Goal: Task Accomplishment & Management: Manage account settings

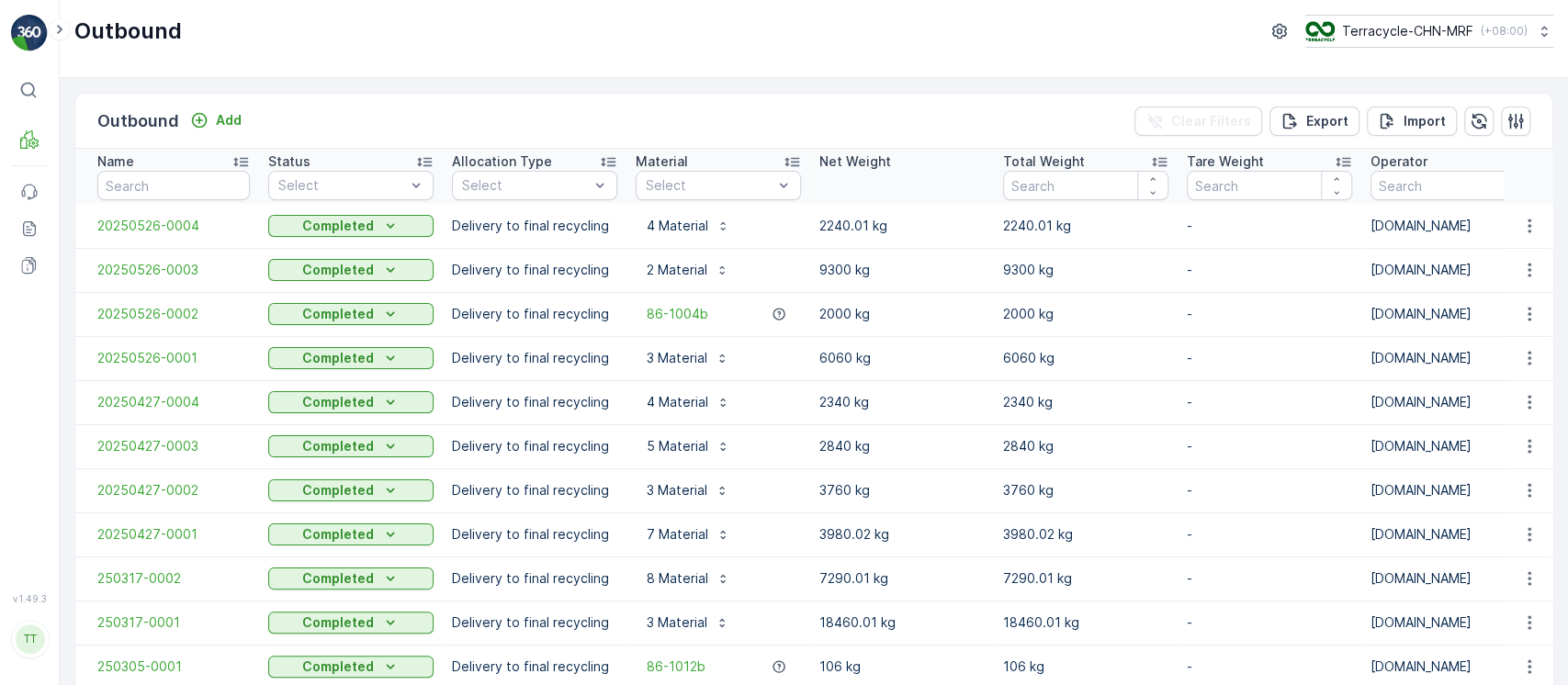
click at [1460, 48] on div "Outbound Terracycle-CHN-MRF ( +08:00 )" at bounding box center [813, 39] width 1508 height 78
drag, startPoint x: 1479, startPoint y: 43, endPoint x: 1460, endPoint y: 48, distance: 19.6
click at [1460, 48] on div "Outbound Terracycle-CHN-MRF ( +08:00 )" at bounding box center [813, 39] width 1508 height 78
click at [1477, 40] on div "Terracycle-CHN-MRF ( +08:00 )" at bounding box center [1415, 31] width 222 height 21
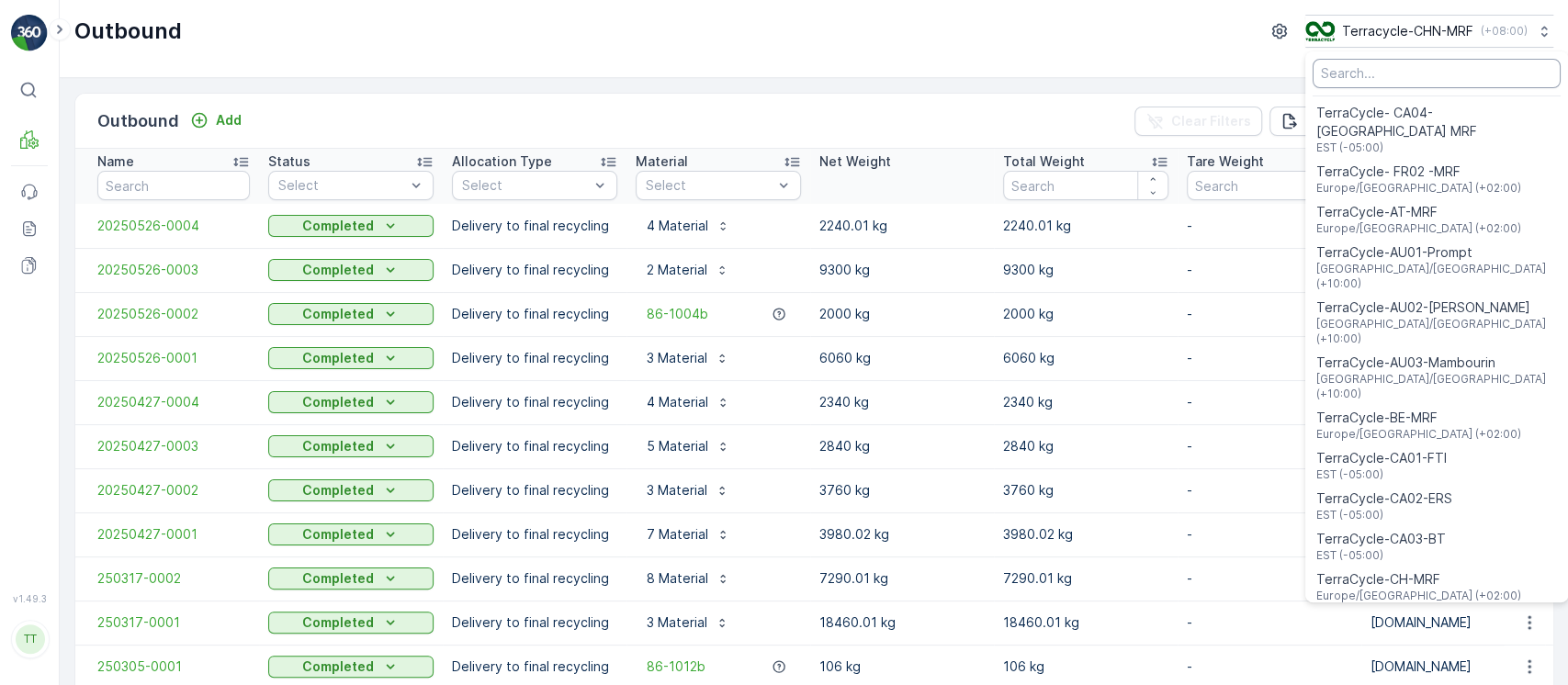
click at [1470, 78] on input "Menu" at bounding box center [1436, 73] width 248 height 29
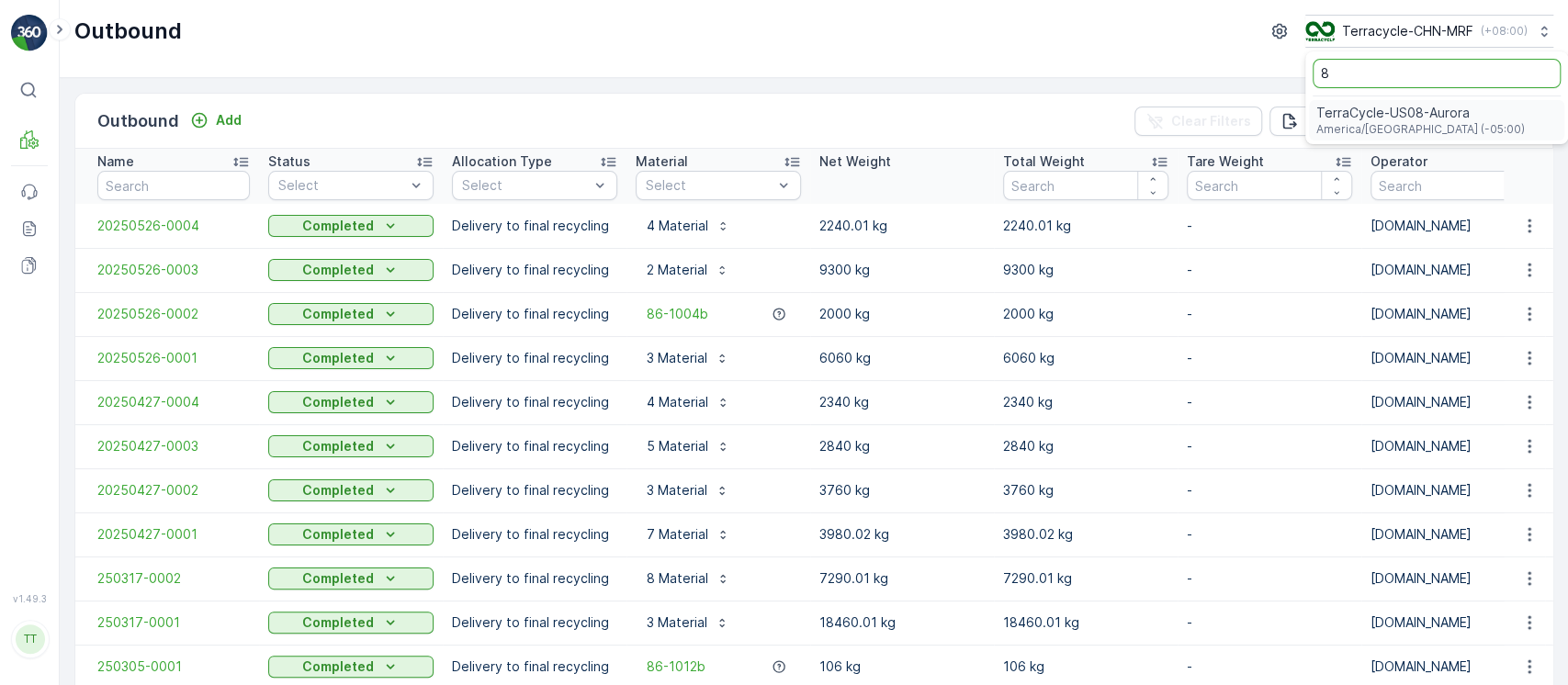
type input "8"
click at [1455, 110] on div "TerraCycle-US08-Aurora America/Chicago (-05:00)" at bounding box center [1436, 119] width 255 height 40
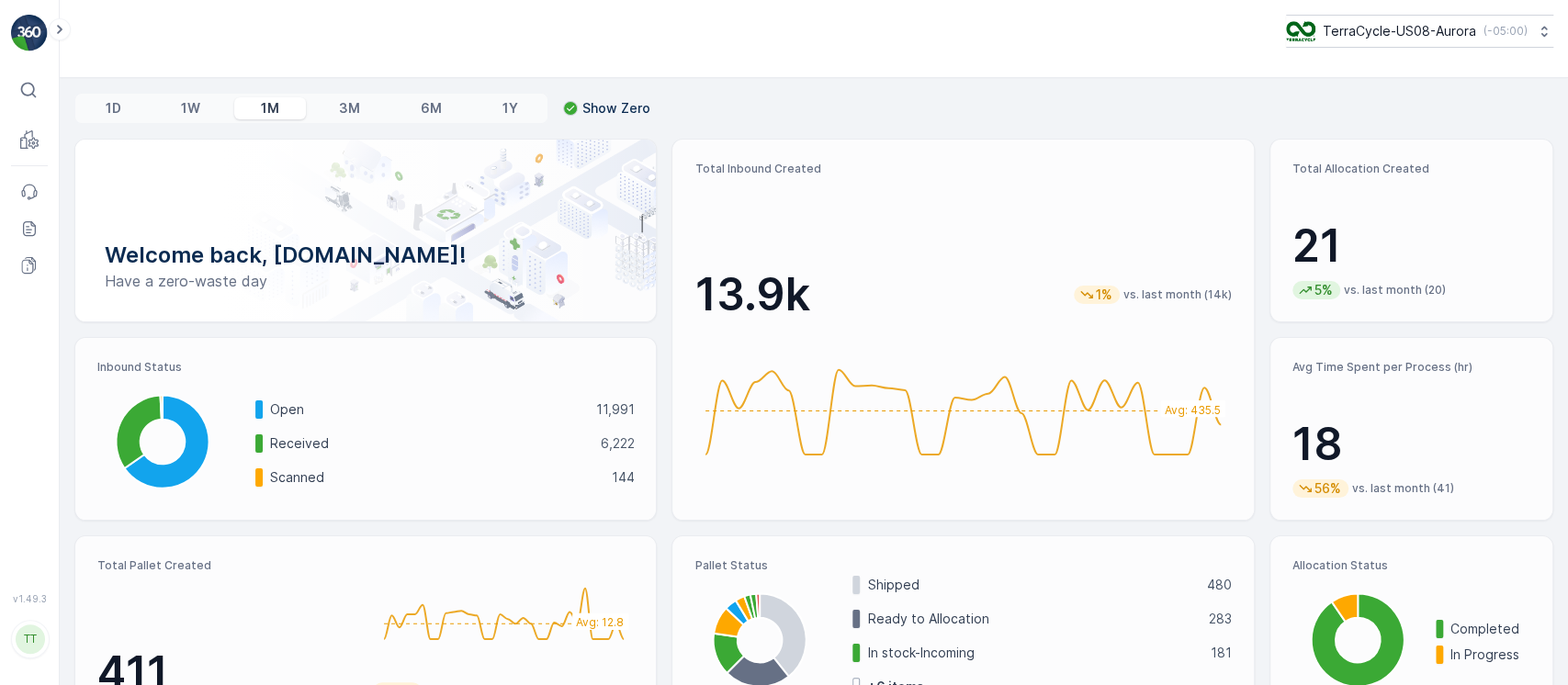
click at [92, 191] on div at bounding box center [365, 231] width 580 height 182
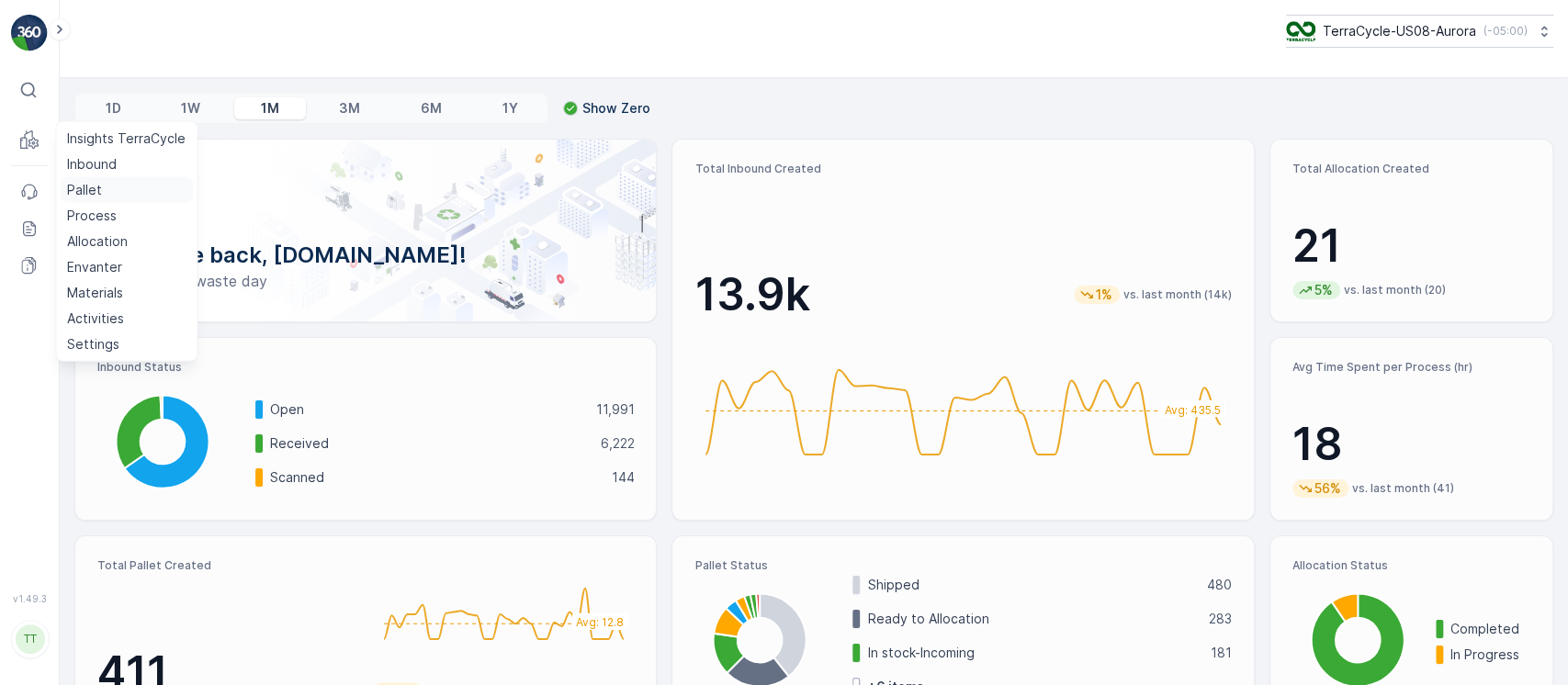
click at [97, 184] on p "Pallet" at bounding box center [85, 190] width 35 height 19
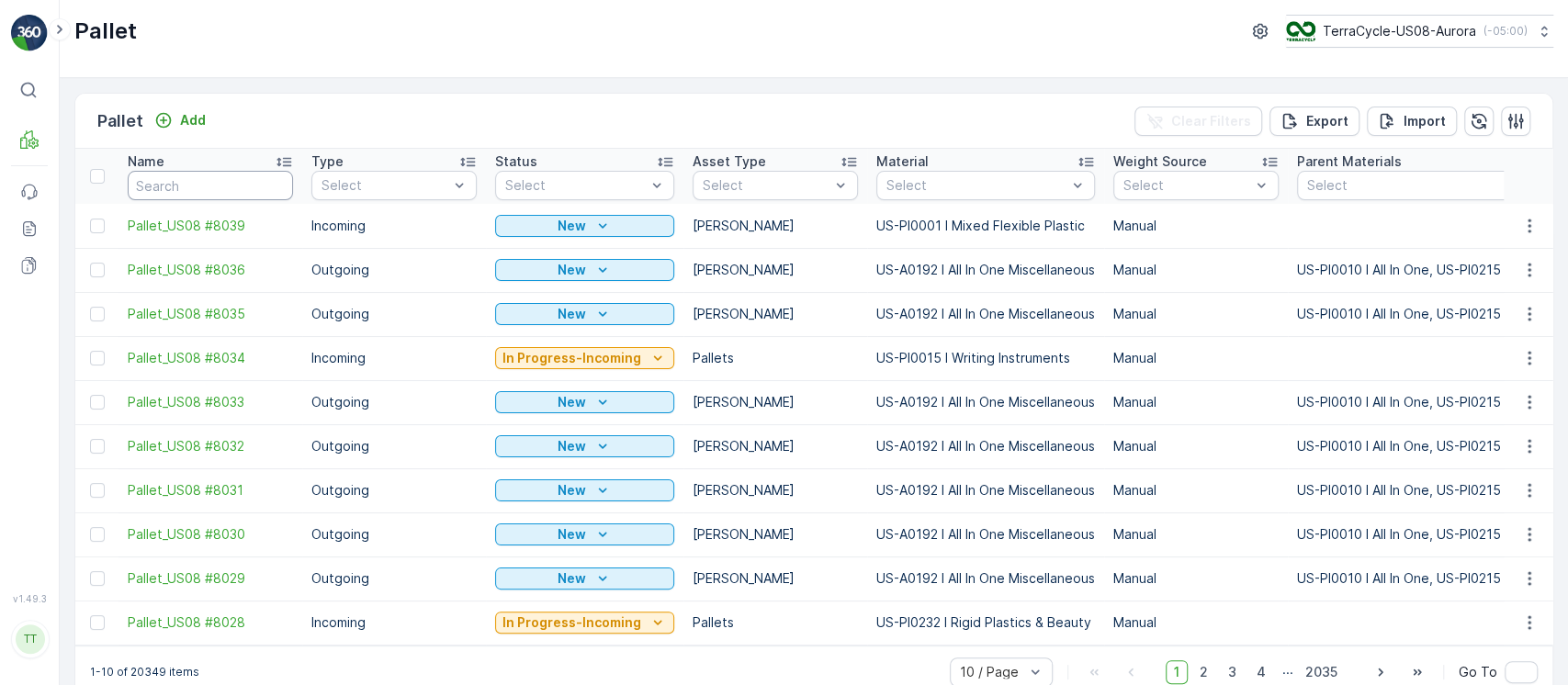
click at [233, 200] on input "text" at bounding box center [209, 186] width 165 height 29
type input "us02"
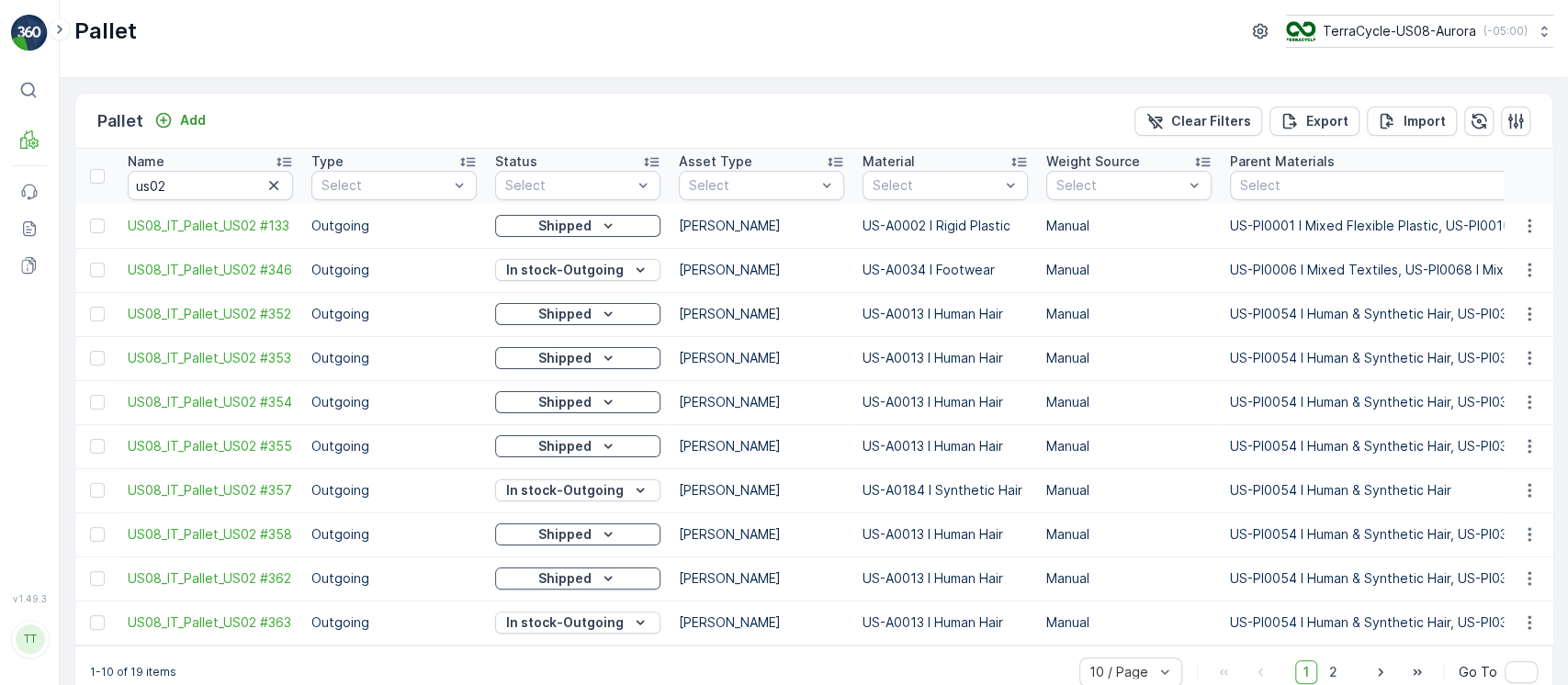
scroll to position [0, 380]
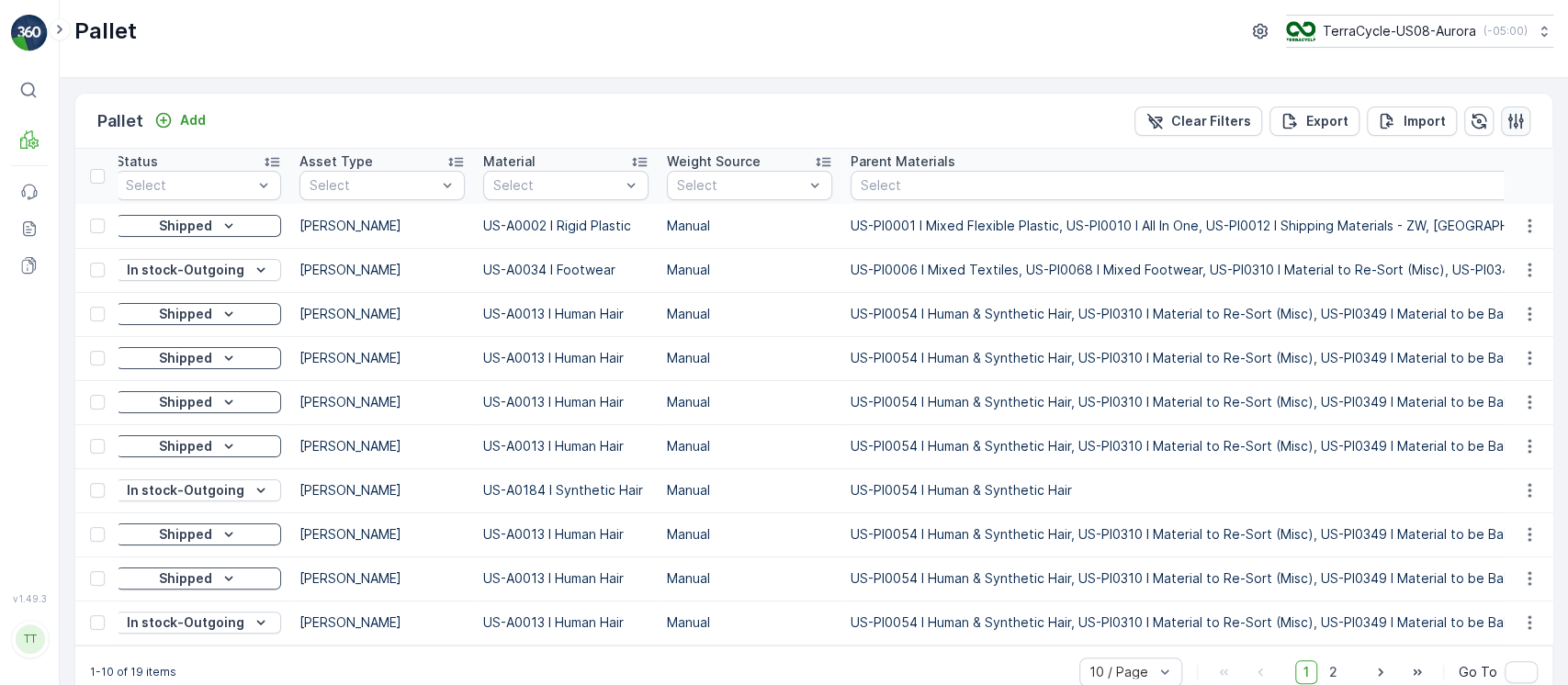
click at [1508, 121] on icon "button" at bounding box center [1516, 120] width 16 height 16
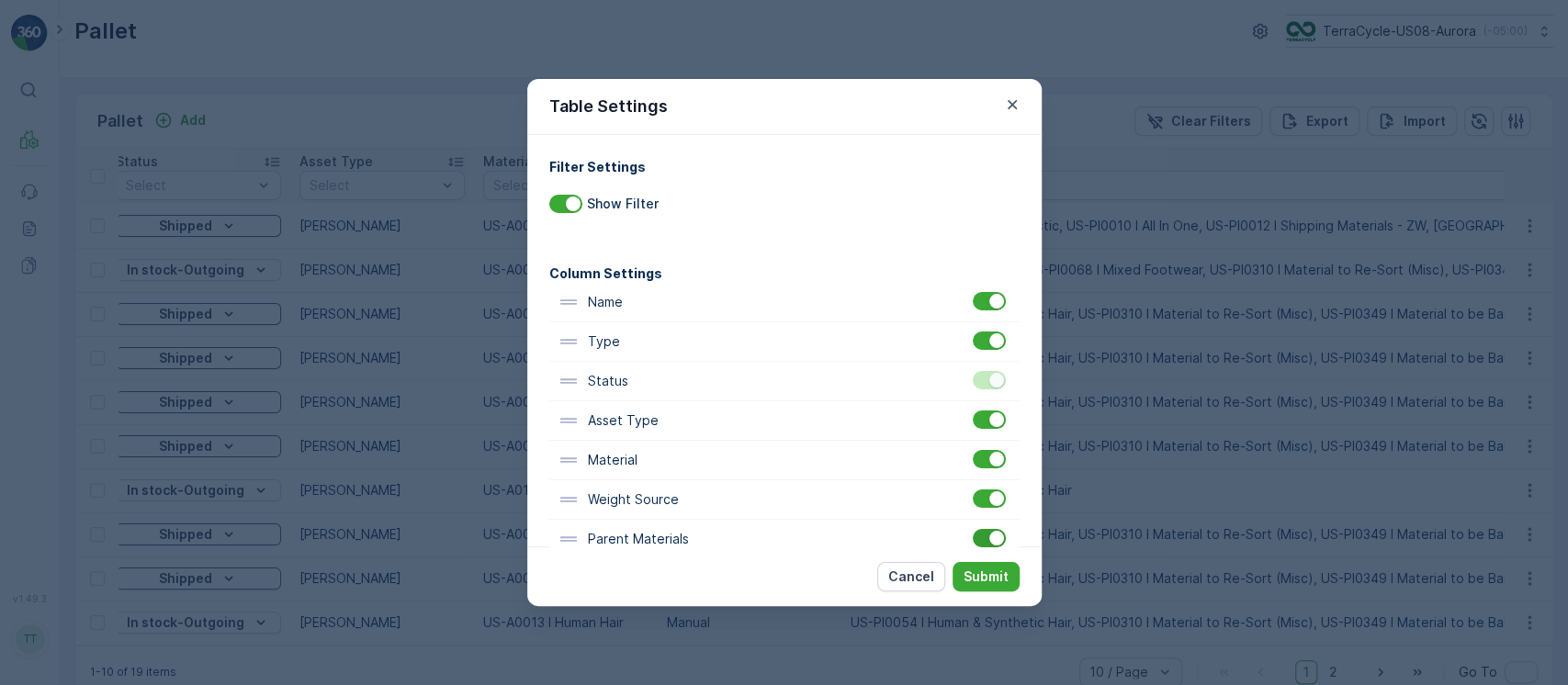
click at [981, 538] on div at bounding box center [990, 538] width 33 height 19
click at [973, 529] on input "checkbox" at bounding box center [973, 529] width 0 height 0
click at [985, 560] on div "Cancel Submit" at bounding box center [785, 575] width 515 height 60
click at [991, 581] on p "Submit" at bounding box center [986, 576] width 45 height 19
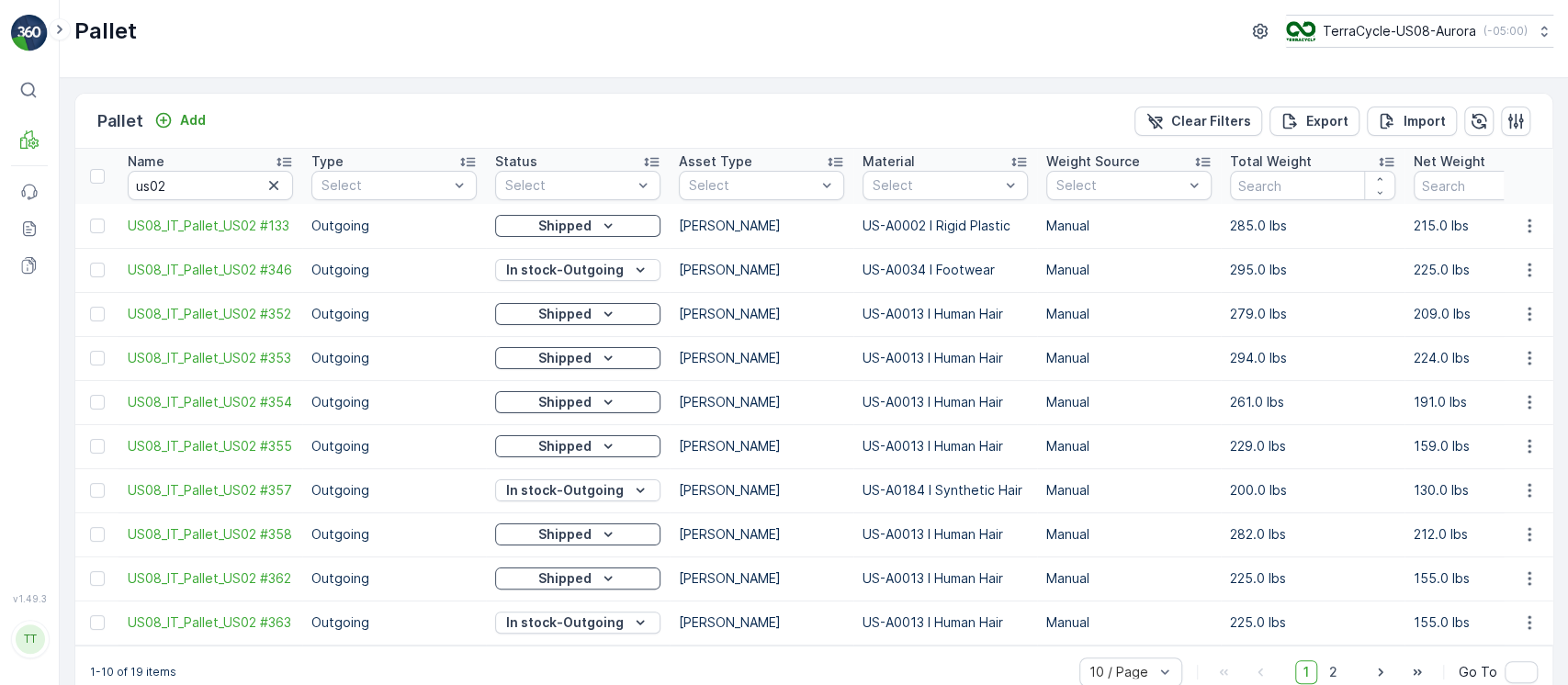
scroll to position [0, 639]
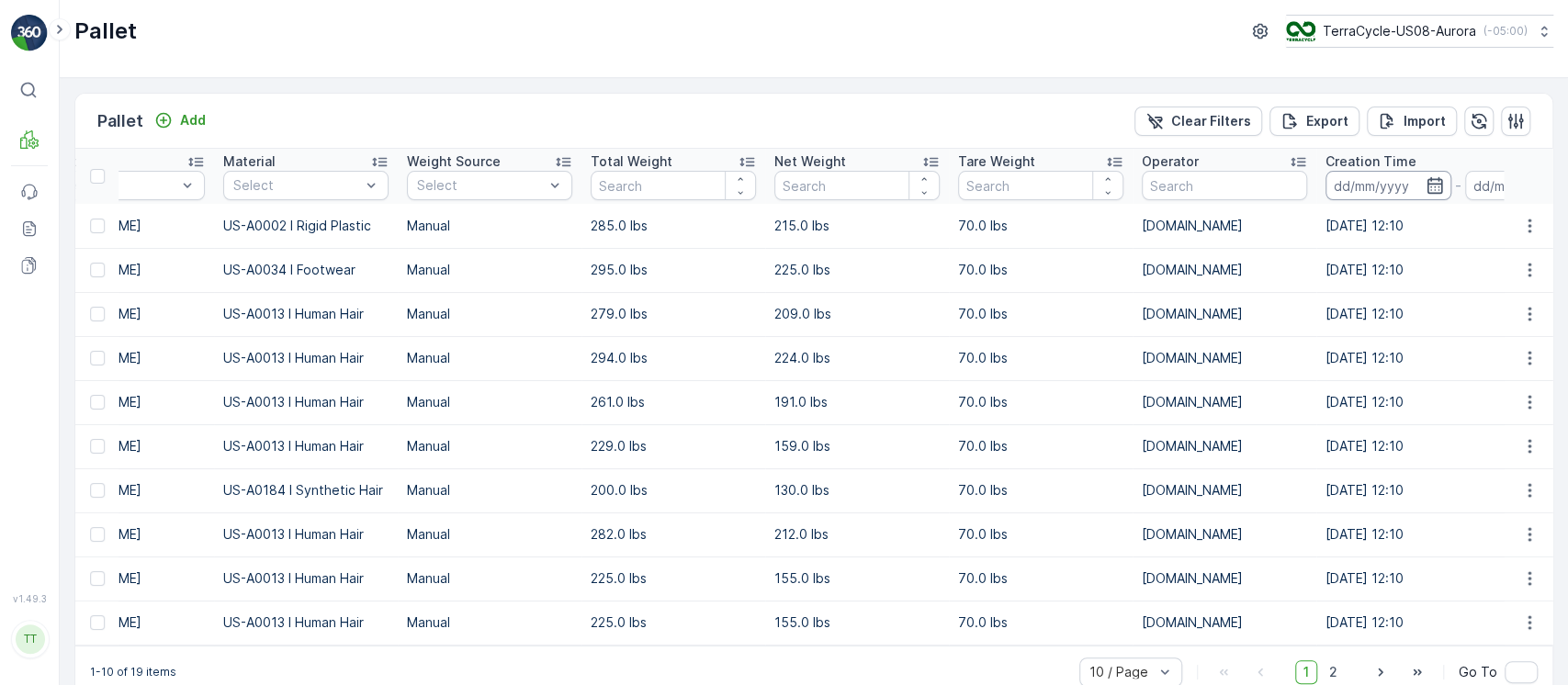
click at [1374, 171] on input at bounding box center [1388, 186] width 126 height 29
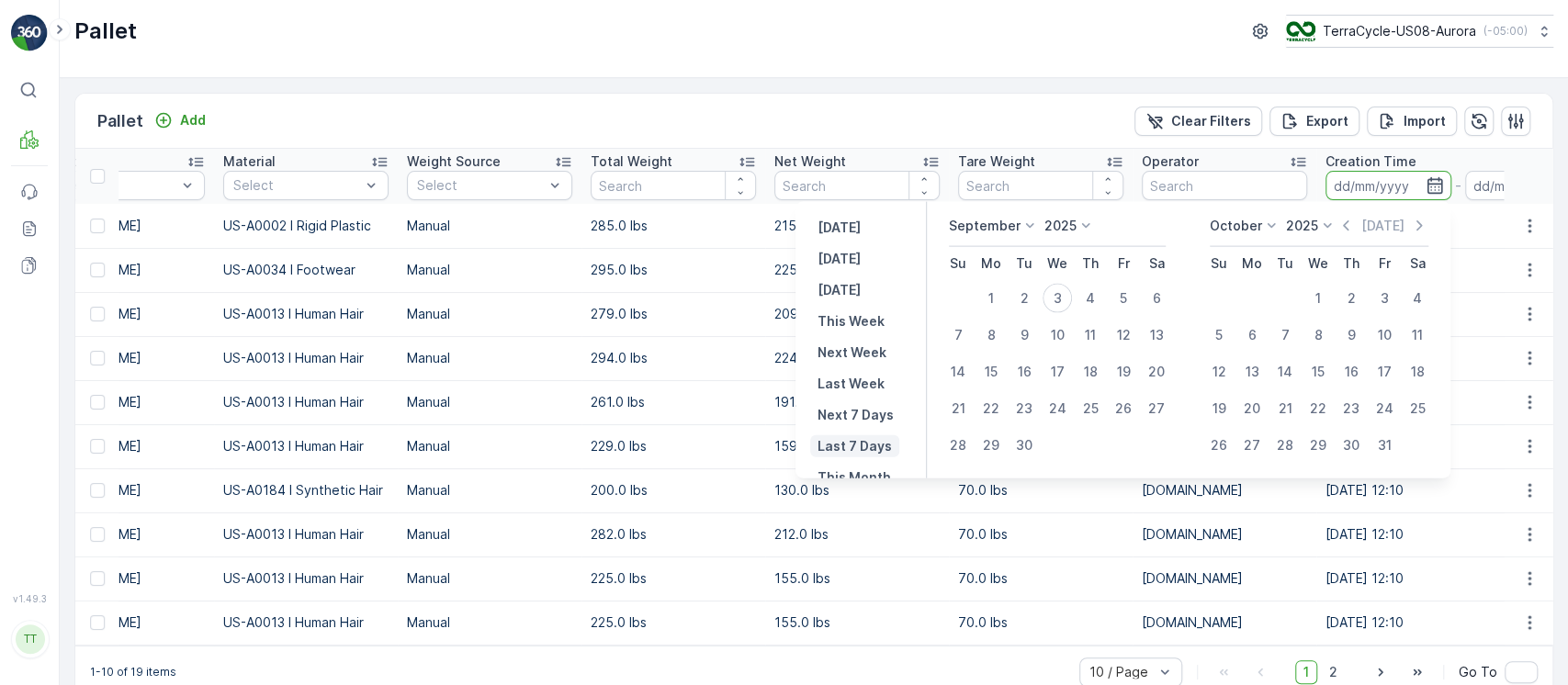
click at [874, 435] on button "Last 7 Days" at bounding box center [854, 446] width 89 height 23
type input "28.08.2025"
type input "[DATE]"
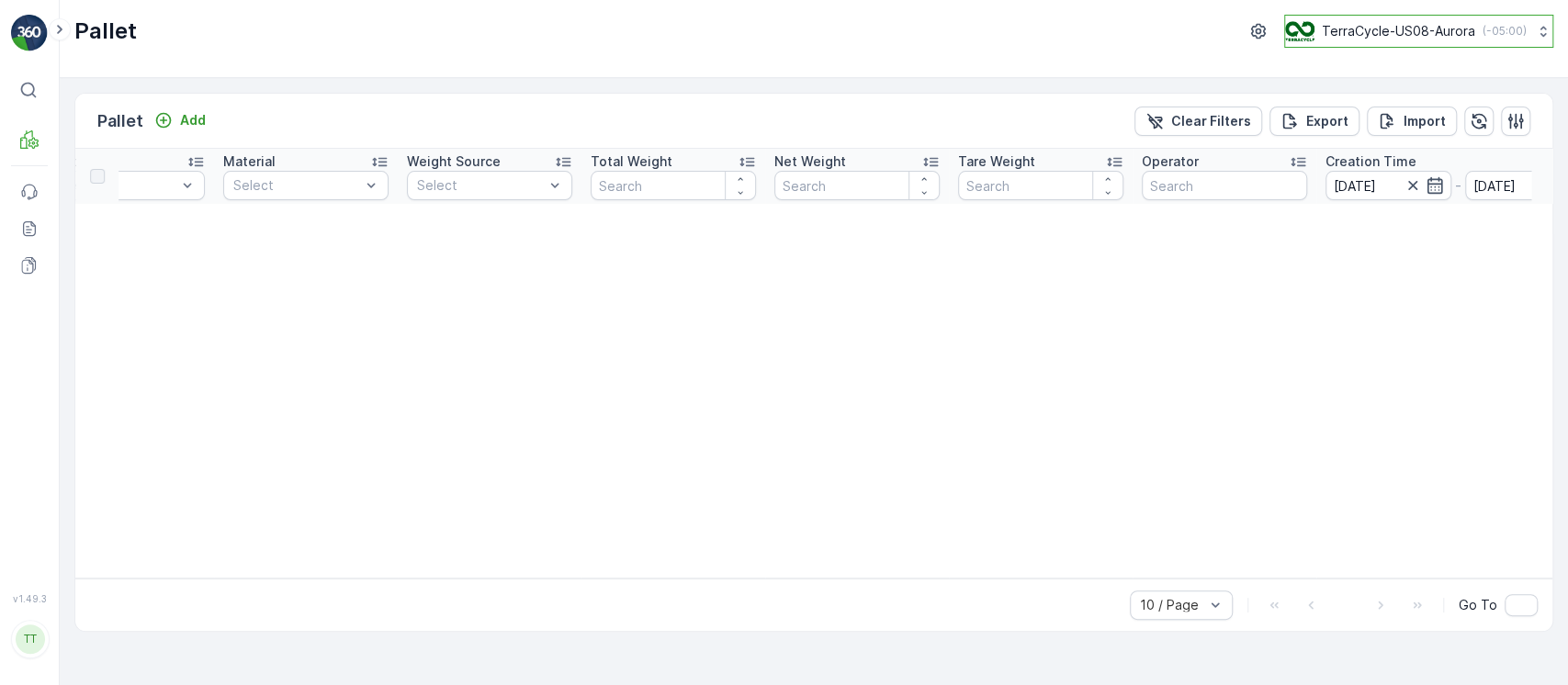
click at [1343, 33] on p "TerraCycle-US08-Aurora" at bounding box center [1398, 31] width 154 height 19
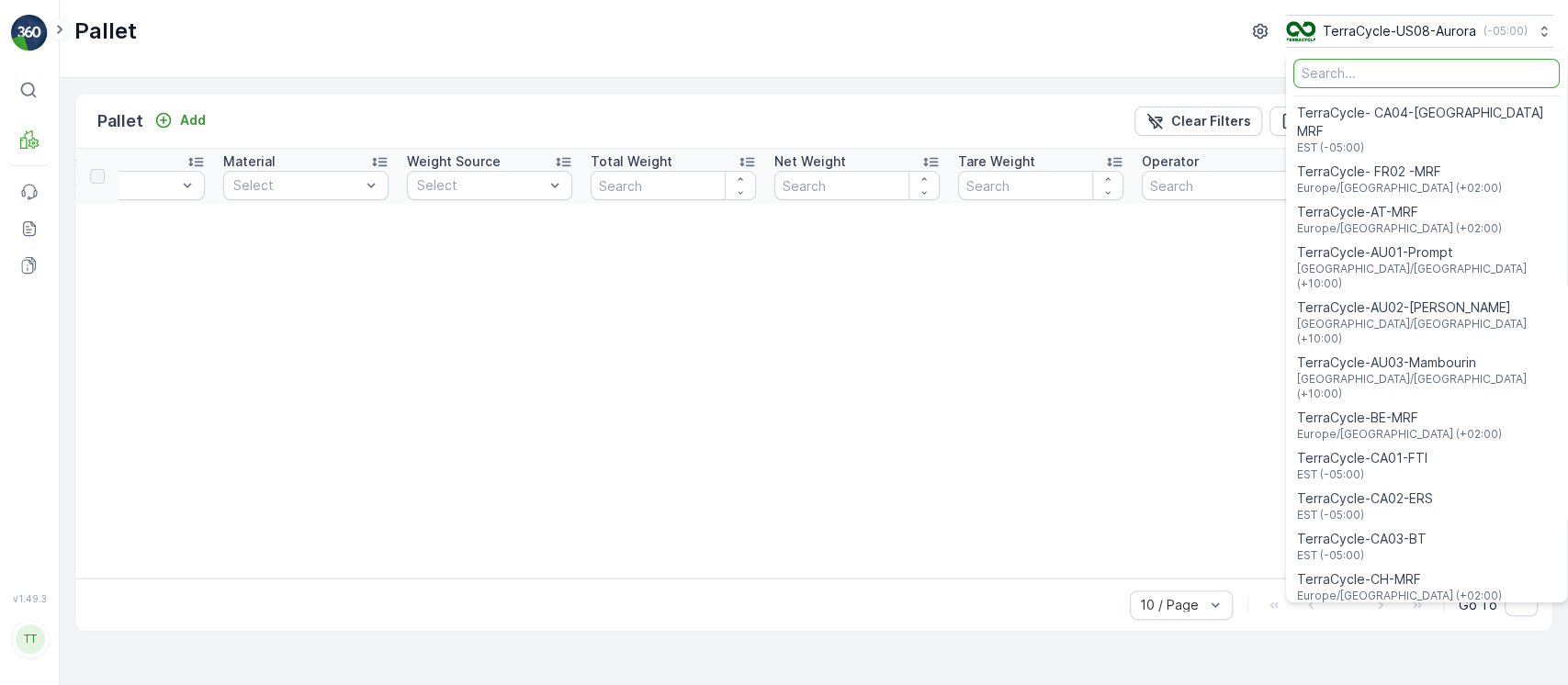
click at [1394, 72] on input "Menu" at bounding box center [1426, 73] width 266 height 29
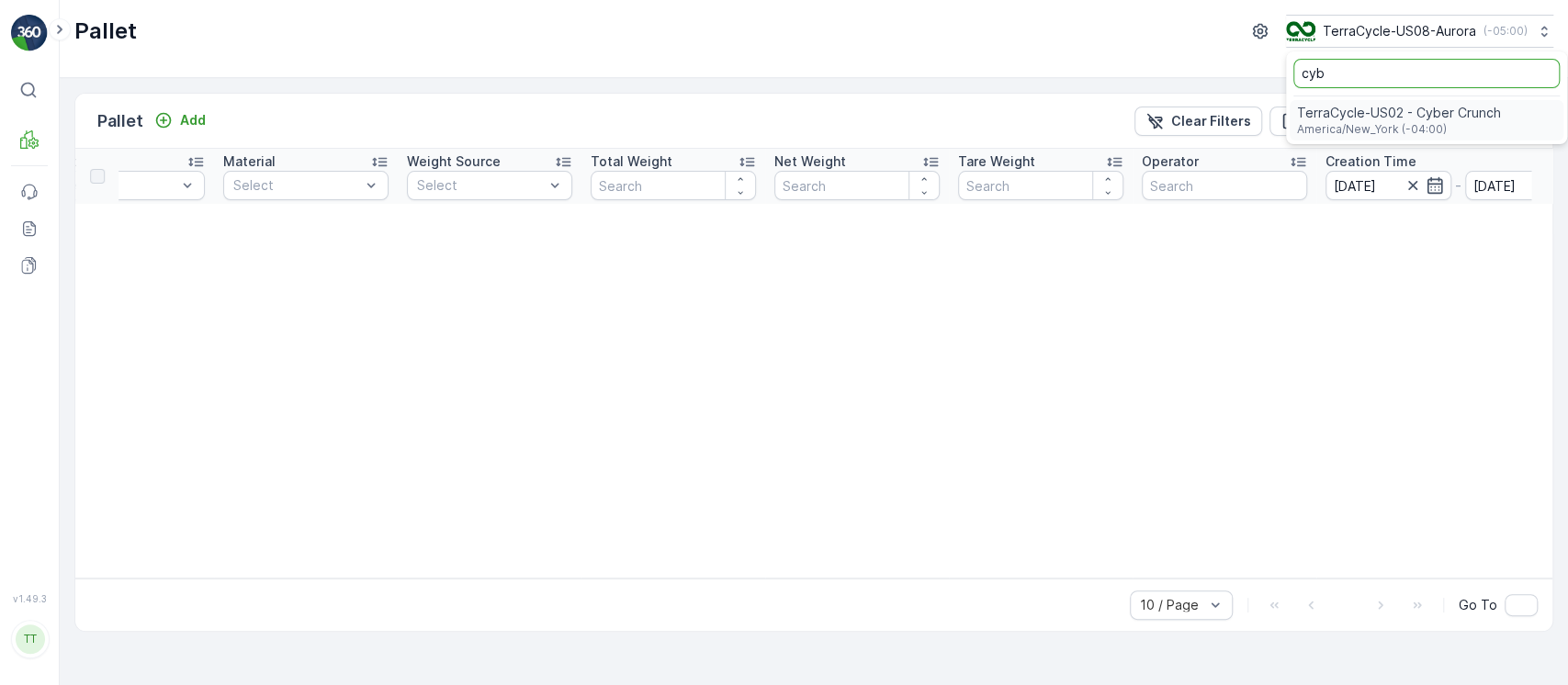
type input "cyb"
click at [1396, 125] on span "America/New_York (-04:00)" at bounding box center [1399, 129] width 204 height 15
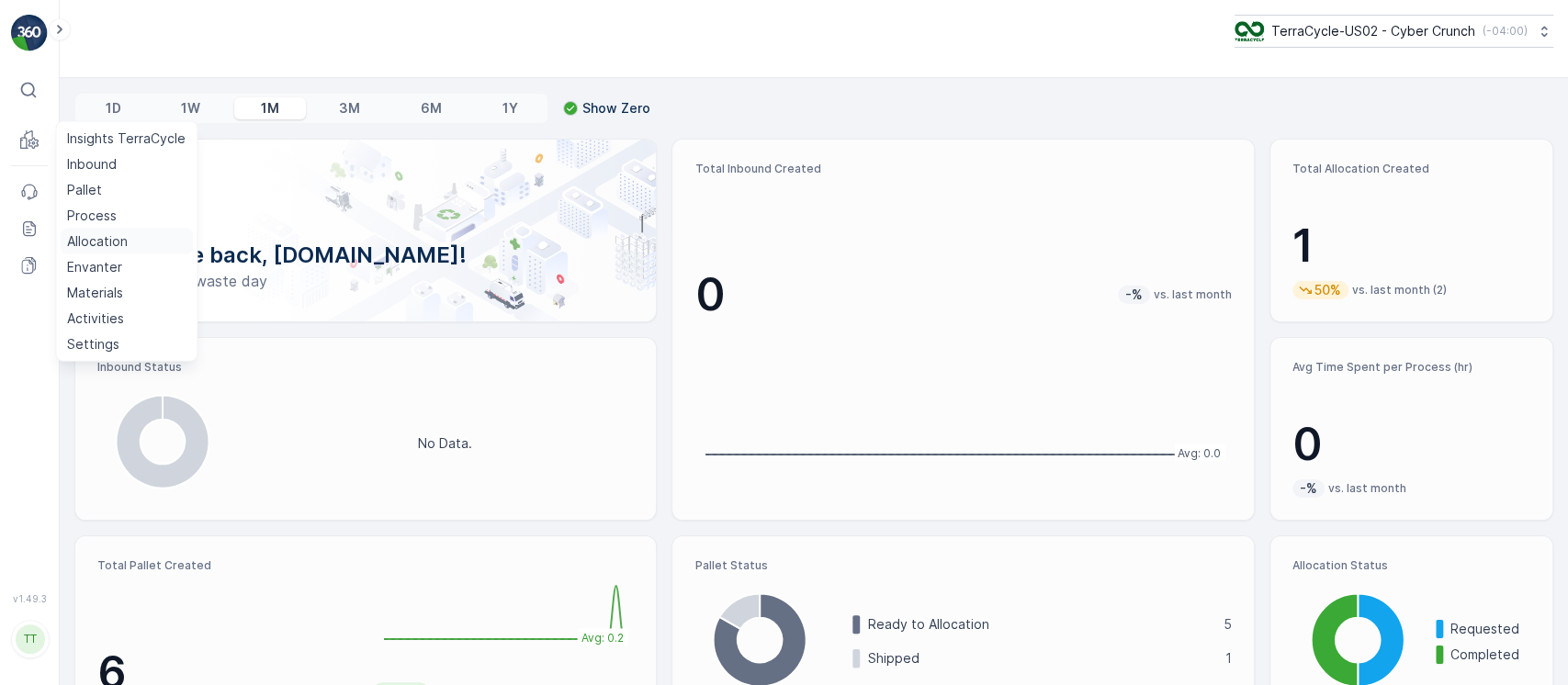
click at [105, 237] on p "Allocation" at bounding box center [98, 241] width 61 height 19
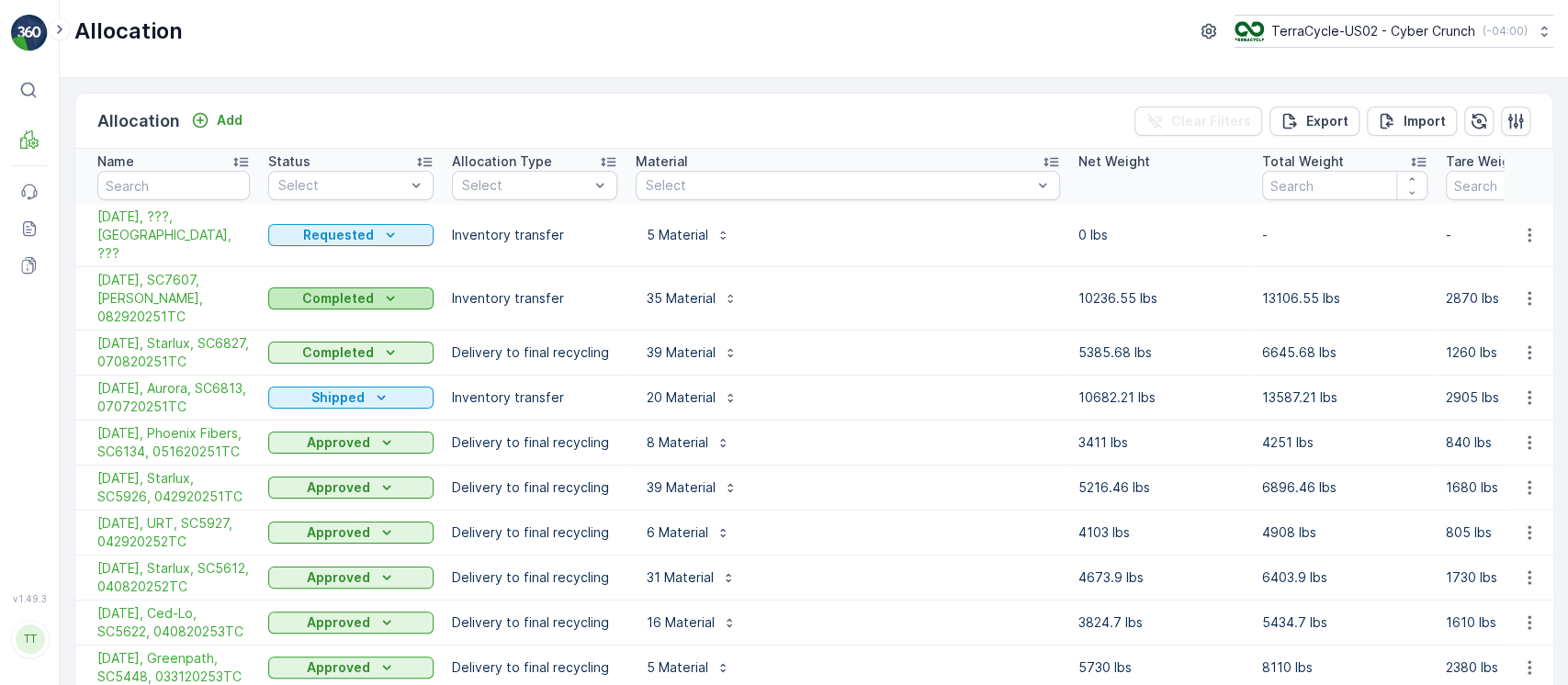
click at [323, 290] on p "Completed" at bounding box center [338, 298] width 71 height 19
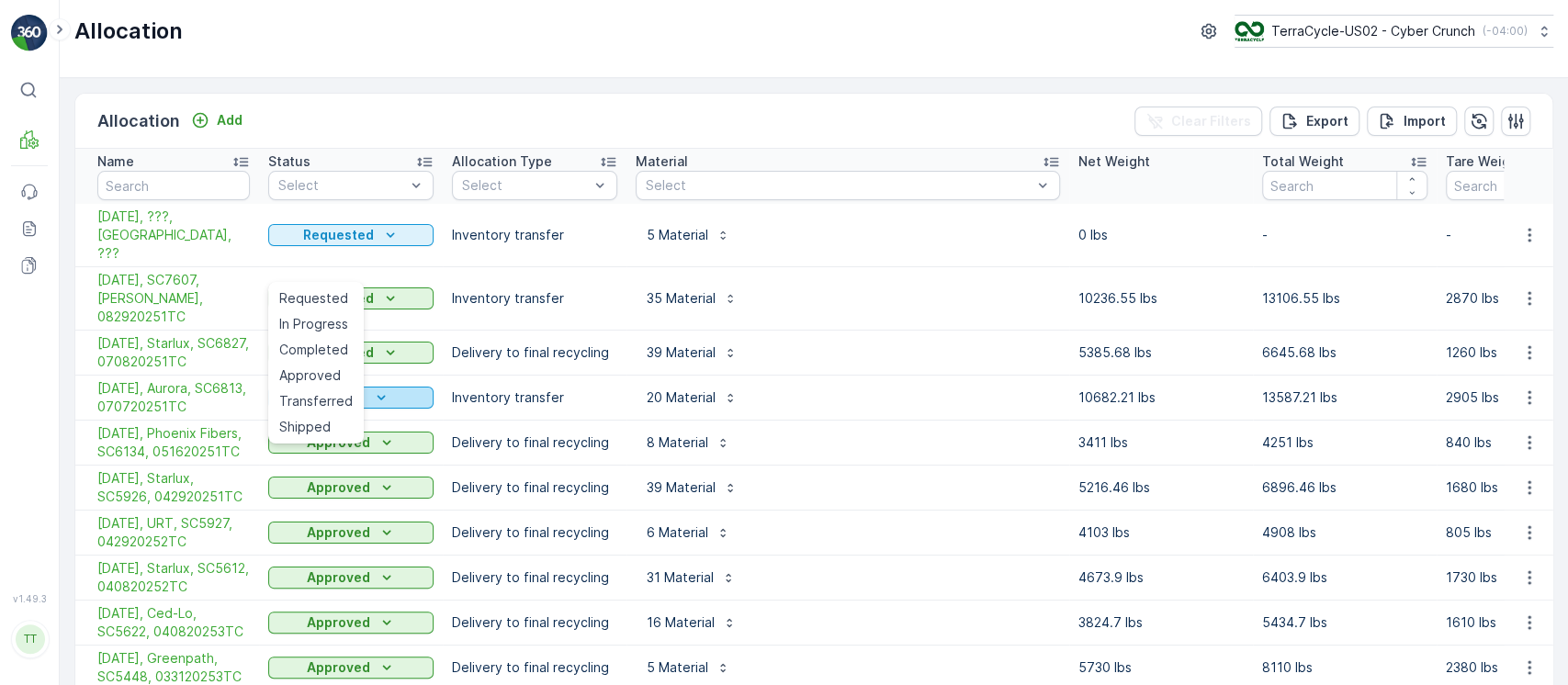
drag, startPoint x: 303, startPoint y: 370, endPoint x: 314, endPoint y: 364, distance: 12.5
click at [305, 370] on span "Approved" at bounding box center [309, 375] width 62 height 19
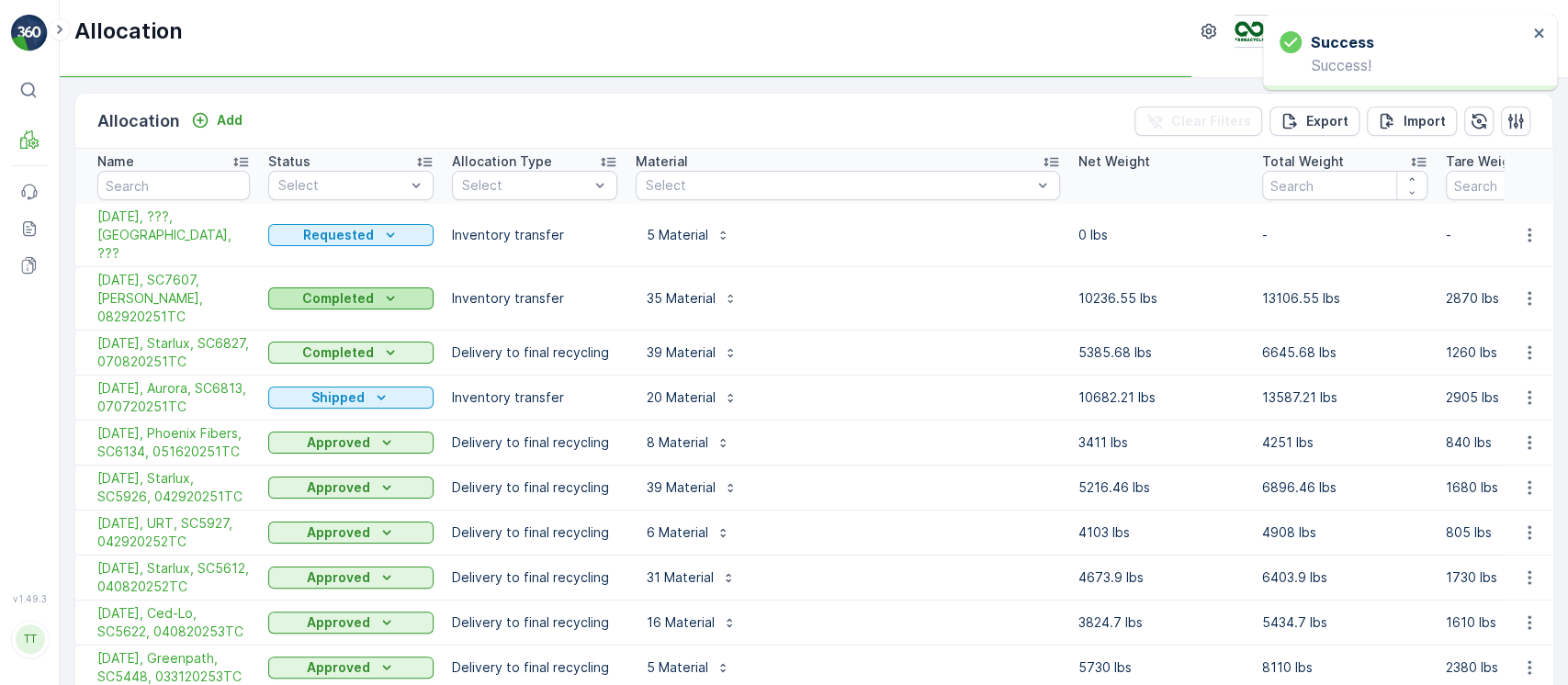
click at [365, 290] on p "Completed" at bounding box center [338, 298] width 71 height 19
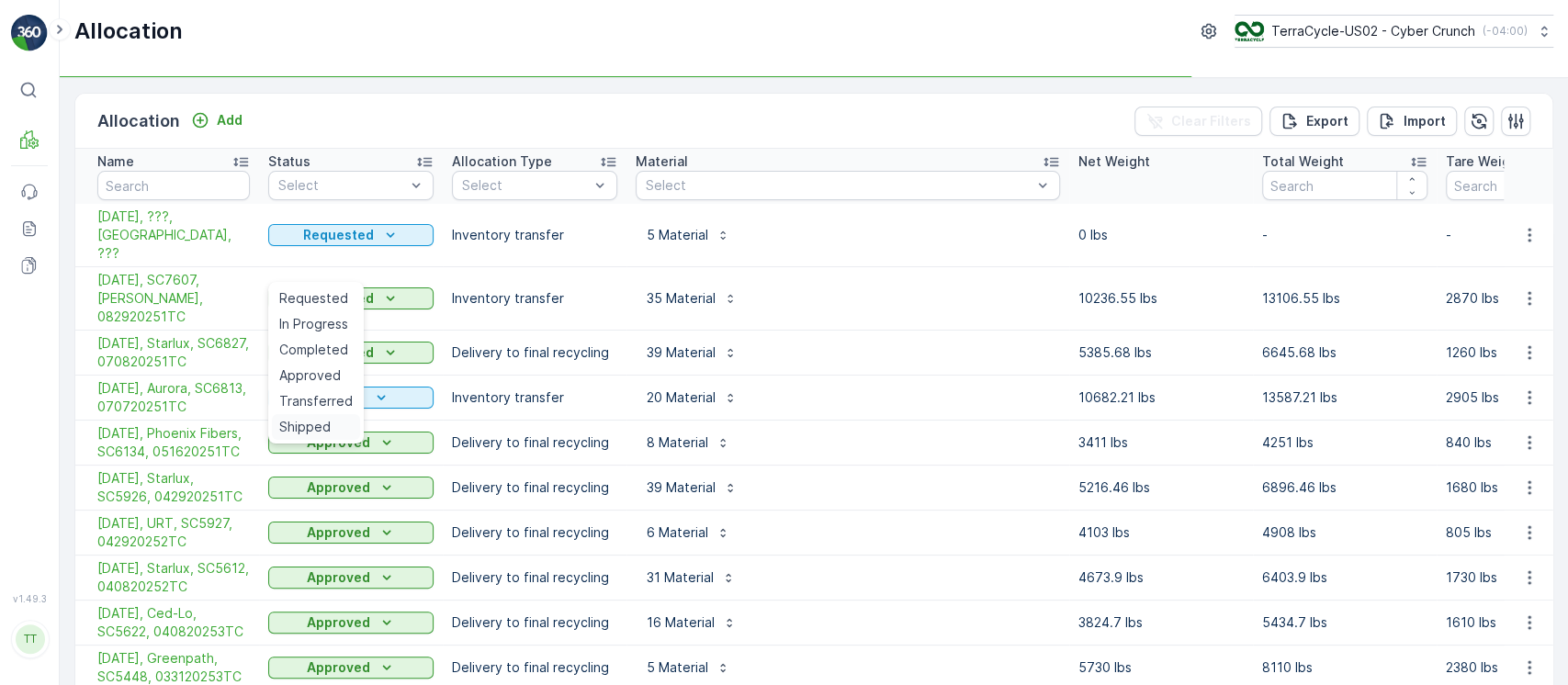
click at [314, 426] on span "Shipped" at bounding box center [304, 427] width 52 height 19
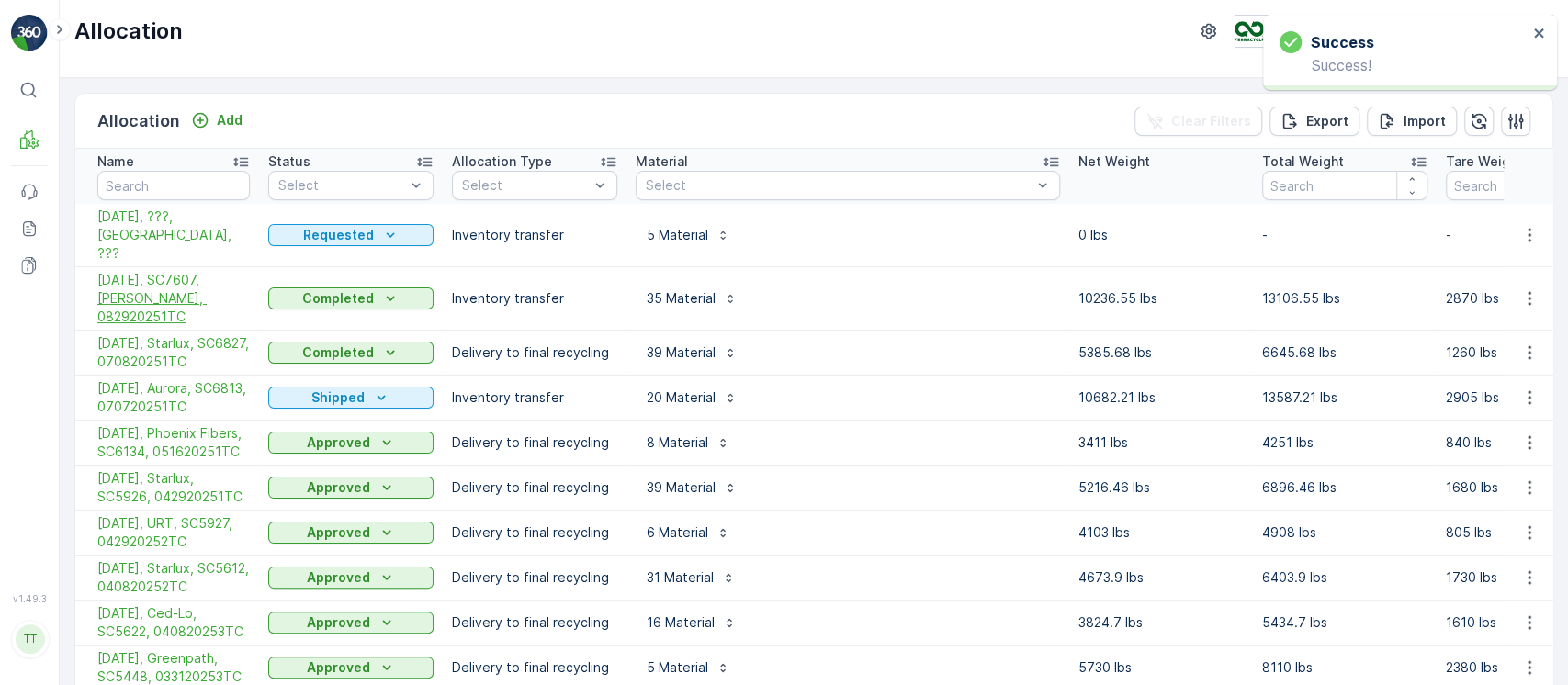
click at [223, 273] on span "9/2/25, SC7607, Aurora, 082920251TC" at bounding box center [173, 298] width 153 height 55
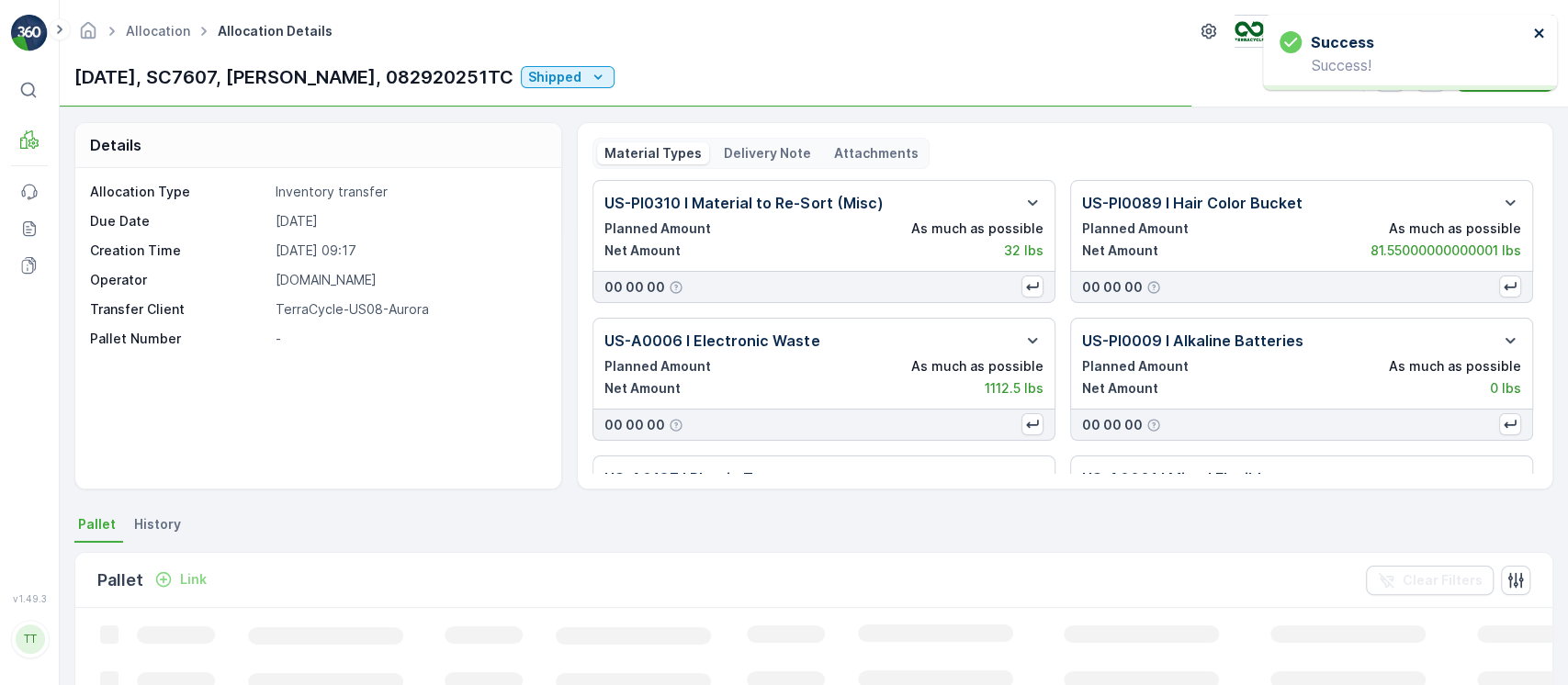
click at [1544, 34] on icon "close" at bounding box center [1539, 32] width 13 height 15
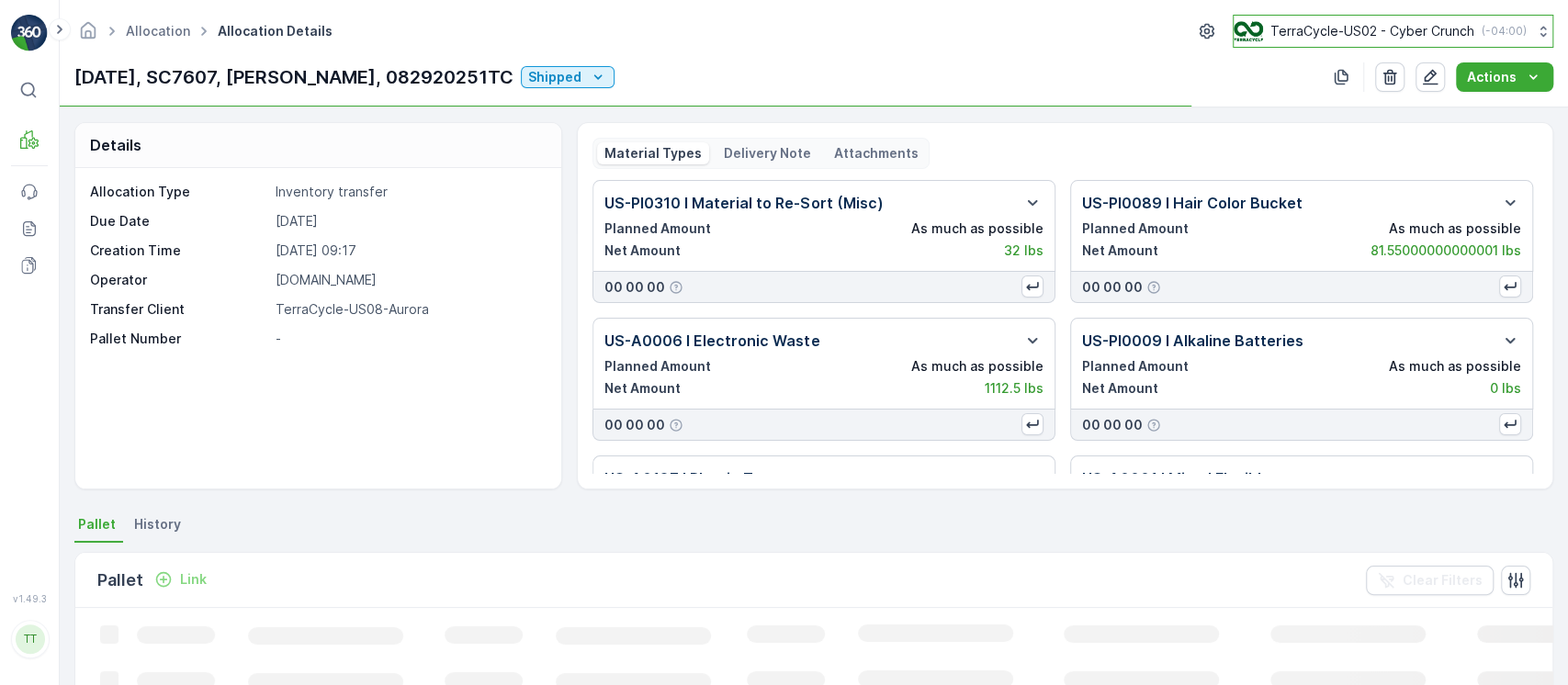
click at [1430, 20] on button "TerraCycle-US02 - Cyber Crunch ( -04:00 )" at bounding box center [1393, 31] width 321 height 33
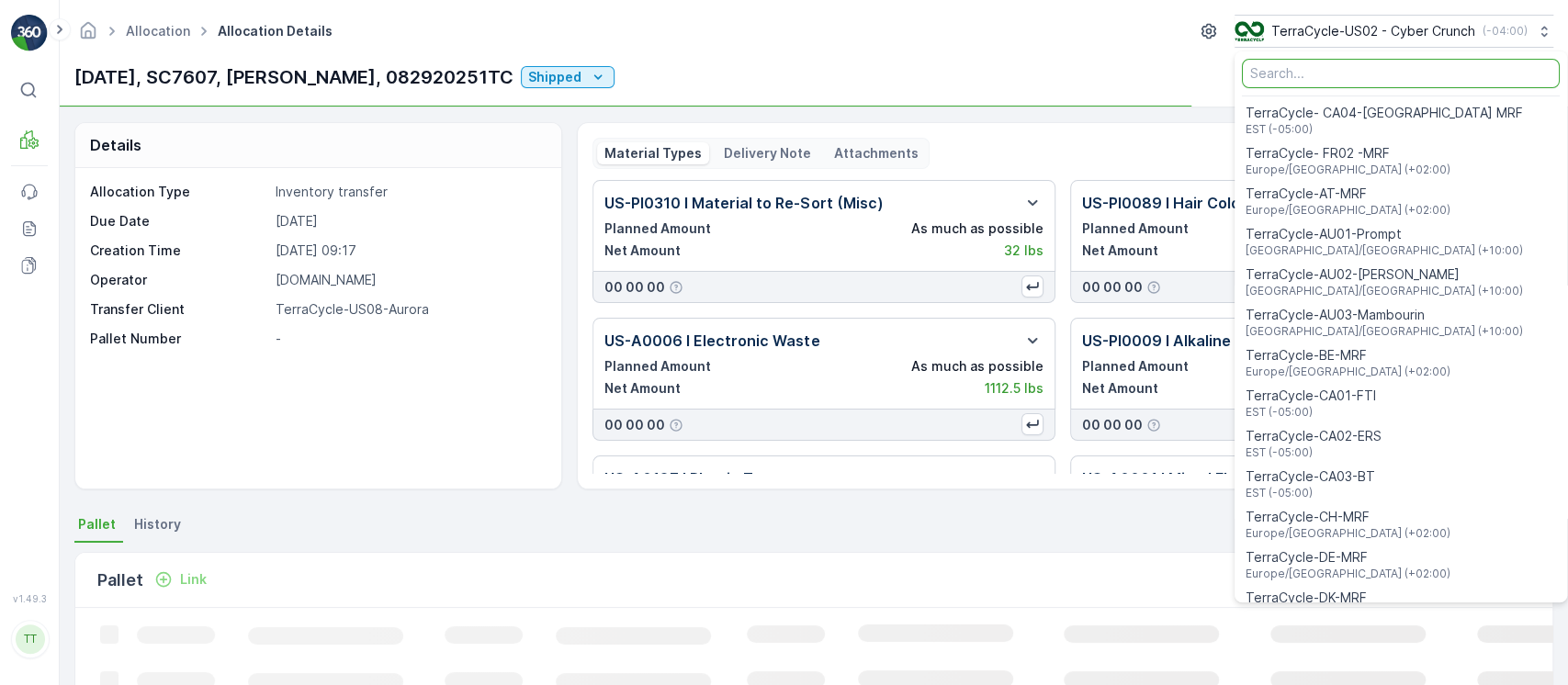
click at [1342, 77] on input "Menu" at bounding box center [1401, 73] width 318 height 29
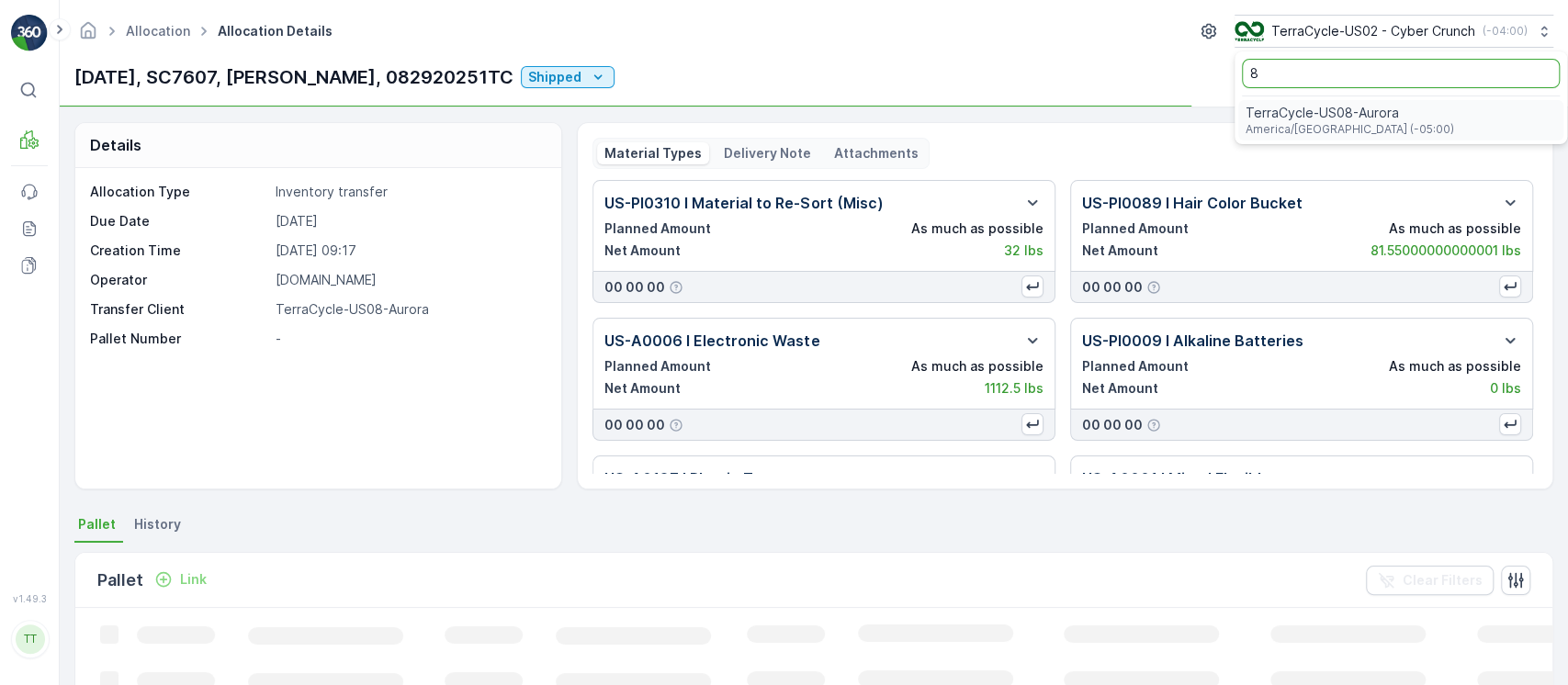
type input "8"
click at [1347, 120] on span "TerraCycle-US08-Aurora" at bounding box center [1350, 113] width 208 height 19
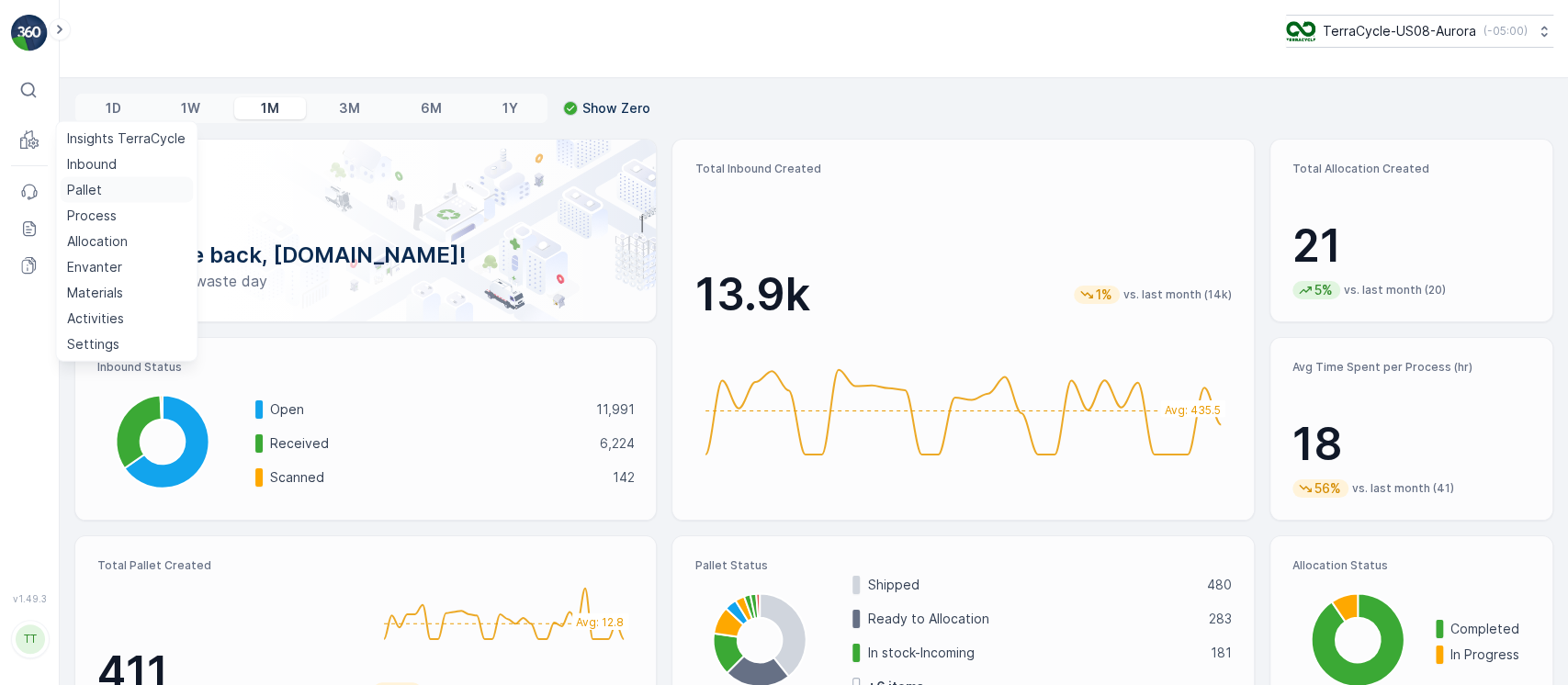
click at [110, 196] on link "Pallet" at bounding box center [126, 190] width 133 height 25
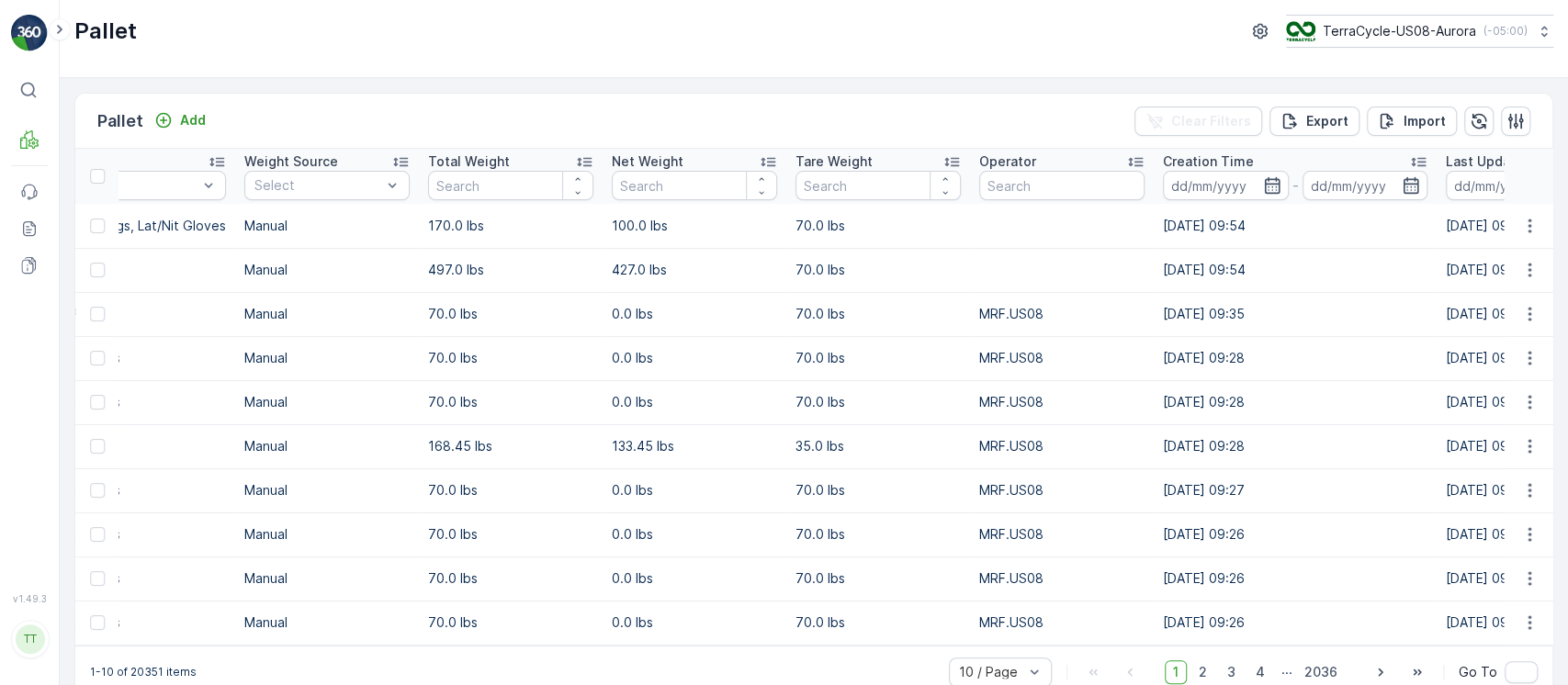
scroll to position [0, 977]
click at [1186, 195] on input at bounding box center [1223, 186] width 126 height 29
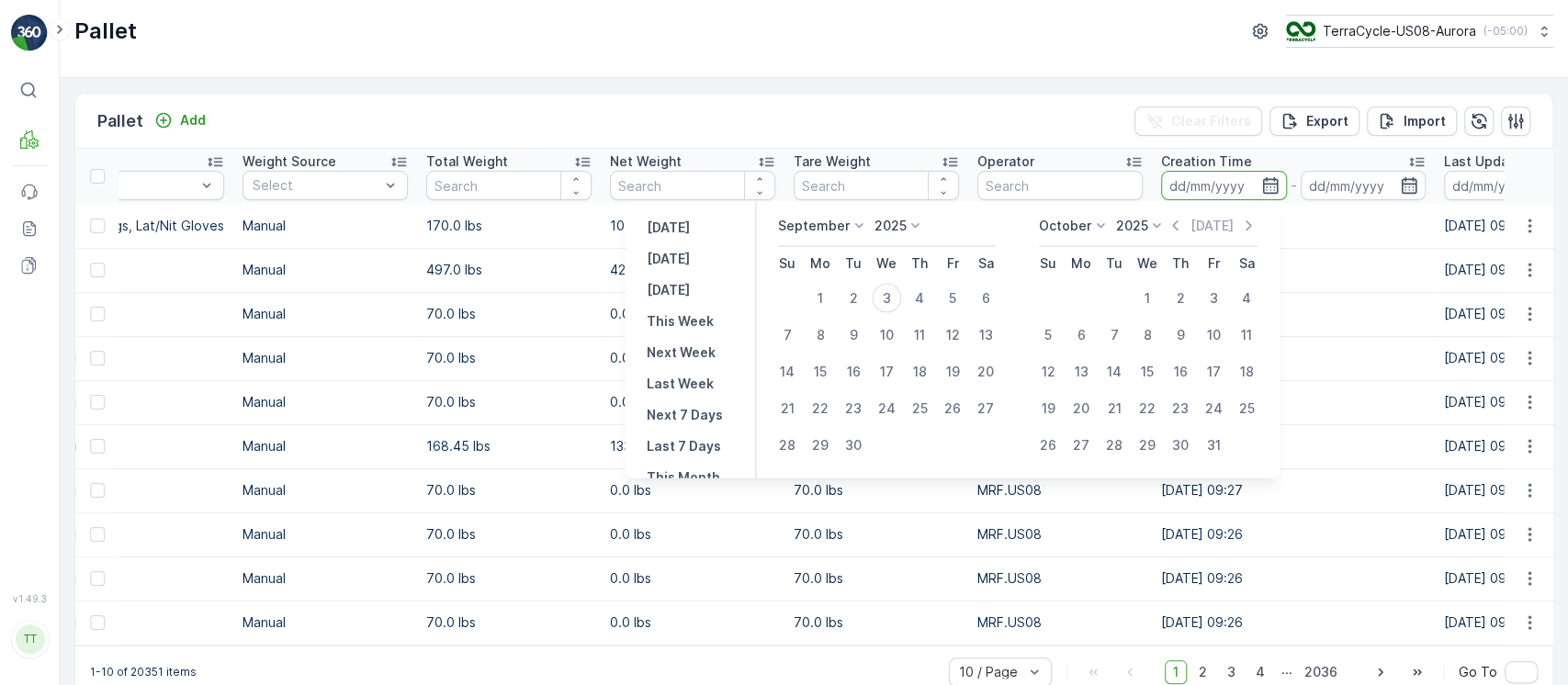
click at [1301, 276] on td "[DATE] 09:54" at bounding box center [1293, 269] width 283 height 44
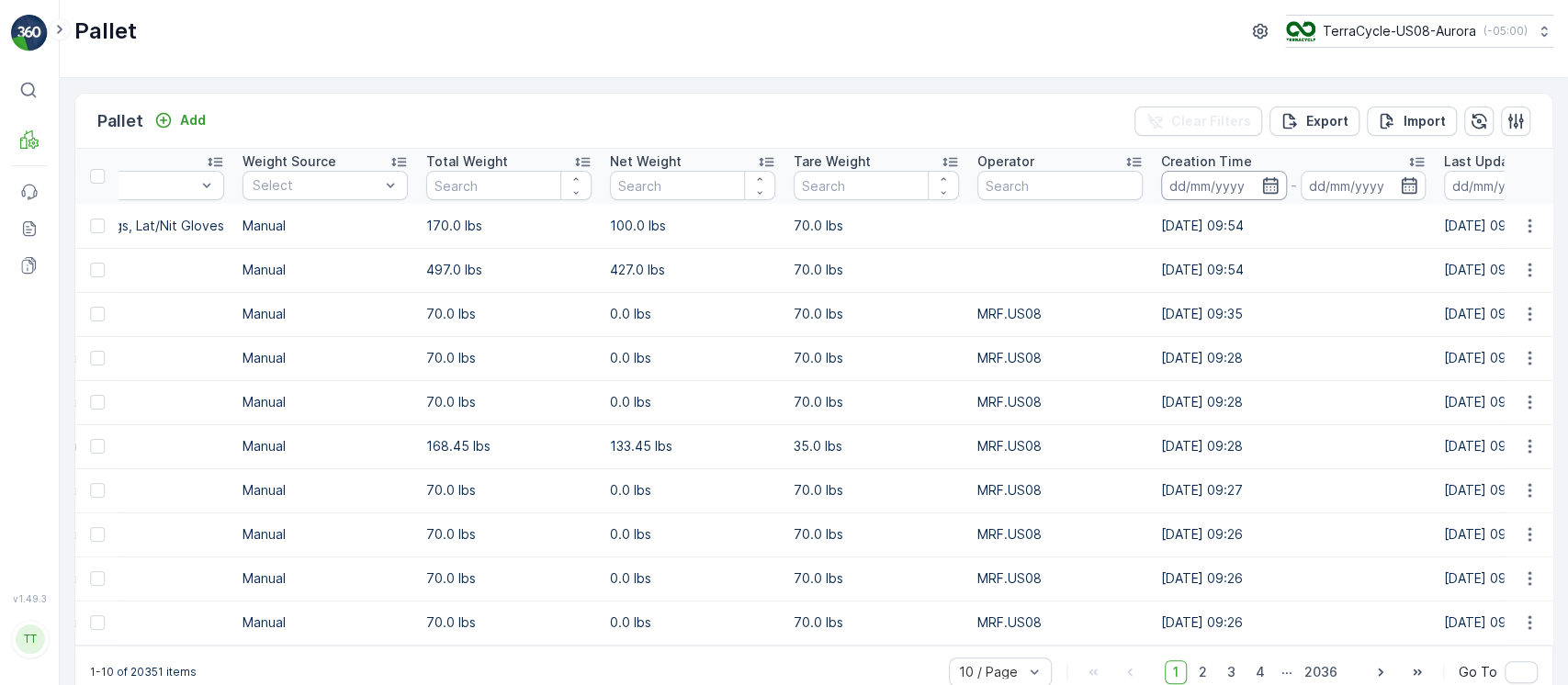
click at [1236, 194] on input at bounding box center [1223, 186] width 126 height 29
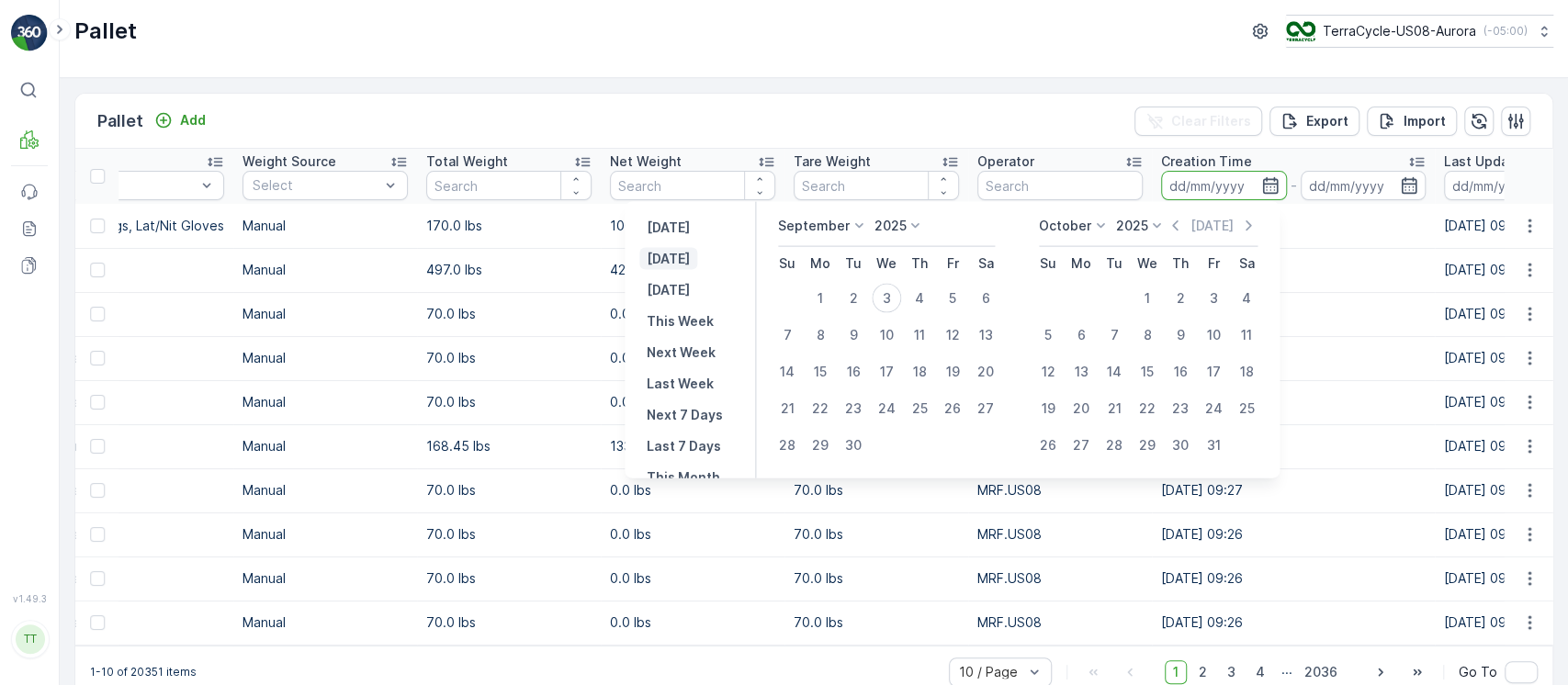
click at [674, 261] on p "[DATE]" at bounding box center [669, 258] width 43 height 19
type input "[DATE]"
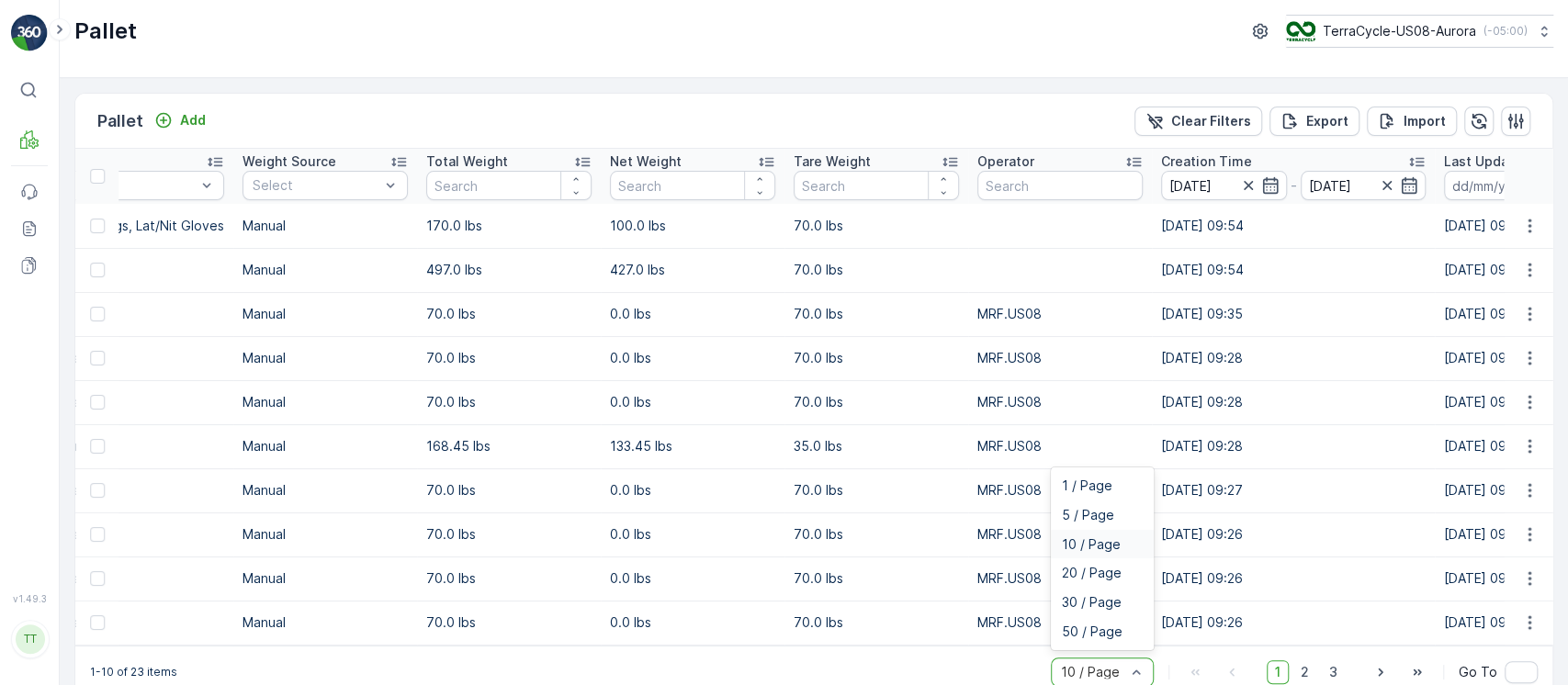
scroll to position [2, 0]
click at [1102, 645] on div "50 / Page" at bounding box center [1102, 630] width 103 height 29
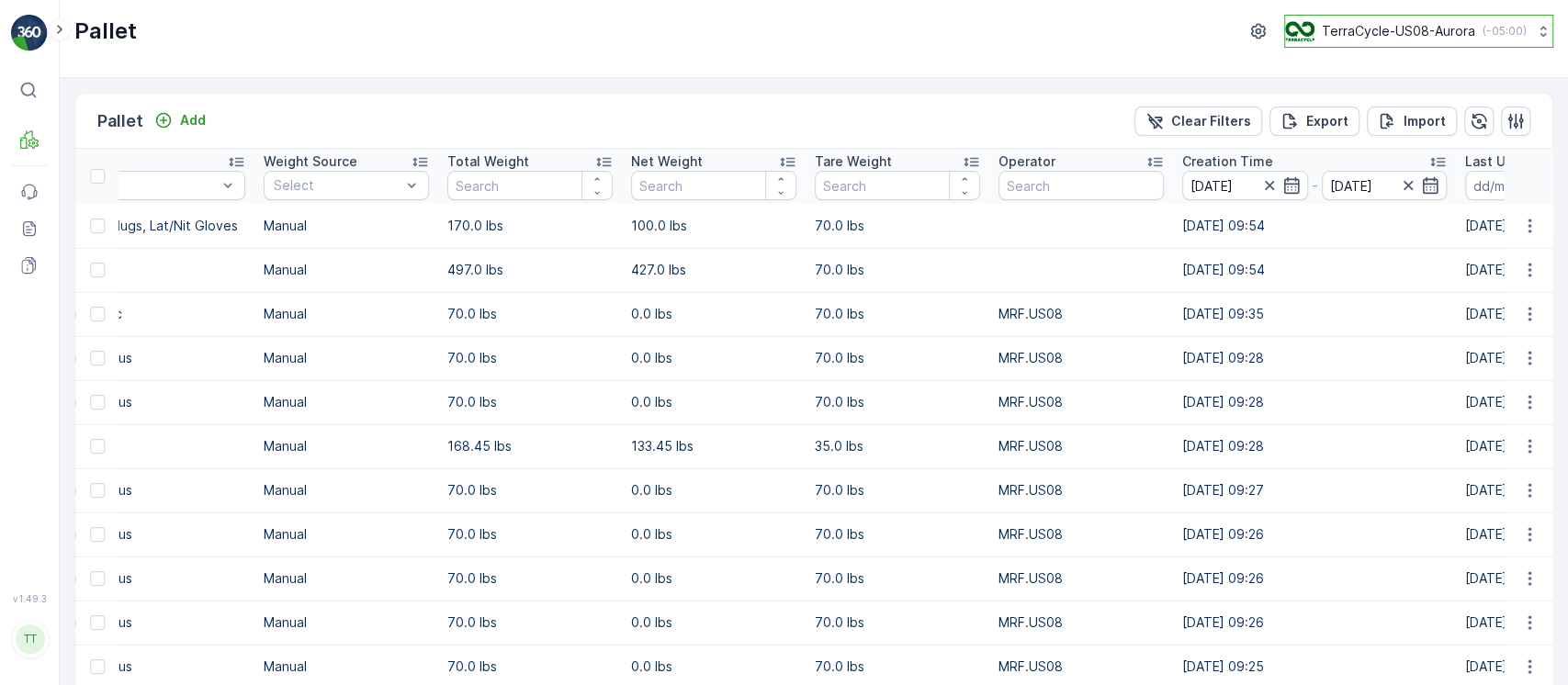
click at [1381, 32] on p "TerraCycle-US08-Aurora" at bounding box center [1398, 31] width 154 height 19
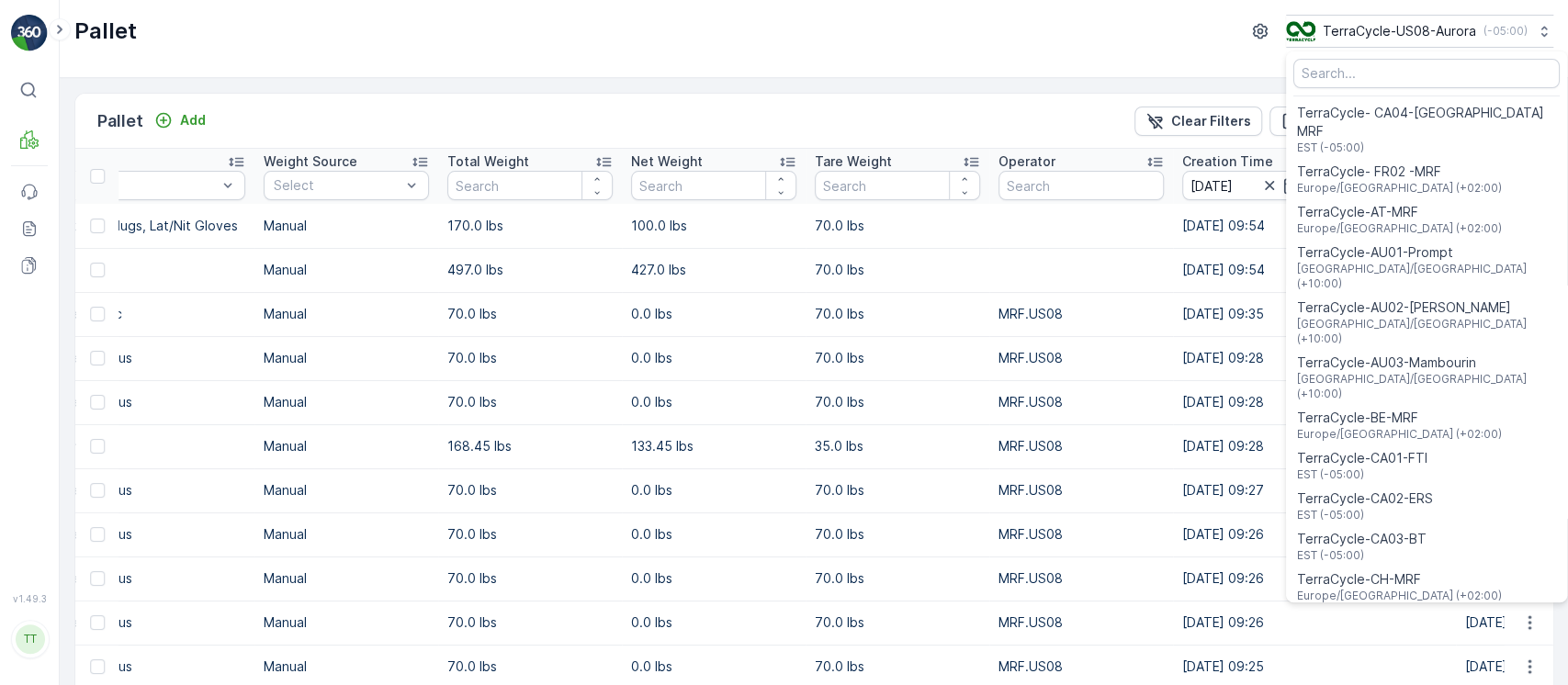
click at [1365, 86] on input "Menu" at bounding box center [1426, 73] width 266 height 29
type input "cyb"
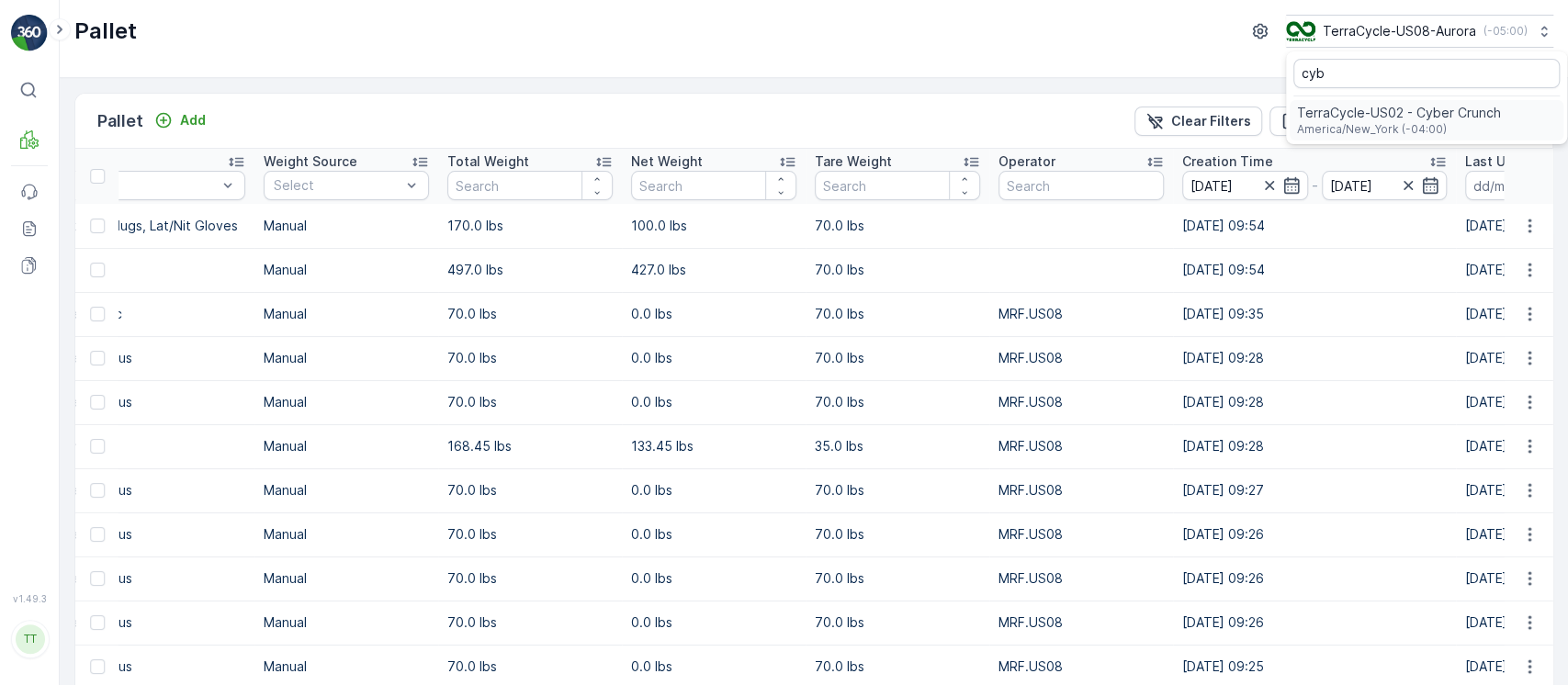
click at [1358, 122] on span "America/New_York (-04:00)" at bounding box center [1399, 129] width 204 height 15
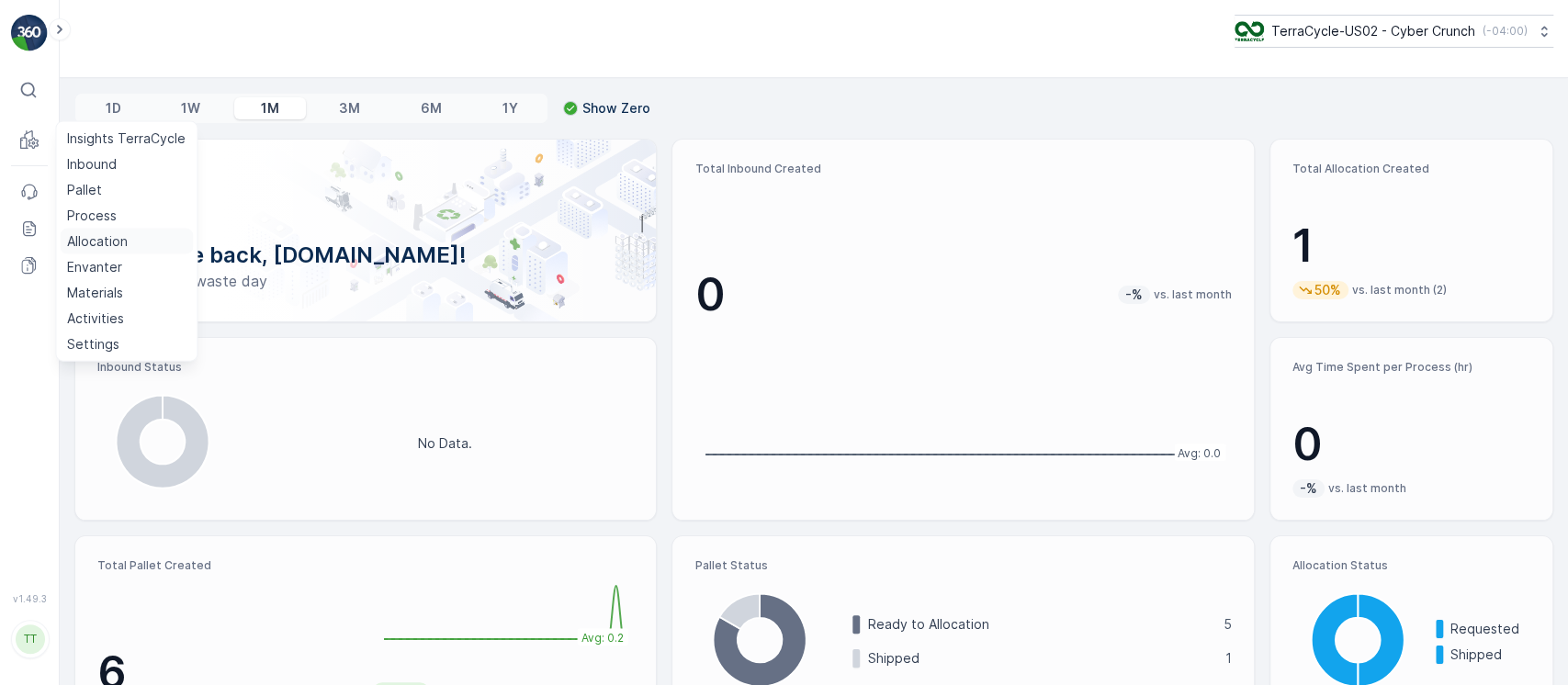
click at [122, 232] on p "Allocation" at bounding box center [98, 241] width 61 height 19
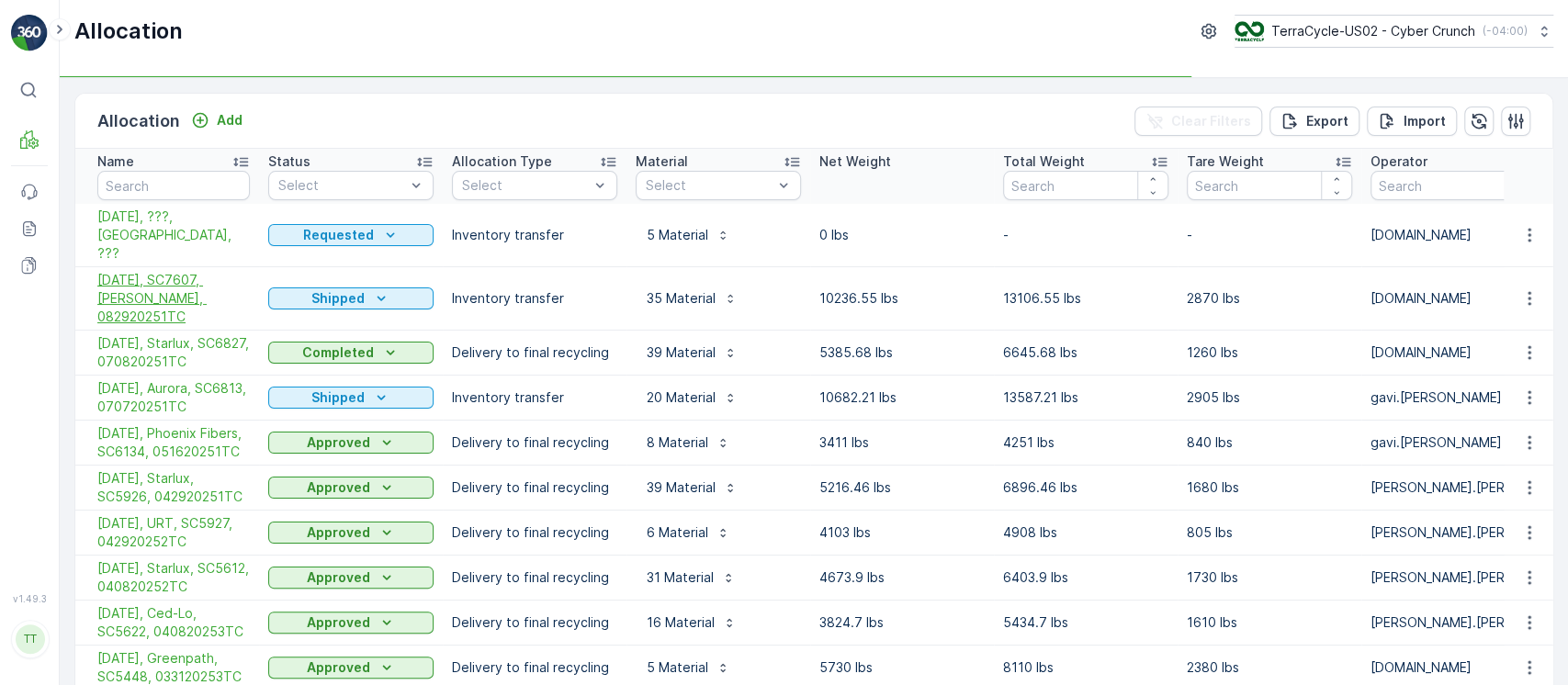
click at [183, 271] on span "[DATE], SC7607, [PERSON_NAME], 082920251TC" at bounding box center [173, 298] width 153 height 55
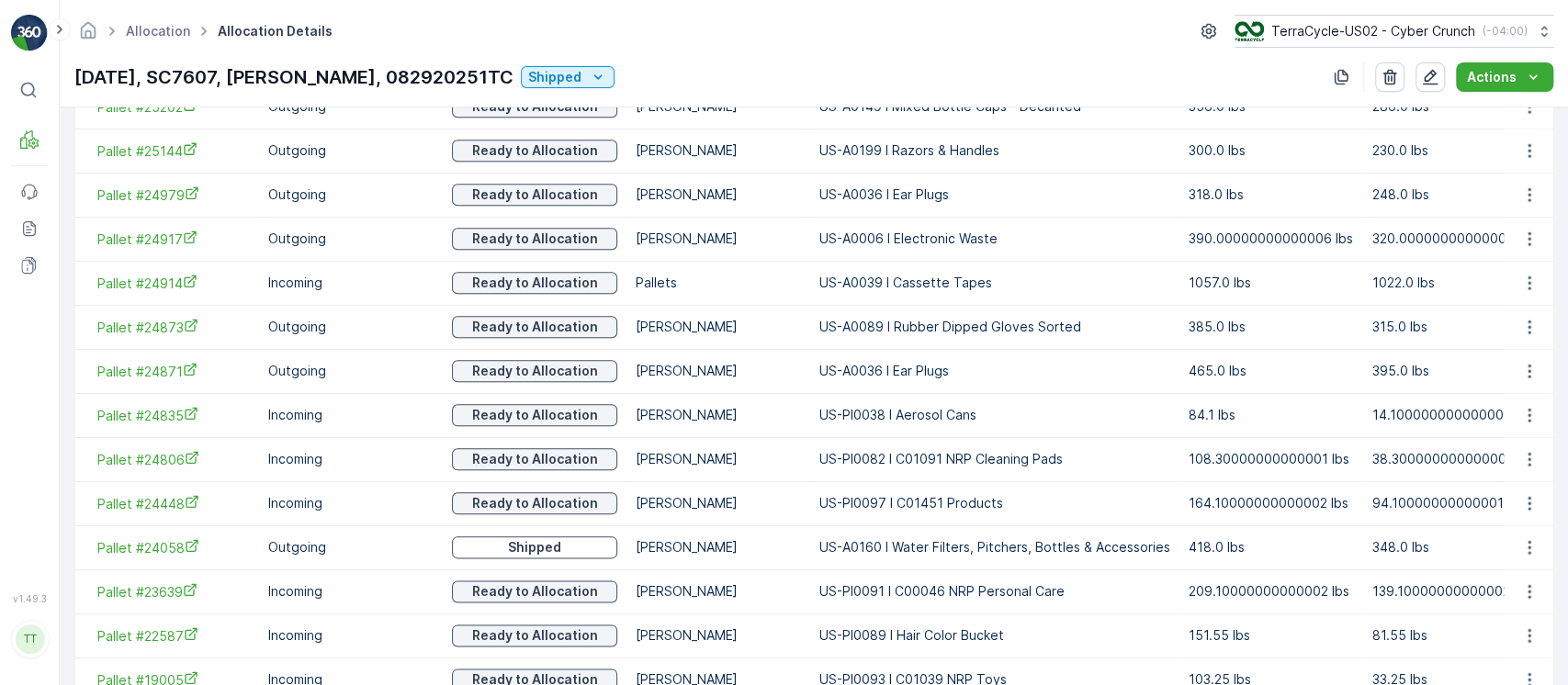
scroll to position [1915, 0]
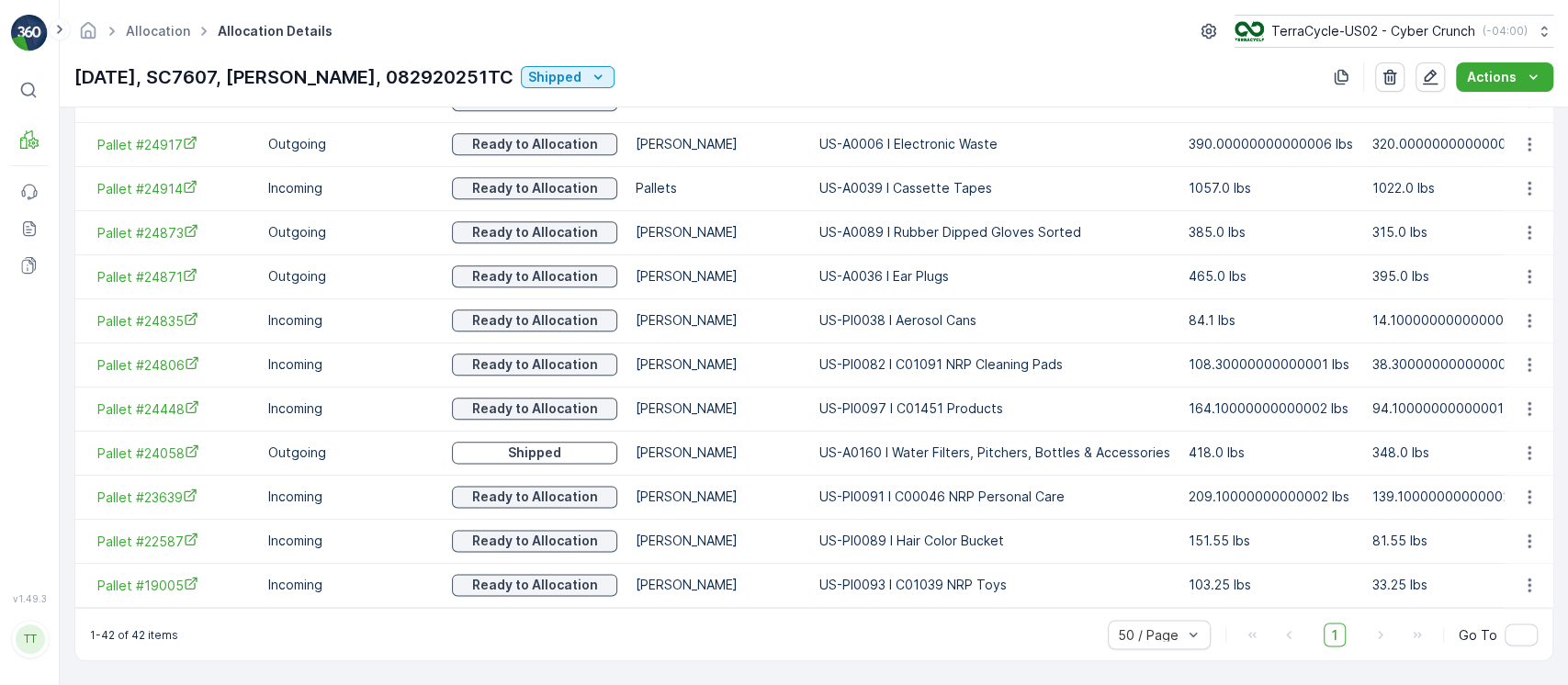
click at [328, 78] on p "[DATE], SC7607, [PERSON_NAME], 082920251TC" at bounding box center [294, 77] width 439 height 27
click at [328, 78] on p "9/2/25, SC7607, Aurora, 082920251TC" at bounding box center [294, 77] width 439 height 27
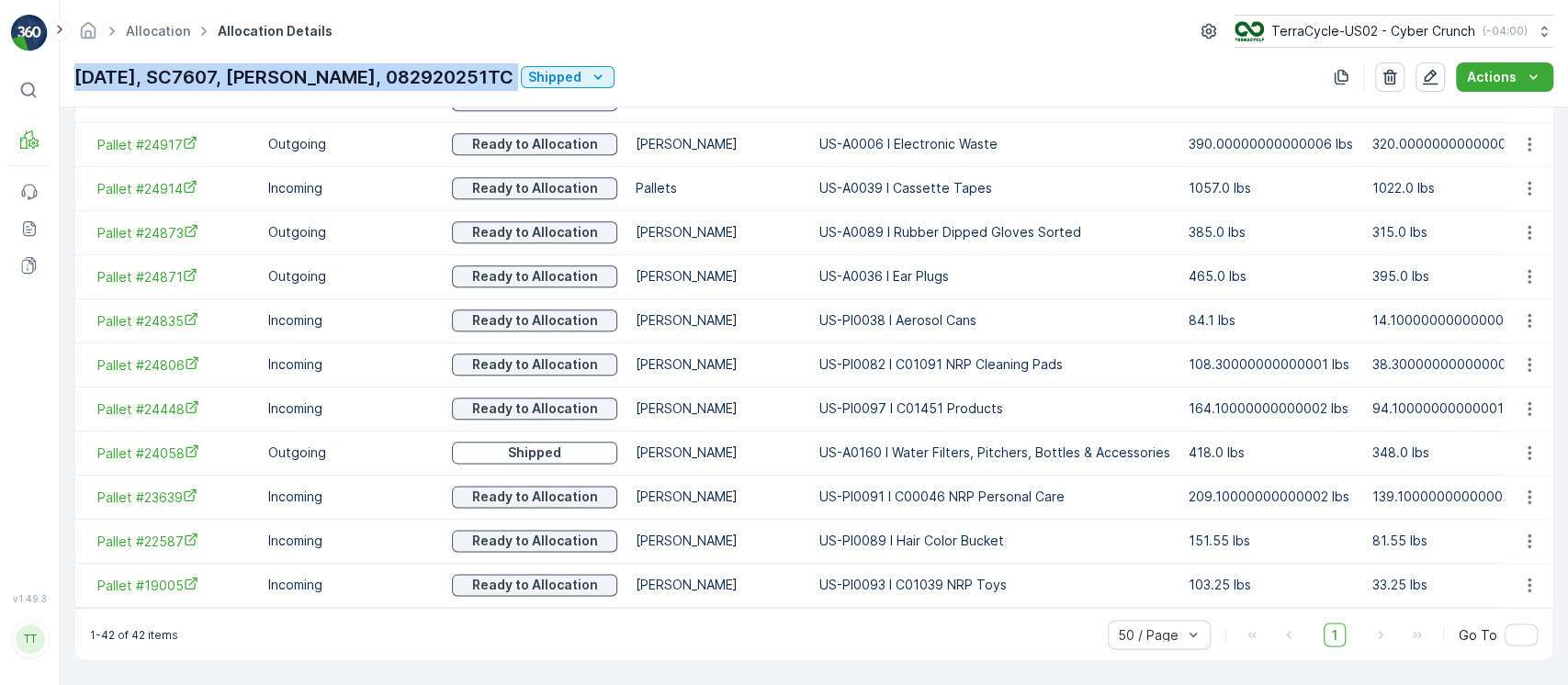
click at [328, 78] on p "9/2/25, SC7607, Aurora, 082920251TC" at bounding box center [294, 77] width 439 height 27
copy p "9/2/25, SC7607, Aurora, 082920251TC"
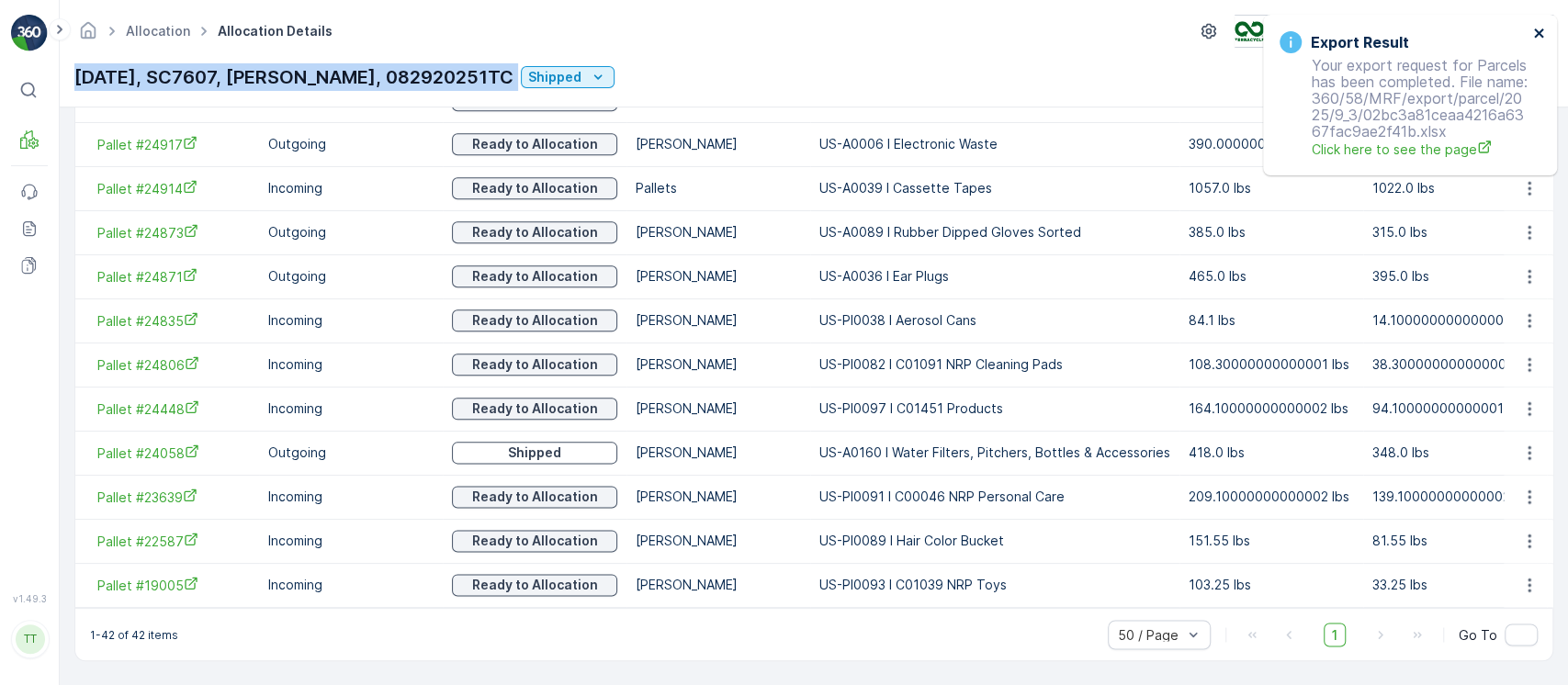
click at [1544, 43] on button "close" at bounding box center [1539, 34] width 13 height 18
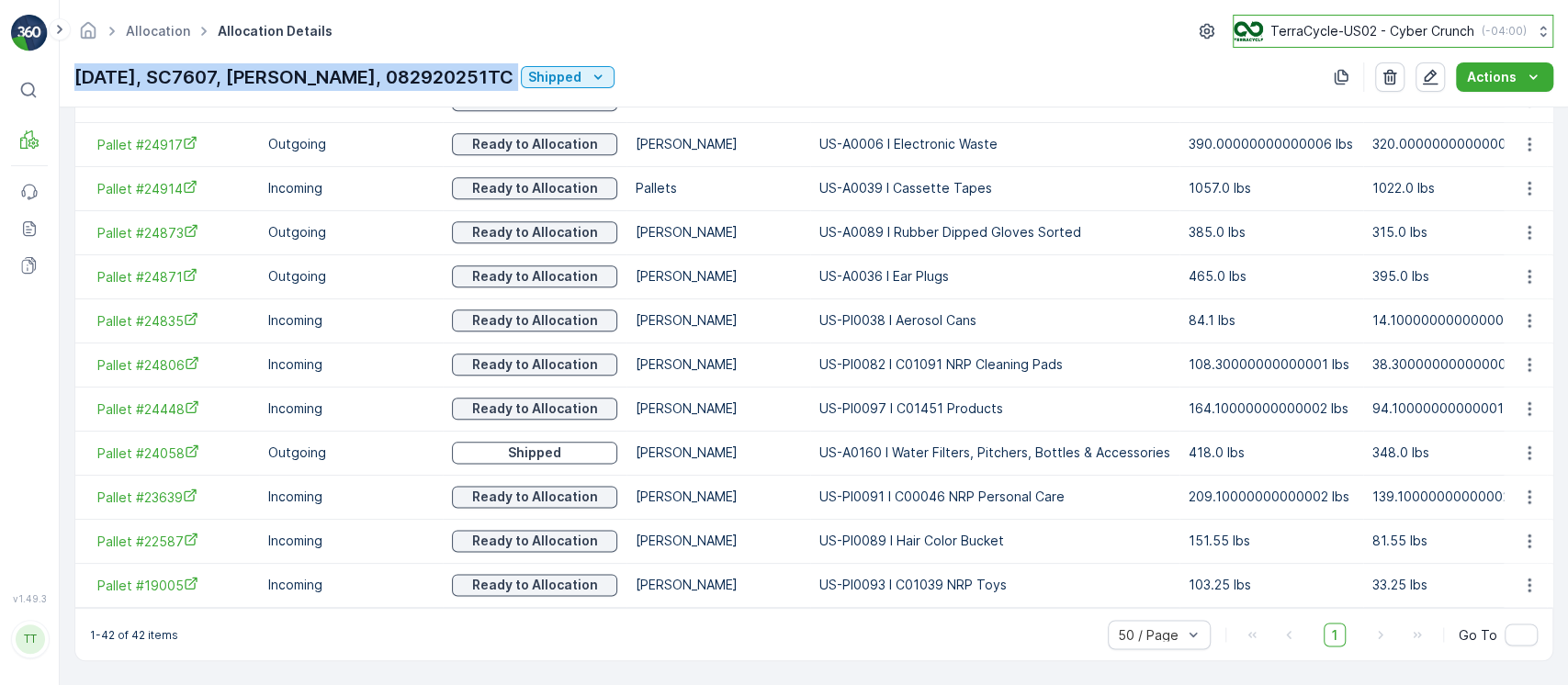
click at [1455, 27] on p "TerraCycle-US02 - Cyber Crunch" at bounding box center [1372, 31] width 204 height 19
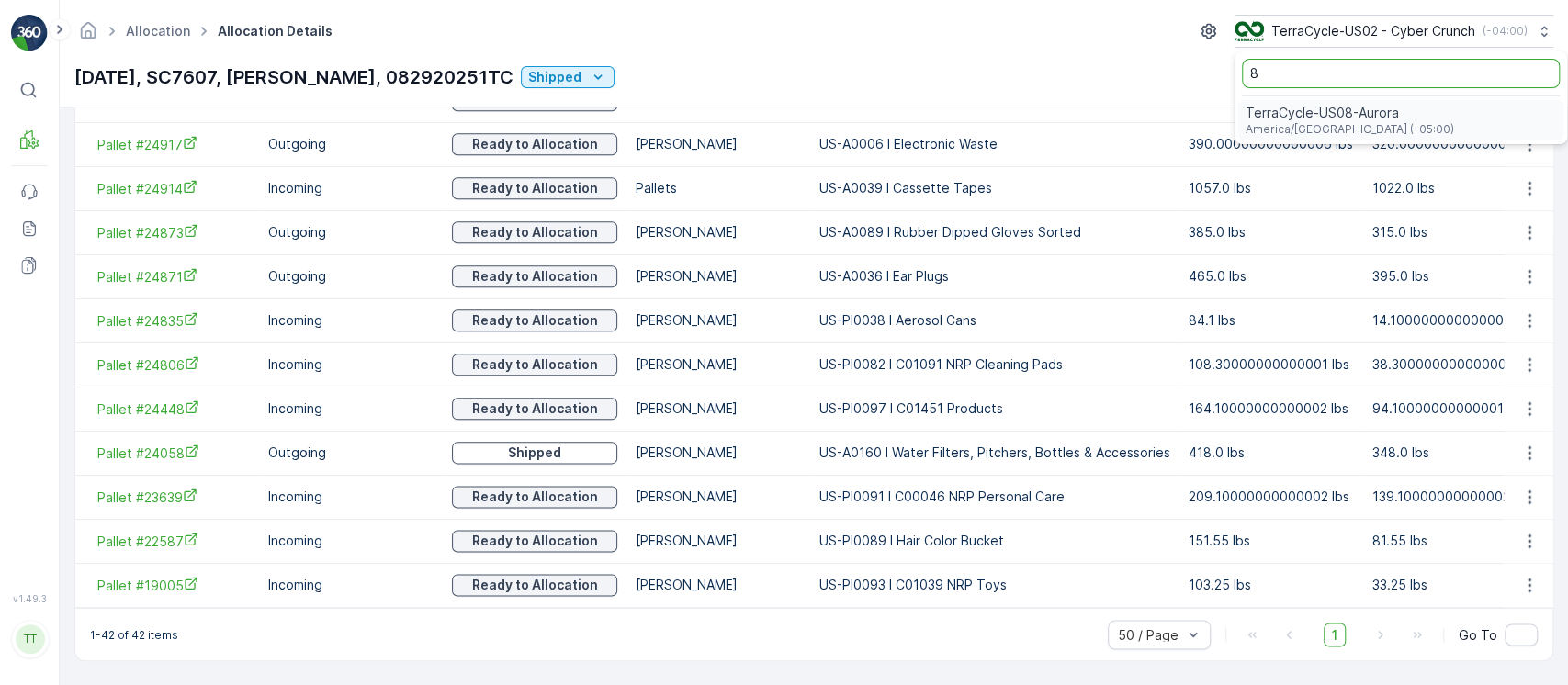
type input "8"
click at [1392, 114] on div "TerraCycle-US08-Aurora America/Chicago (-05:00)" at bounding box center [1401, 119] width 325 height 40
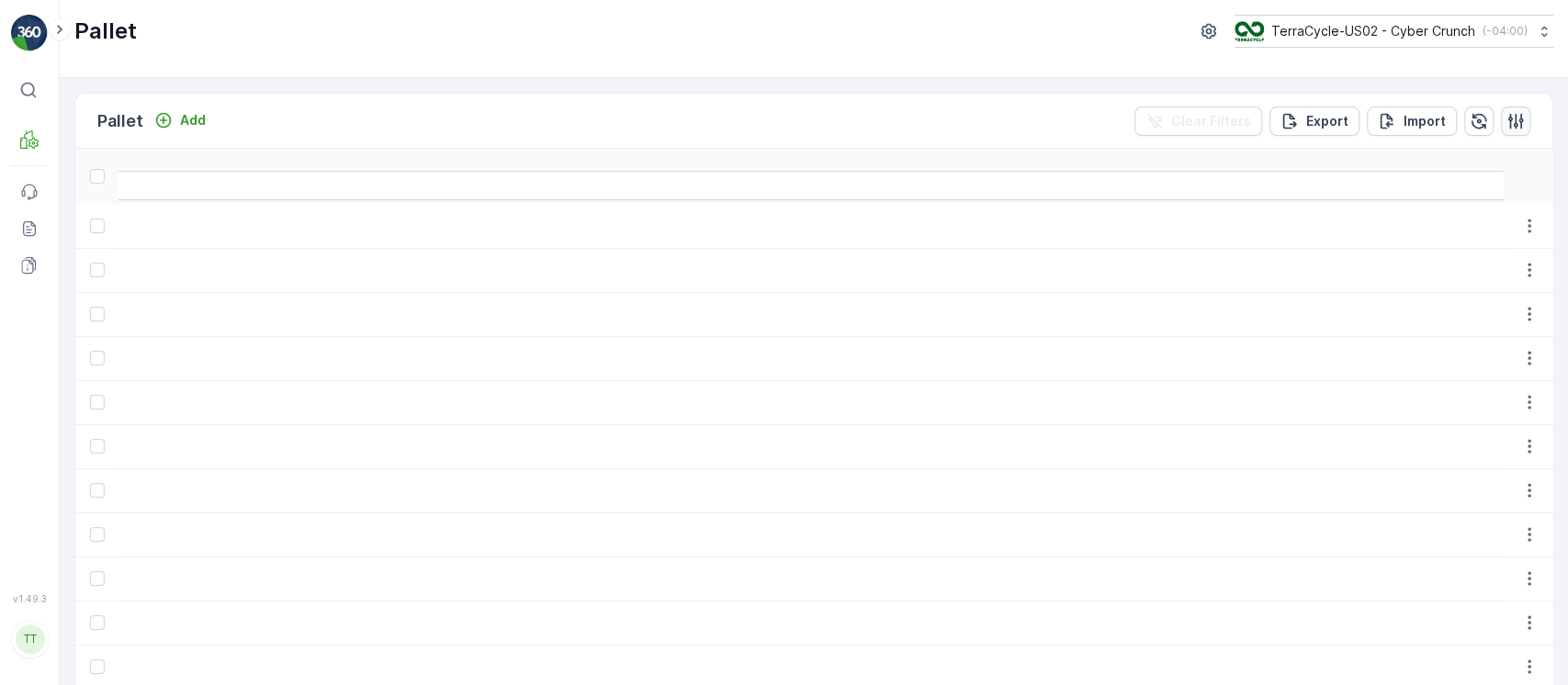
click at [1524, 122] on button "button" at bounding box center [1515, 121] width 29 height 29
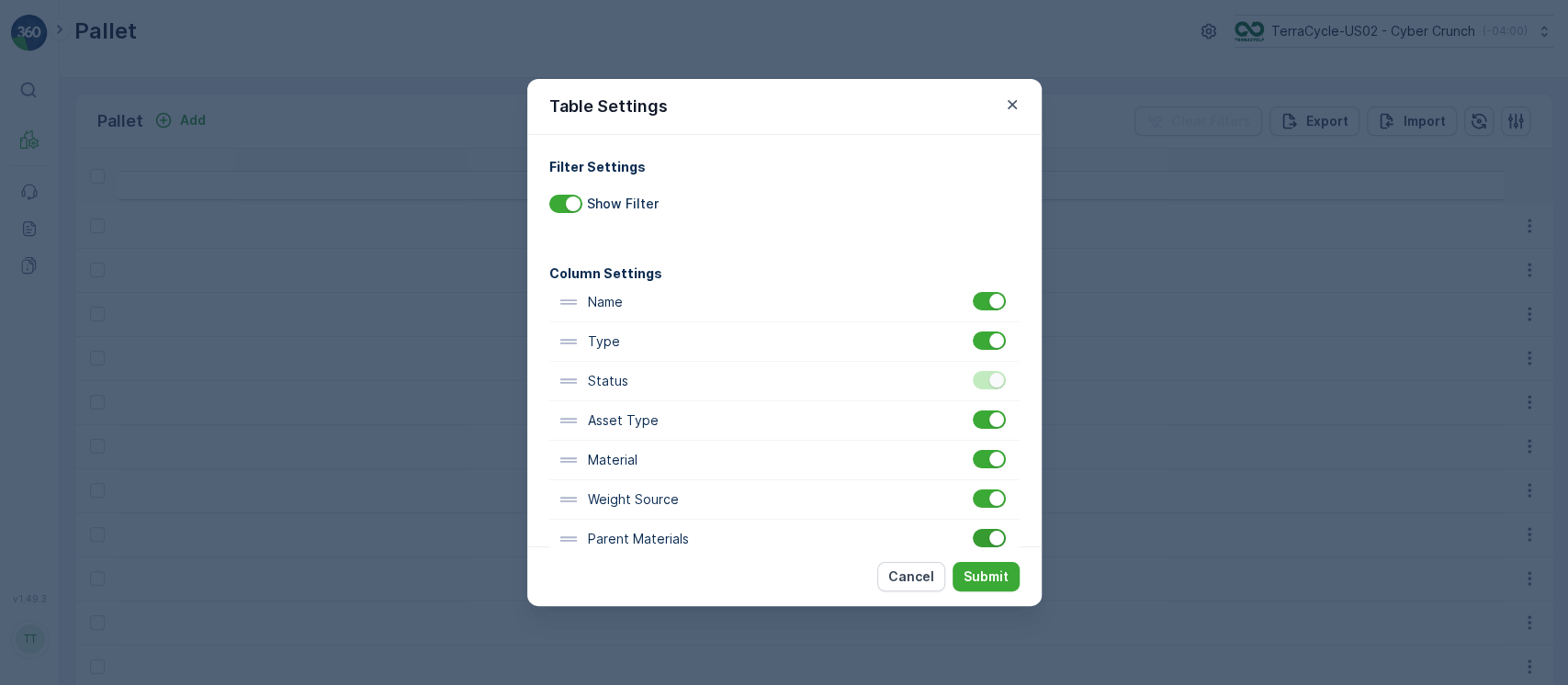
scroll to position [0, 4498]
click at [973, 532] on div at bounding box center [990, 538] width 33 height 19
click at [973, 529] on input "checkbox" at bounding box center [973, 529] width 0 height 0
click at [982, 571] on p "Submit" at bounding box center [986, 576] width 45 height 19
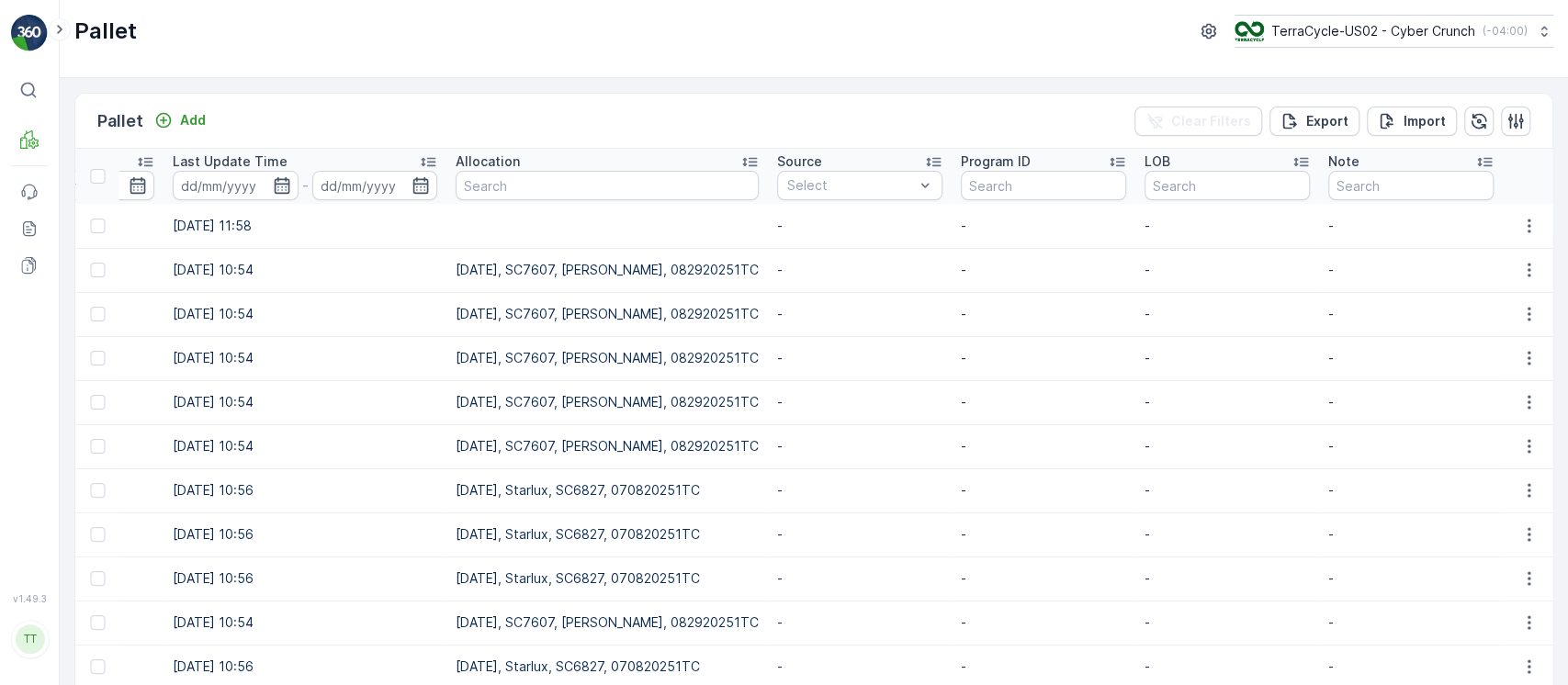
scroll to position [0, 2245]
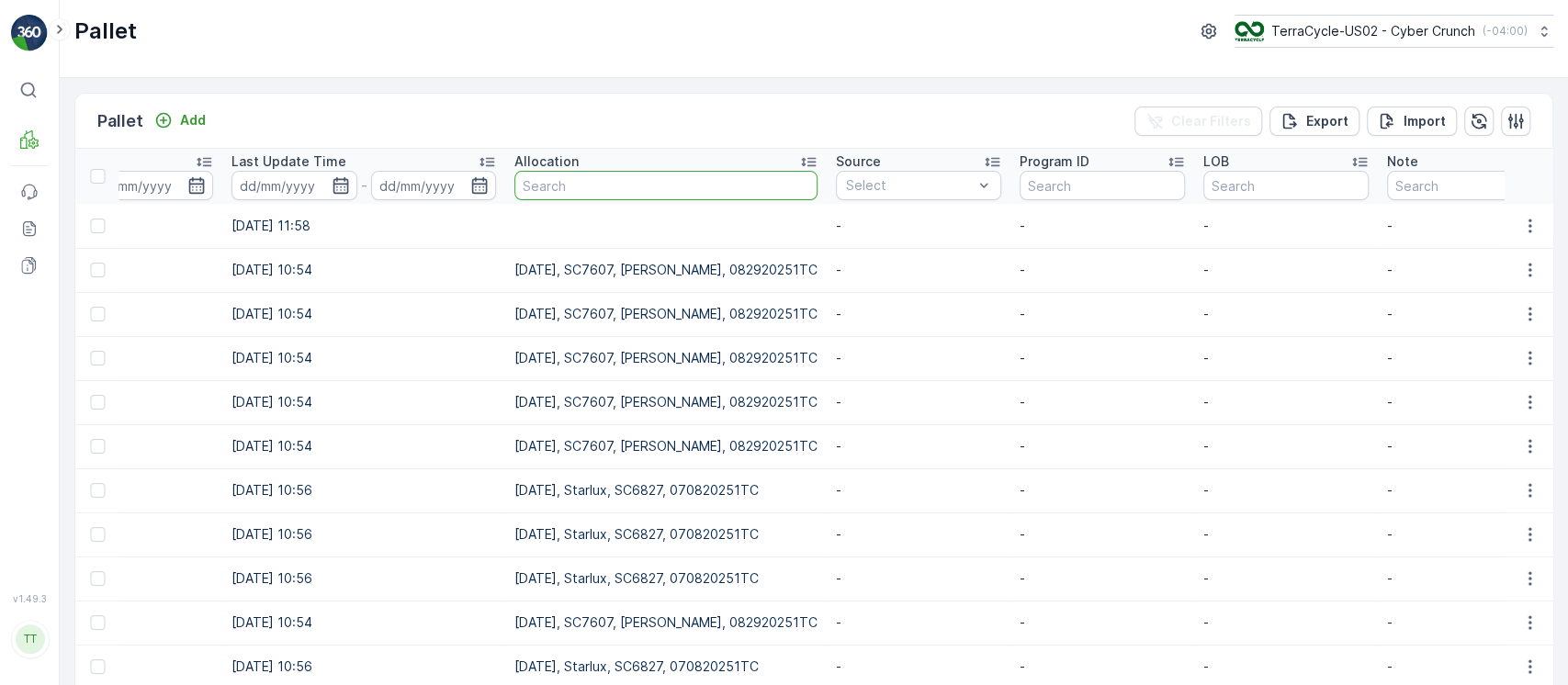
click at [691, 179] on input "text" at bounding box center [667, 186] width 303 height 29
paste input "9/2/25, SC7607, Aurora, 082920251TC"
type input "9/2/25, SC7607, Aurora, 082920251TC"
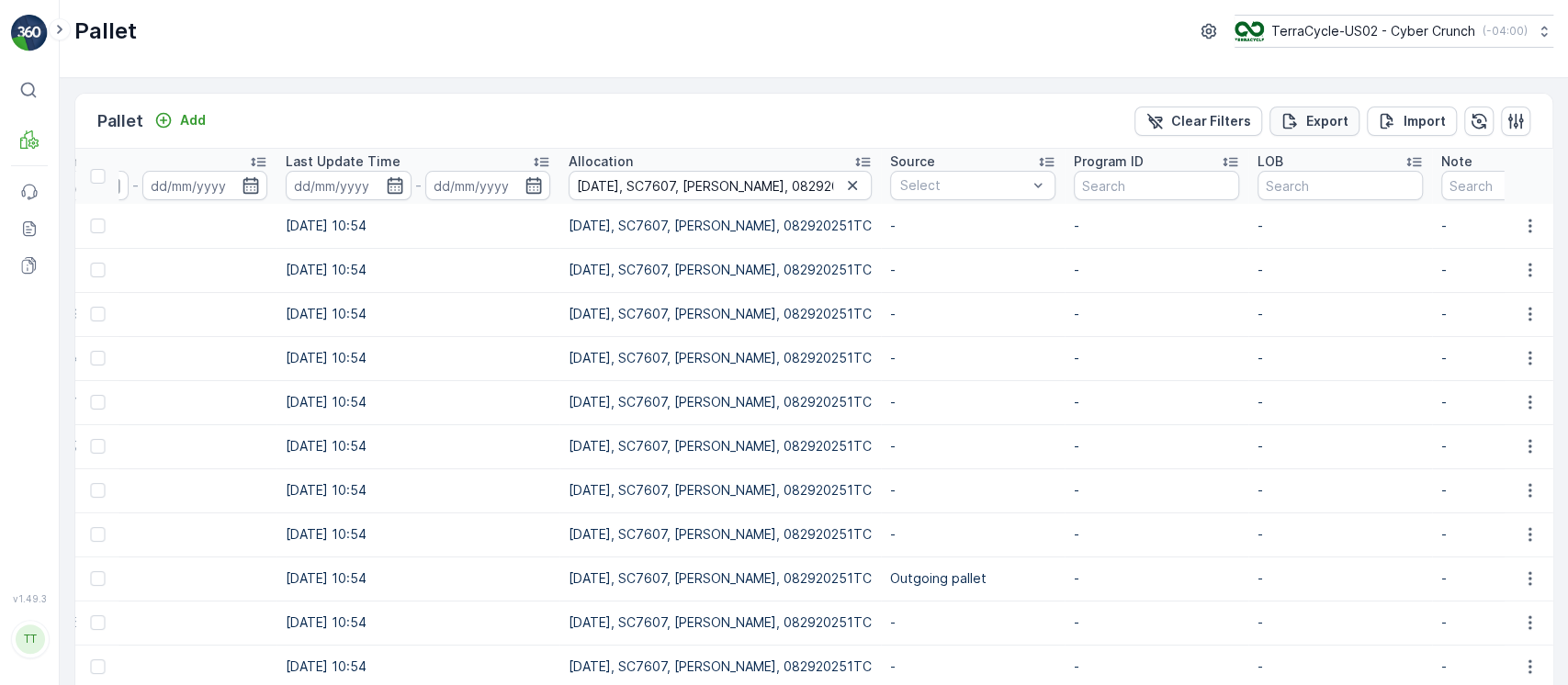
click at [1323, 114] on p "Export" at bounding box center [1327, 120] width 42 height 19
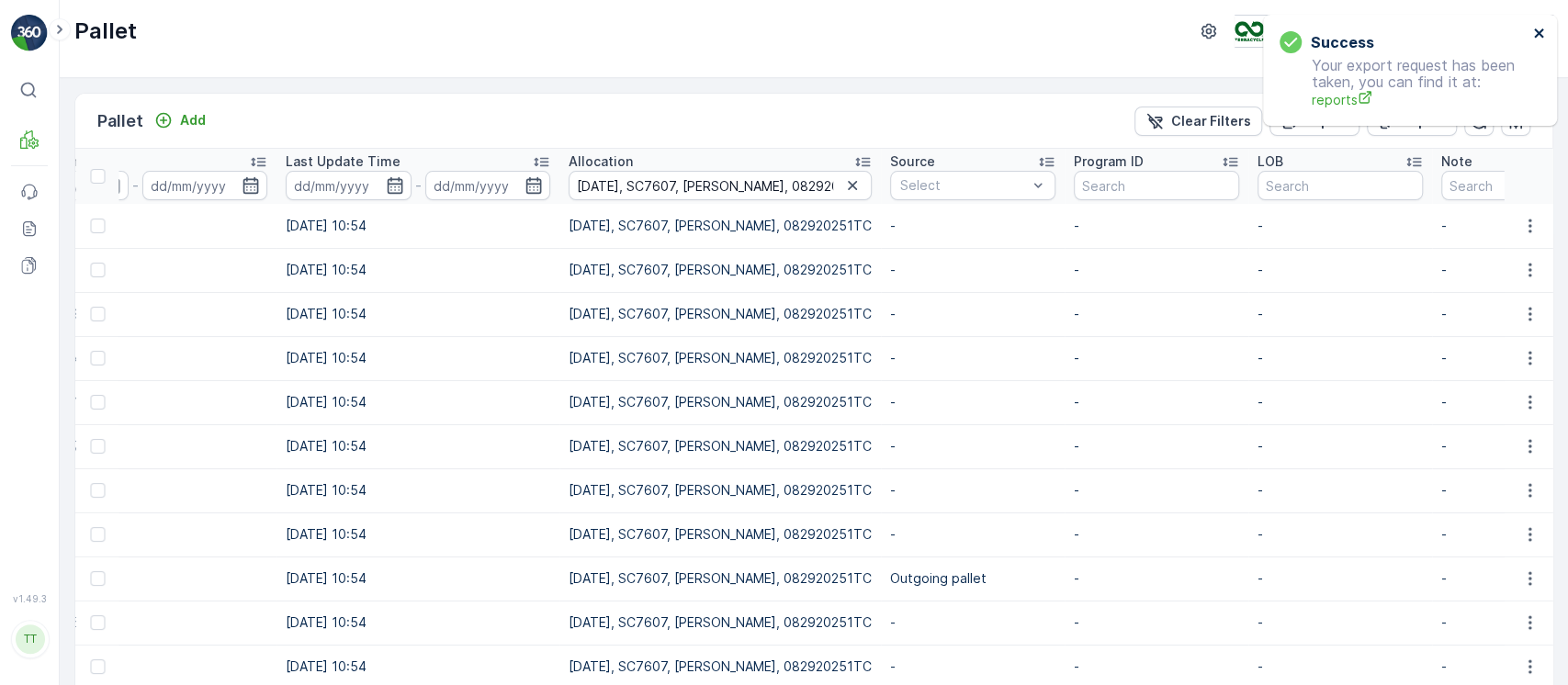
click at [1541, 33] on icon "close" at bounding box center [1539, 32] width 13 height 15
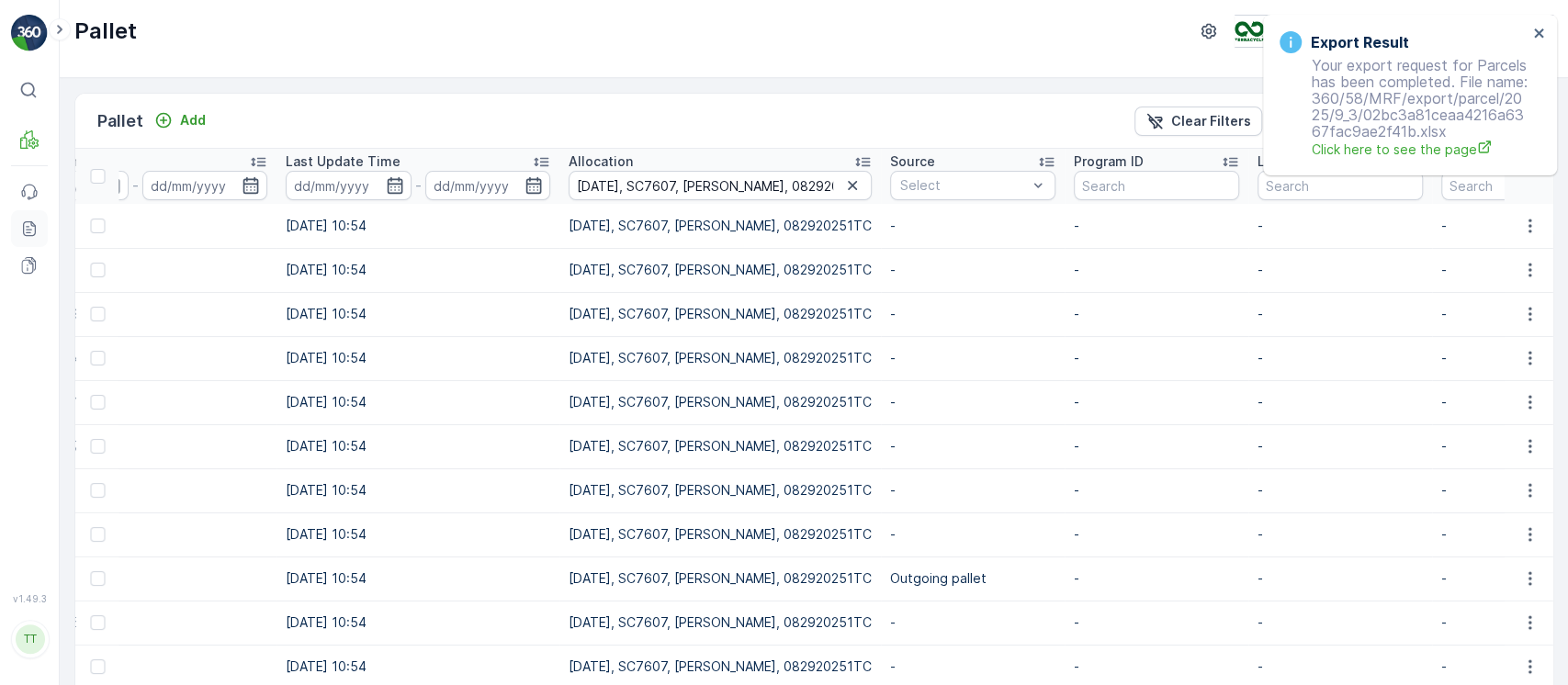
click at [26, 229] on icon at bounding box center [28, 229] width 7 height 1
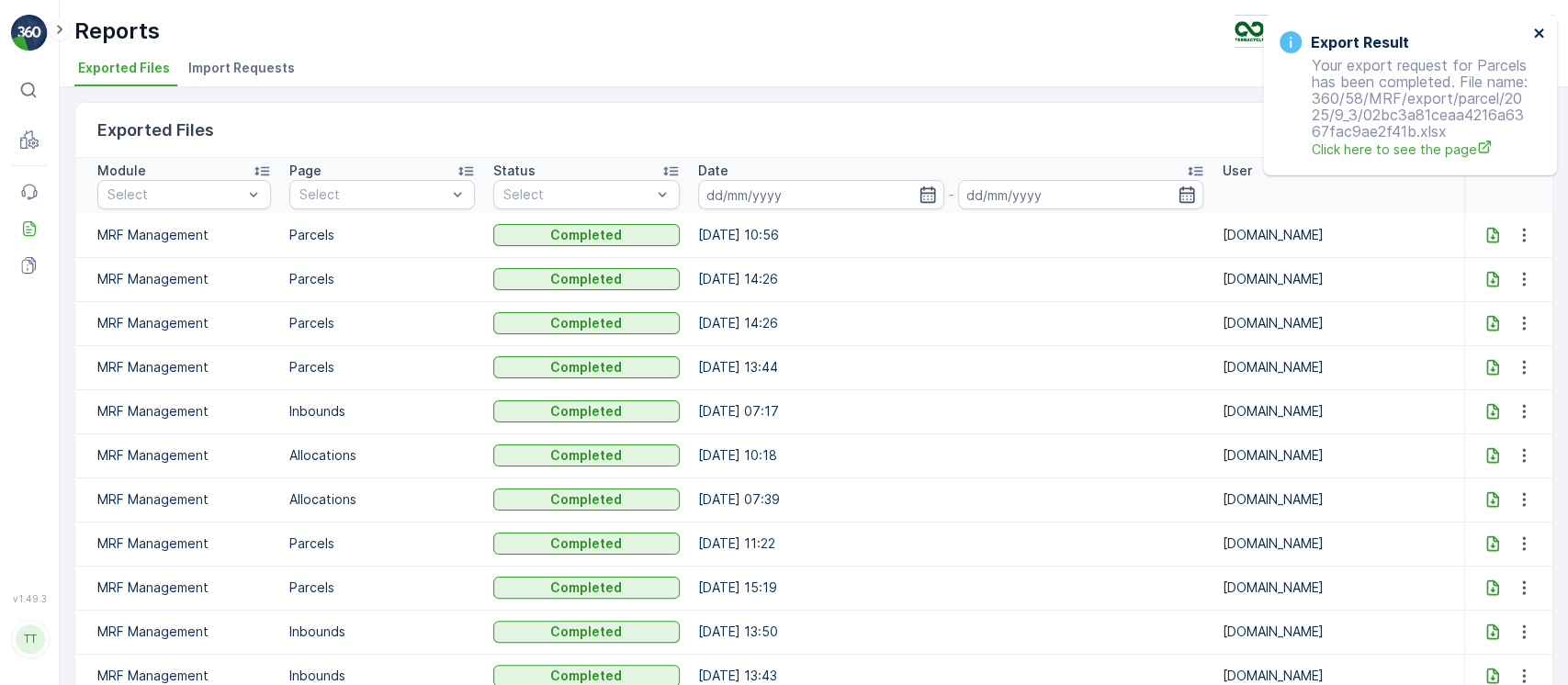
click at [1539, 26] on icon "close" at bounding box center [1539, 32] width 13 height 15
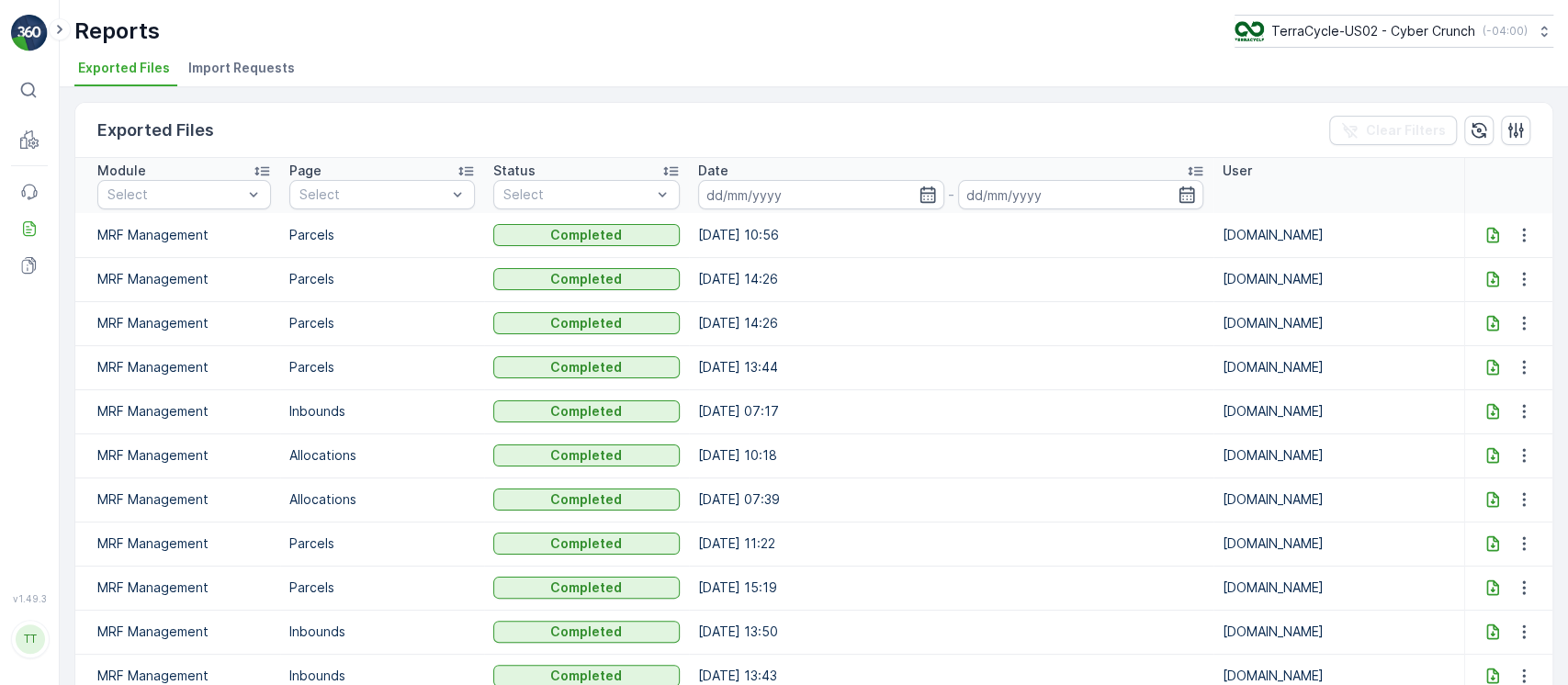
click at [1486, 237] on icon at bounding box center [1492, 235] width 12 height 16
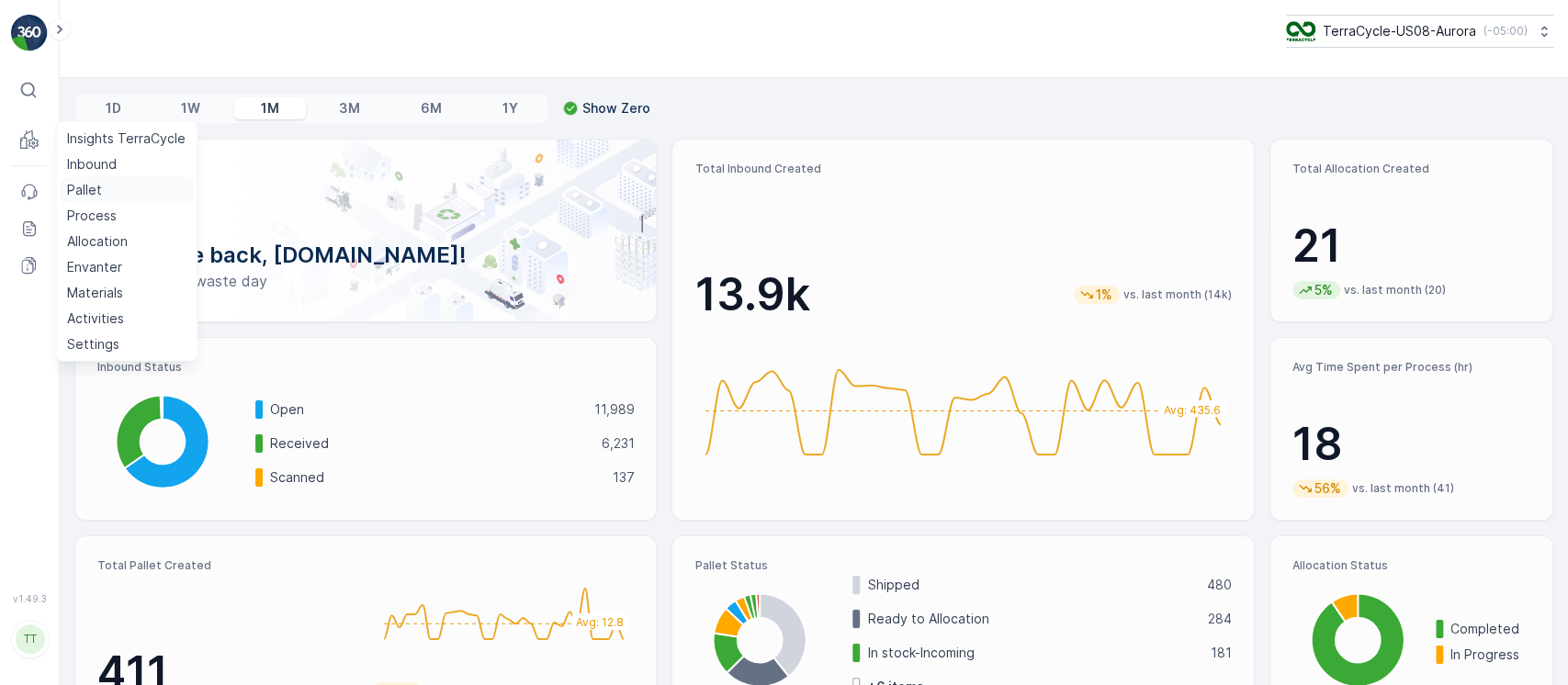
click at [89, 189] on p "Pallet" at bounding box center [85, 190] width 35 height 19
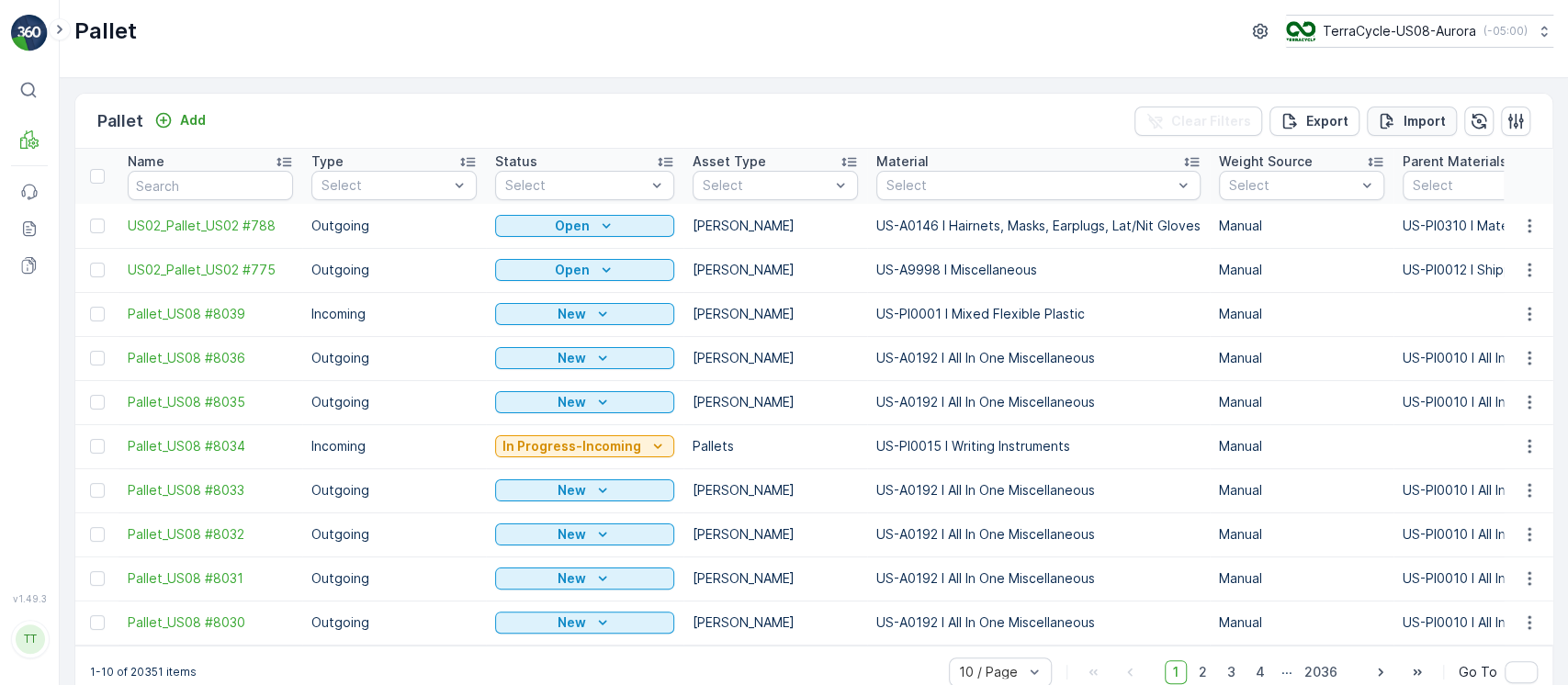
click at [1430, 116] on p "Import" at bounding box center [1424, 120] width 42 height 19
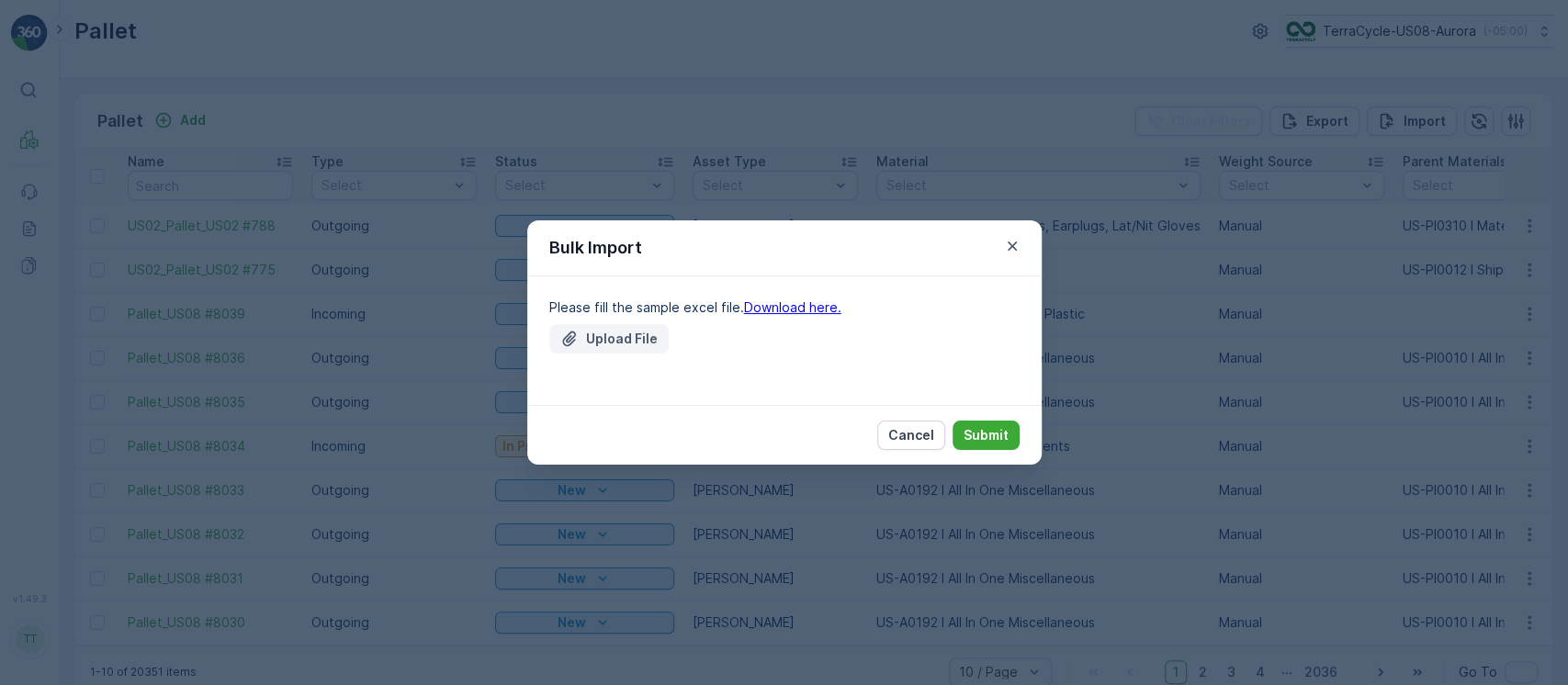
click at [613, 336] on p "Upload File" at bounding box center [622, 339] width 71 height 19
click at [789, 307] on link "Download here." at bounding box center [792, 307] width 97 height 16
click at [928, 431] on p "Cancel" at bounding box center [911, 434] width 46 height 19
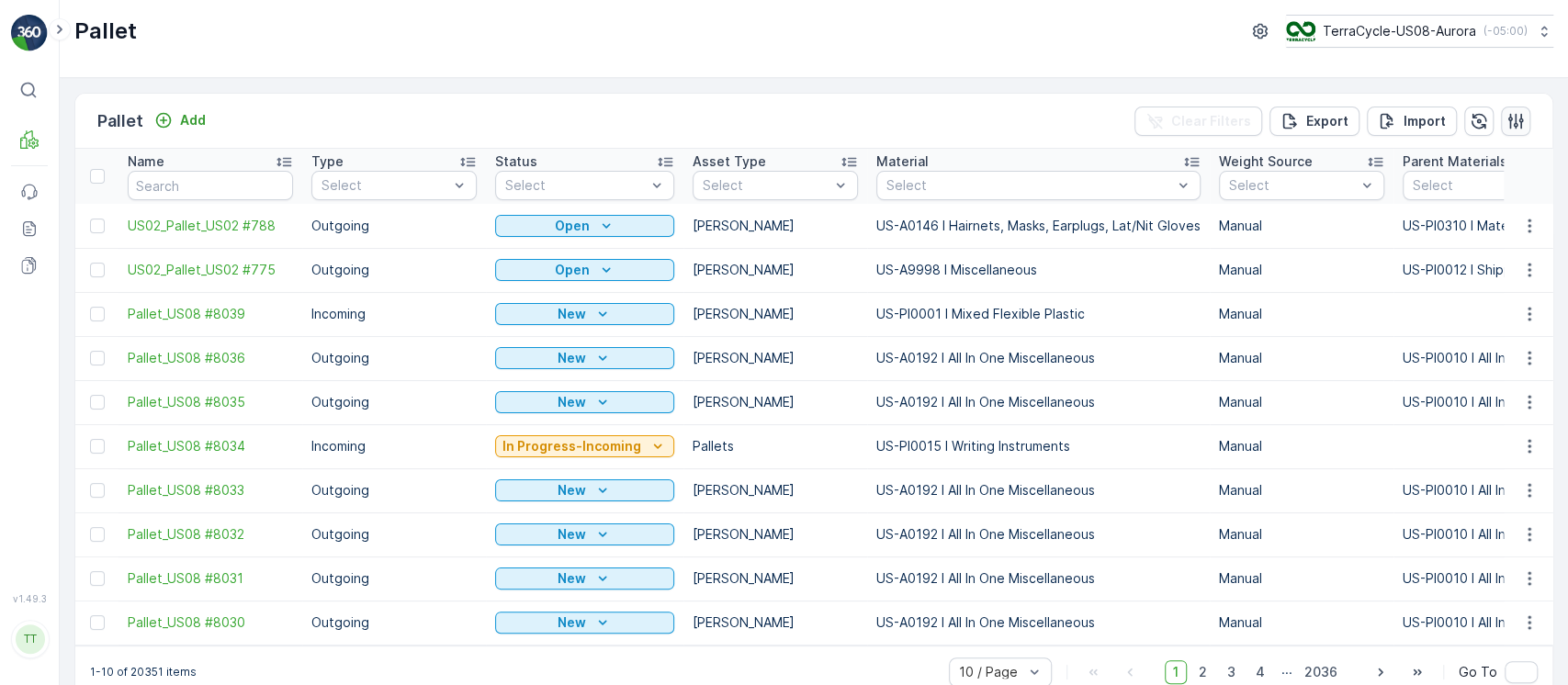
click at [1516, 114] on icon "button" at bounding box center [1516, 120] width 16 height 16
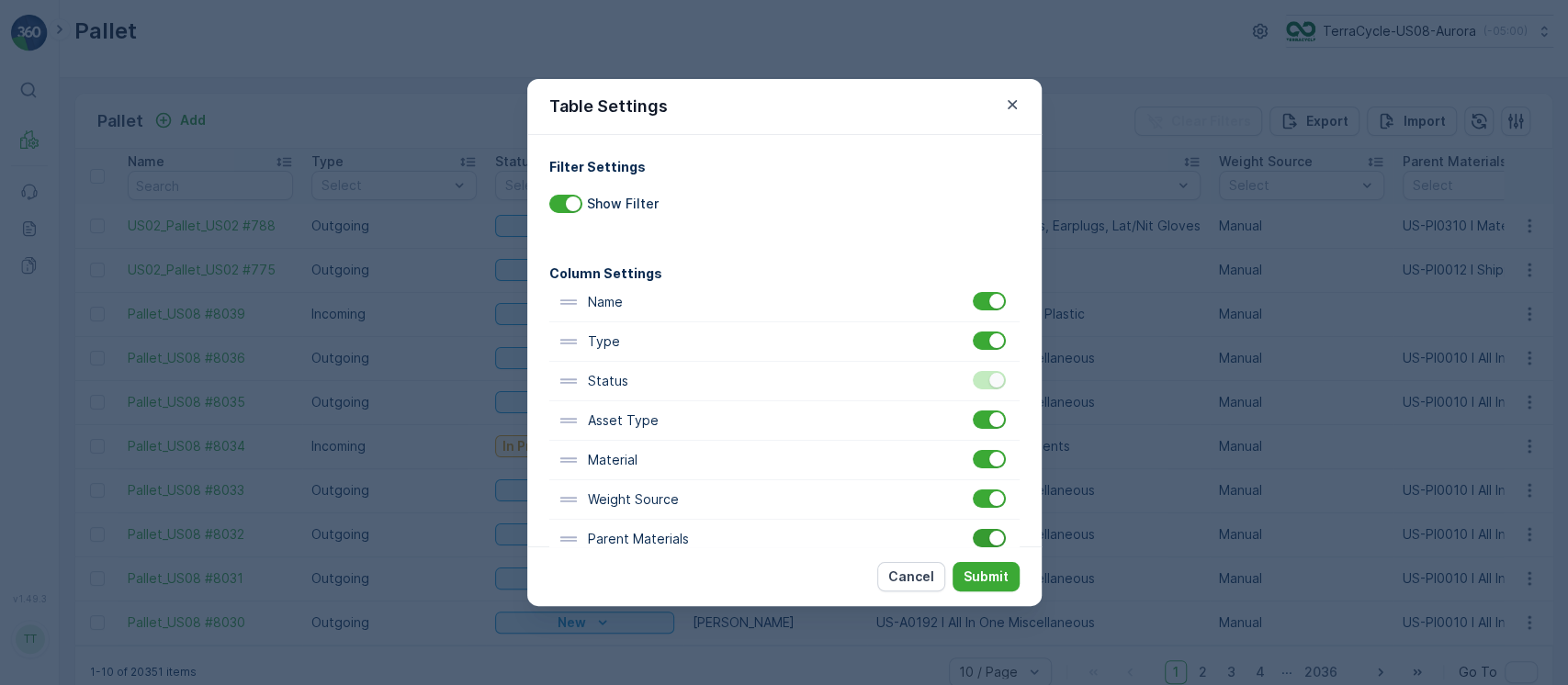
click at [990, 538] on div at bounding box center [996, 537] width 15 height 15
click at [973, 529] on input "checkbox" at bounding box center [973, 529] width 0 height 0
click at [992, 563] on button "Submit" at bounding box center [986, 576] width 68 height 29
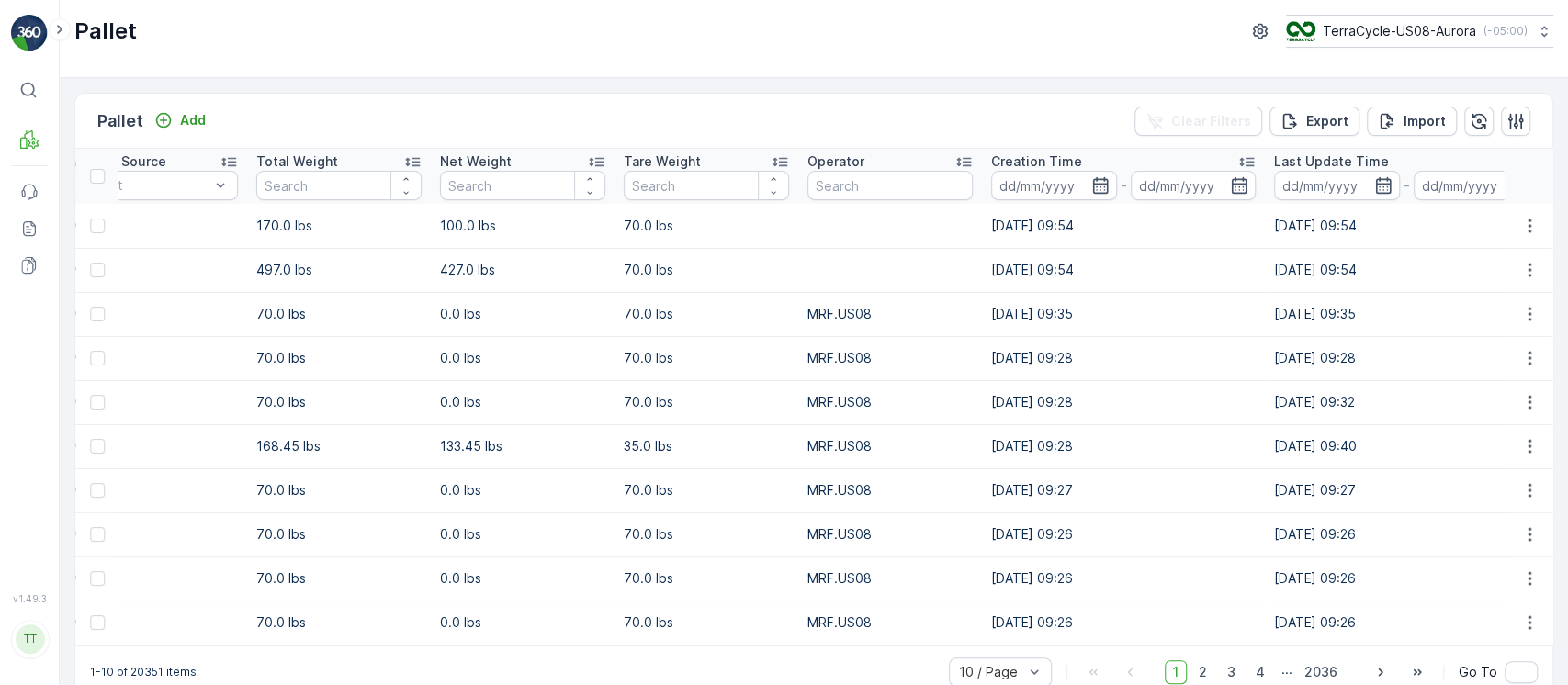
scroll to position [0, 1170]
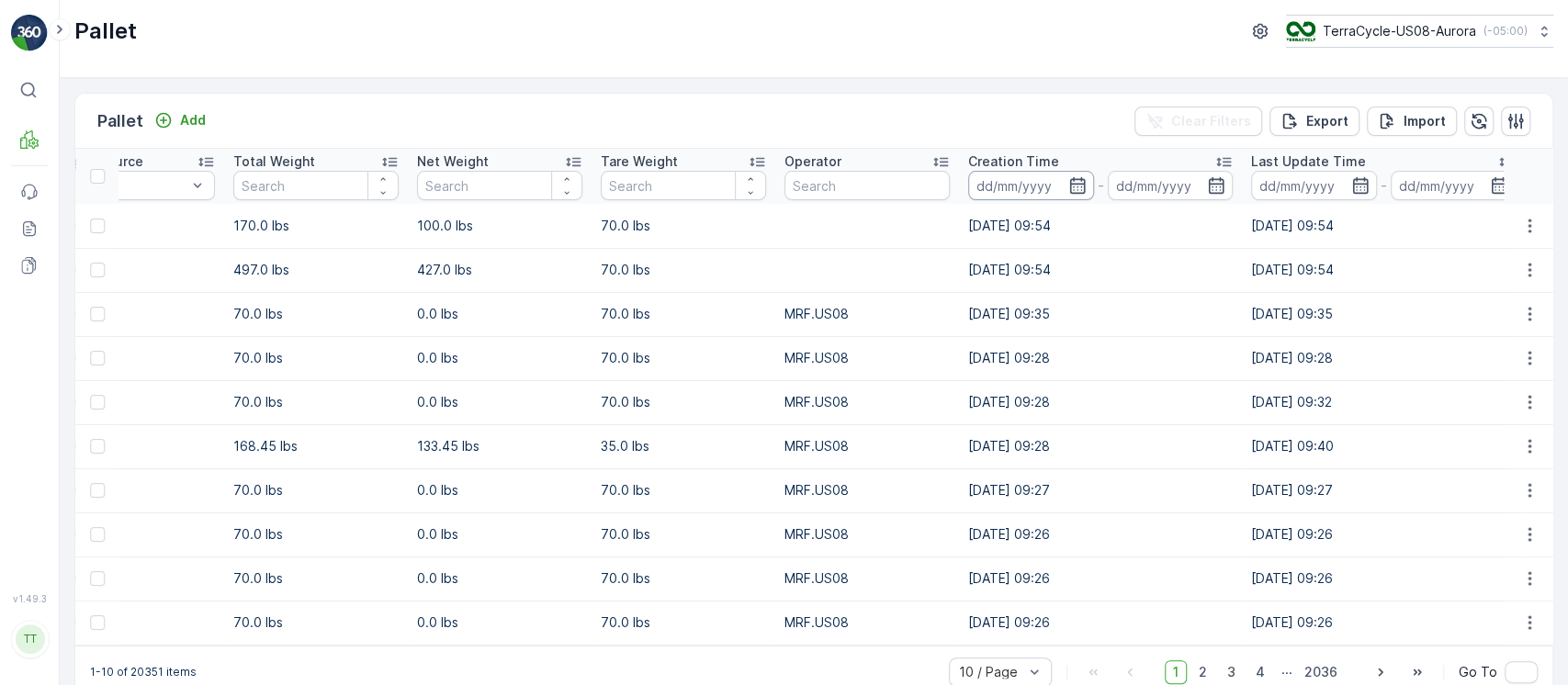
click at [985, 193] on input at bounding box center [1031, 186] width 126 height 29
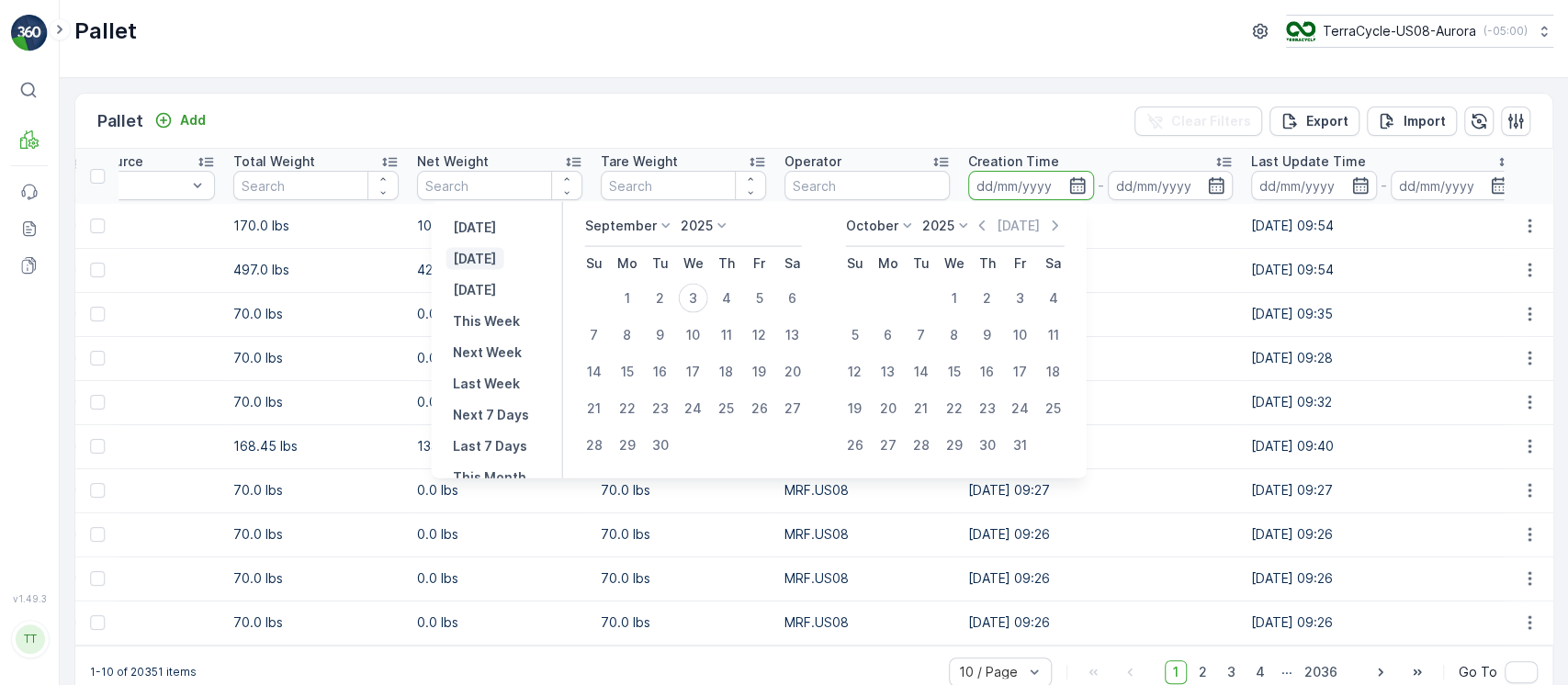
click at [456, 262] on p "[DATE]" at bounding box center [475, 258] width 43 height 19
type input "[DATE]"
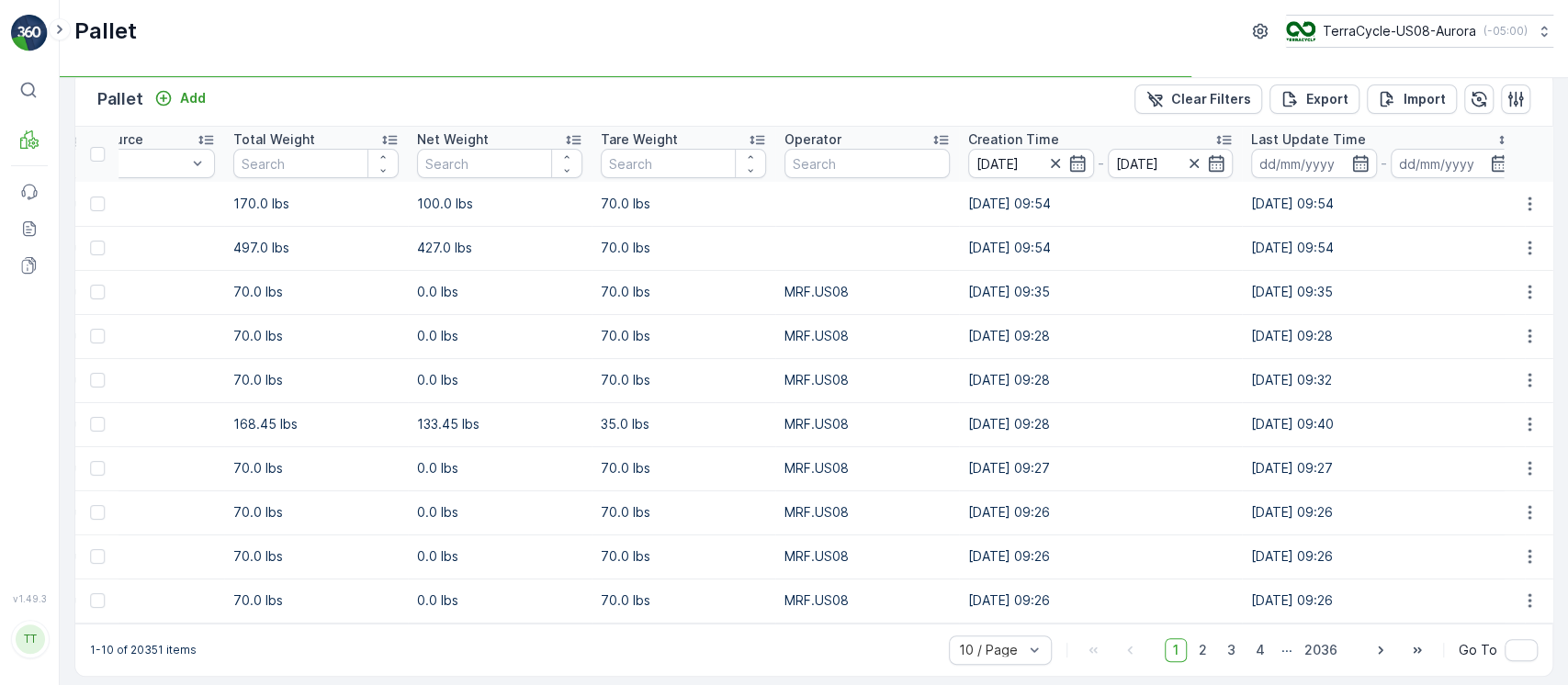
scroll to position [37, 0]
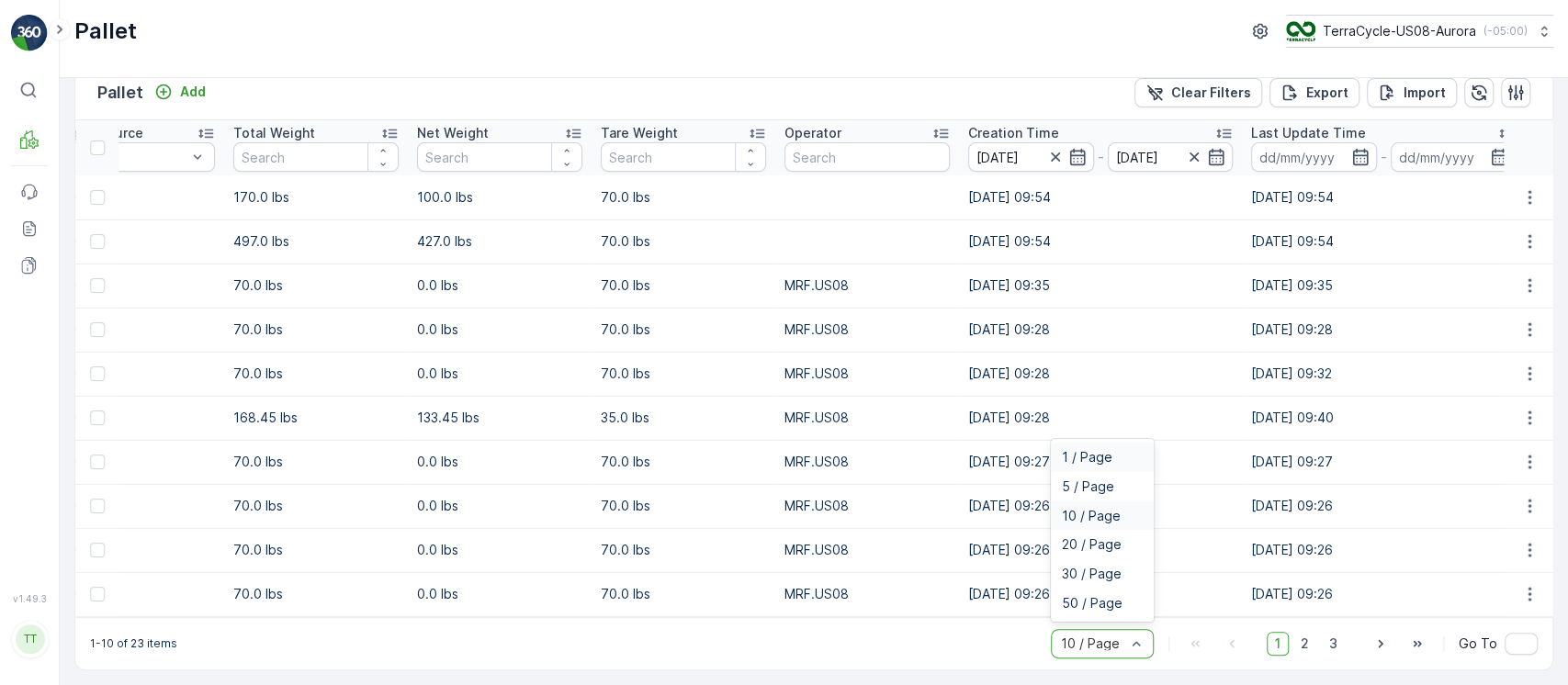
click at [986, 603] on td "[DATE] 09:26" at bounding box center [1100, 594] width 283 height 44
click at [1090, 641] on div at bounding box center [1092, 643] width 68 height 15
click at [1090, 636] on div at bounding box center [1092, 643] width 68 height 15
click at [1100, 608] on span "50 / Page" at bounding box center [1092, 603] width 61 height 15
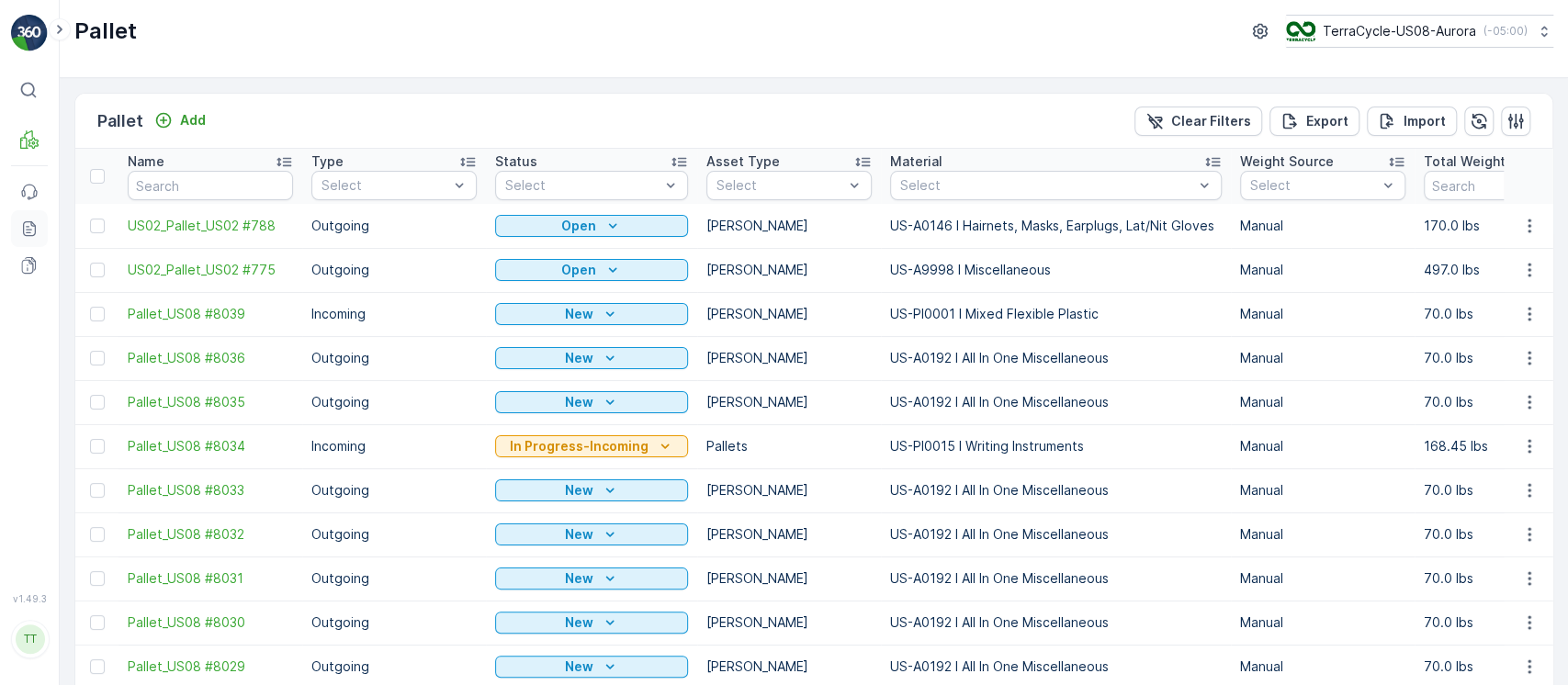
click at [37, 234] on icon at bounding box center [29, 228] width 19 height 19
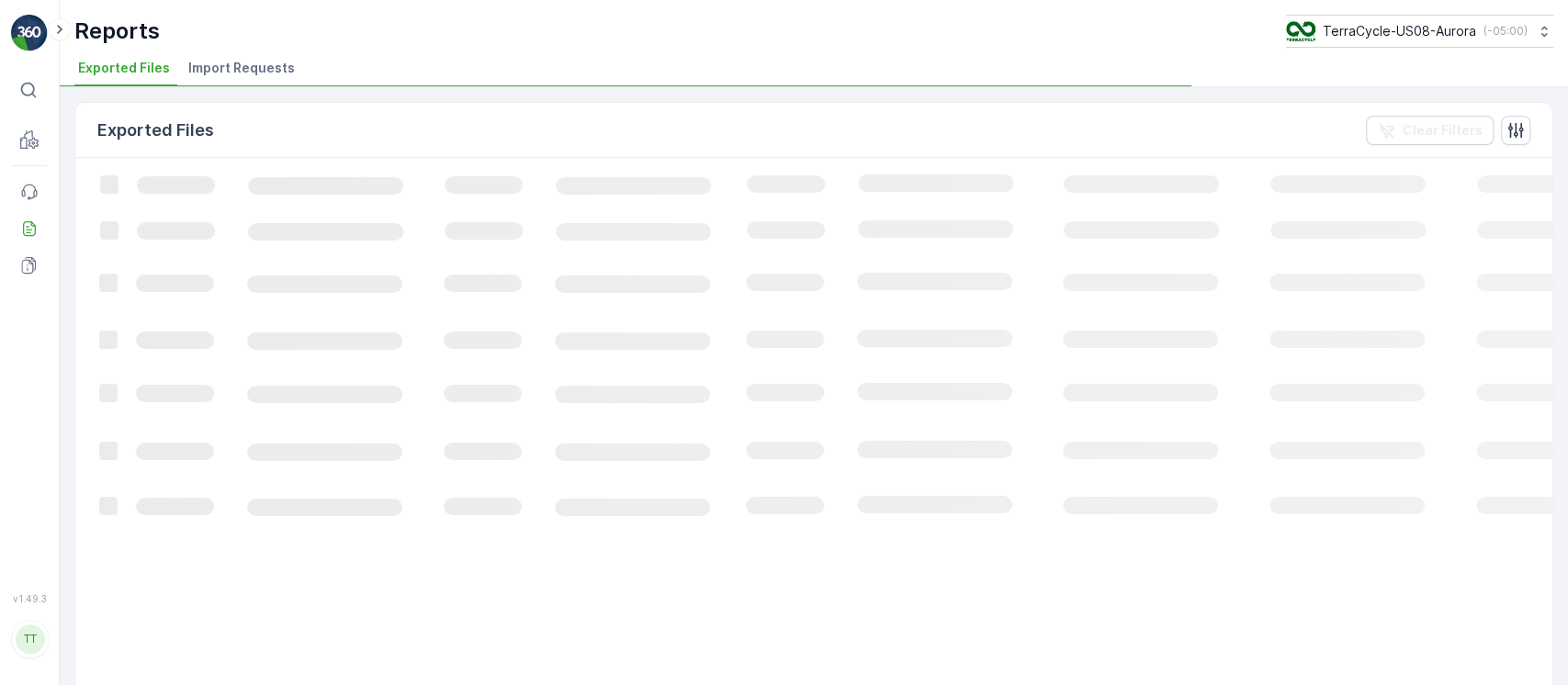
click at [261, 71] on span "Import Requests" at bounding box center [241, 68] width 107 height 19
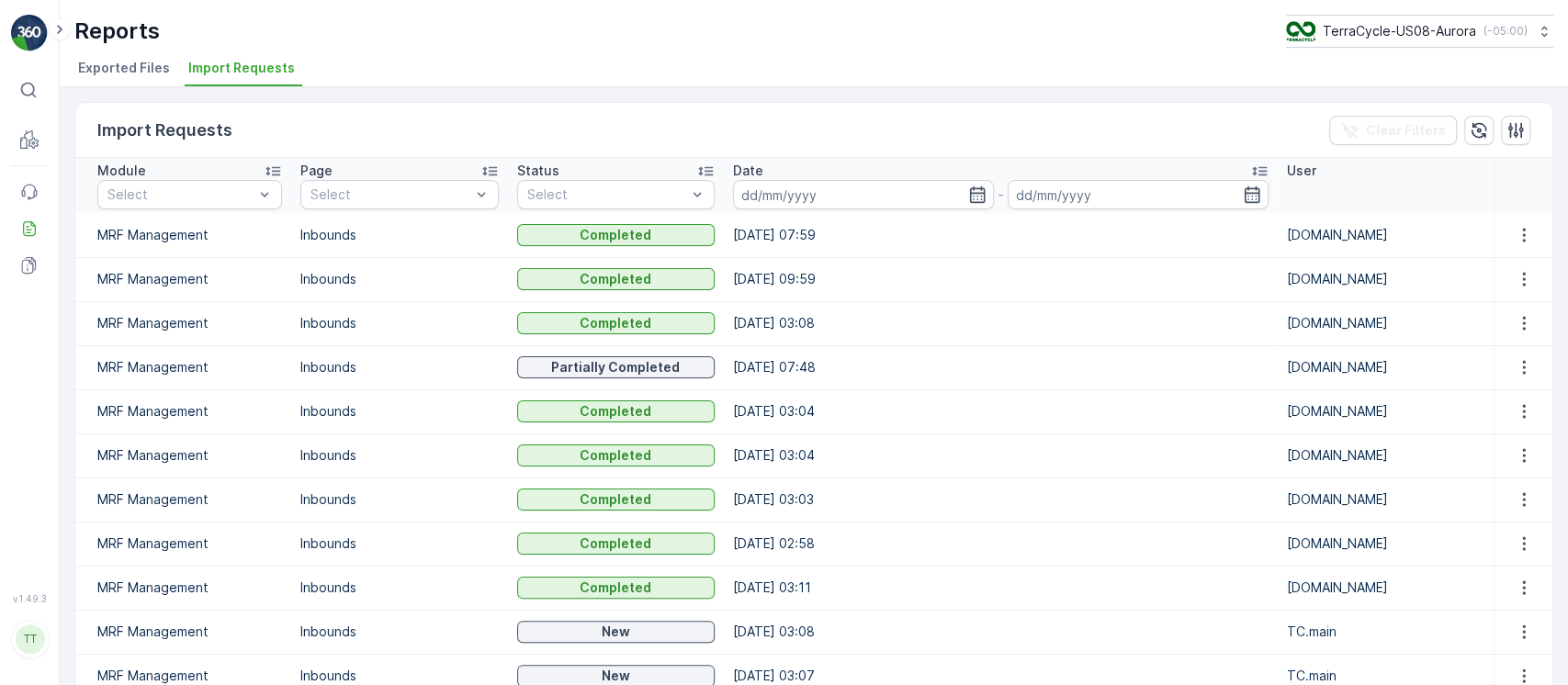
drag, startPoint x: 331, startPoint y: 363, endPoint x: 845, endPoint y: 370, distance: 514.0
click at [845, 370] on tr "MRF Management Inbounds Partially Completed 01.09.2025 07:48 TC.GLOBAL" at bounding box center [813, 367] width 1477 height 44
click at [845, 370] on td "01.09.2025 07:48" at bounding box center [1001, 367] width 554 height 44
click at [1340, 357] on td "[DOMAIN_NAME]" at bounding box center [1385, 367] width 216 height 44
click at [1515, 367] on icon "button" at bounding box center [1524, 367] width 19 height 19
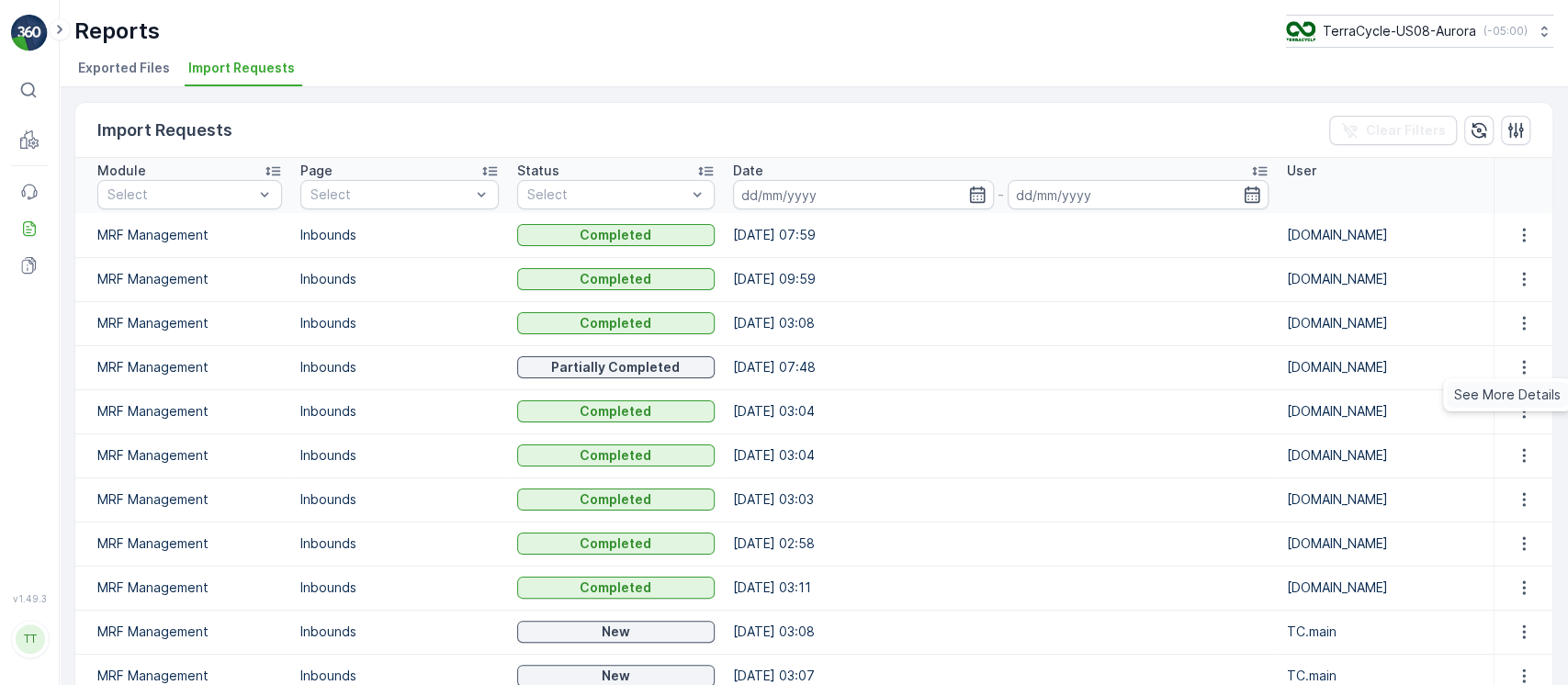
click at [1514, 386] on span "See More Details" at bounding box center [1507, 394] width 107 height 19
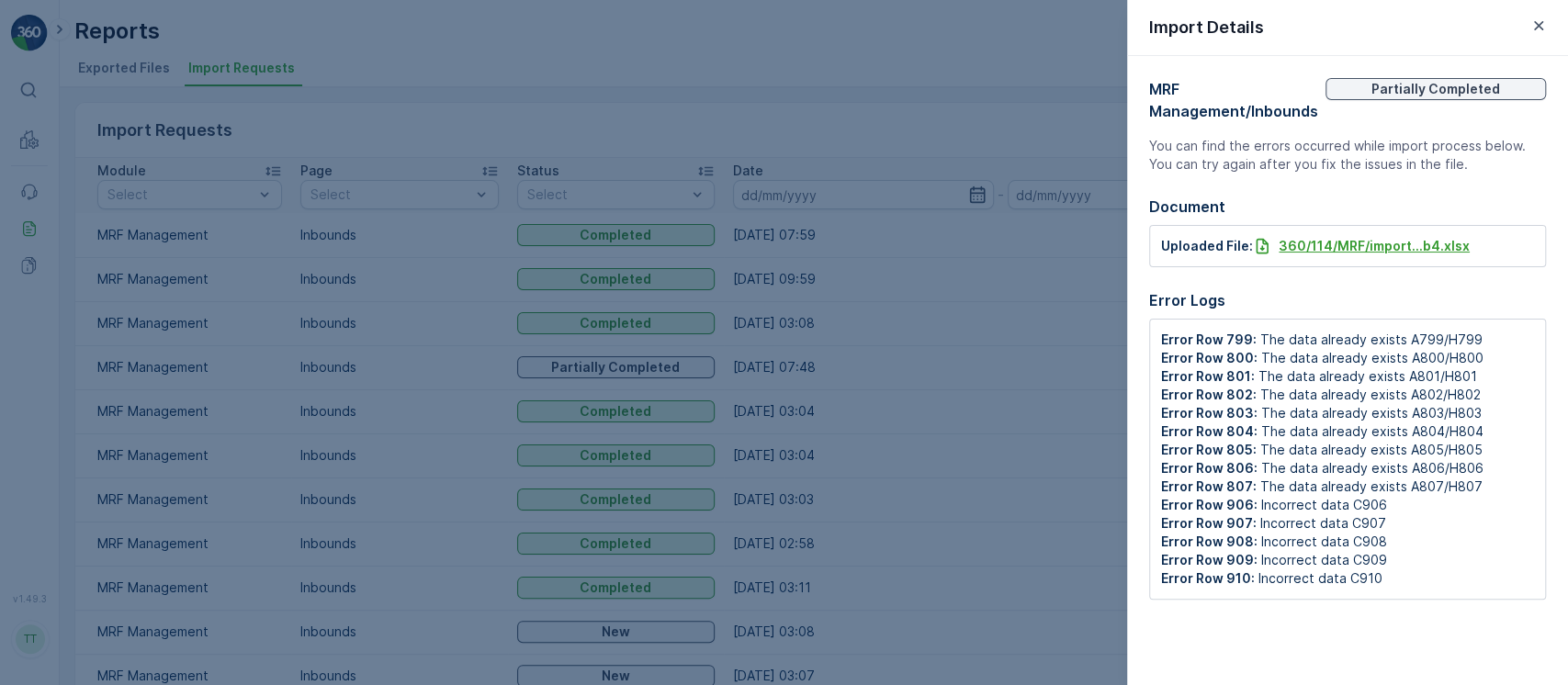
click at [1362, 243] on p "360/114/MRF/import...b4.xlsx" at bounding box center [1373, 246] width 191 height 19
click at [466, 122] on div at bounding box center [784, 342] width 1568 height 685
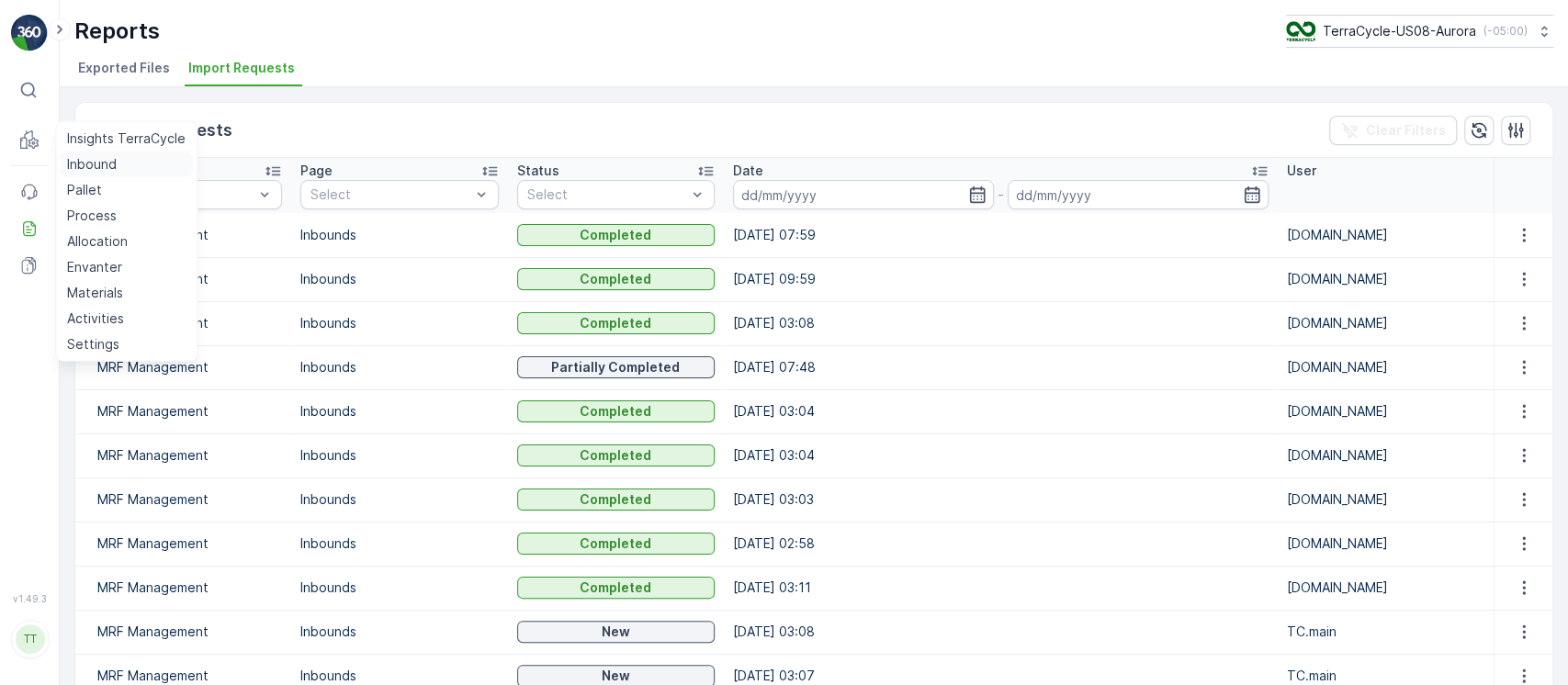
click at [83, 166] on p "Inbound" at bounding box center [92, 164] width 50 height 19
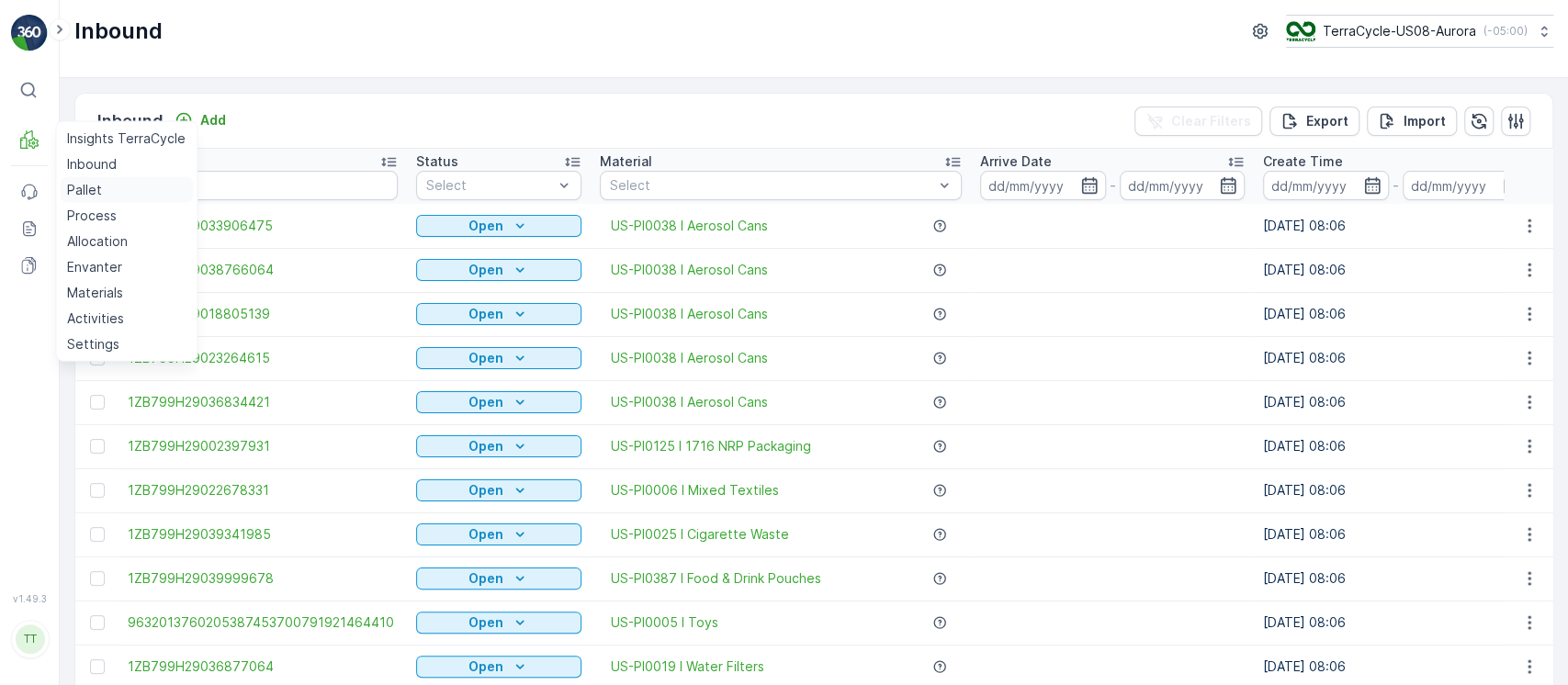
click at [114, 194] on link "Pallet" at bounding box center [126, 190] width 133 height 25
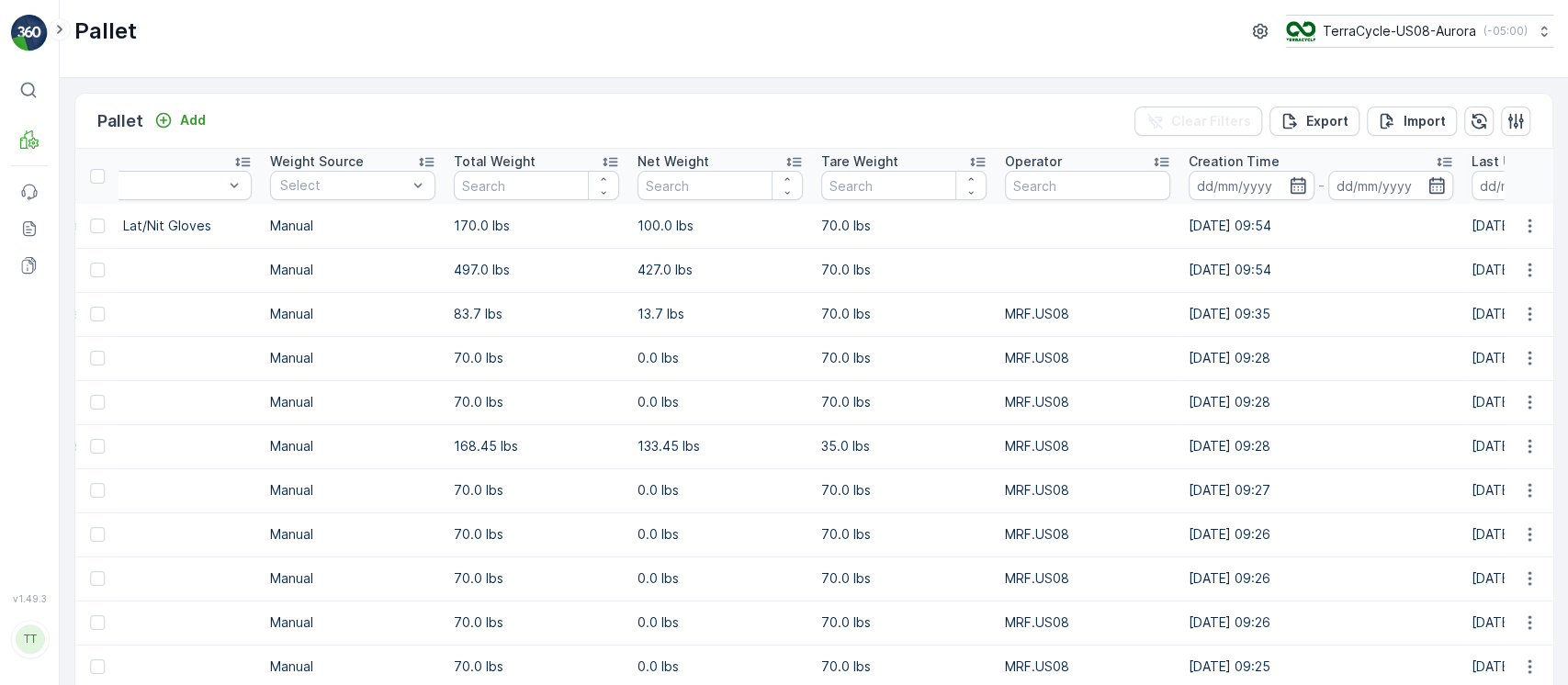
scroll to position [0, 1278]
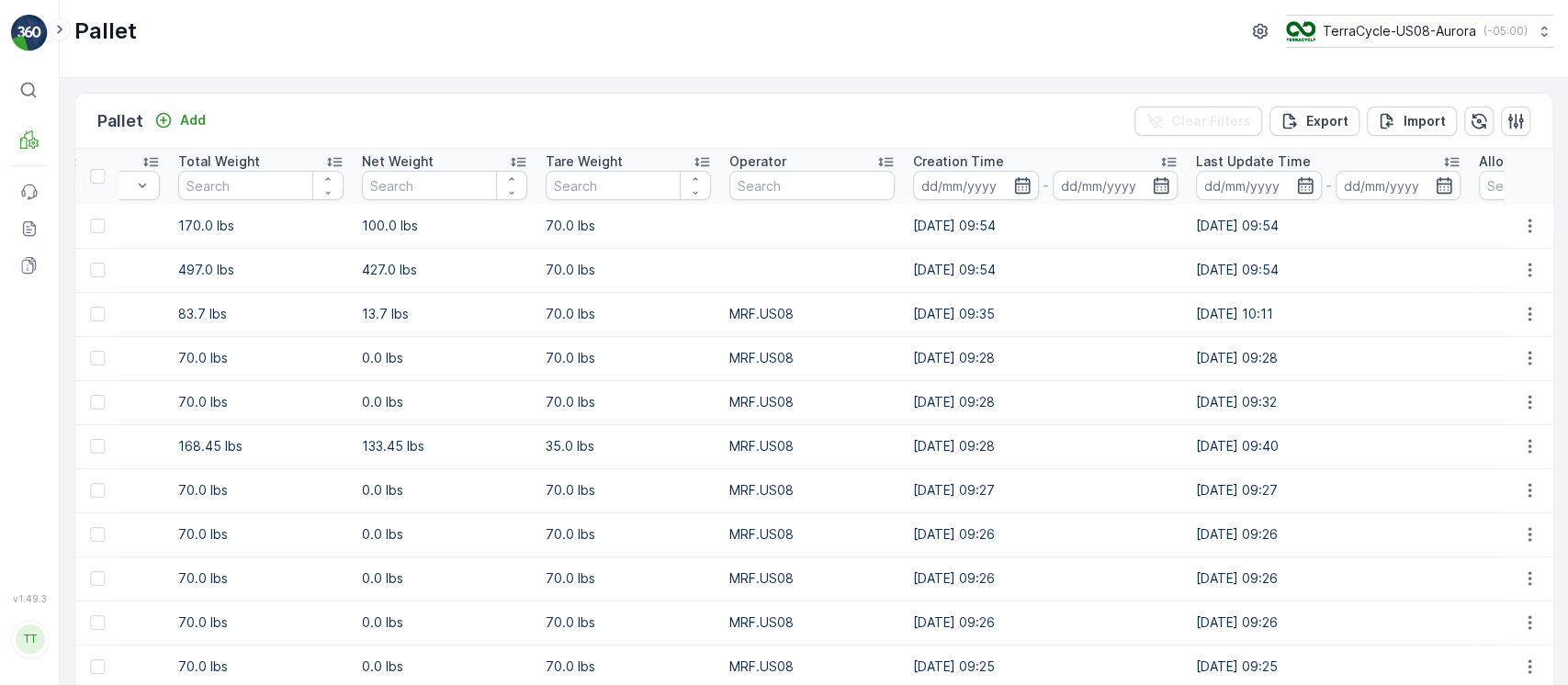
click at [949, 204] on td "03.09.2025 09:54" at bounding box center [1044, 225] width 283 height 44
click at [973, 187] on input at bounding box center [976, 186] width 126 height 29
drag, startPoint x: 769, startPoint y: 224, endPoint x: 779, endPoint y: 231, distance: 12.2
click at [769, 224] on td at bounding box center [812, 225] width 184 height 44
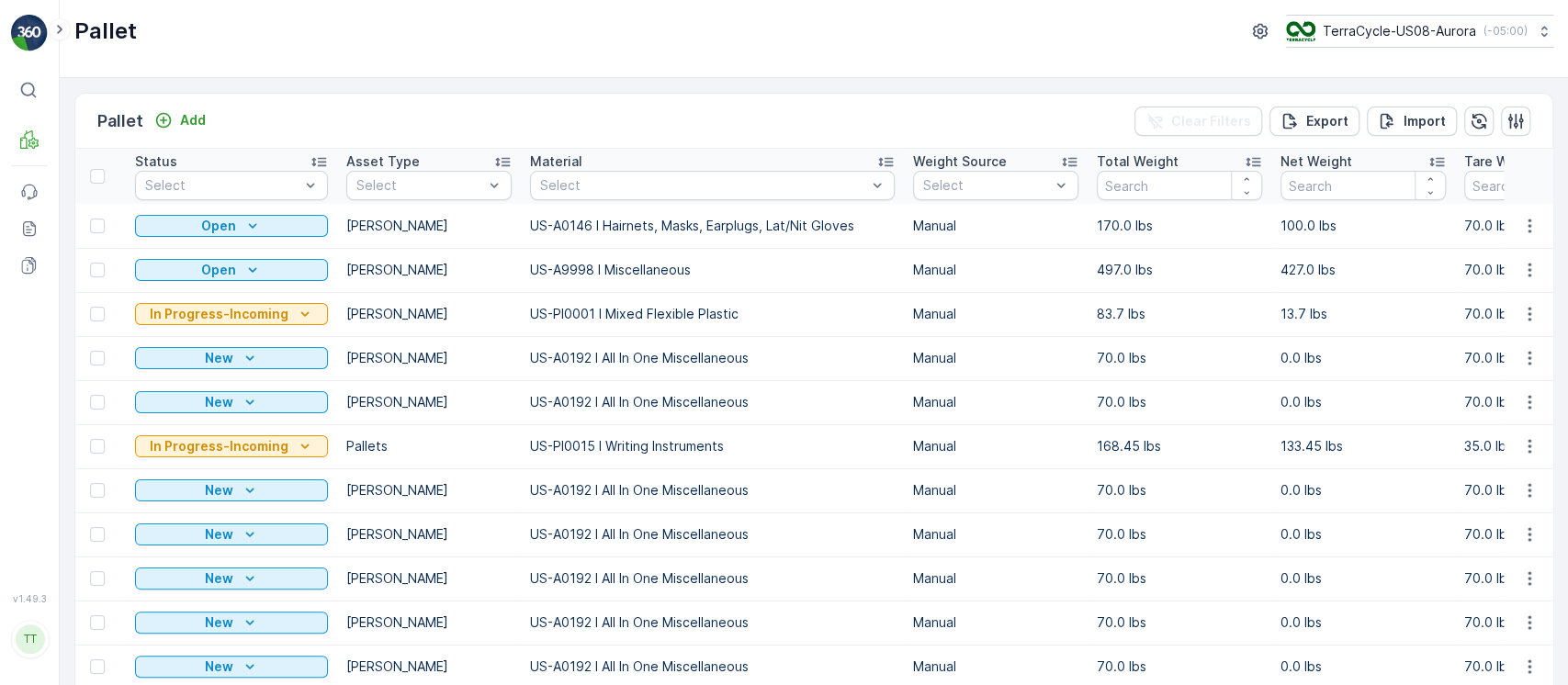
scroll to position [0, 0]
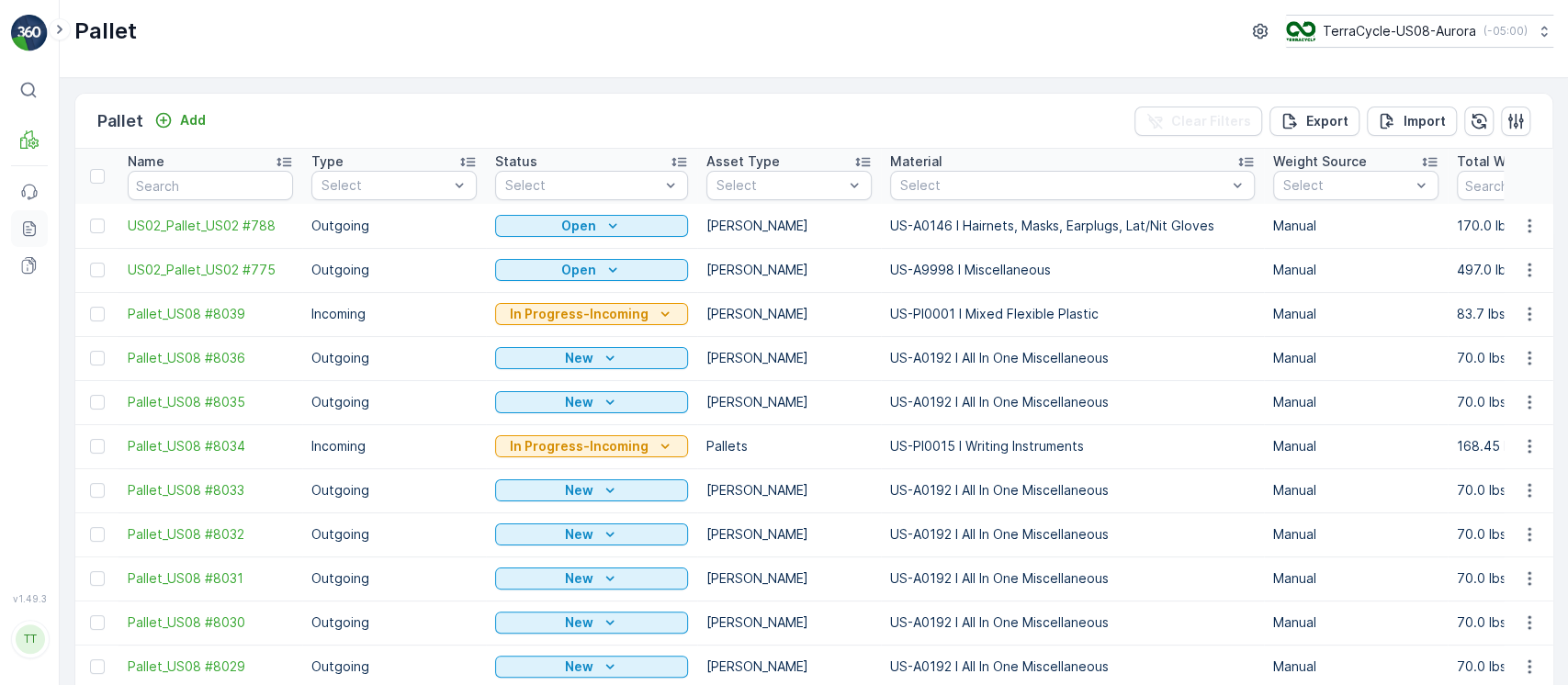
click at [40, 230] on link "Reports" at bounding box center [29, 229] width 37 height 37
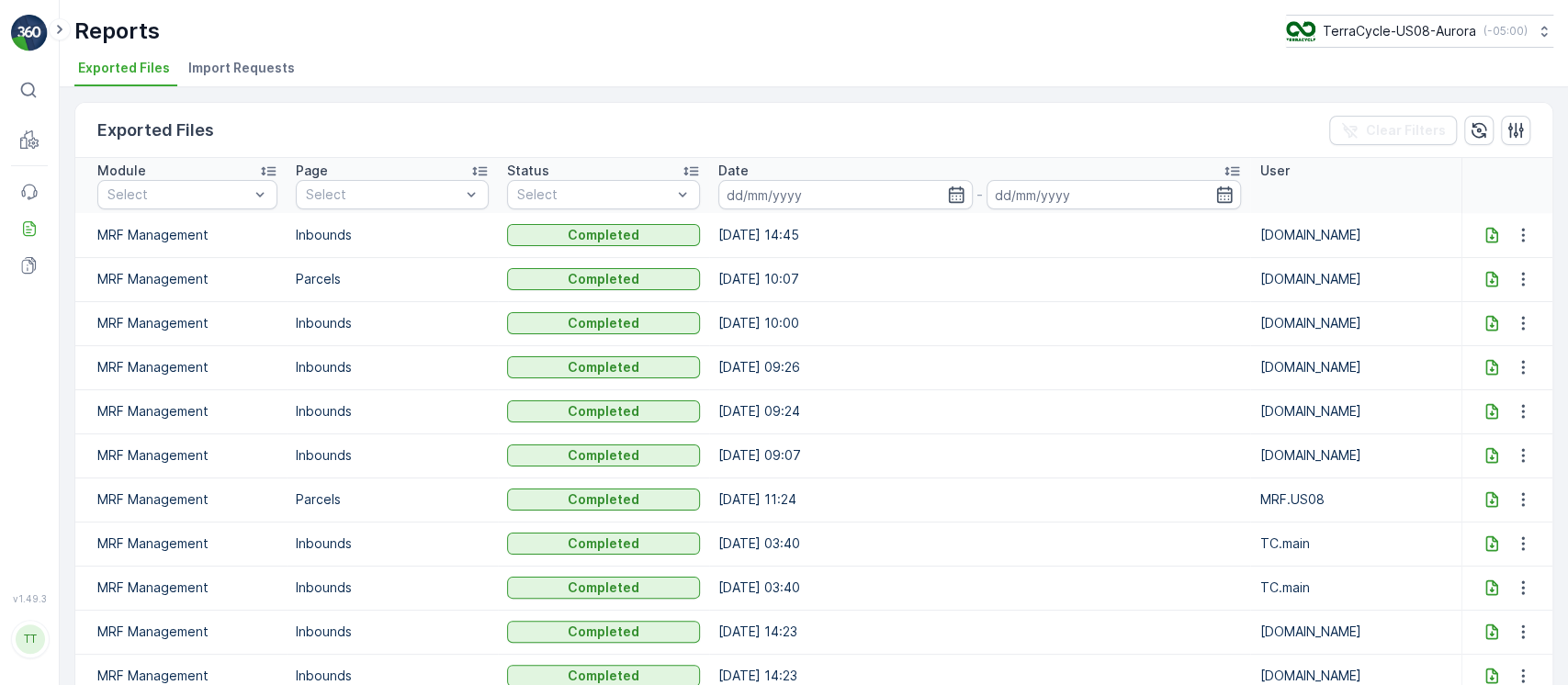
click at [1487, 236] on icon at bounding box center [1492, 235] width 12 height 16
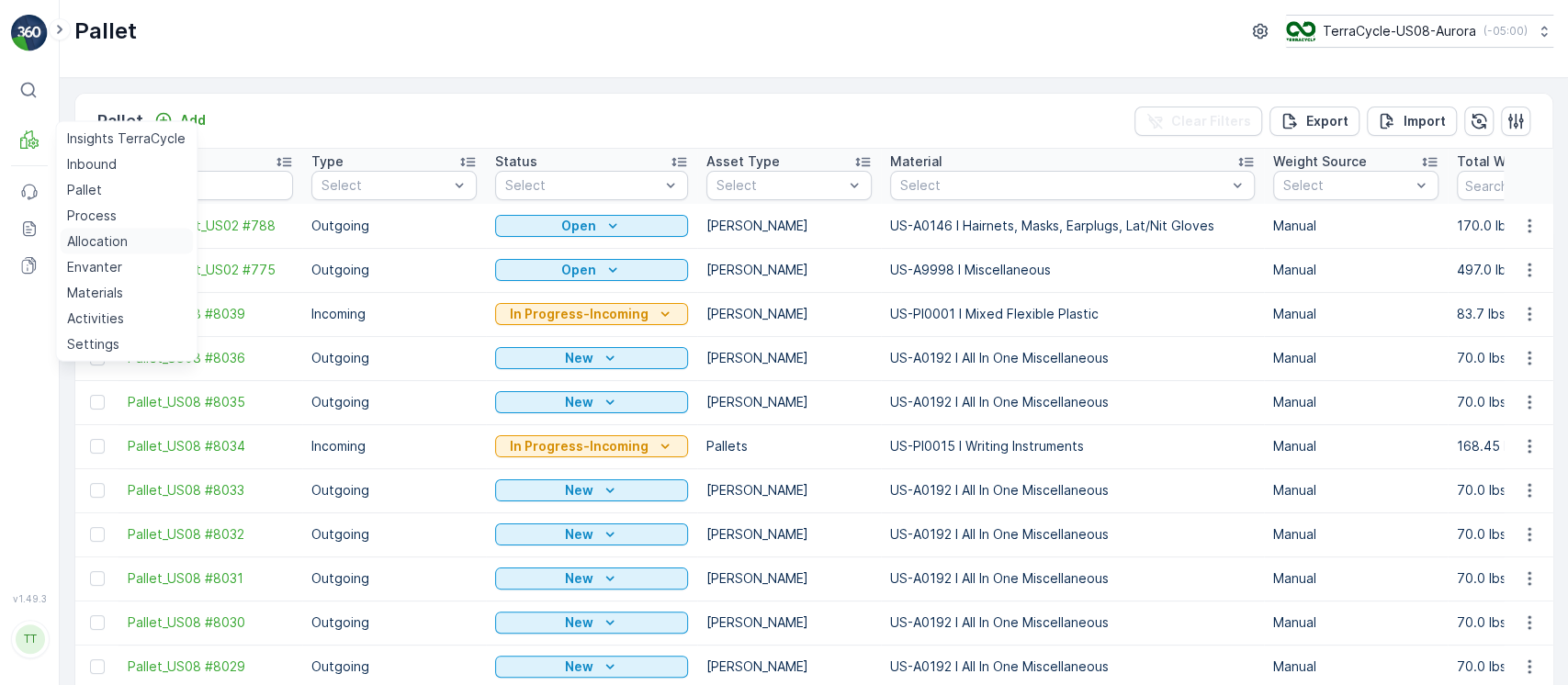
click at [105, 233] on p "Allocation" at bounding box center [98, 241] width 61 height 19
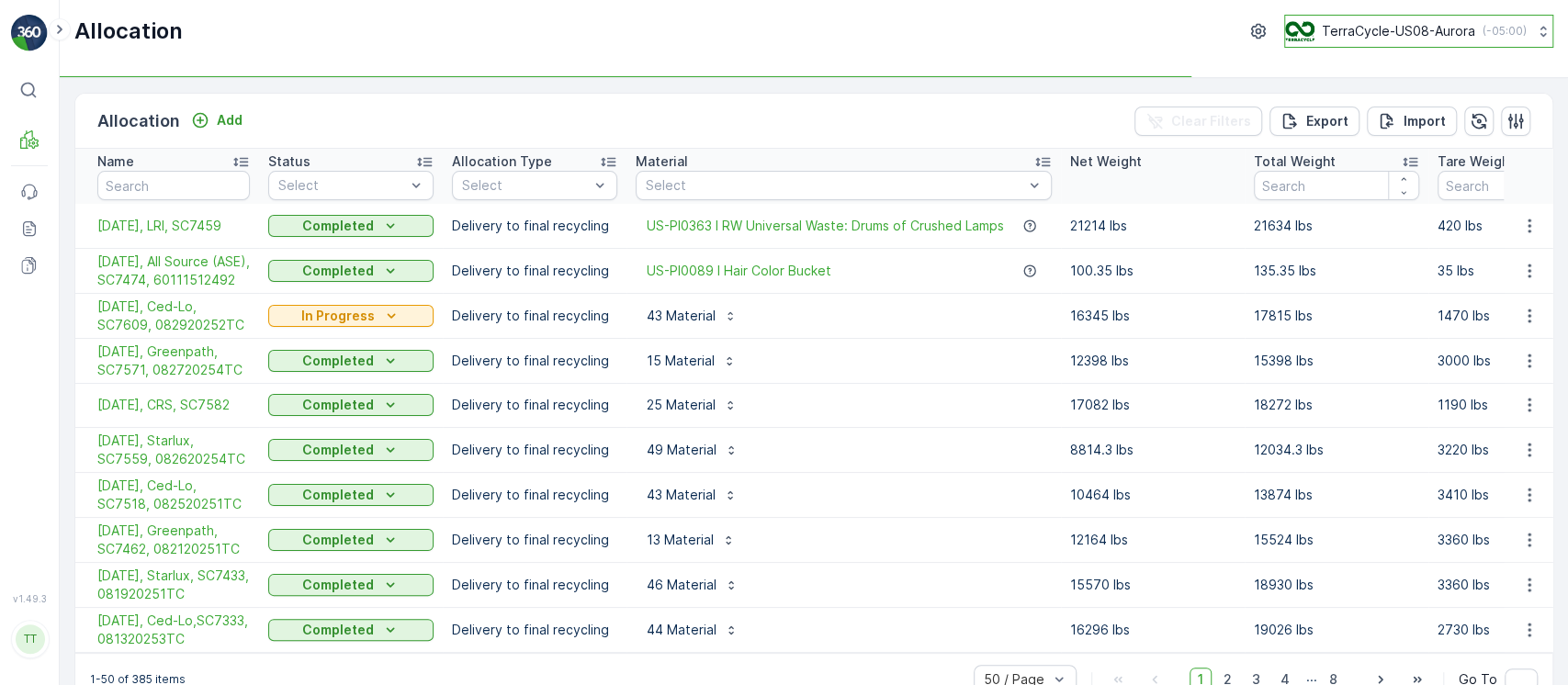
click at [1347, 39] on p "TerraCycle-US08-Aurora" at bounding box center [1398, 31] width 154 height 19
type input "cyb"
click at [1374, 114] on span "TerraCycle-US02 - Cyber Crunch" at bounding box center [1399, 113] width 204 height 19
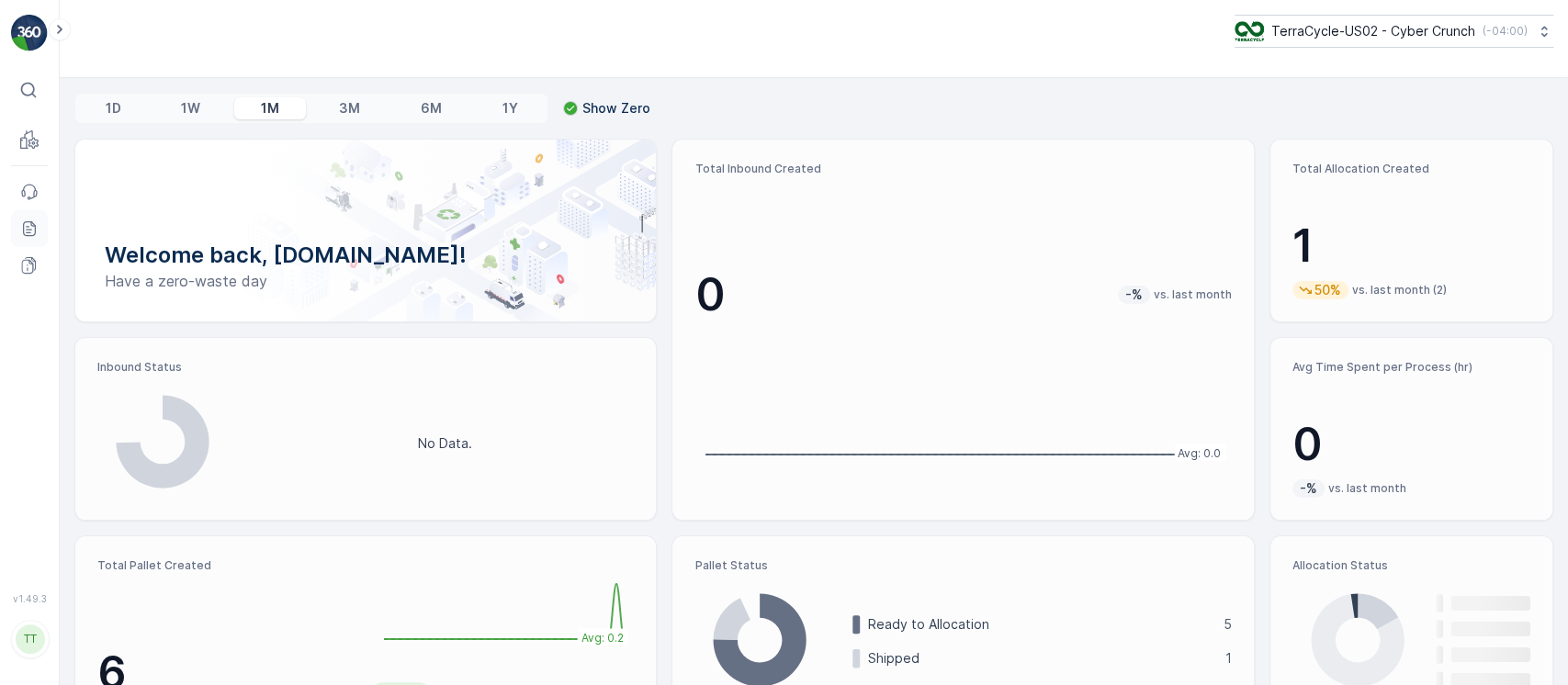
click at [27, 224] on icon at bounding box center [29, 228] width 19 height 19
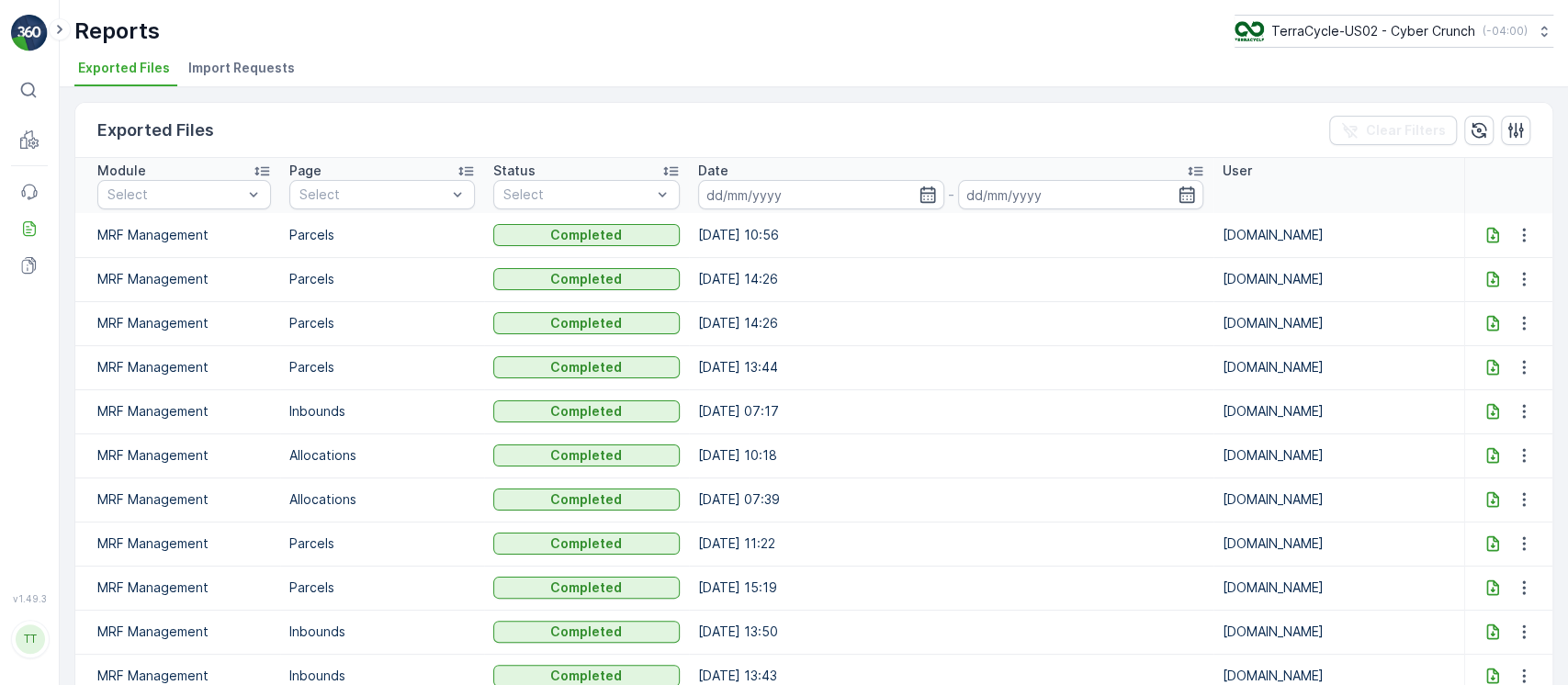
click at [1484, 239] on icon at bounding box center [1493, 235] width 19 height 19
click at [1529, 47] on button "TerraCycle-US02 - Cyber Crunch ( -04:00 )" at bounding box center [1393, 31] width 321 height 33
type input "8"
click at [1476, 102] on div "TerraCycle-US08-Aurora America/Chicago (-05:00)" at bounding box center [1401, 119] width 325 height 40
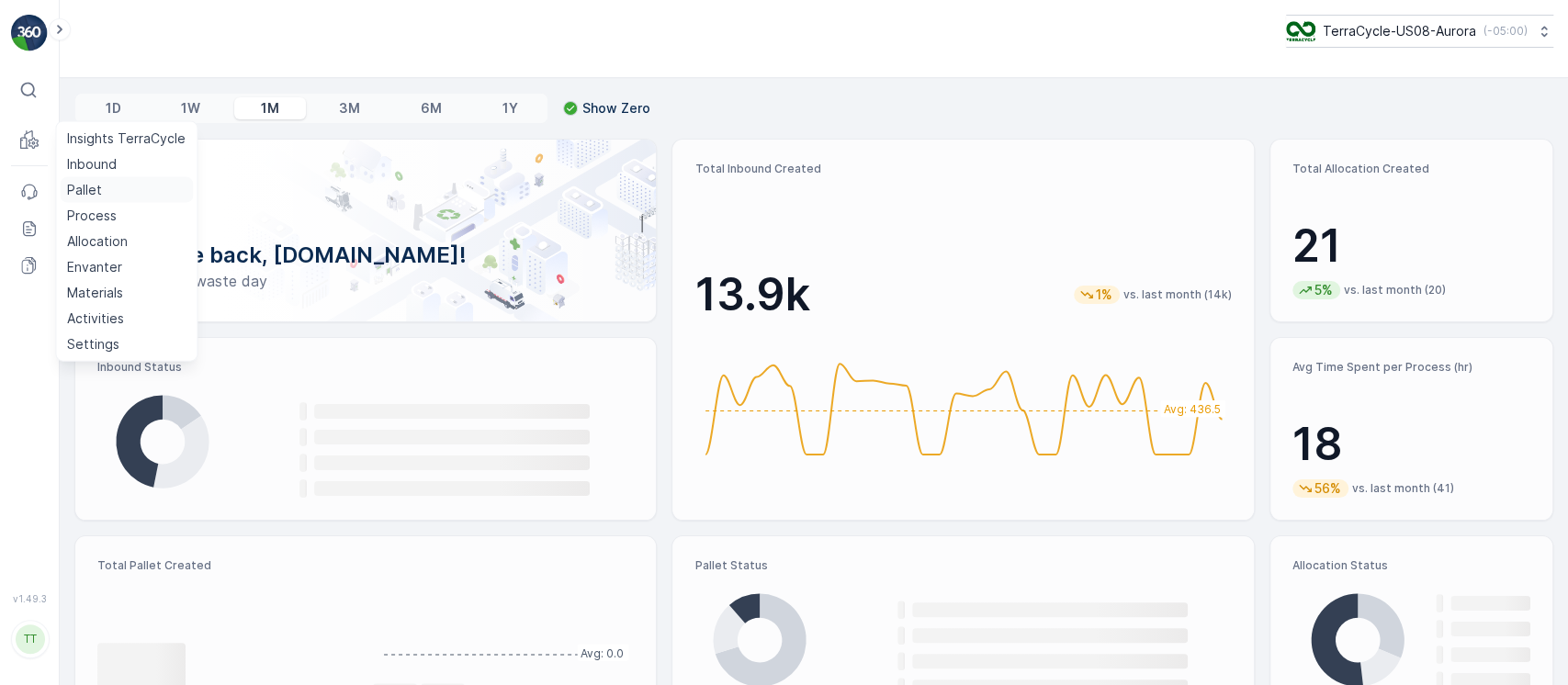
click at [117, 198] on link "Pallet" at bounding box center [126, 190] width 133 height 25
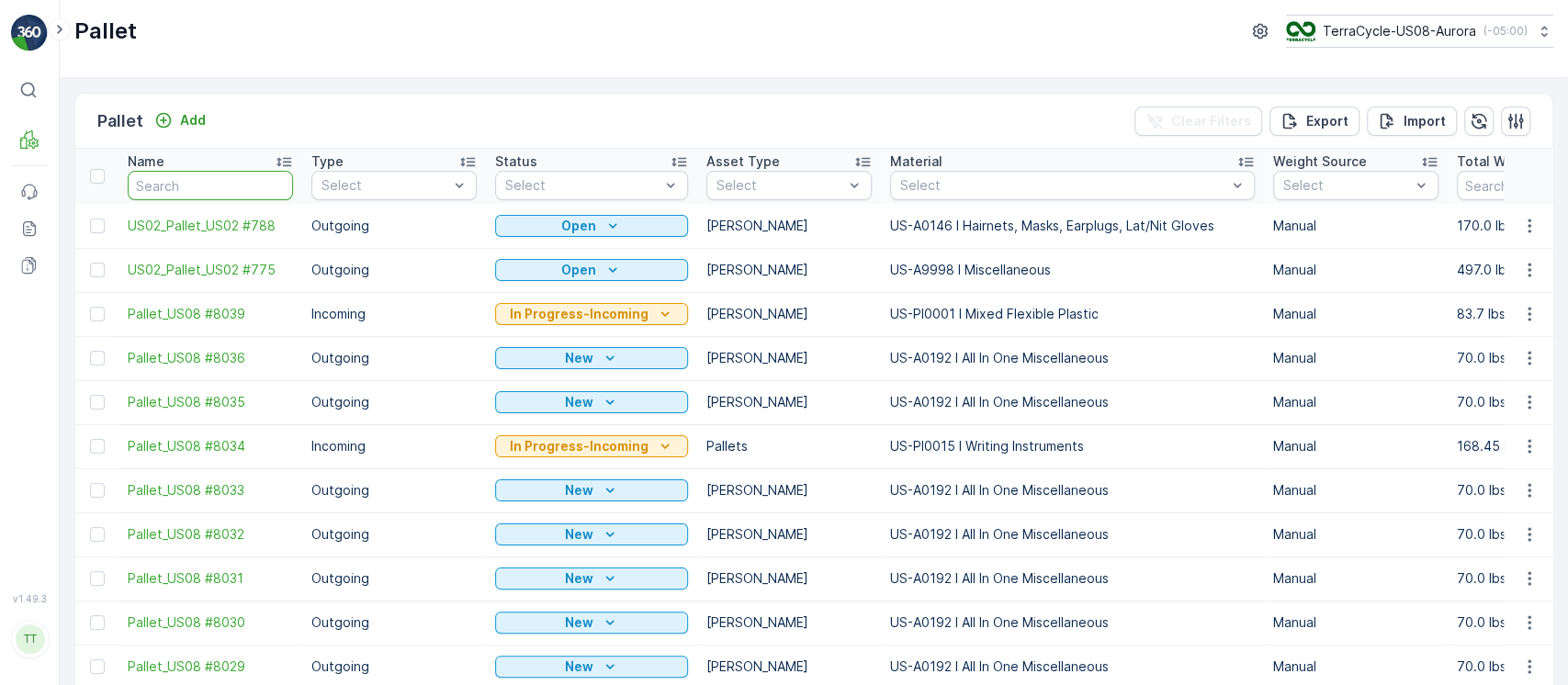
click at [165, 195] on input "text" at bounding box center [209, 186] width 165 height 29
paste input "Pallet_US02 #840"
type input "Pallet_US02 #840"
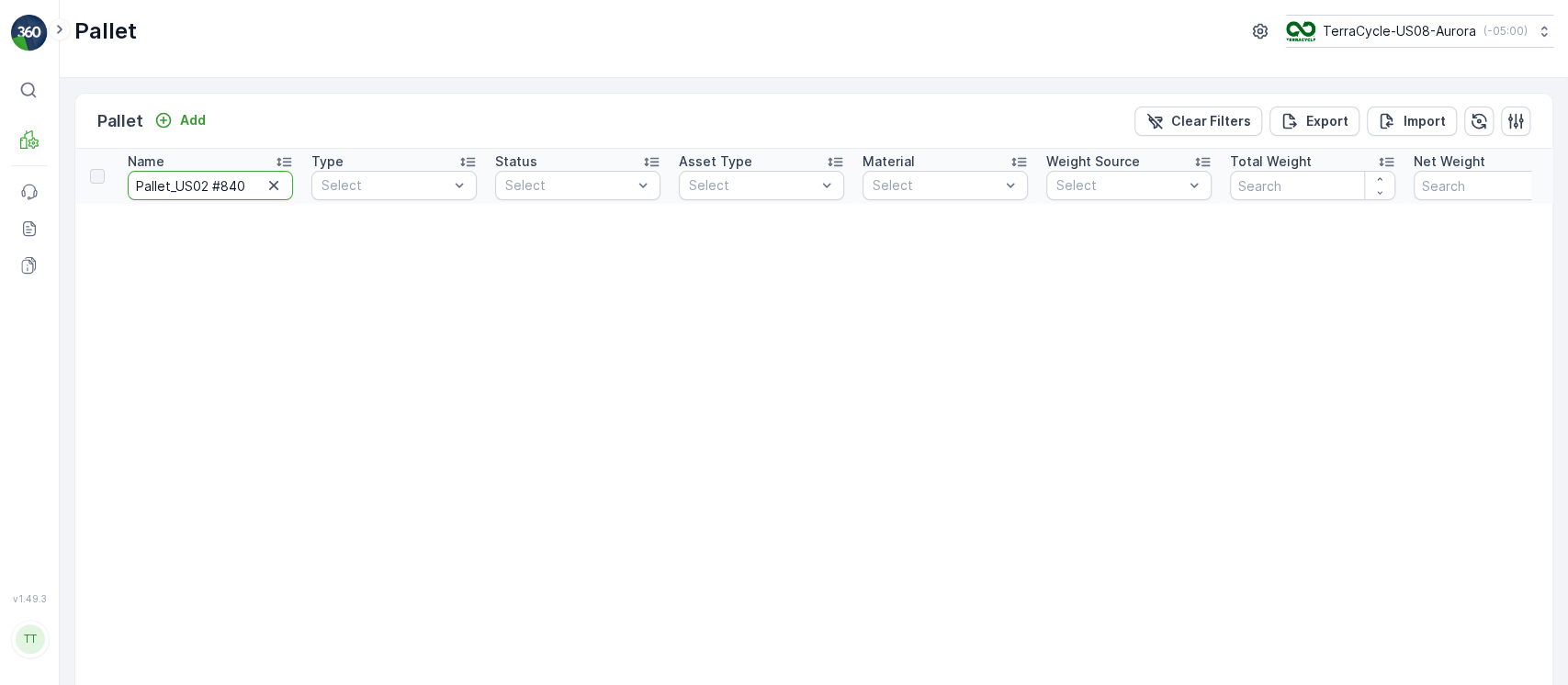
click at [279, 199] on input "Pallet_US02 #840" at bounding box center [209, 186] width 165 height 29
click at [280, 185] on icon "button" at bounding box center [273, 185] width 19 height 19
paste input "Pallet #25206"
type input "Pallet #25206"
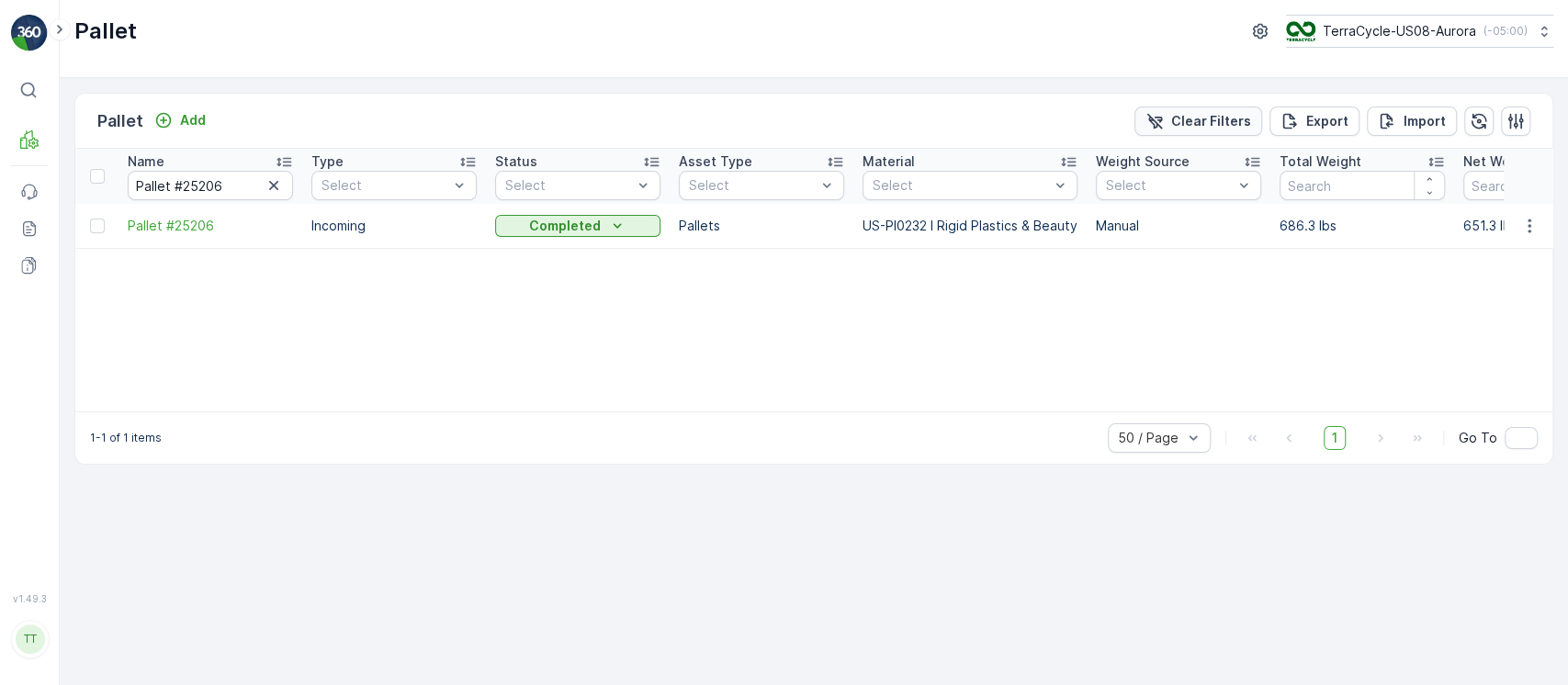
drag, startPoint x: 1244, startPoint y: 103, endPoint x: 1245, endPoint y: 121, distance: 18.0
click at [1246, 103] on div "Pallet Add Clear Filters Export Import" at bounding box center [813, 121] width 1477 height 55
click at [1245, 121] on p "Clear Filters" at bounding box center [1212, 120] width 80 height 19
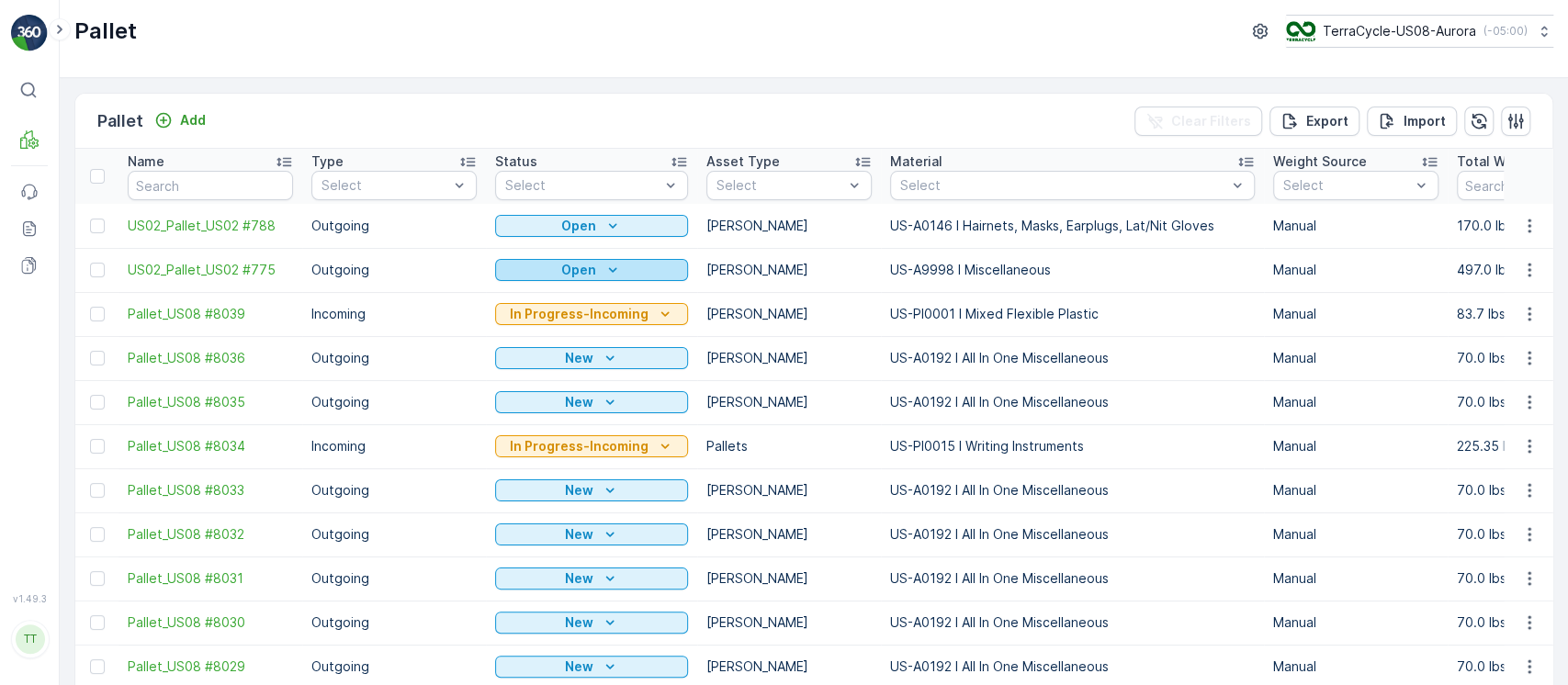
click at [615, 276] on icon "Open" at bounding box center [613, 270] width 19 height 19
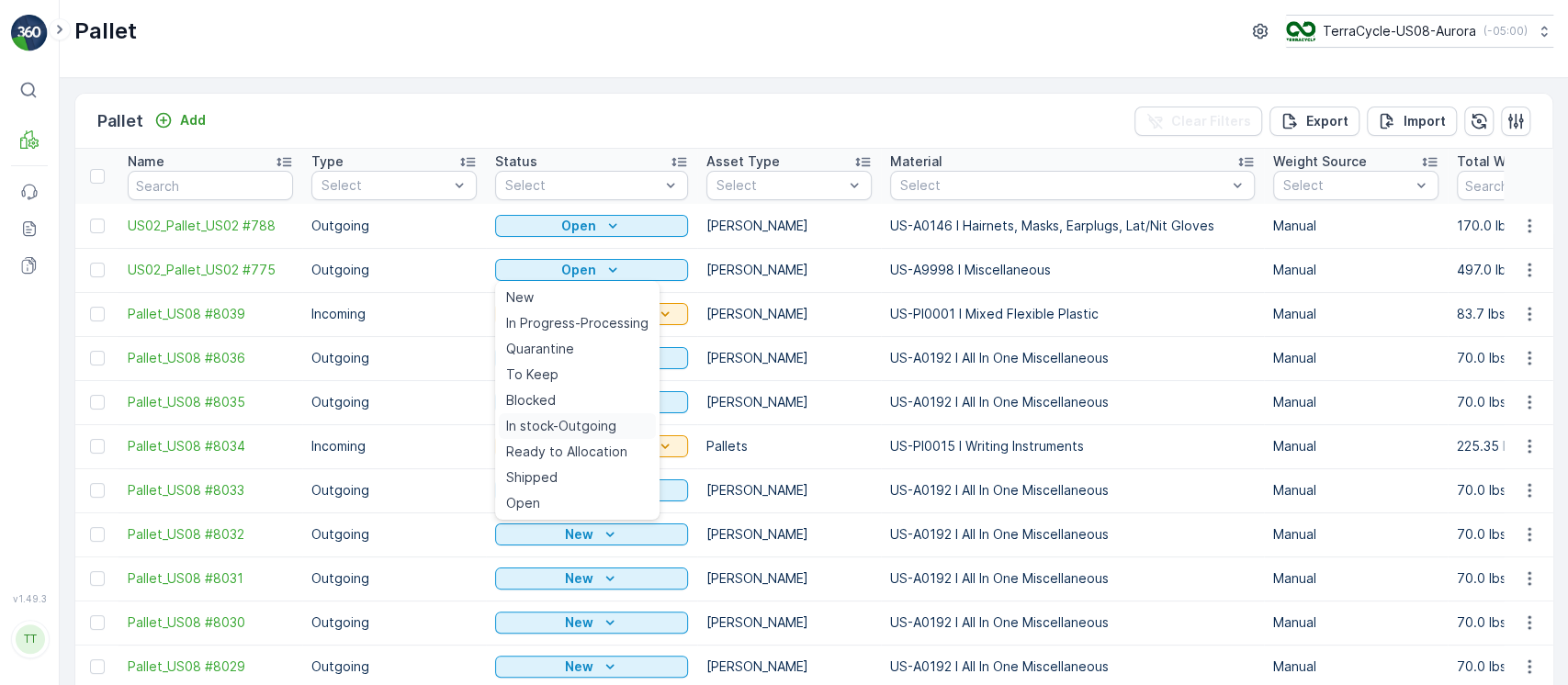
click at [574, 422] on span "In stock-Outgoing" at bounding box center [561, 426] width 111 height 19
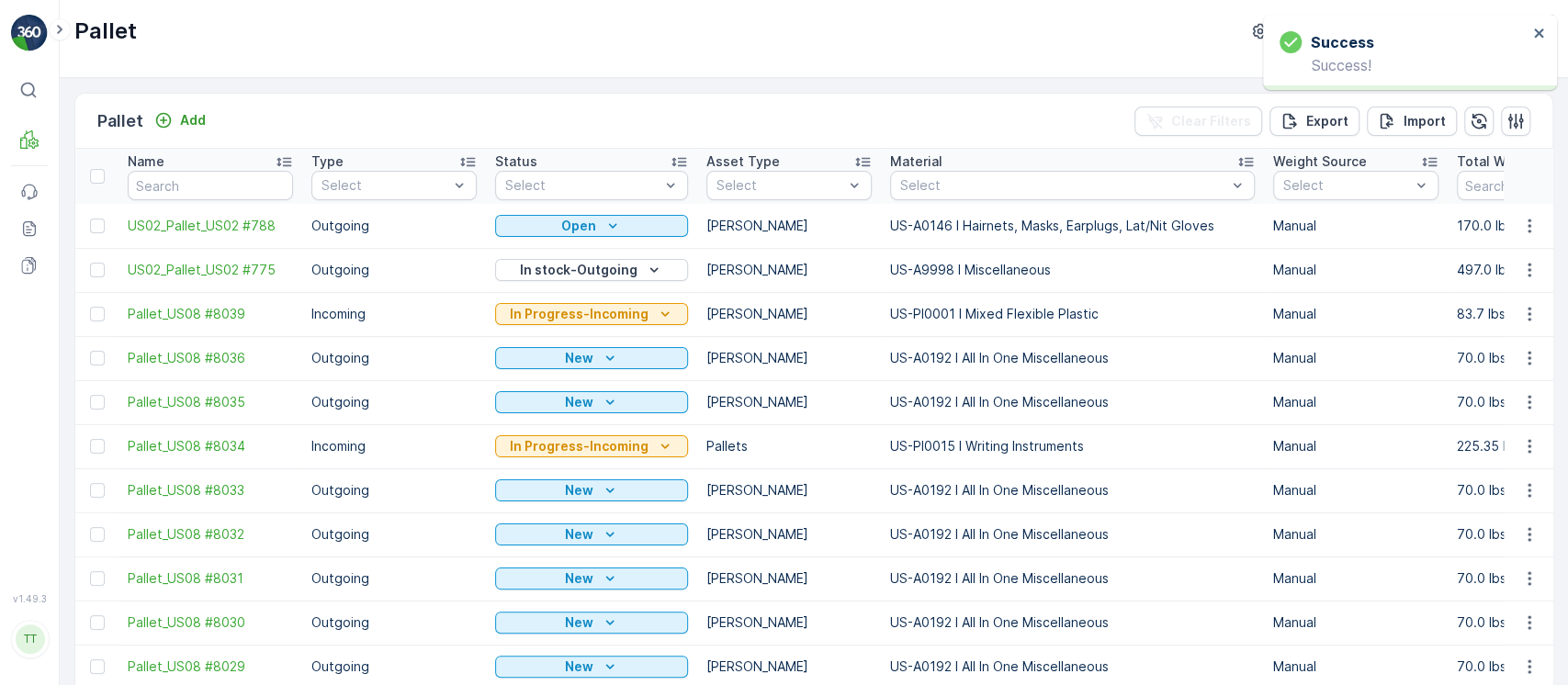
click at [609, 230] on icon "Open" at bounding box center [613, 225] width 19 height 19
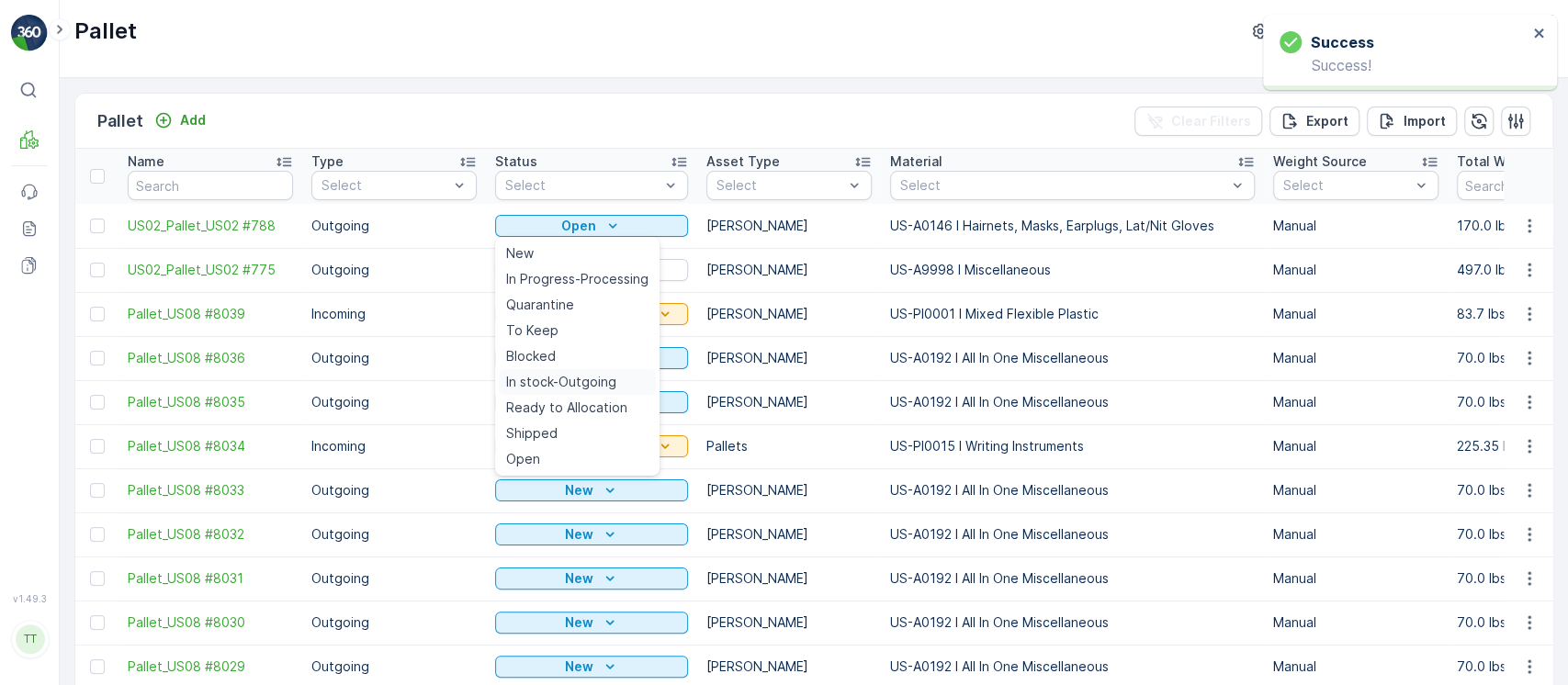
click at [585, 386] on span "In stock-Outgoing" at bounding box center [561, 382] width 111 height 19
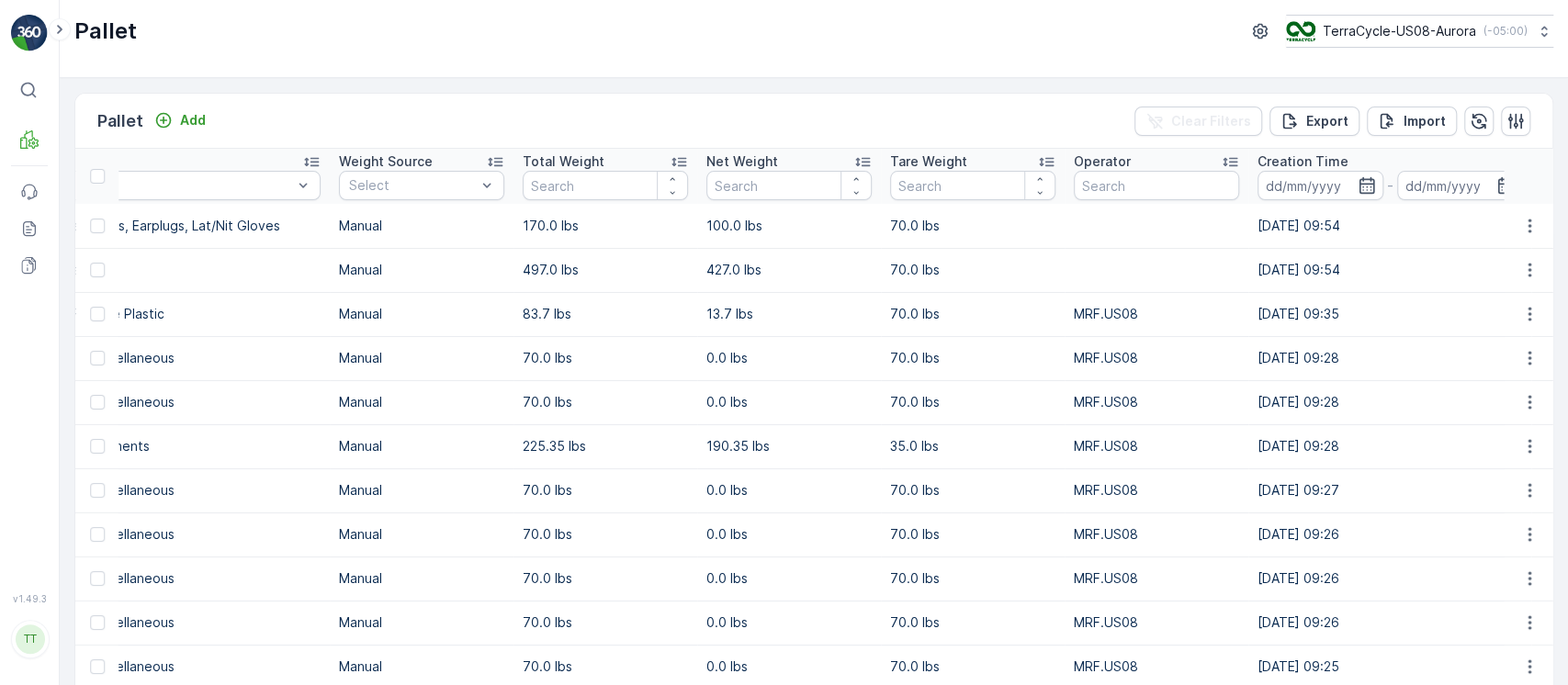
scroll to position [0, 1129]
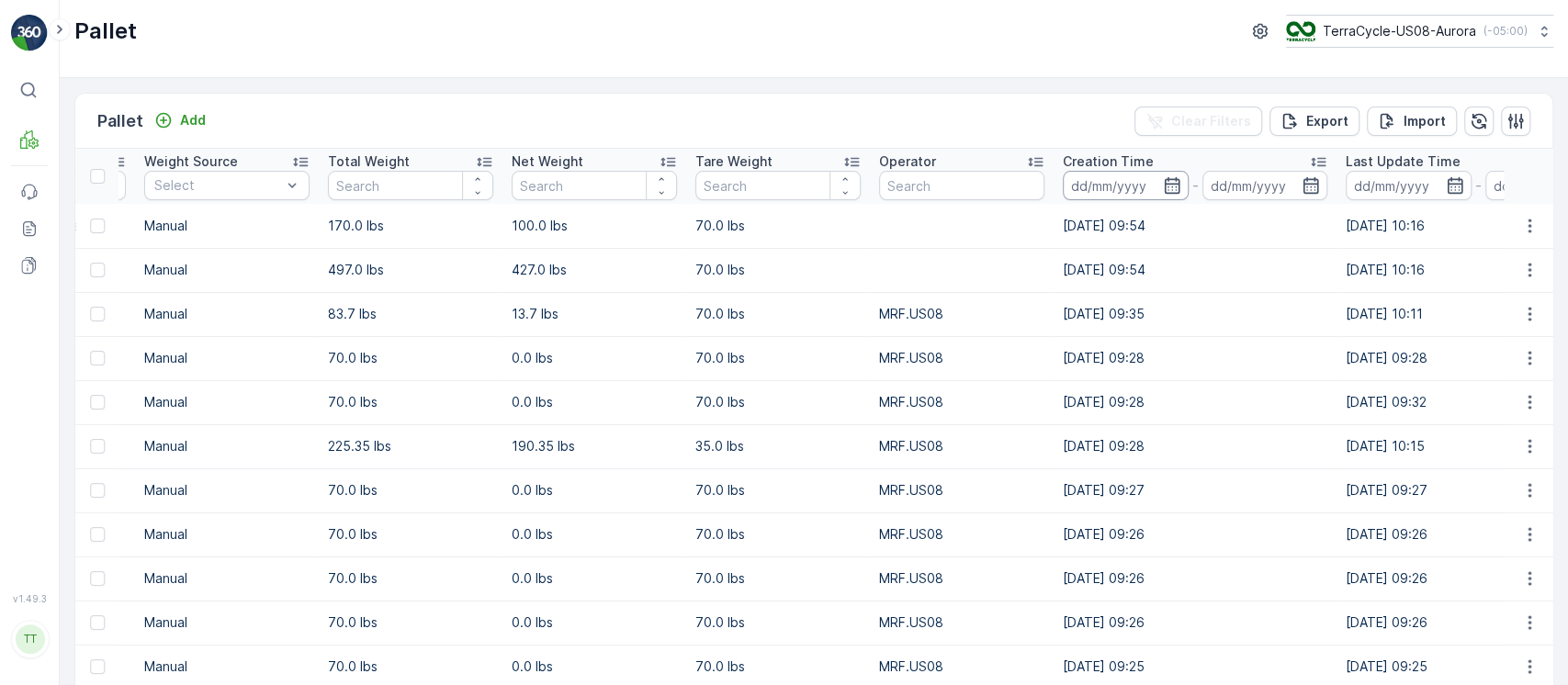
click at [1095, 186] on input at bounding box center [1126, 186] width 126 height 29
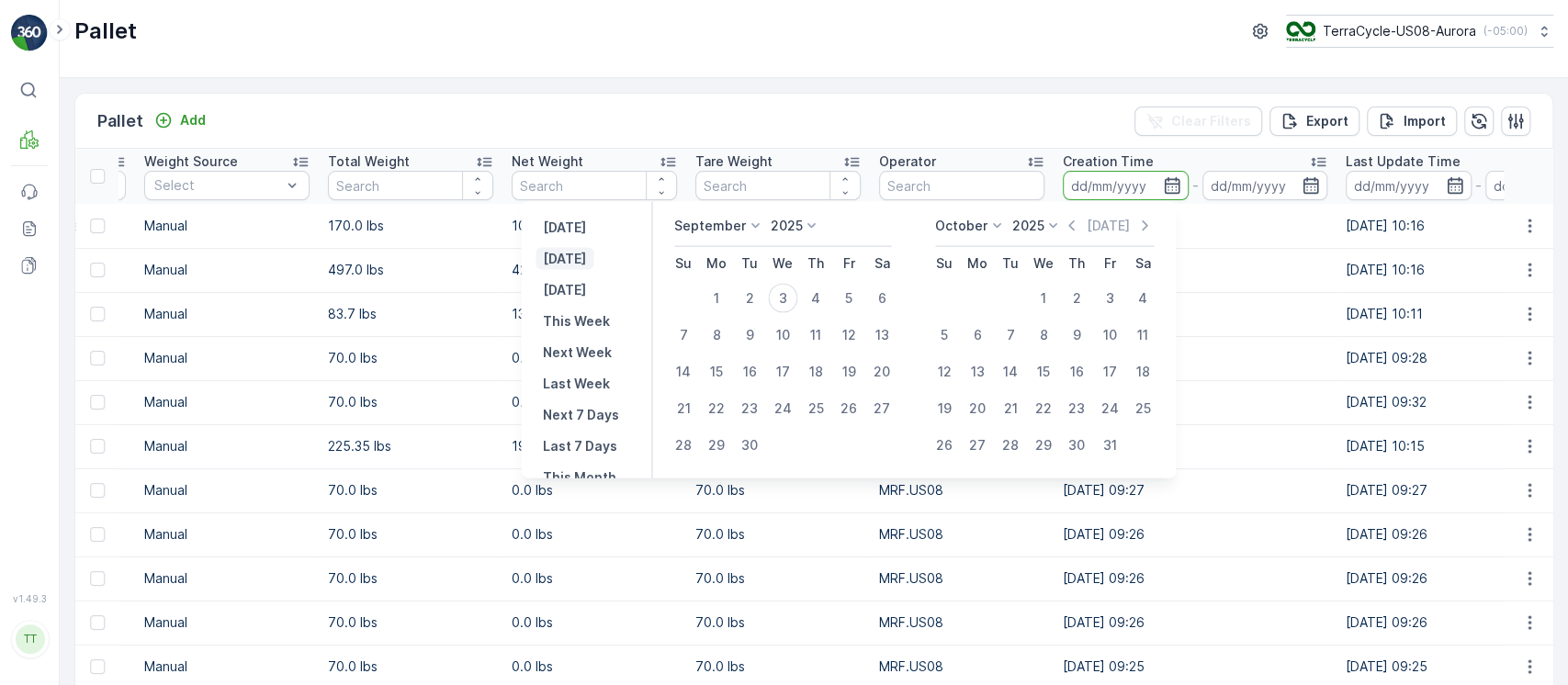
click at [571, 259] on p "Today" at bounding box center [565, 258] width 43 height 19
type input "03.09.2025"
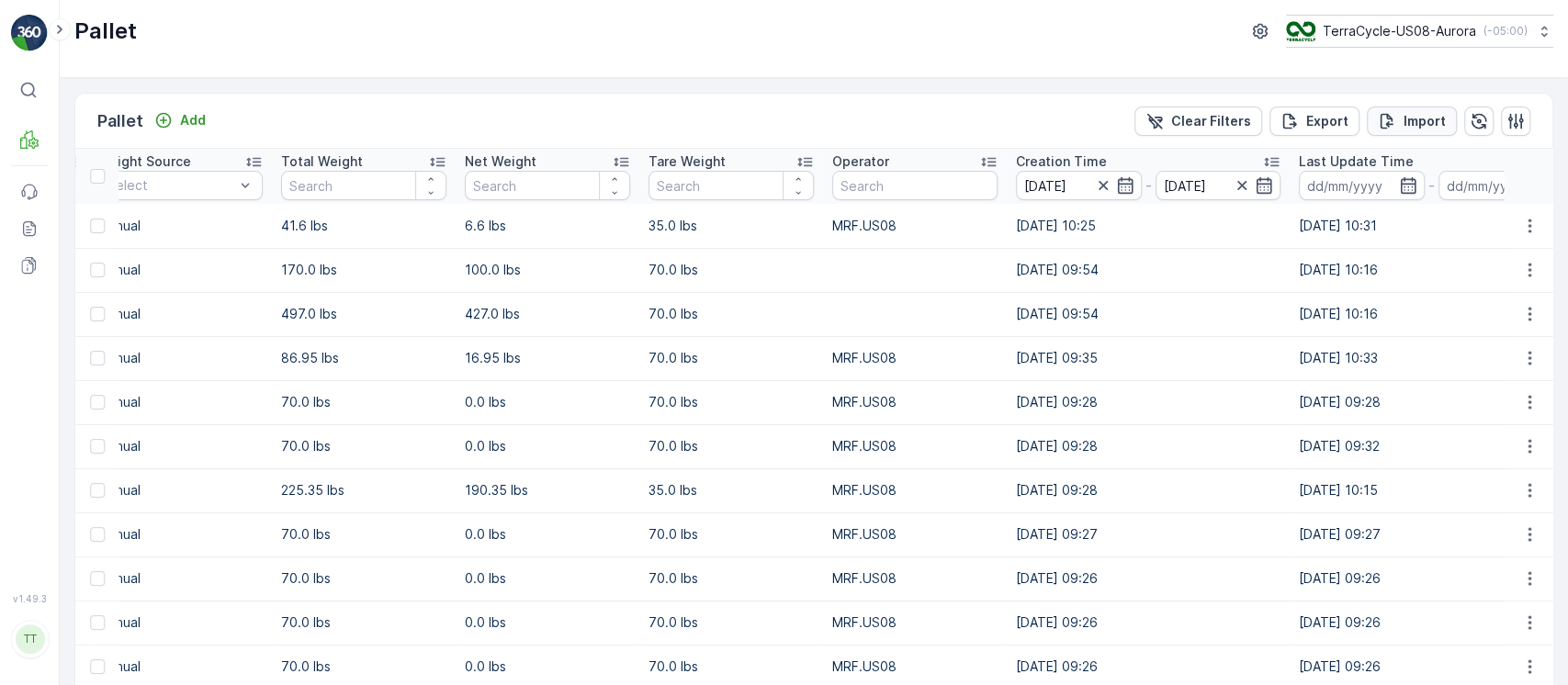
click at [1412, 127] on p "Import" at bounding box center [1424, 120] width 42 height 19
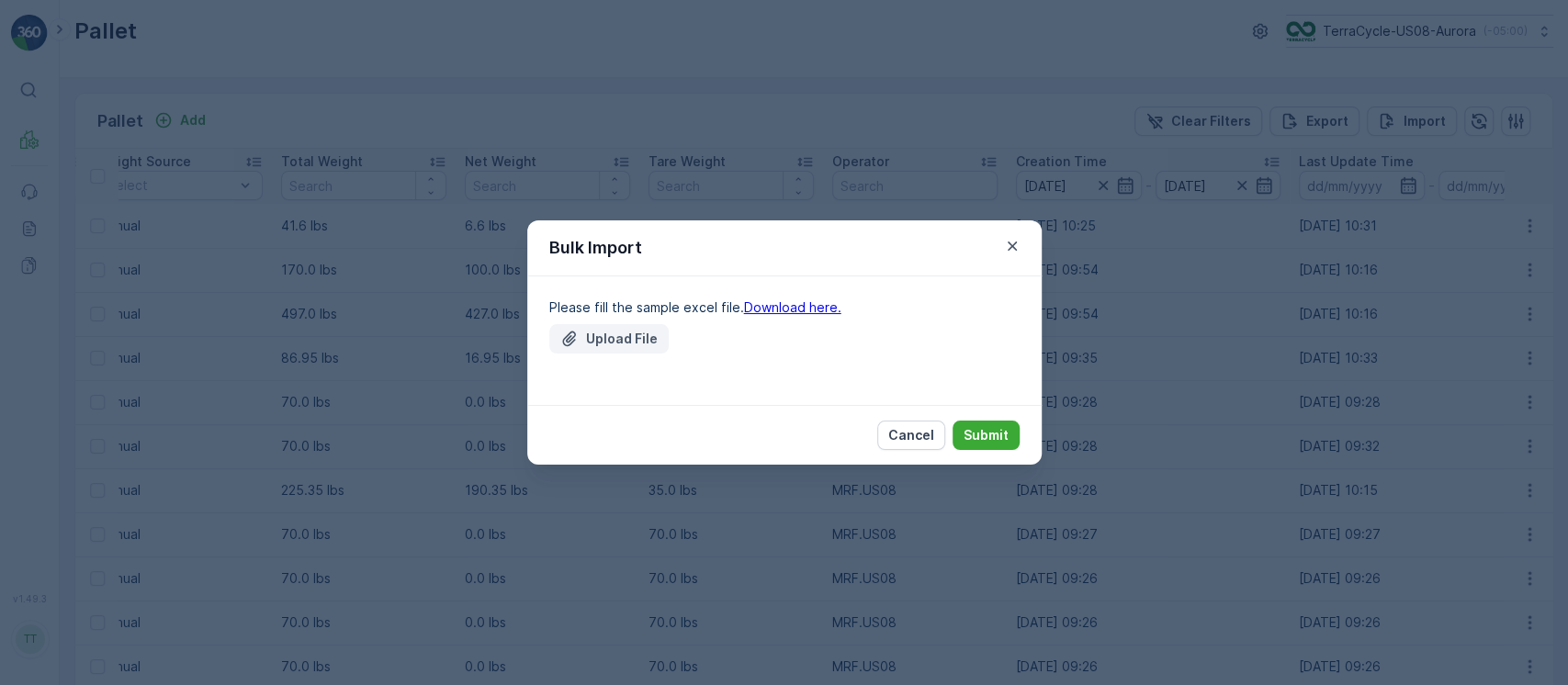
click at [595, 342] on p "Upload File" at bounding box center [622, 339] width 71 height 19
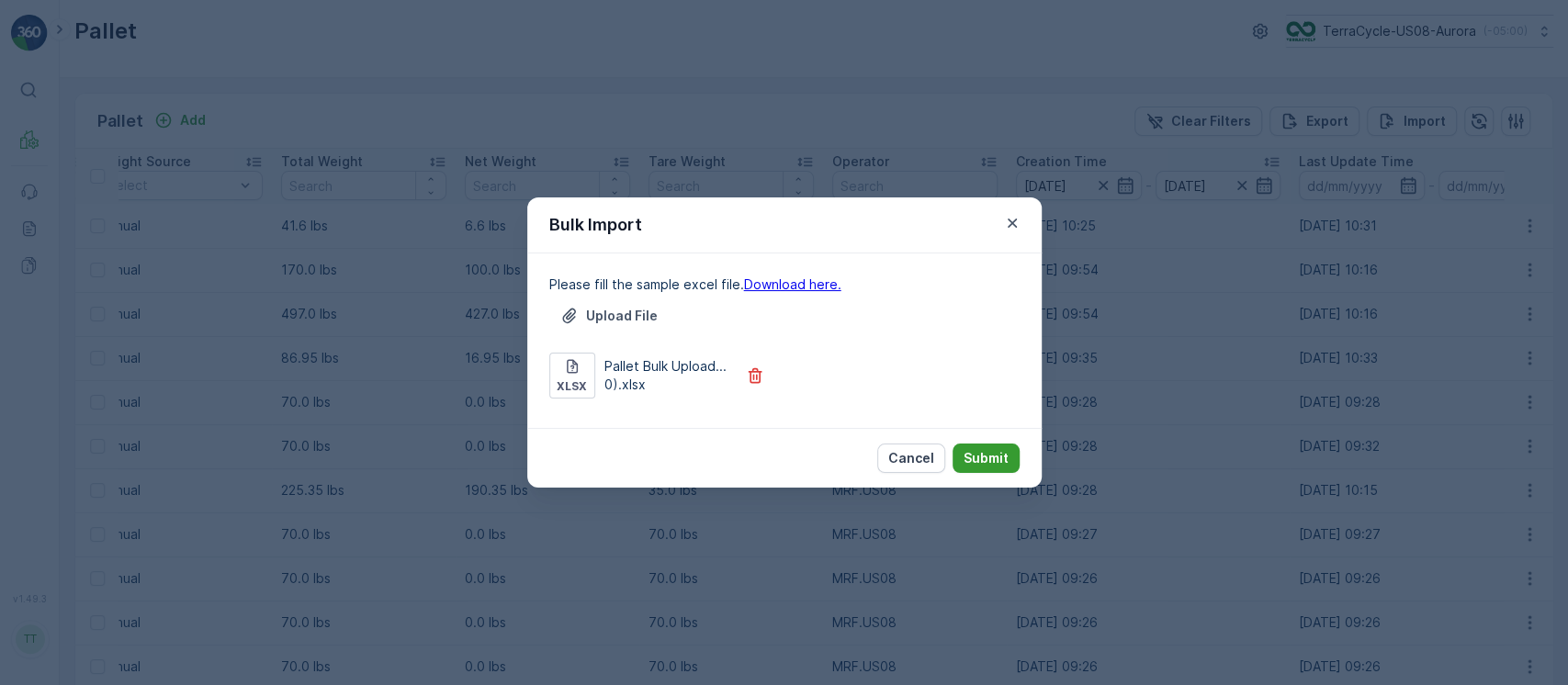
click at [977, 457] on p "Submit" at bounding box center [986, 458] width 45 height 19
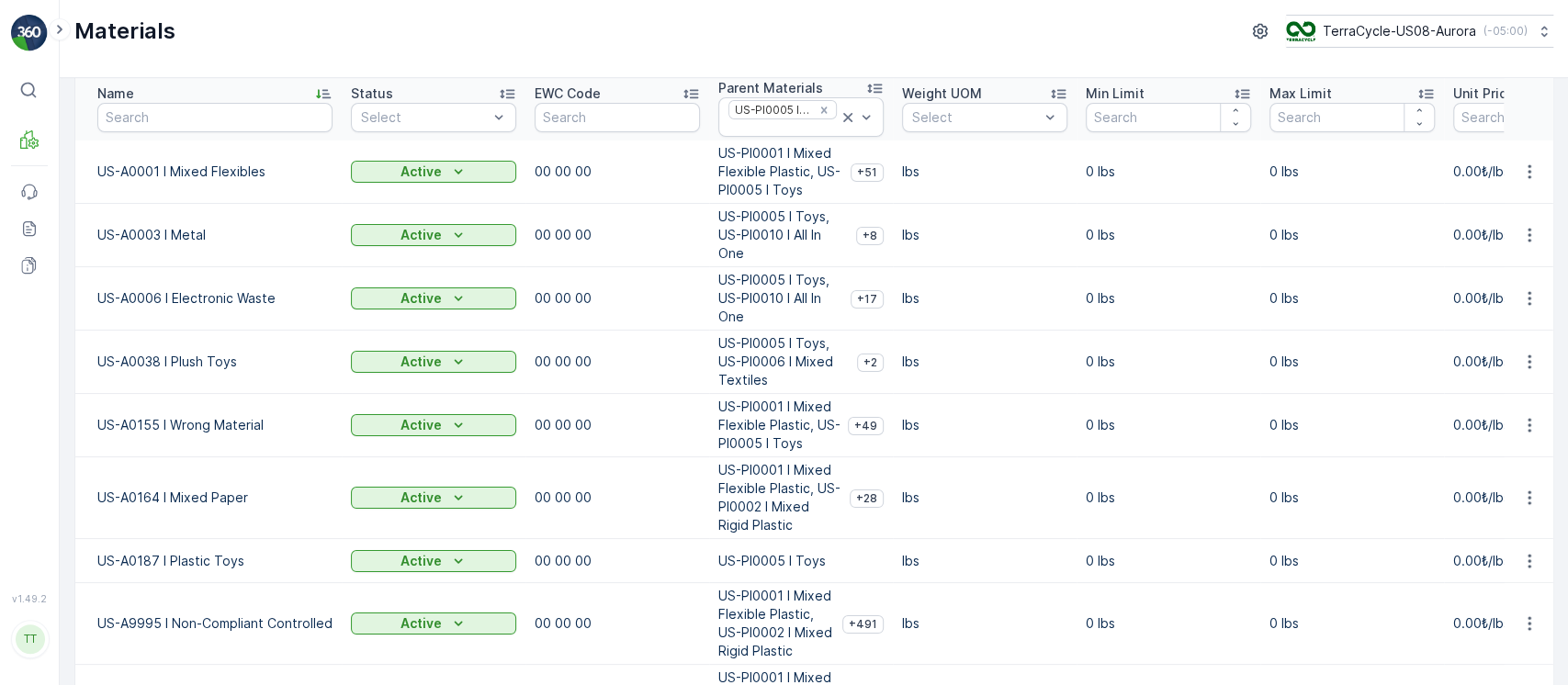
scroll to position [191, 0]
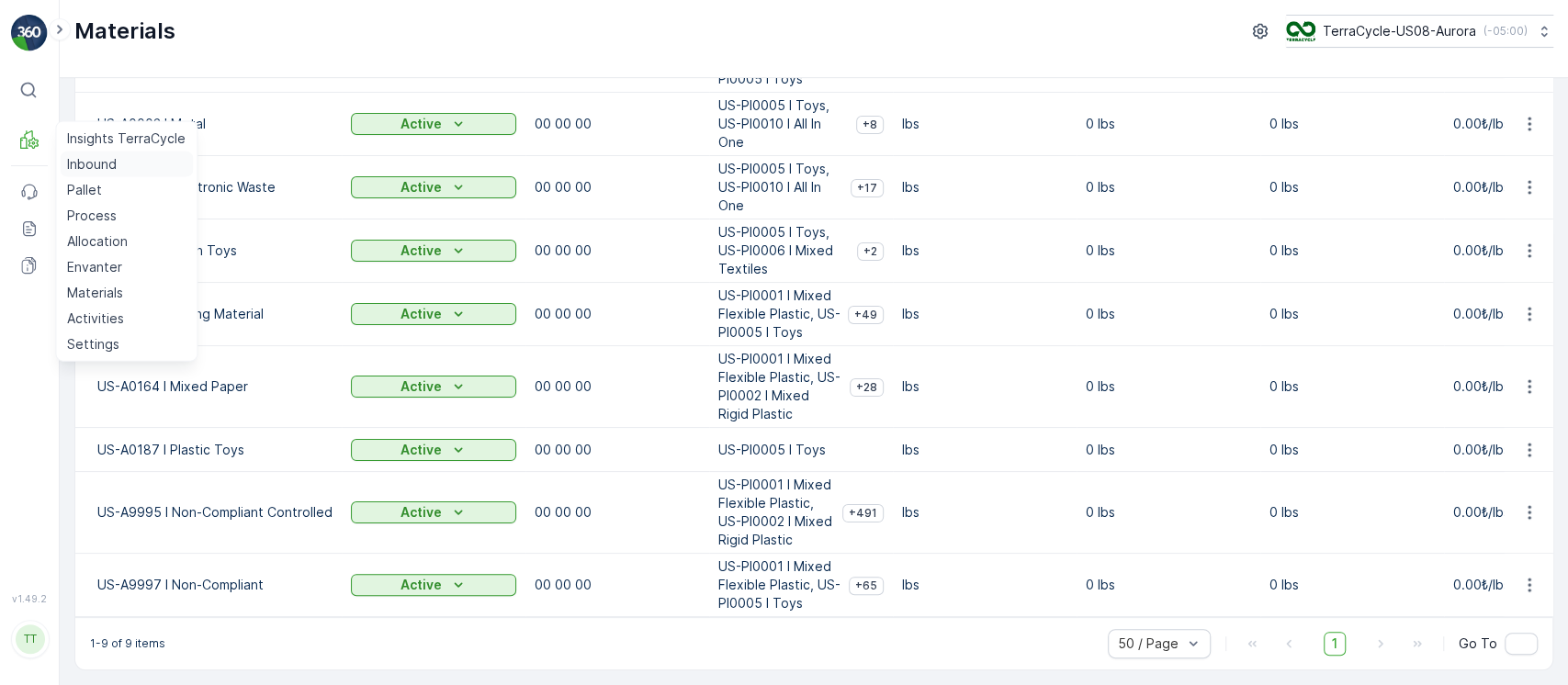
click at [82, 171] on p "Inbound" at bounding box center [92, 164] width 50 height 19
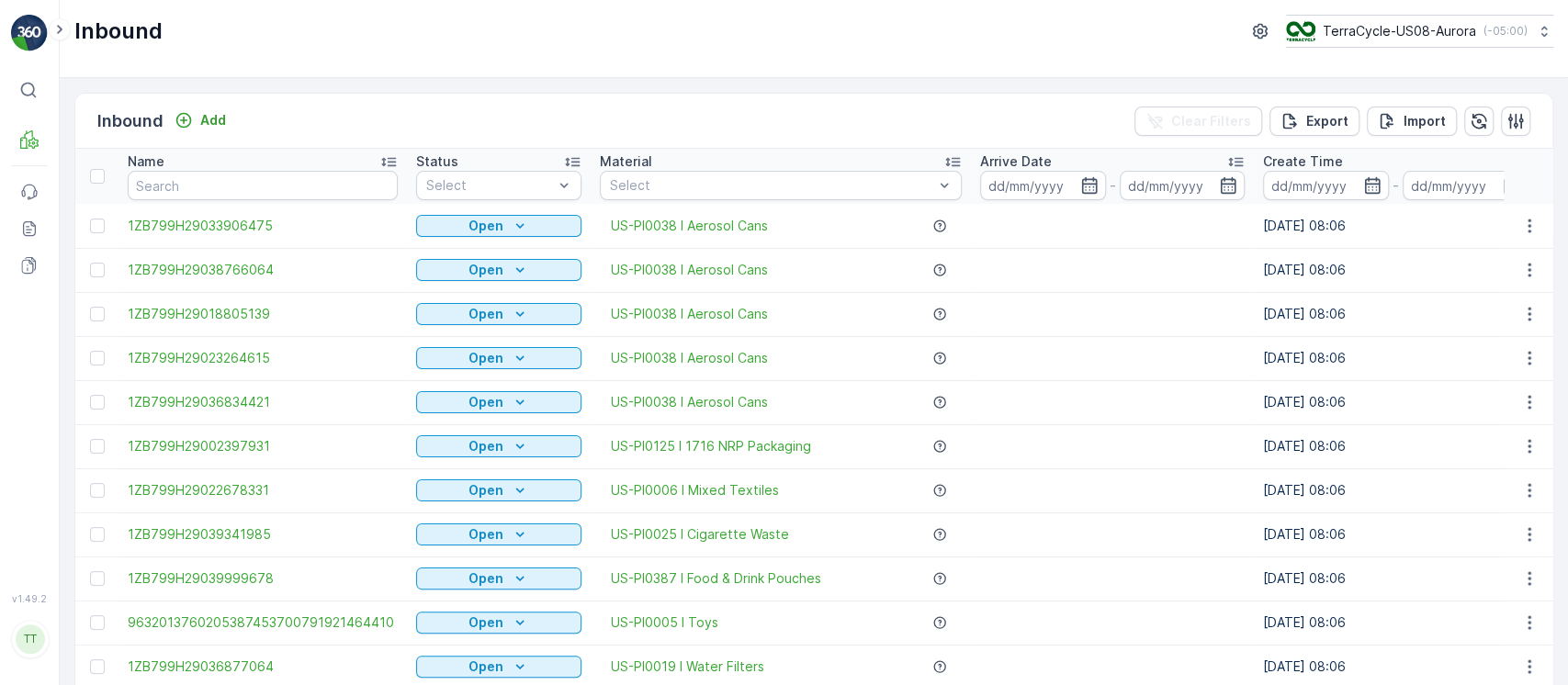
click at [220, 202] on th "Name" at bounding box center [262, 176] width 289 height 55
click at [250, 187] on input "text" at bounding box center [262, 186] width 270 height 29
type input "2828"
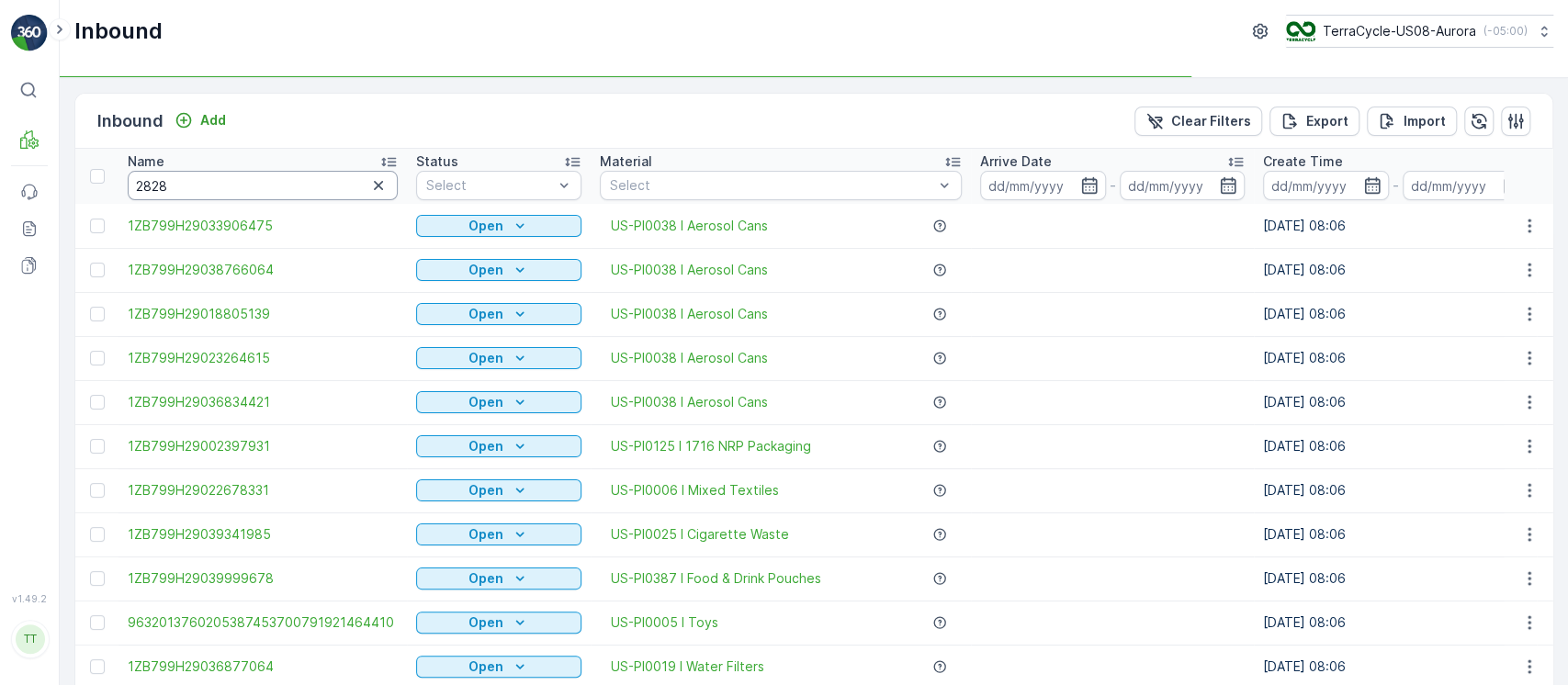
click at [250, 187] on input "2828" at bounding box center [262, 186] width 270 height 29
type input "2828421"
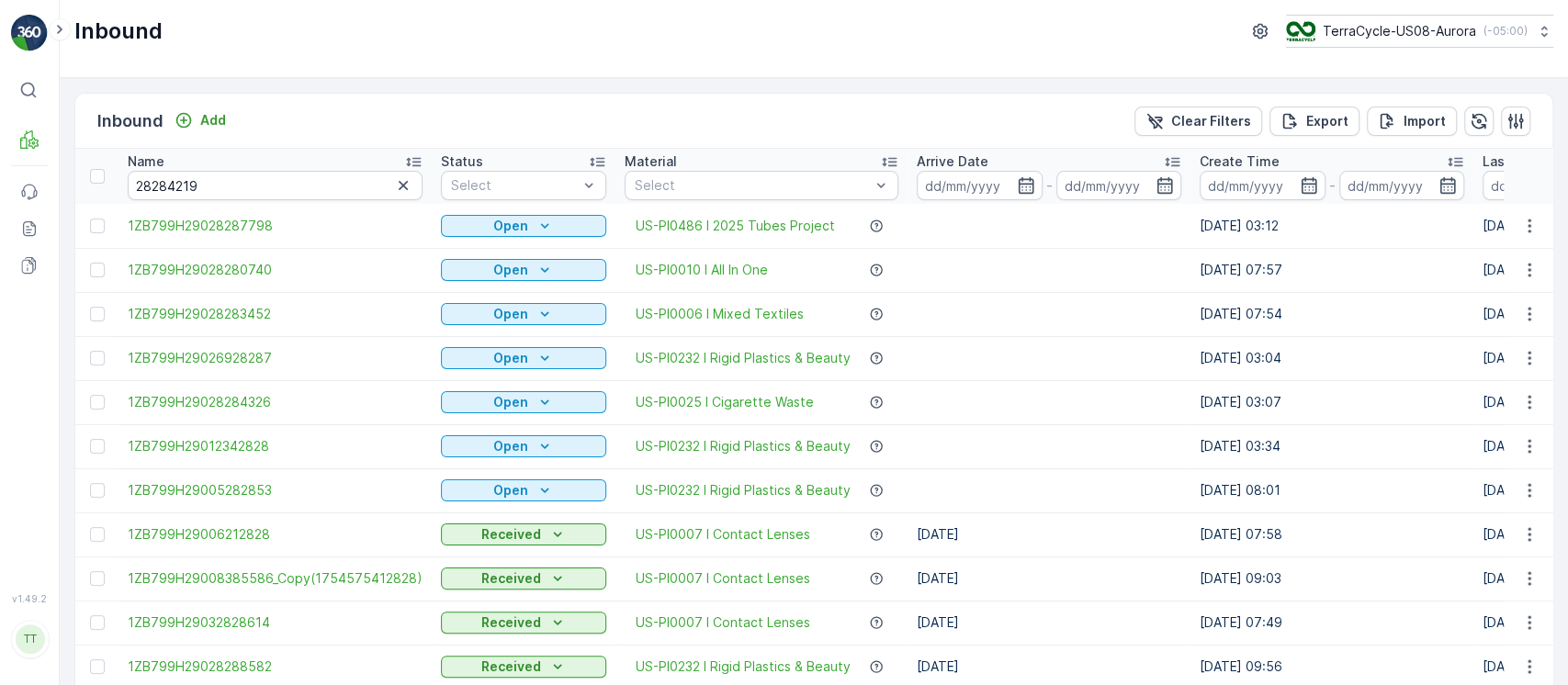
type input "2828"
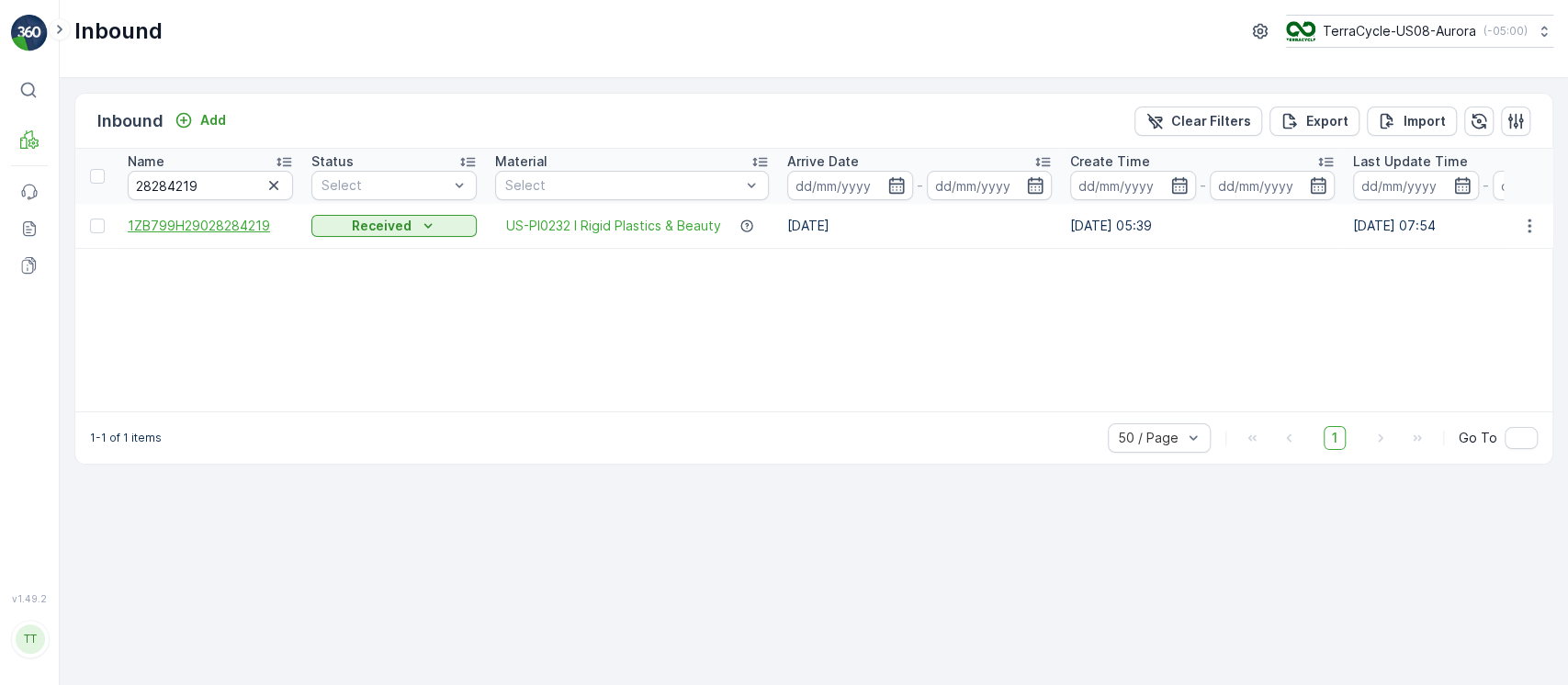
click at [255, 222] on span "1ZB799H29028284219" at bounding box center [209, 225] width 165 height 19
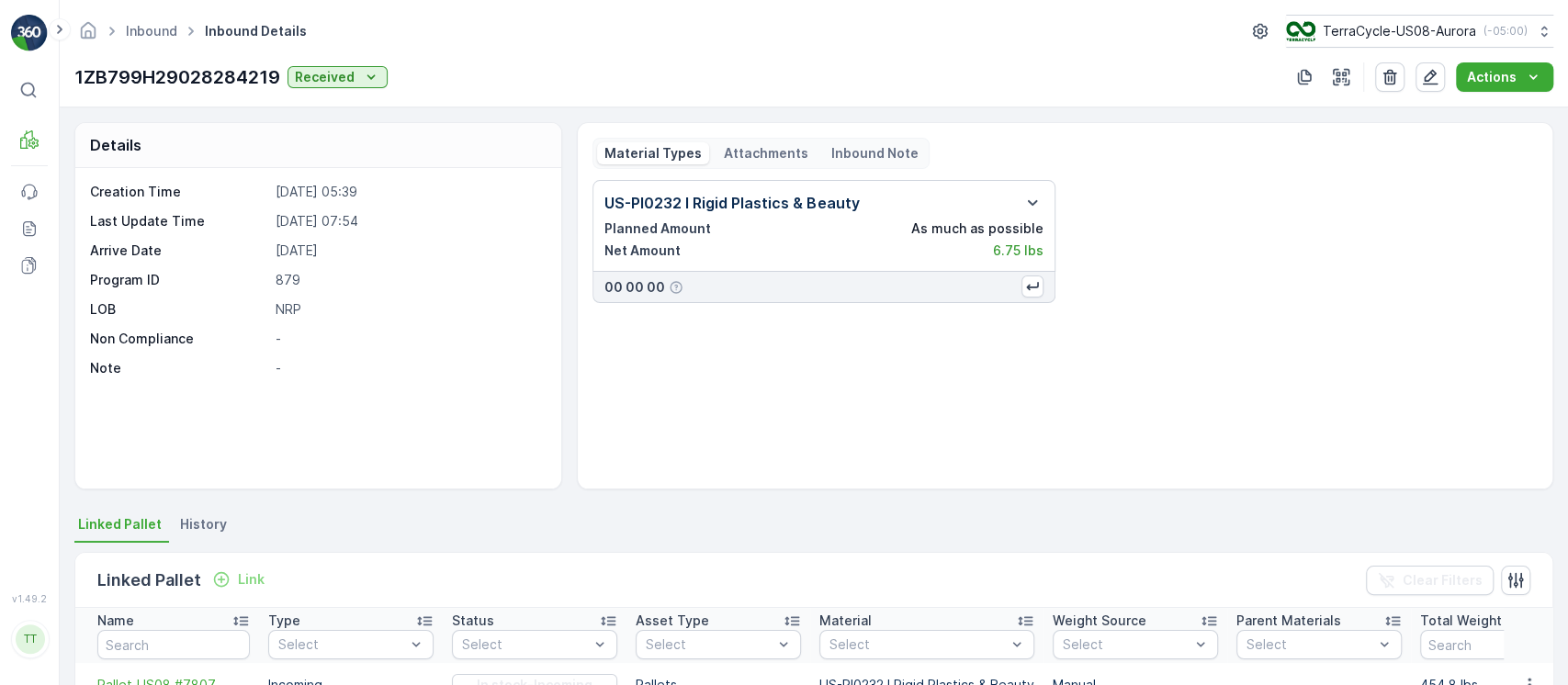
scroll to position [122, 0]
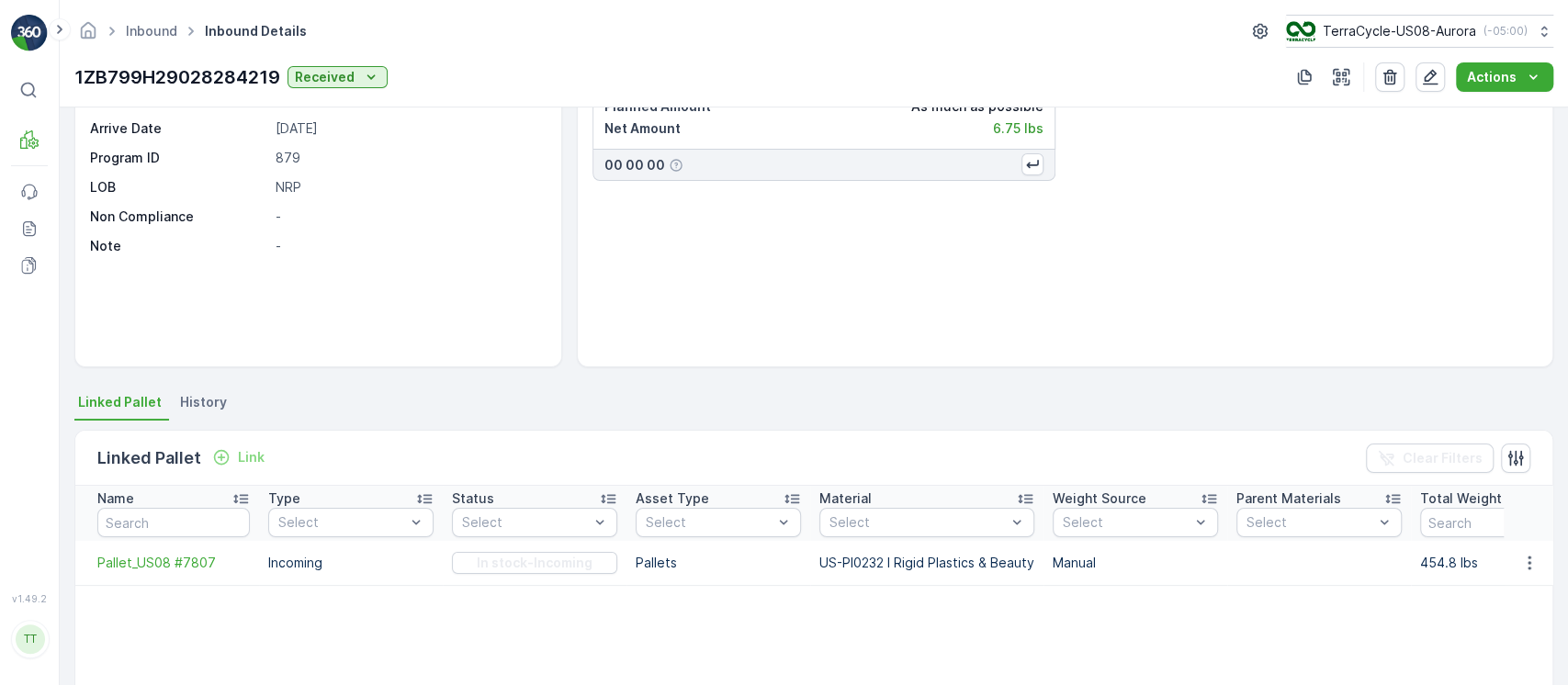
click at [206, 393] on span "History" at bounding box center [204, 402] width 47 height 19
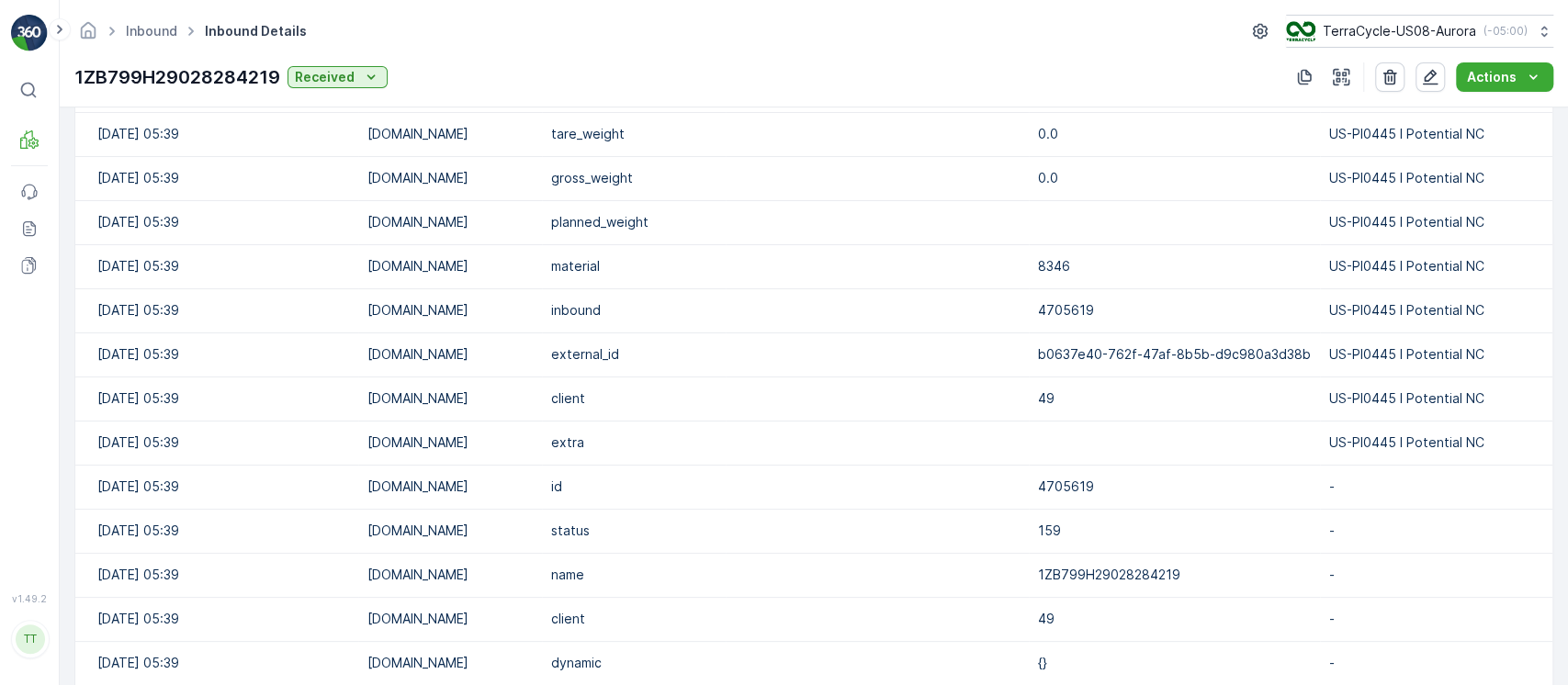
scroll to position [1739, 0]
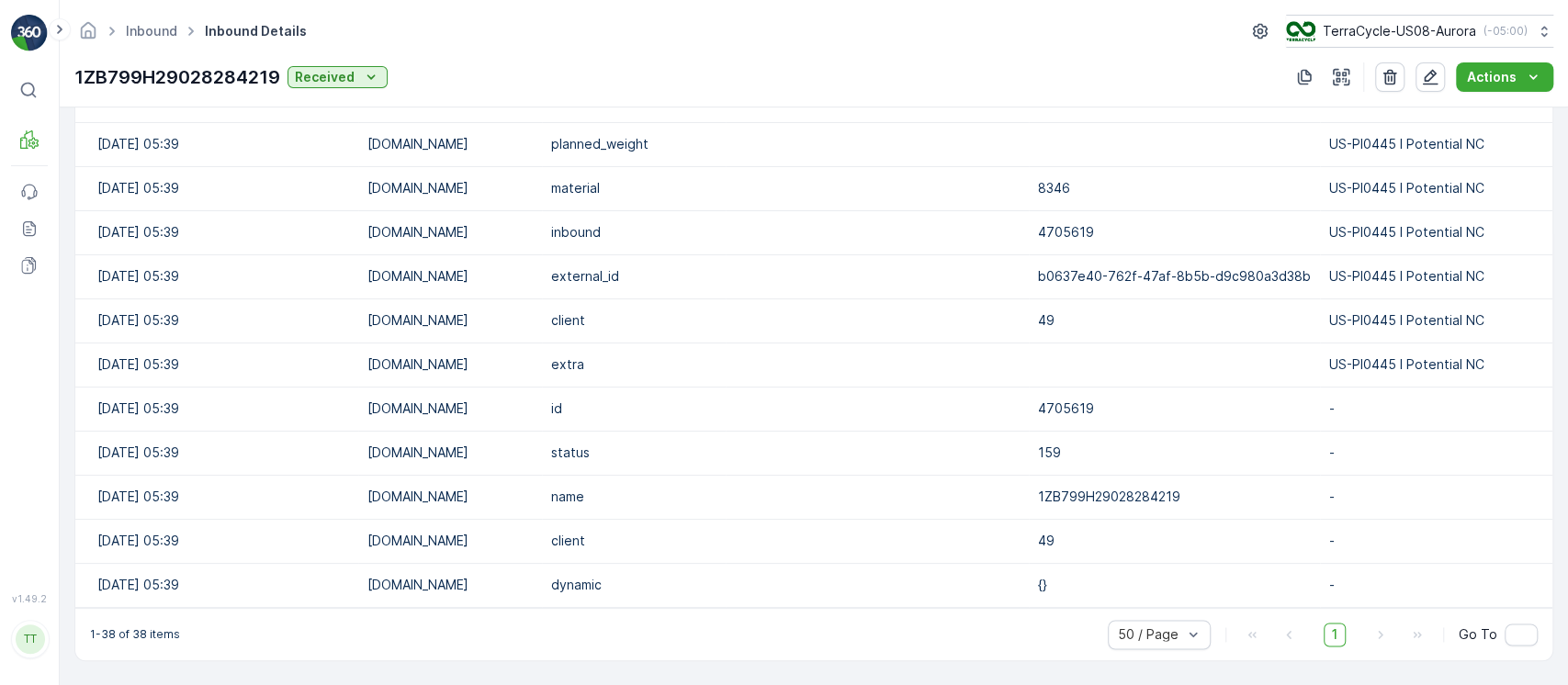
click at [241, 77] on p "1ZB799H29028284219" at bounding box center [177, 77] width 206 height 27
copy p "1ZB799H29028284219"
click at [141, 345] on td "[DATE] 05:39" at bounding box center [216, 364] width 283 height 44
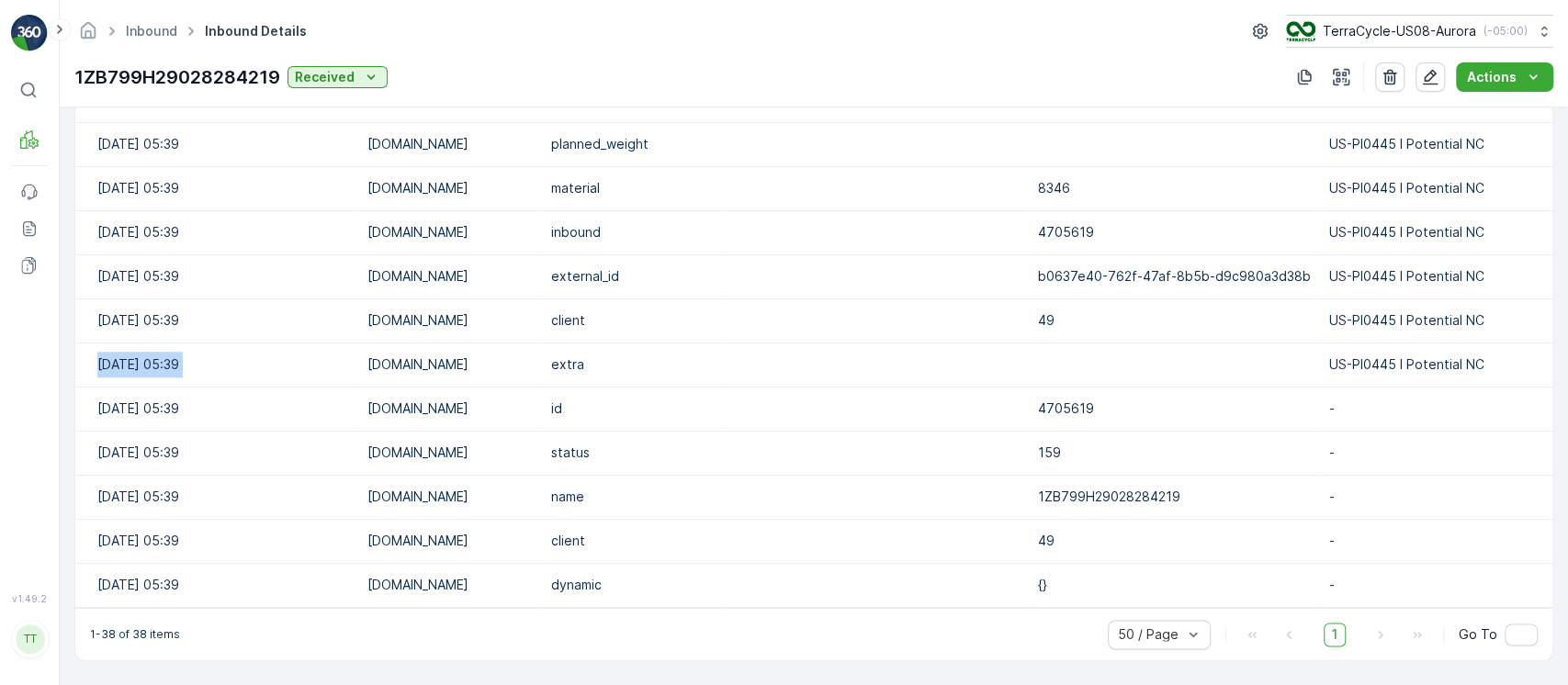
click at [141, 345] on td "[DATE] 05:39" at bounding box center [216, 364] width 283 height 44
copy td "[DATE] 05:39"
click at [139, 28] on link "Inbound" at bounding box center [152, 30] width 52 height 16
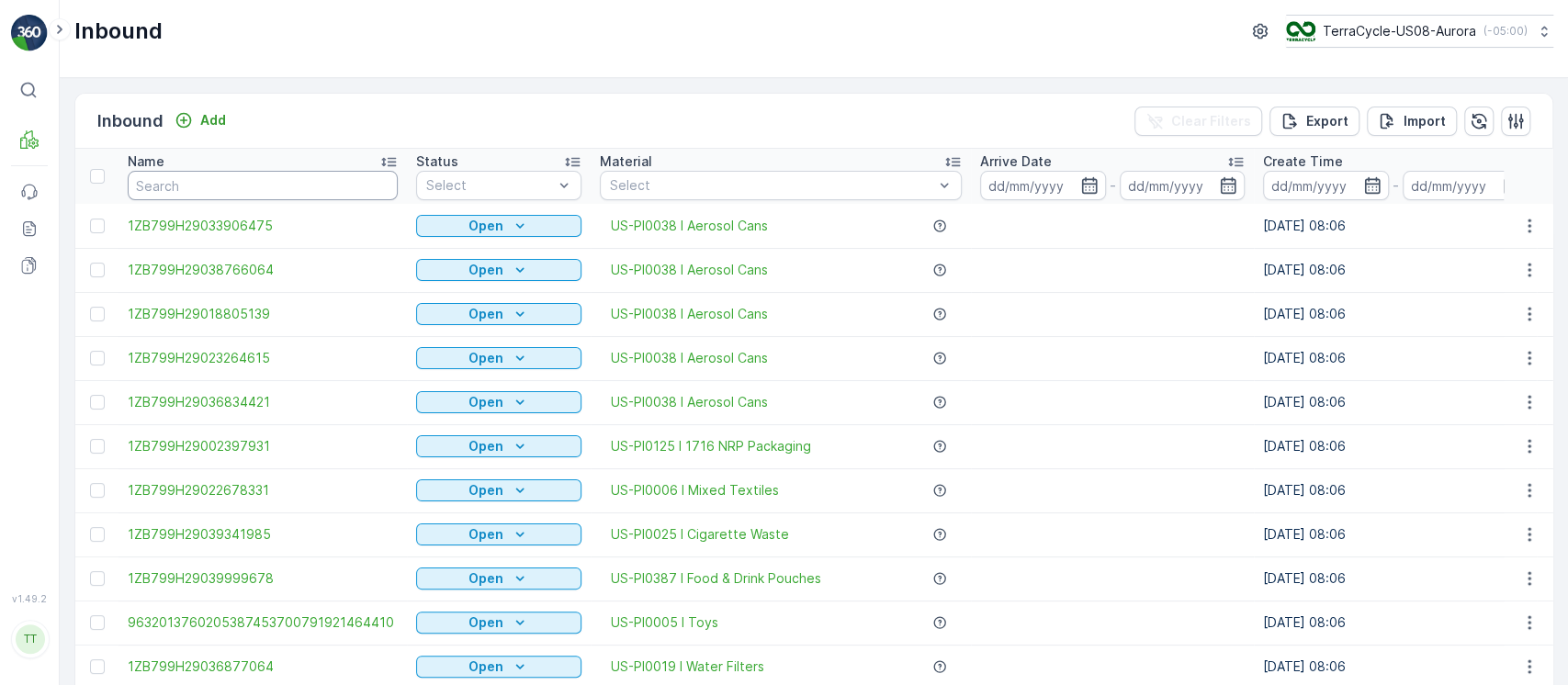
click at [276, 190] on input "text" at bounding box center [262, 186] width 270 height 29
type input "24290666"
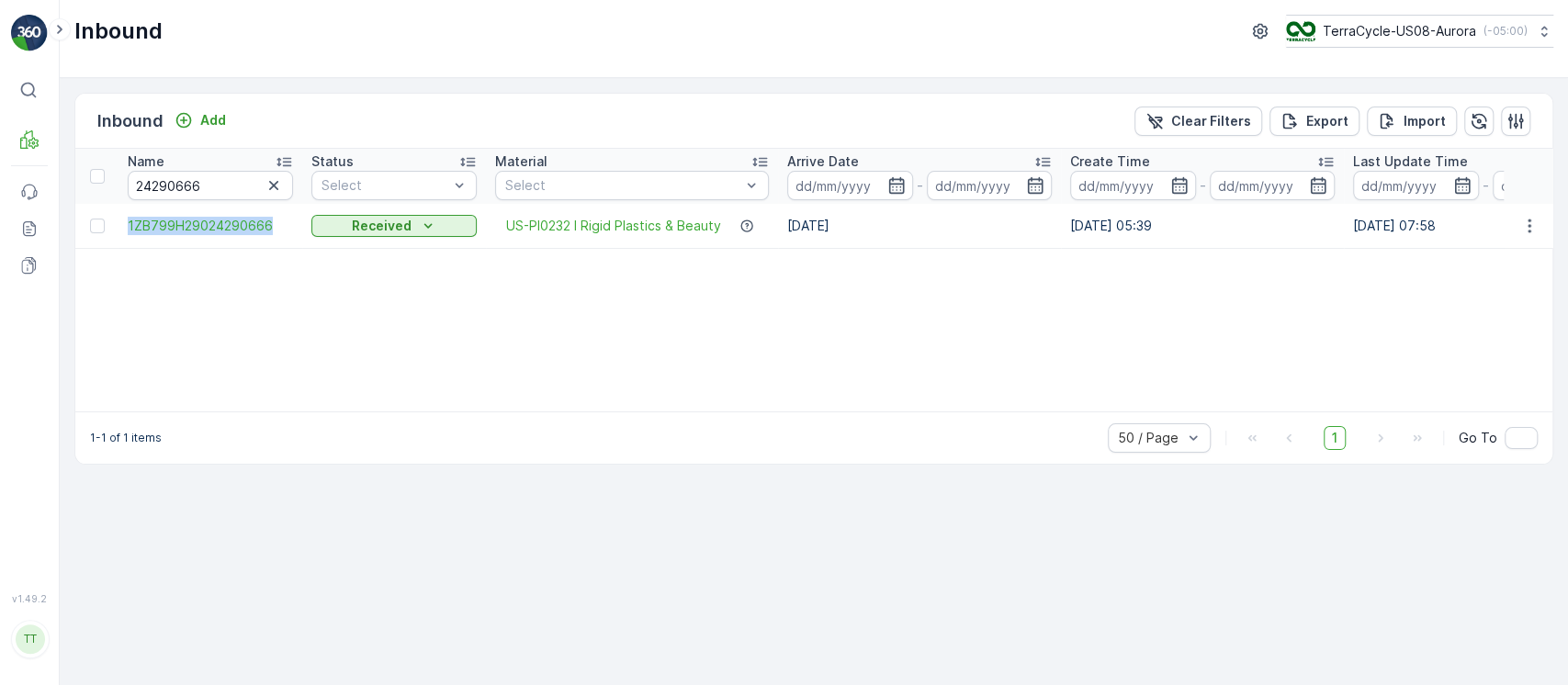
drag, startPoint x: 123, startPoint y: 215, endPoint x: 272, endPoint y: 247, distance: 152.4
copy span "1ZB799H29024290666"
click at [217, 222] on span "1ZB799H29024290666" at bounding box center [209, 225] width 165 height 19
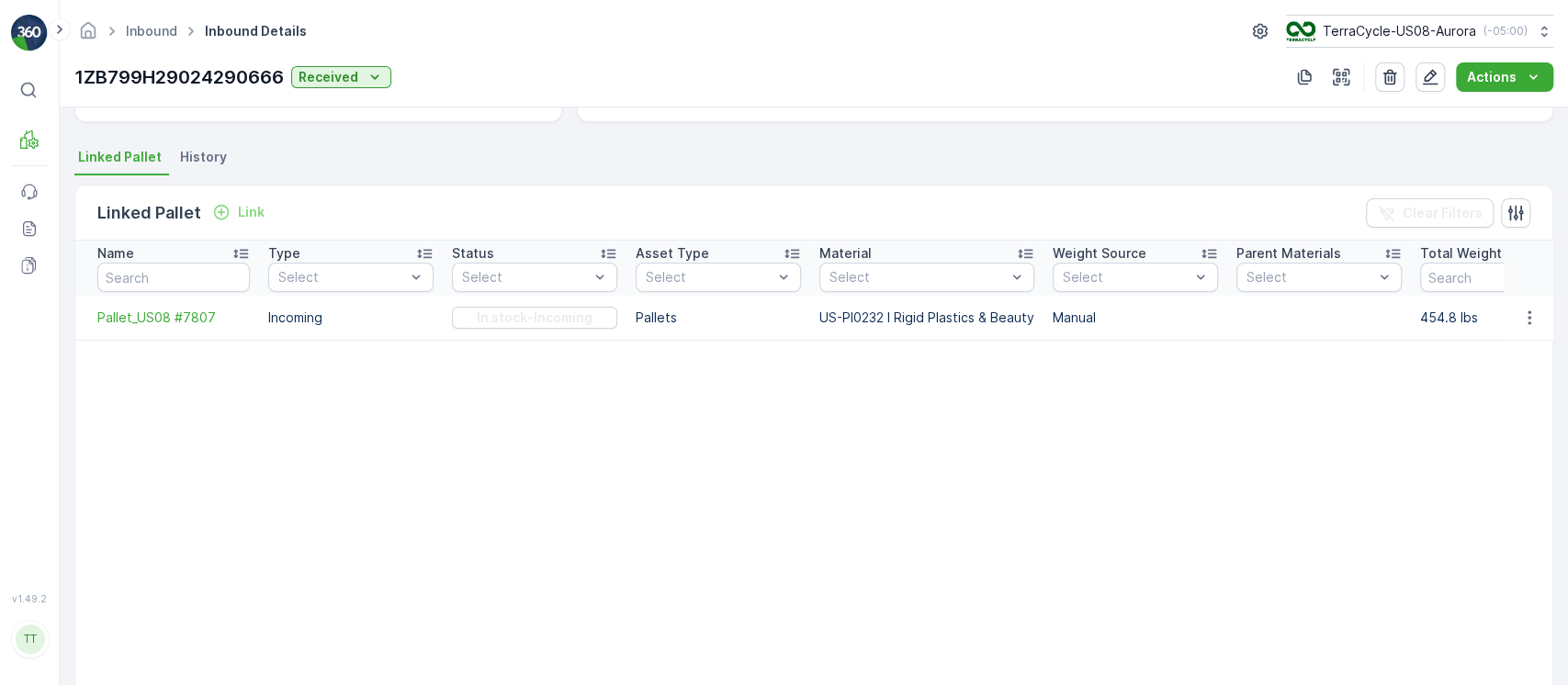
scroll to position [332, 0]
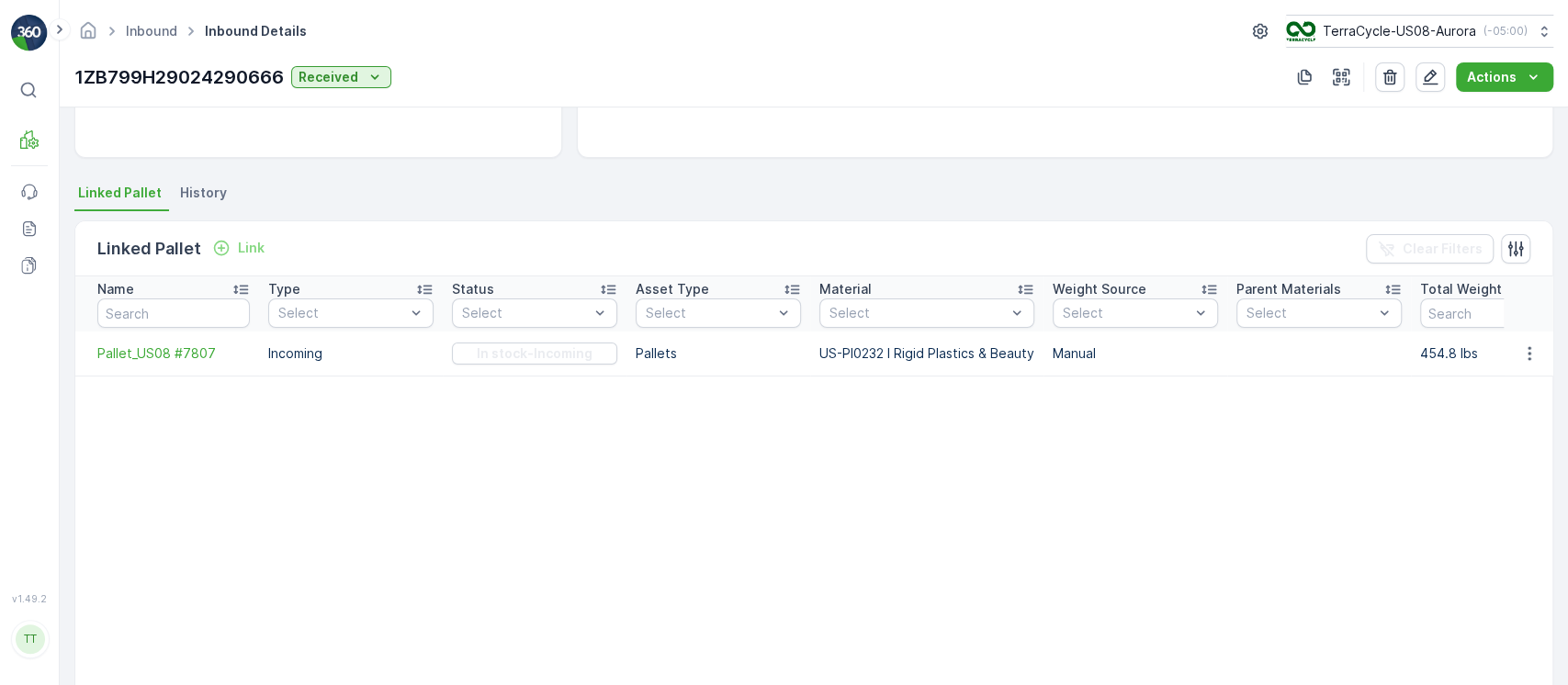
click at [231, 195] on ul "Linked Pallet History" at bounding box center [813, 196] width 1479 height 31
click at [211, 186] on span "History" at bounding box center [204, 193] width 47 height 19
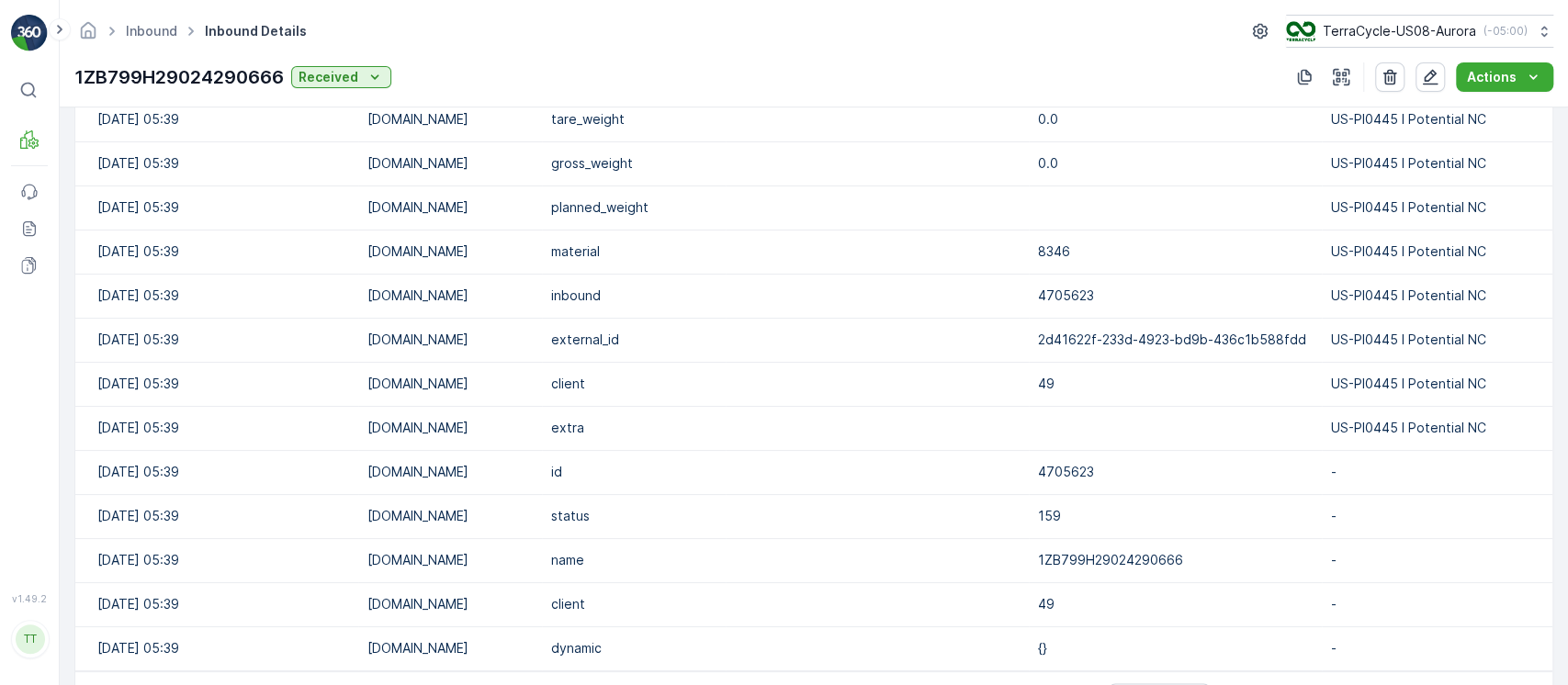
scroll to position [1959, 0]
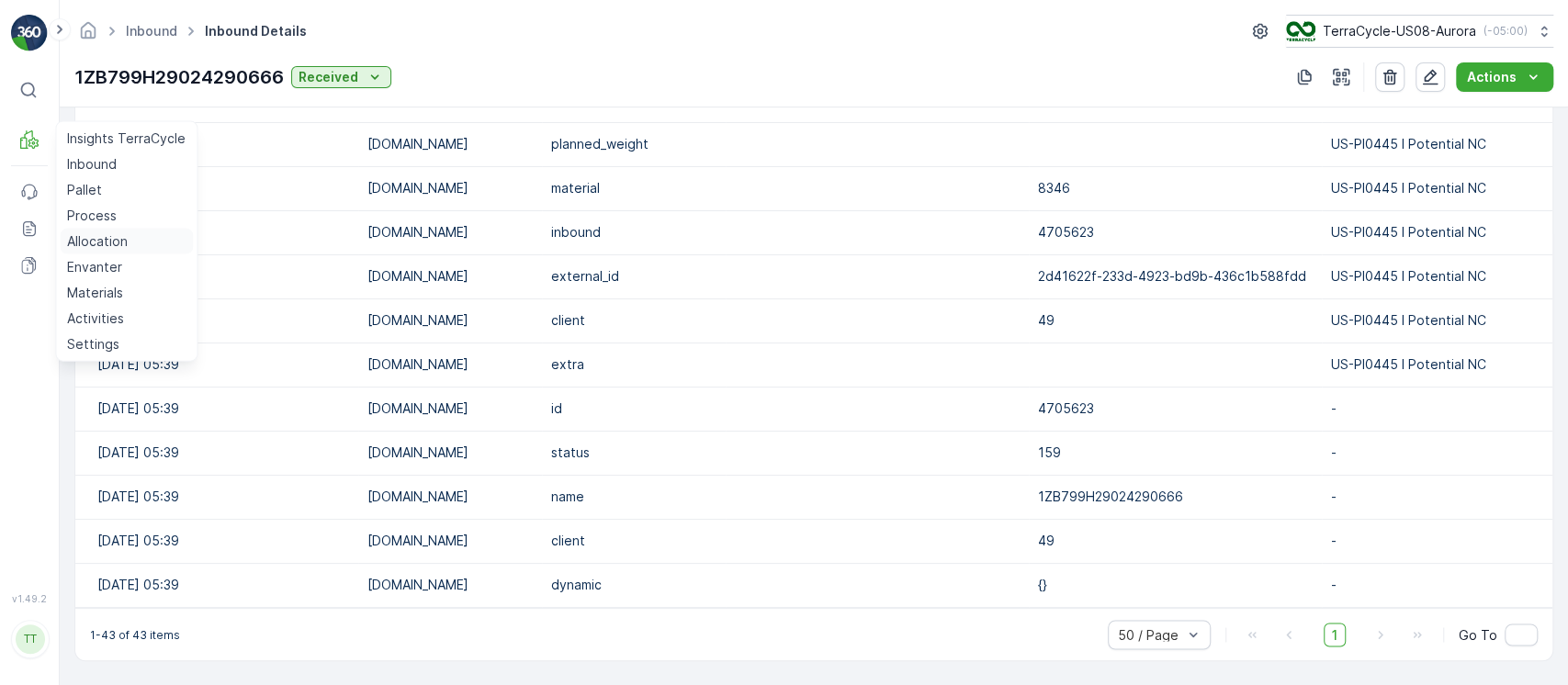
click at [98, 249] on p "Allocation" at bounding box center [98, 241] width 61 height 19
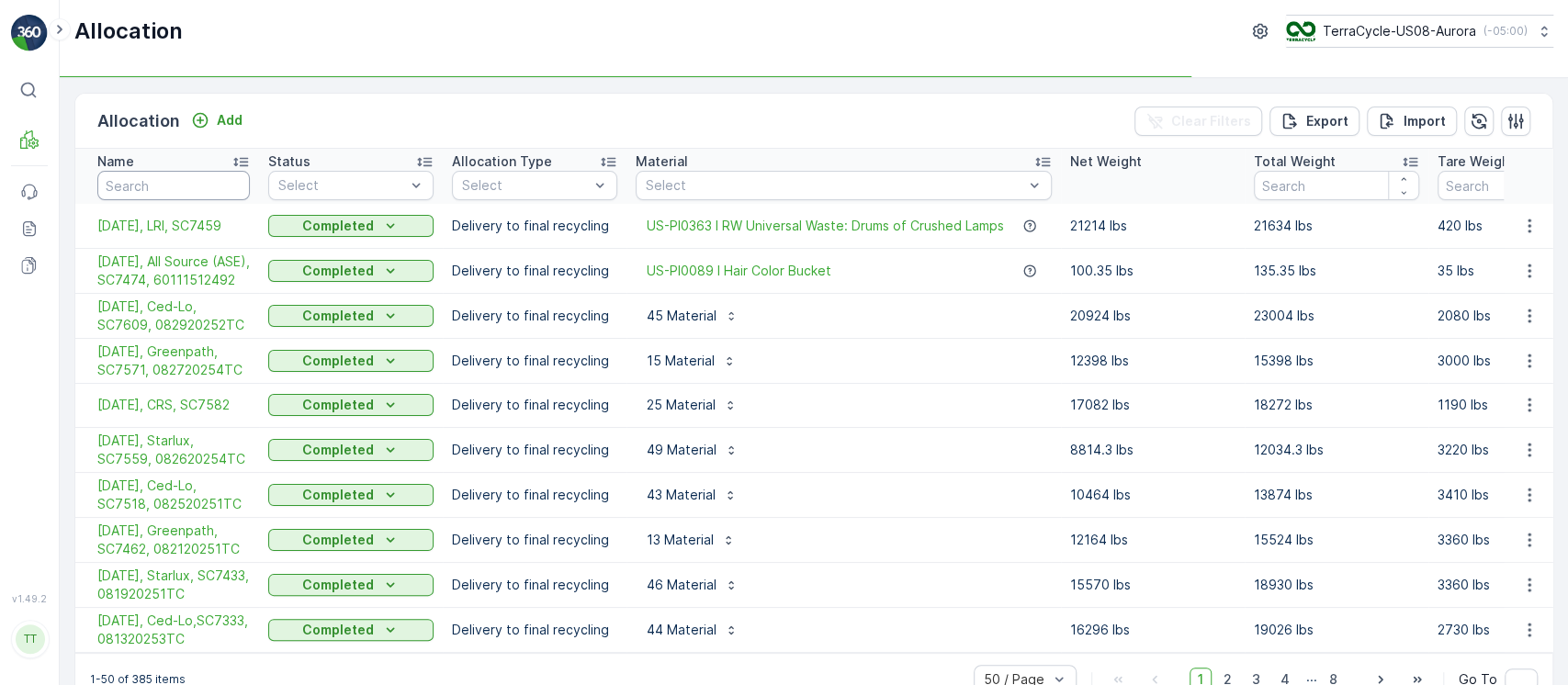
click at [185, 181] on input "text" at bounding box center [173, 186] width 153 height 29
type input "ced"
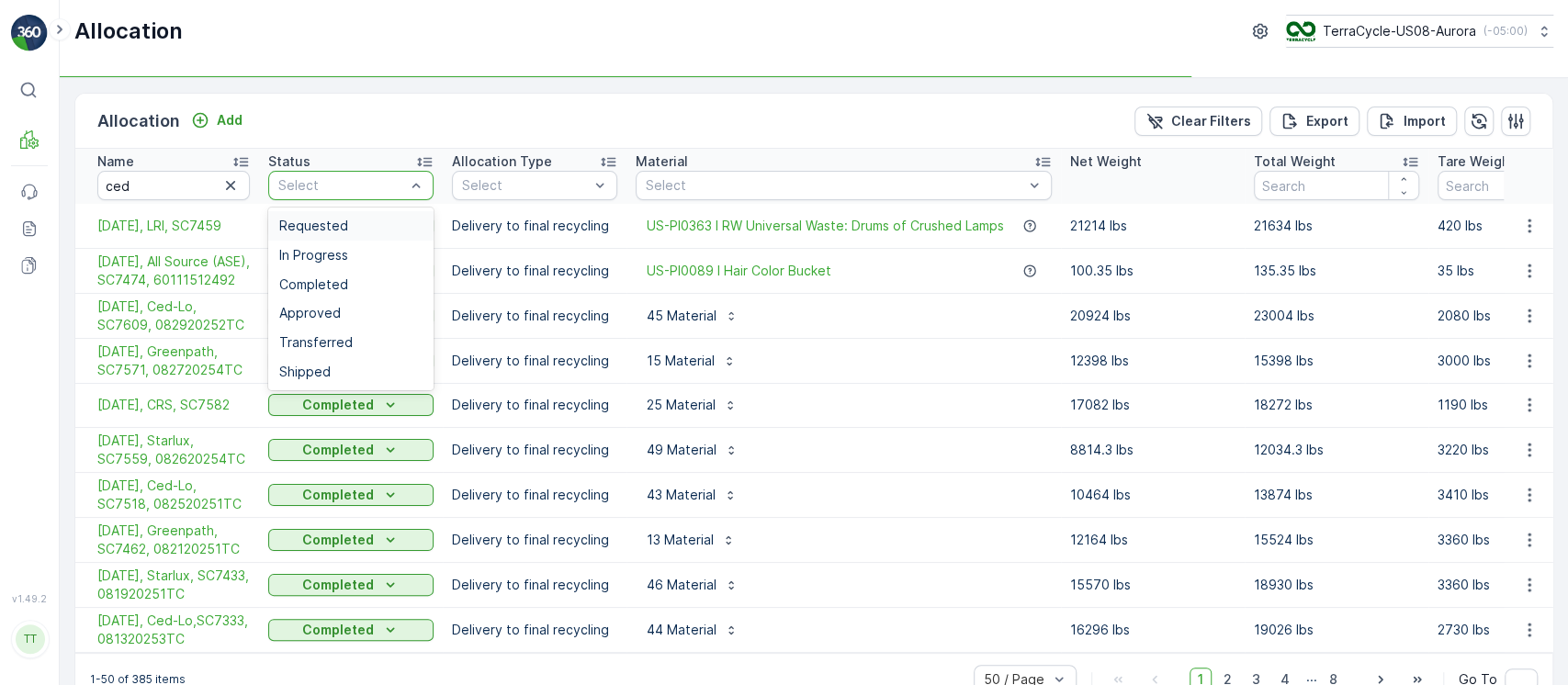
click at [318, 218] on span "Requested" at bounding box center [313, 225] width 69 height 15
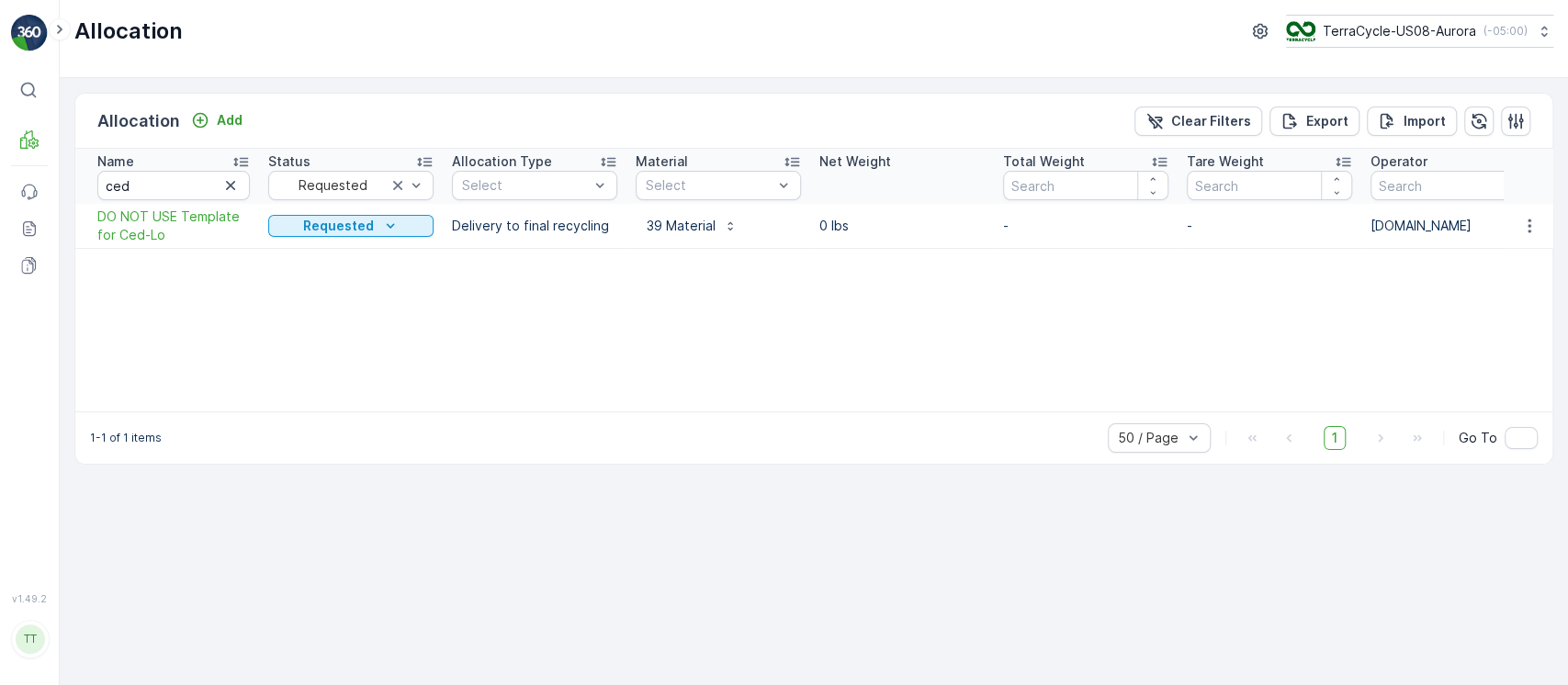
click at [1511, 232] on td at bounding box center [1528, 226] width 50 height 45
click at [1522, 231] on icon "button" at bounding box center [1529, 225] width 19 height 19
click at [1487, 278] on span "Edit Allocation" at bounding box center [1474, 279] width 88 height 19
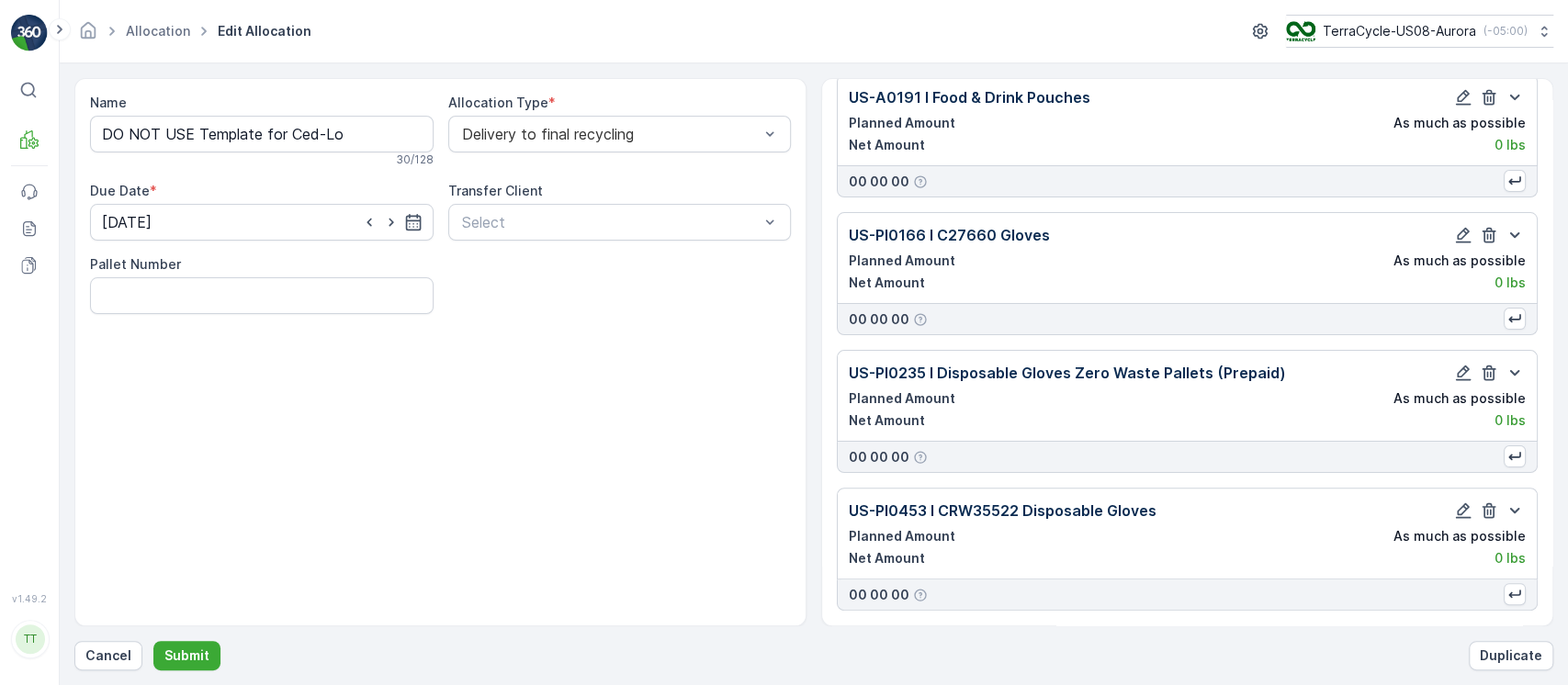
scroll to position [4933, 0]
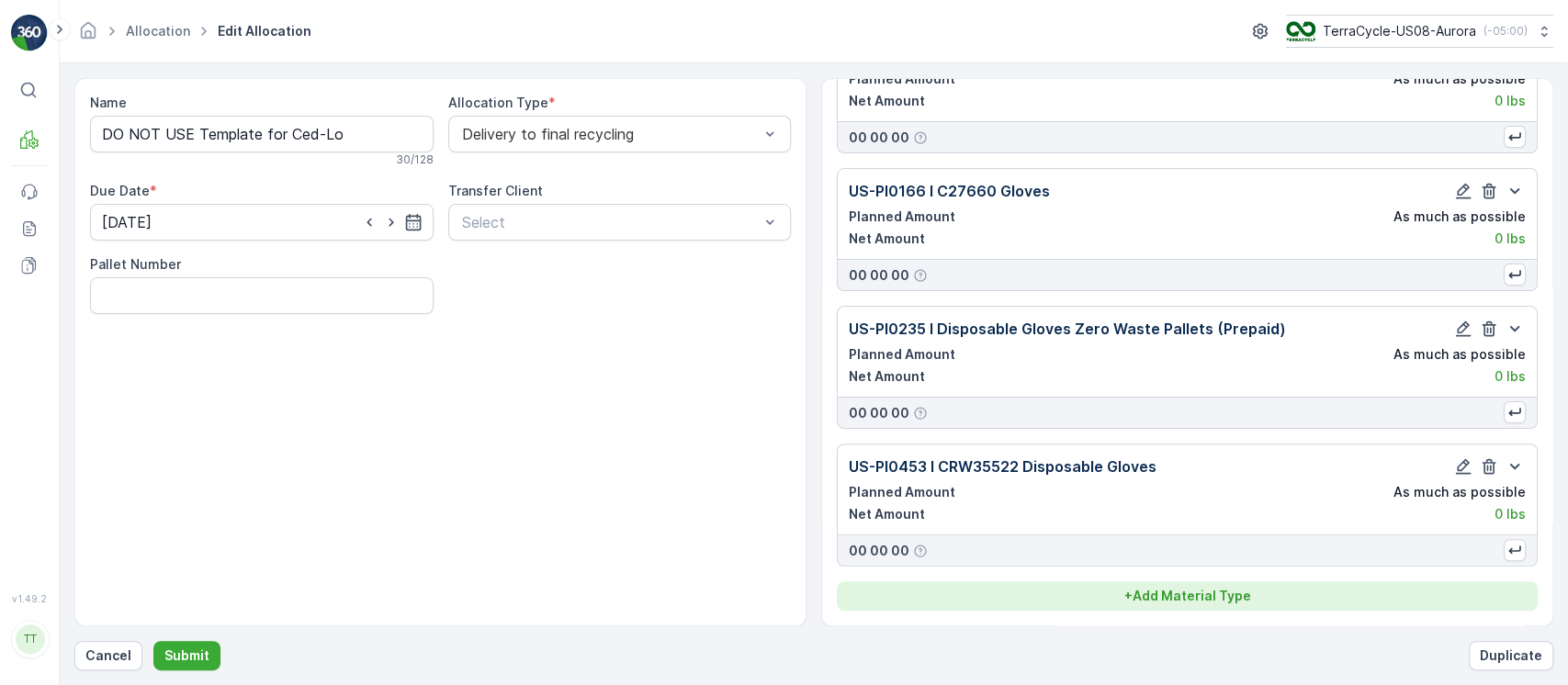
click at [1129, 597] on p "+ Add Material Type" at bounding box center [1188, 596] width 127 height 19
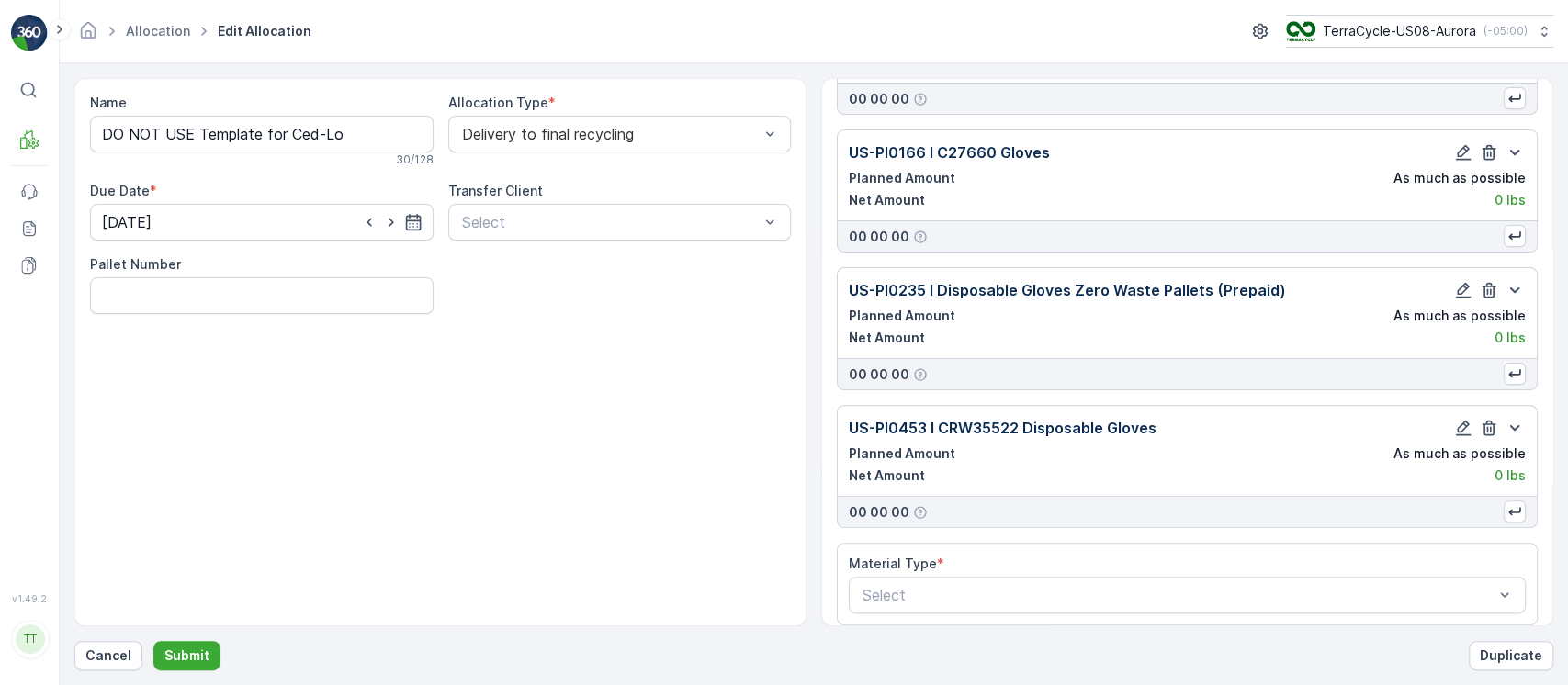
scroll to position [4986, 0]
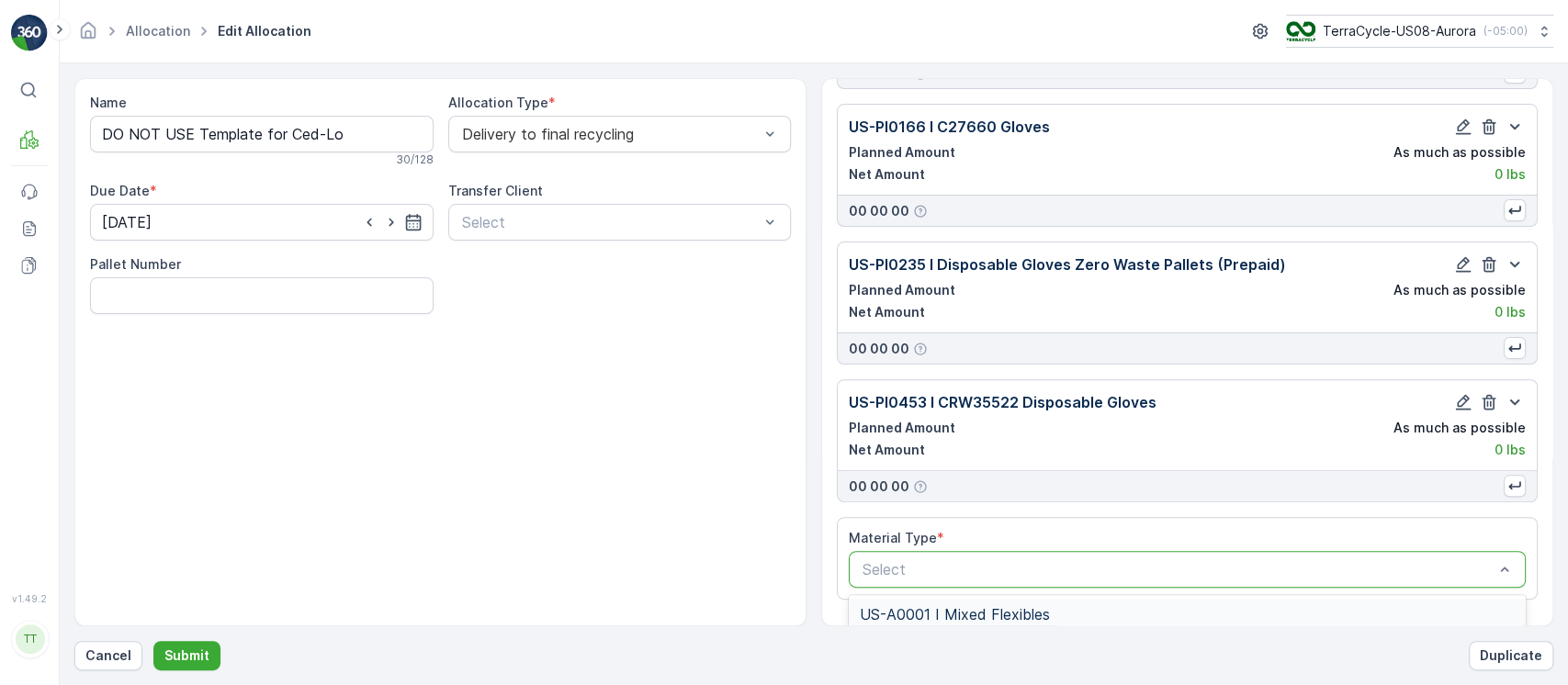
type input "US-PI0468 I CRW36400 Flexible Plastic"
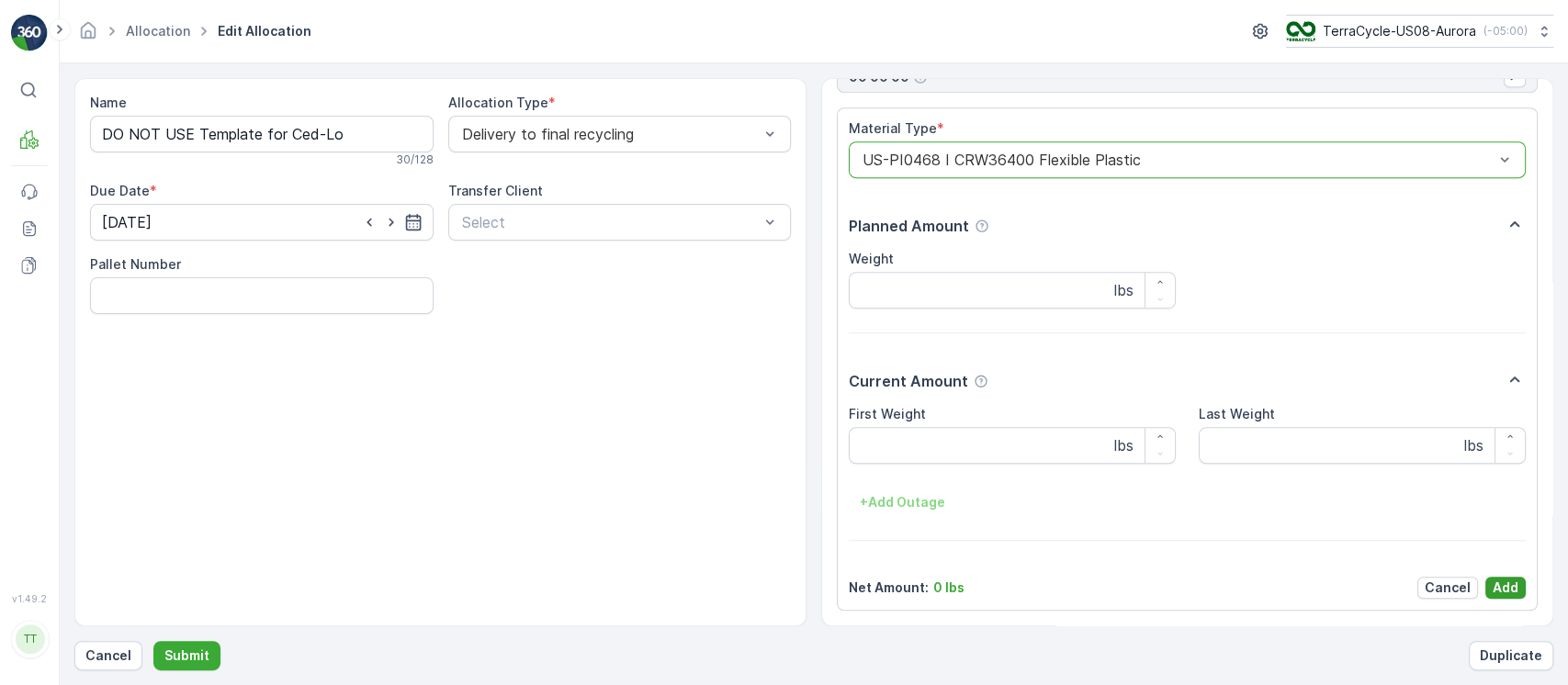
click at [1503, 584] on p "Add" at bounding box center [1505, 587] width 25 height 19
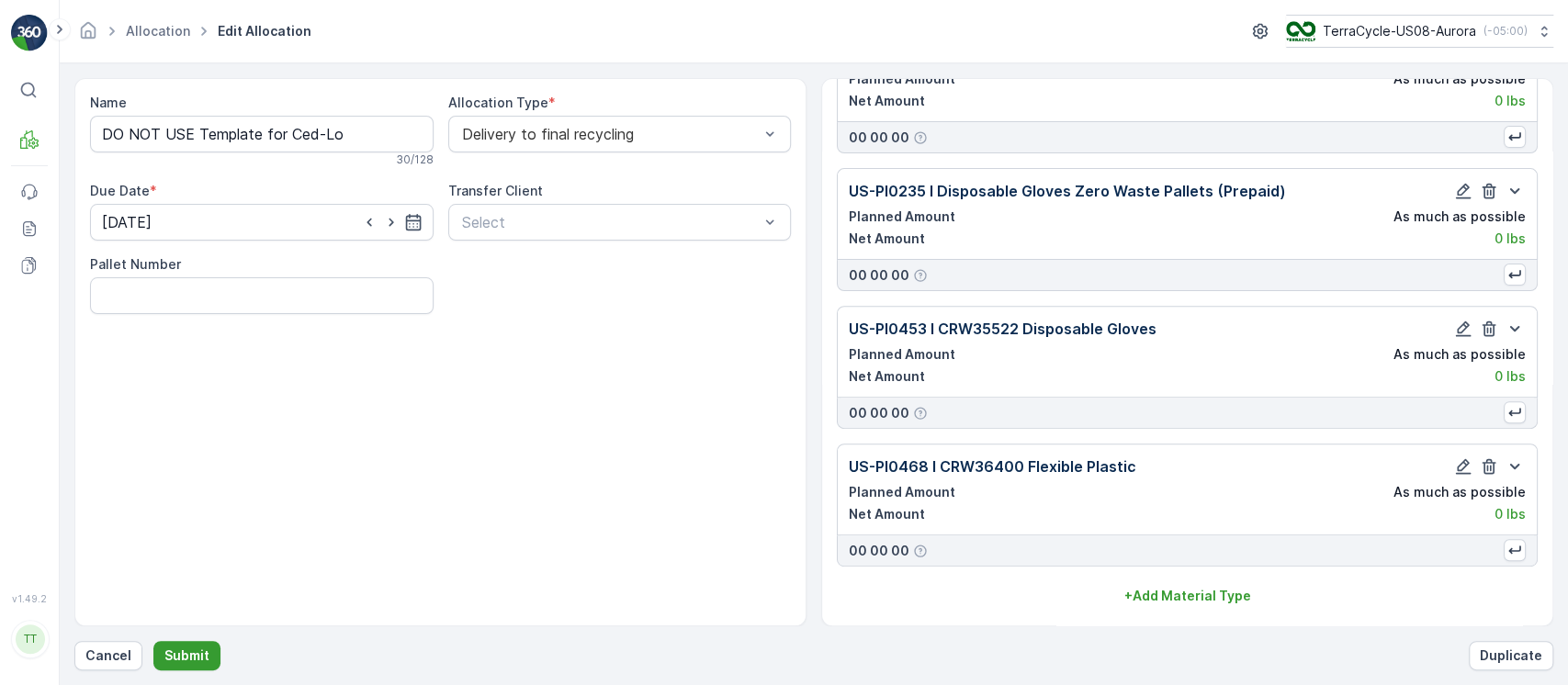
click at [202, 660] on p "Submit" at bounding box center [187, 656] width 45 height 19
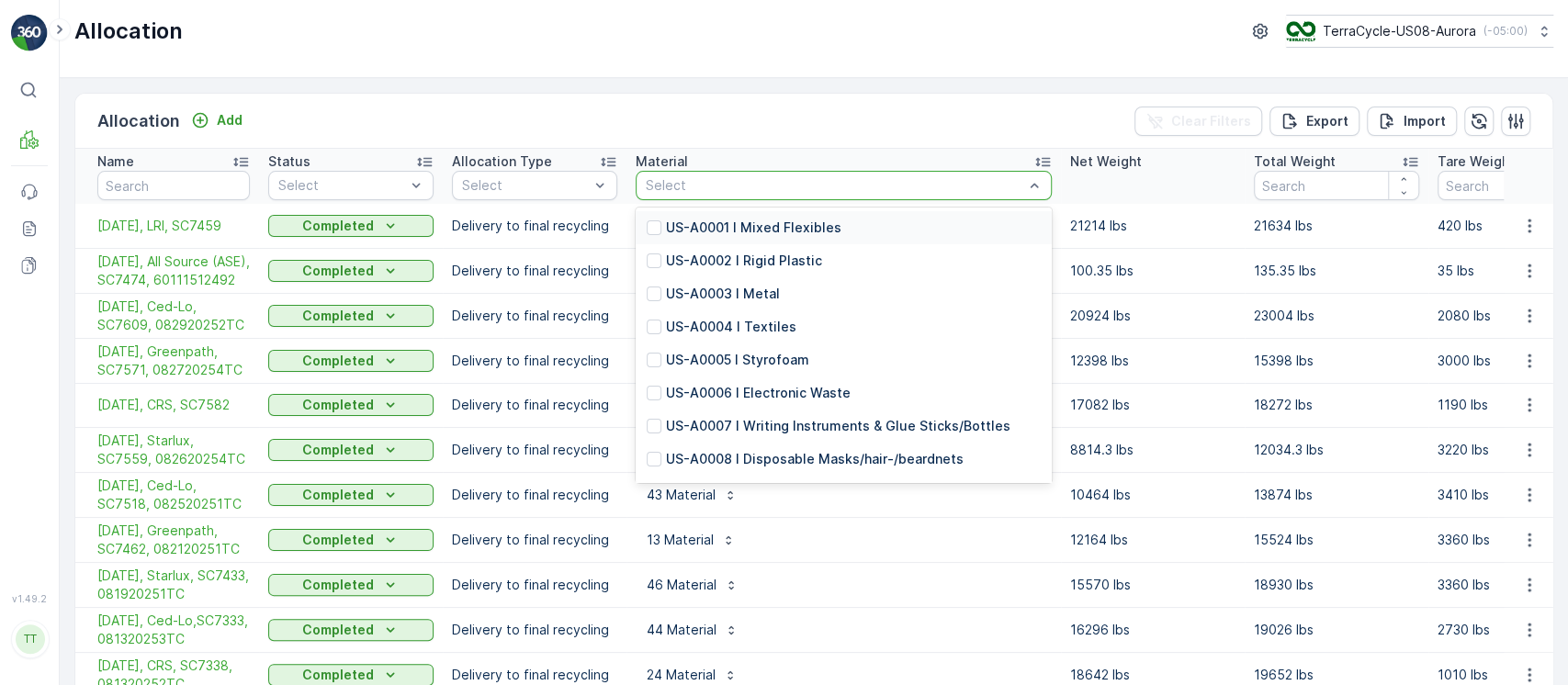
type input "US-PI0402 I C27595 Tee Cases"
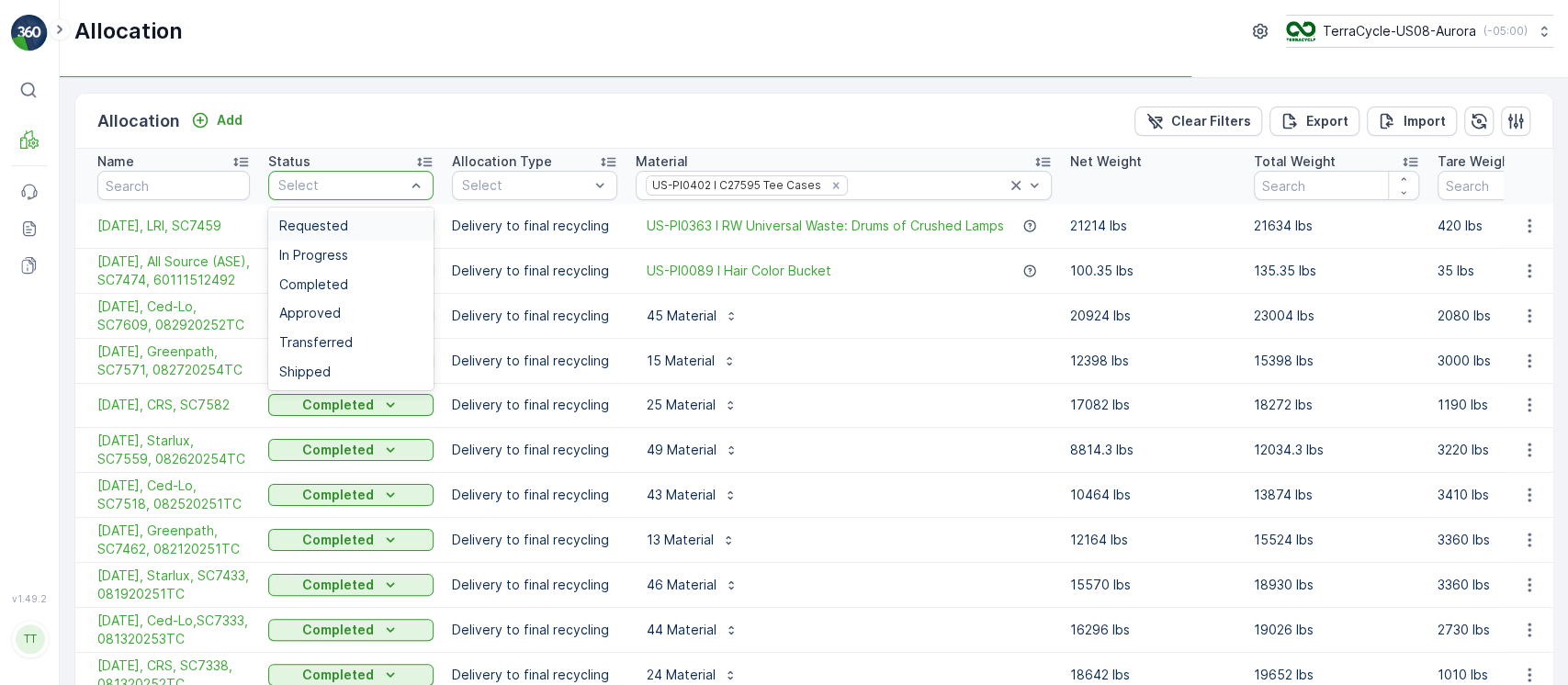
click at [365, 199] on div "Select" at bounding box center [350, 186] width 165 height 29
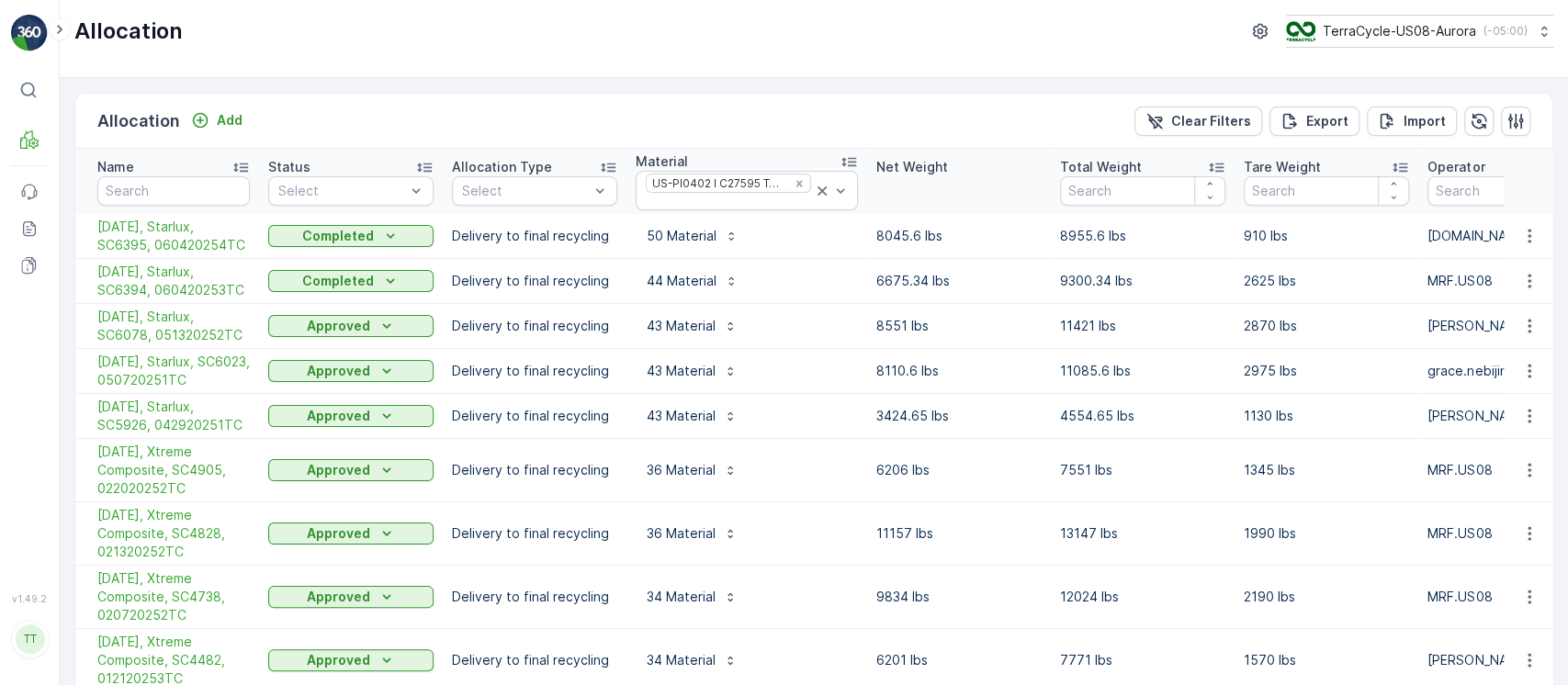
click at [364, 216] on td "Completed" at bounding box center [351, 237] width 184 height 45
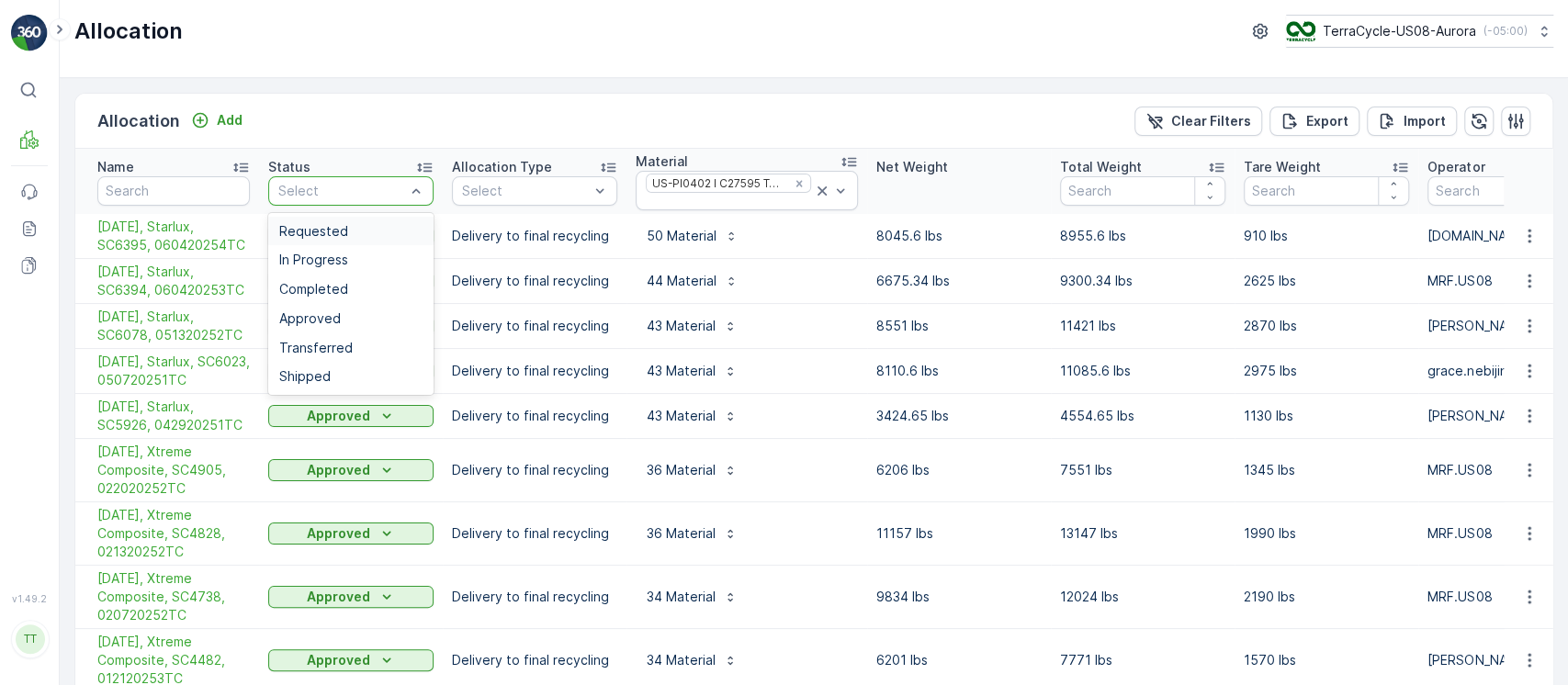
drag, startPoint x: 352, startPoint y: 214, endPoint x: 360, endPoint y: 224, distance: 12.8
click at [355, 217] on div "Requested In Progress Completed Approved Transferred Shipped" at bounding box center [350, 304] width 165 height 183
click at [360, 224] on div "Requested" at bounding box center [350, 231] width 143 height 15
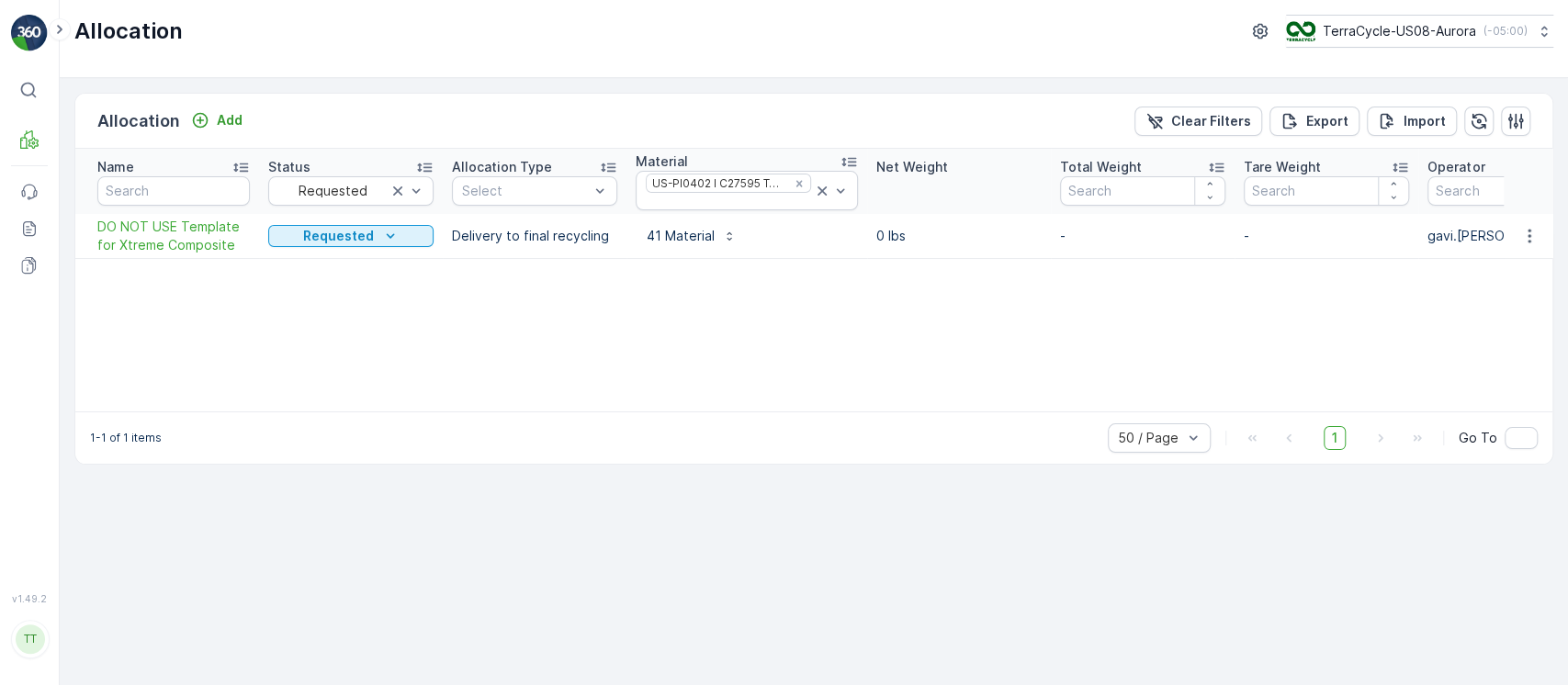
click at [1521, 232] on icon "button" at bounding box center [1529, 236] width 19 height 19
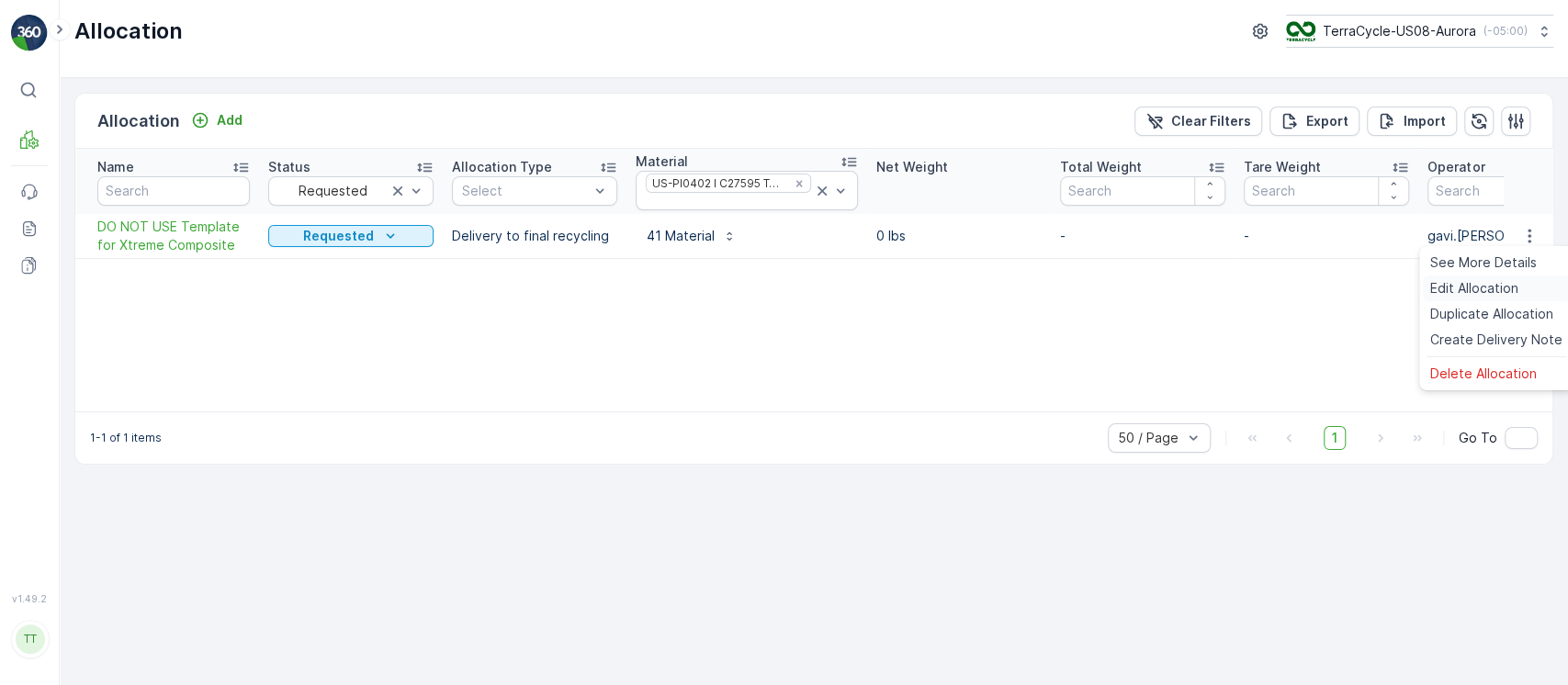
click at [1519, 284] on div "Edit Allocation" at bounding box center [1497, 289] width 147 height 25
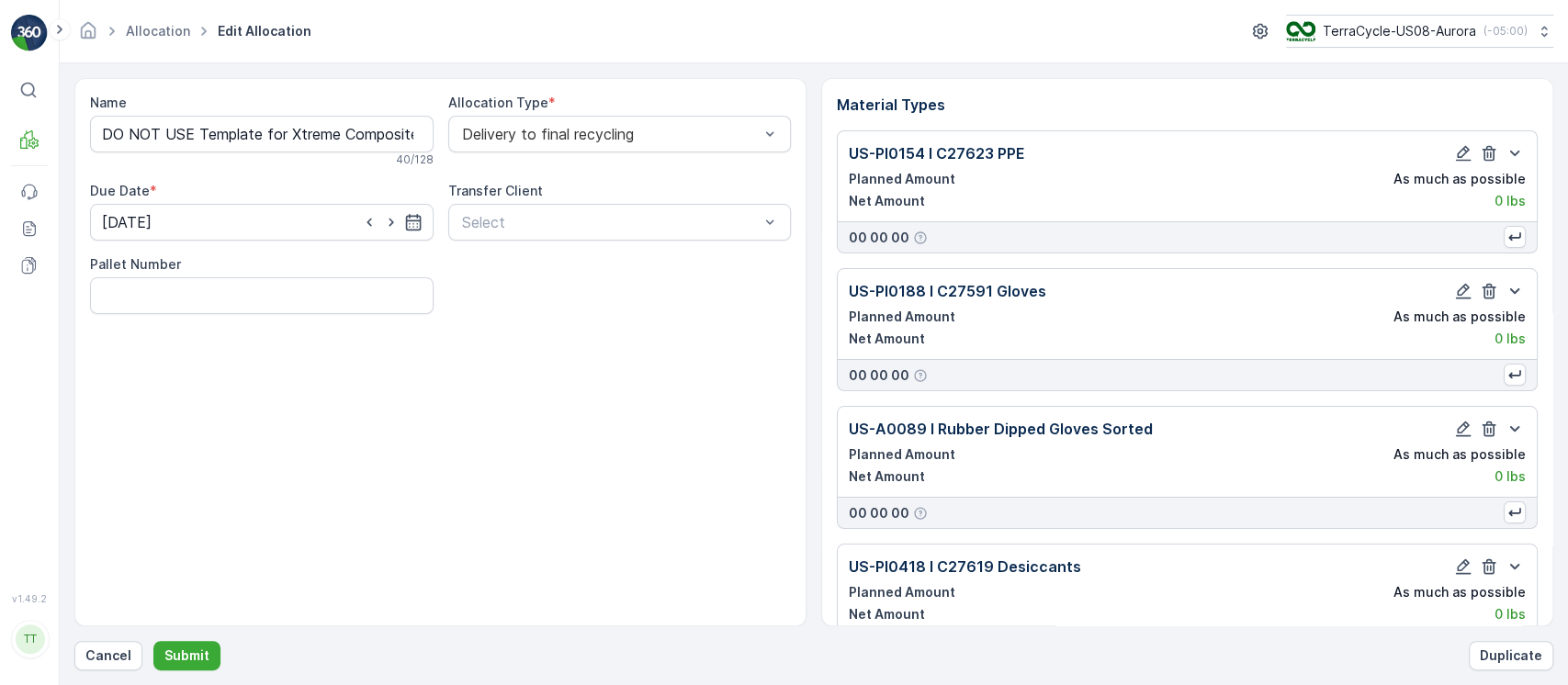
scroll to position [4357, 0]
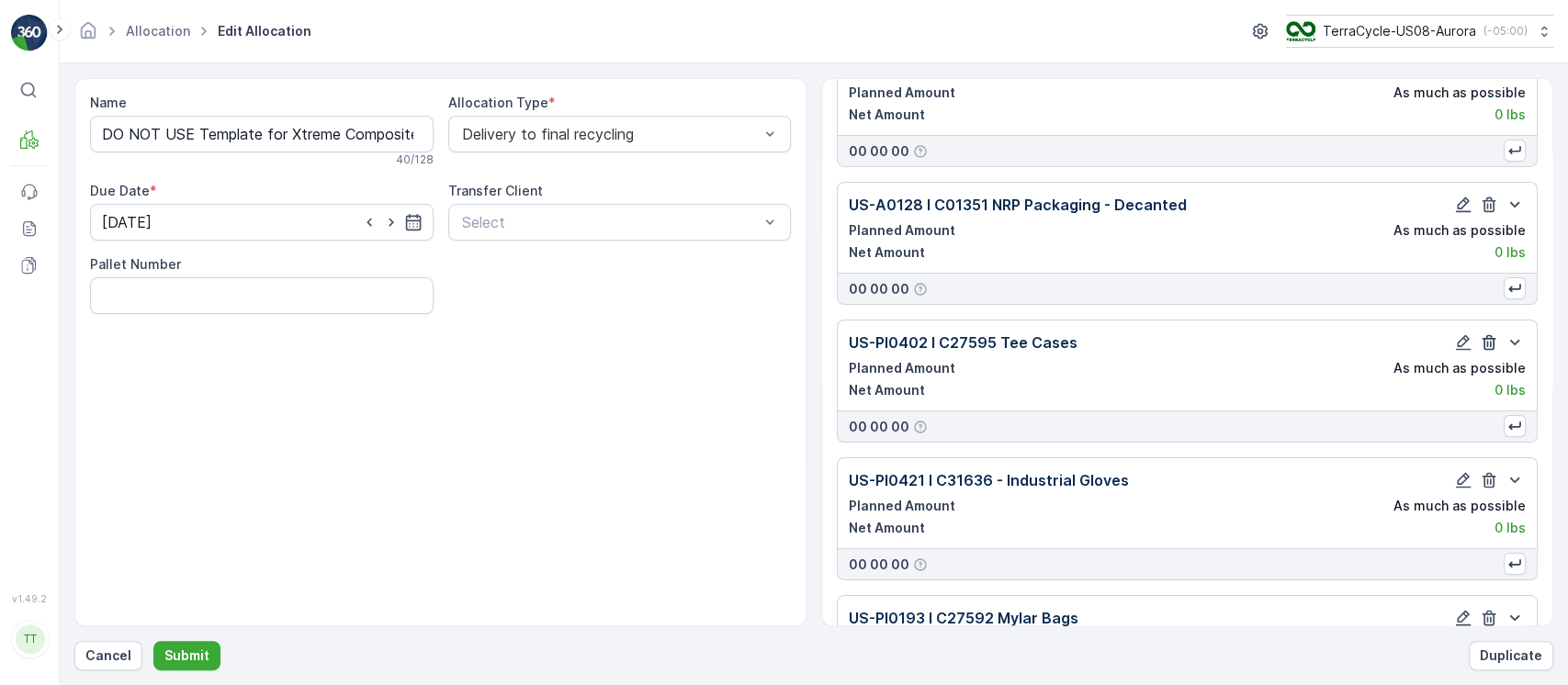
click at [1483, 350] on icon "button" at bounding box center [1490, 343] width 14 height 16
click at [187, 647] on p "Submit" at bounding box center [187, 656] width 45 height 19
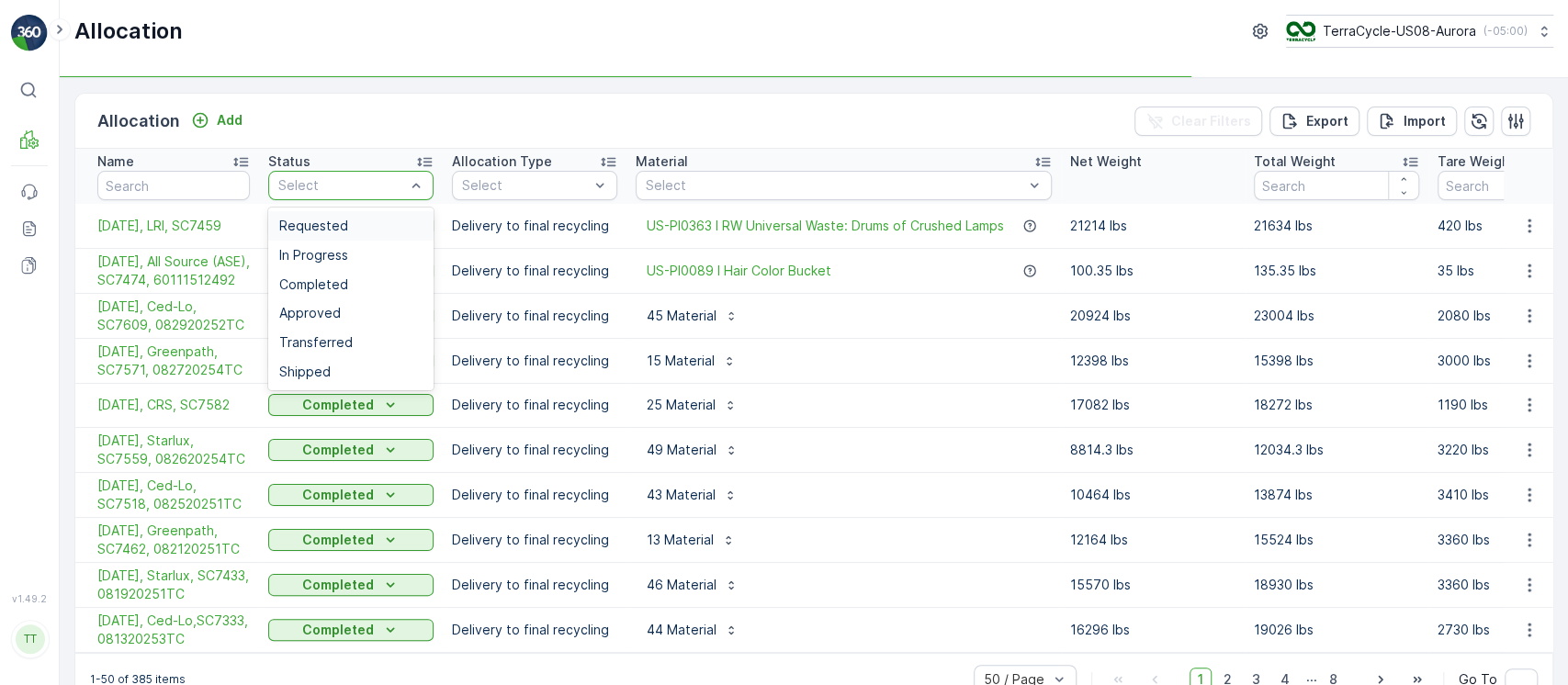
drag, startPoint x: 375, startPoint y: 180, endPoint x: 341, endPoint y: 214, distance: 48.1
click at [333, 220] on span "Requested" at bounding box center [313, 225] width 69 height 15
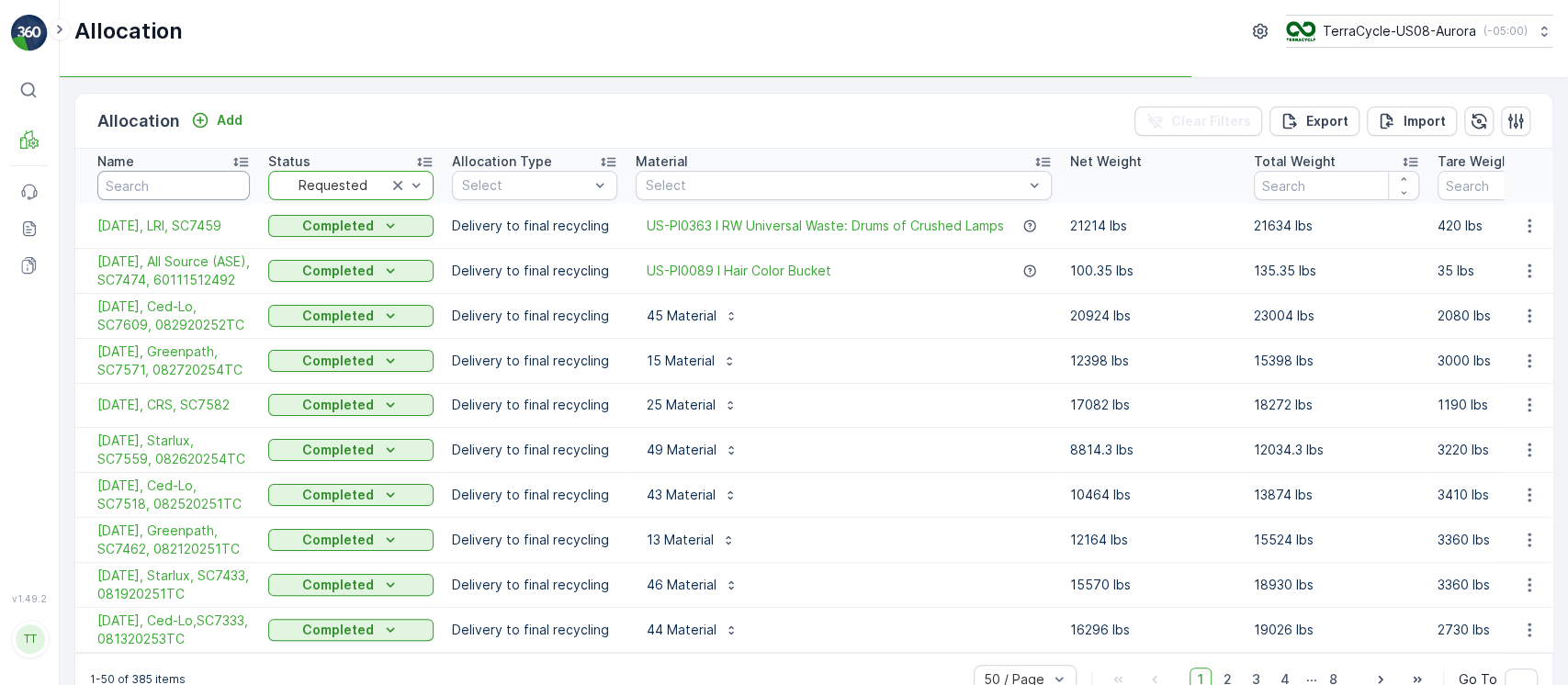
click at [163, 172] on input "text" at bounding box center [173, 186] width 153 height 29
type input "star"
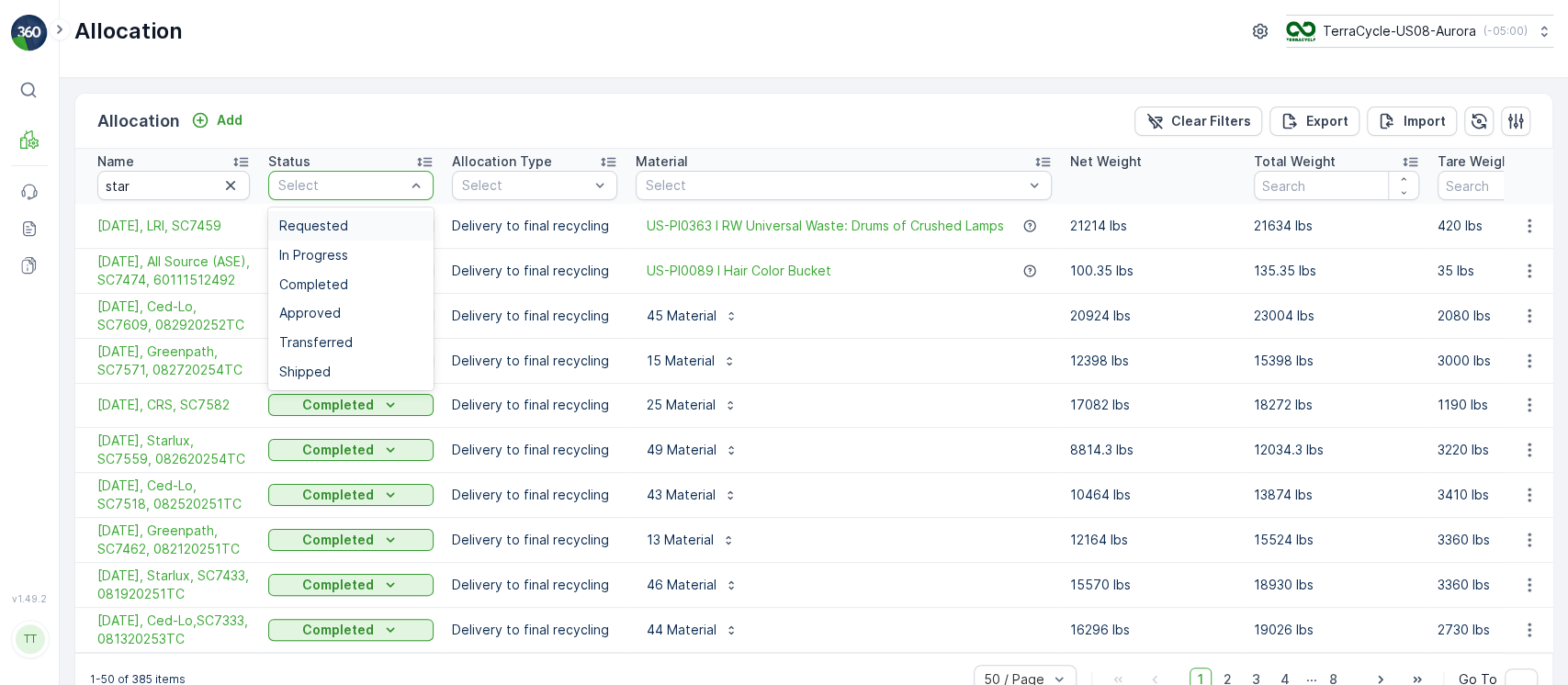
click at [309, 195] on div "Select" at bounding box center [350, 186] width 165 height 29
click at [315, 213] on div "Requested" at bounding box center [350, 226] width 165 height 29
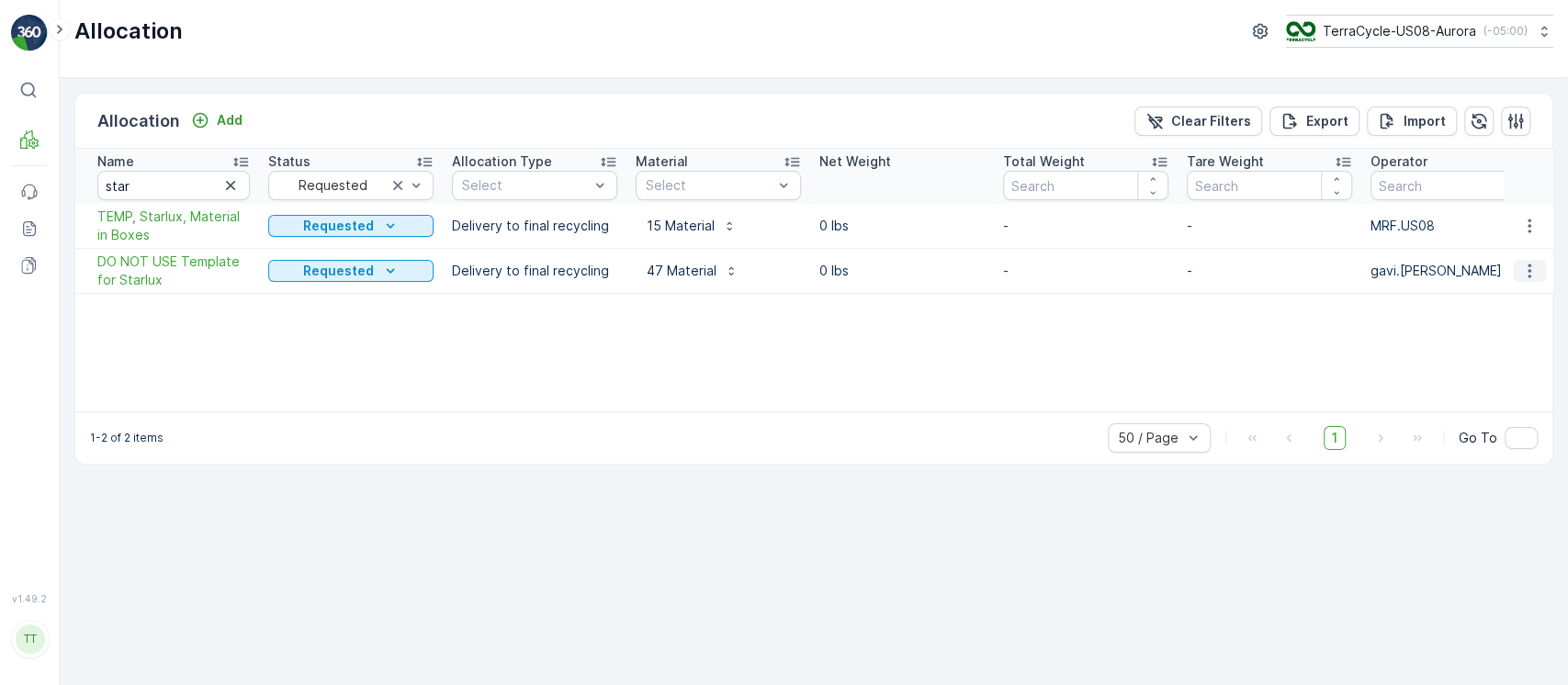
click at [1528, 276] on icon "button" at bounding box center [1529, 270] width 19 height 19
click at [1524, 329] on div "Edit Allocation" at bounding box center [1497, 324] width 147 height 25
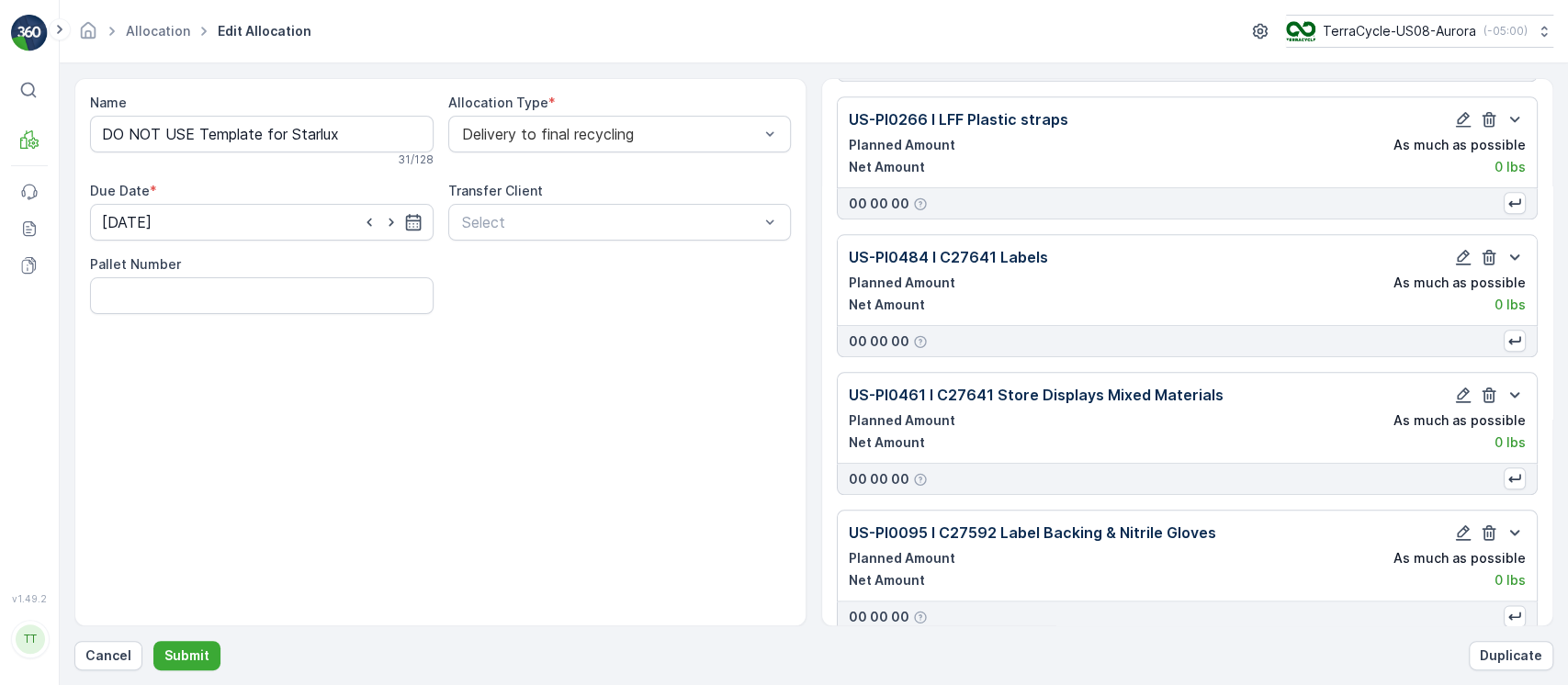
scroll to position [6038, 0]
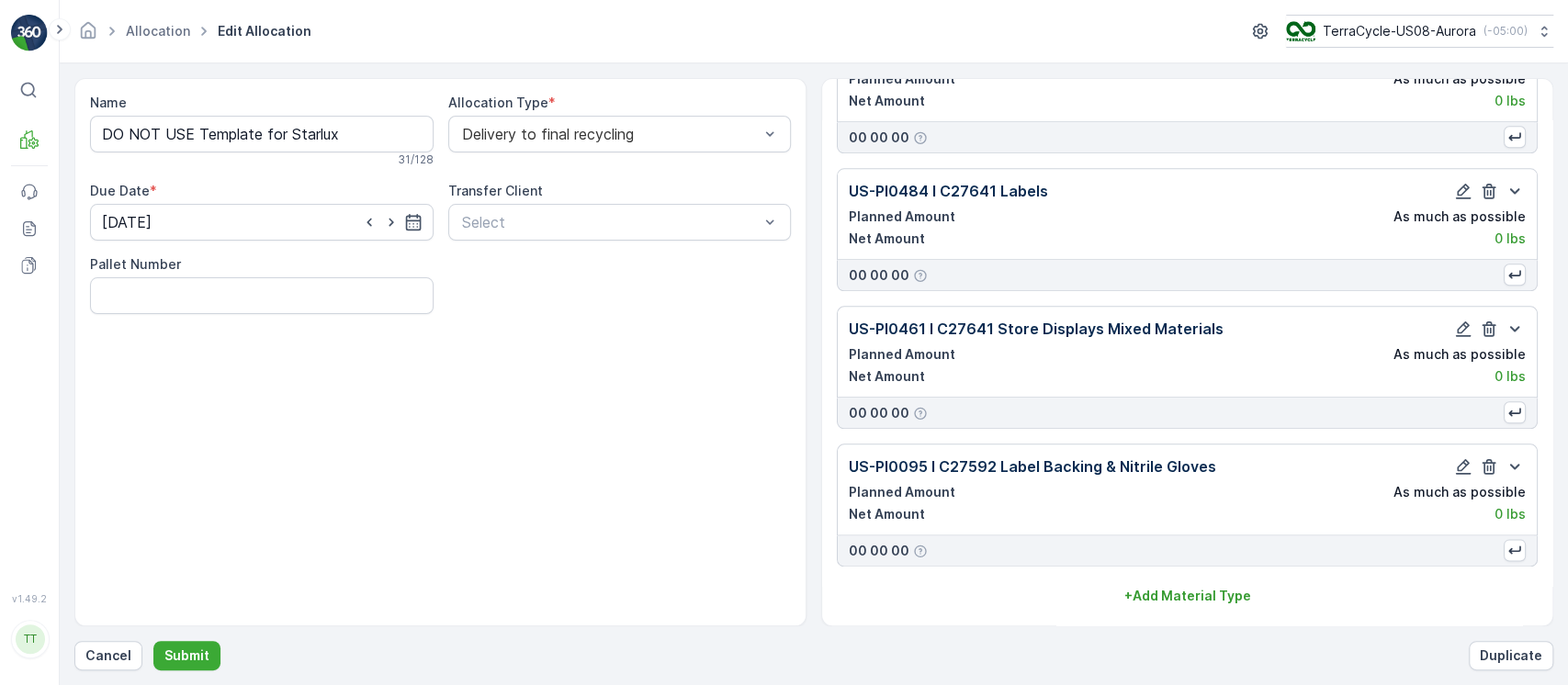
click at [1144, 612] on div "Material Types US-PI0251 I C27617 Plastic Trays Planned Amount As much as possi…" at bounding box center [1187, 352] width 732 height 548
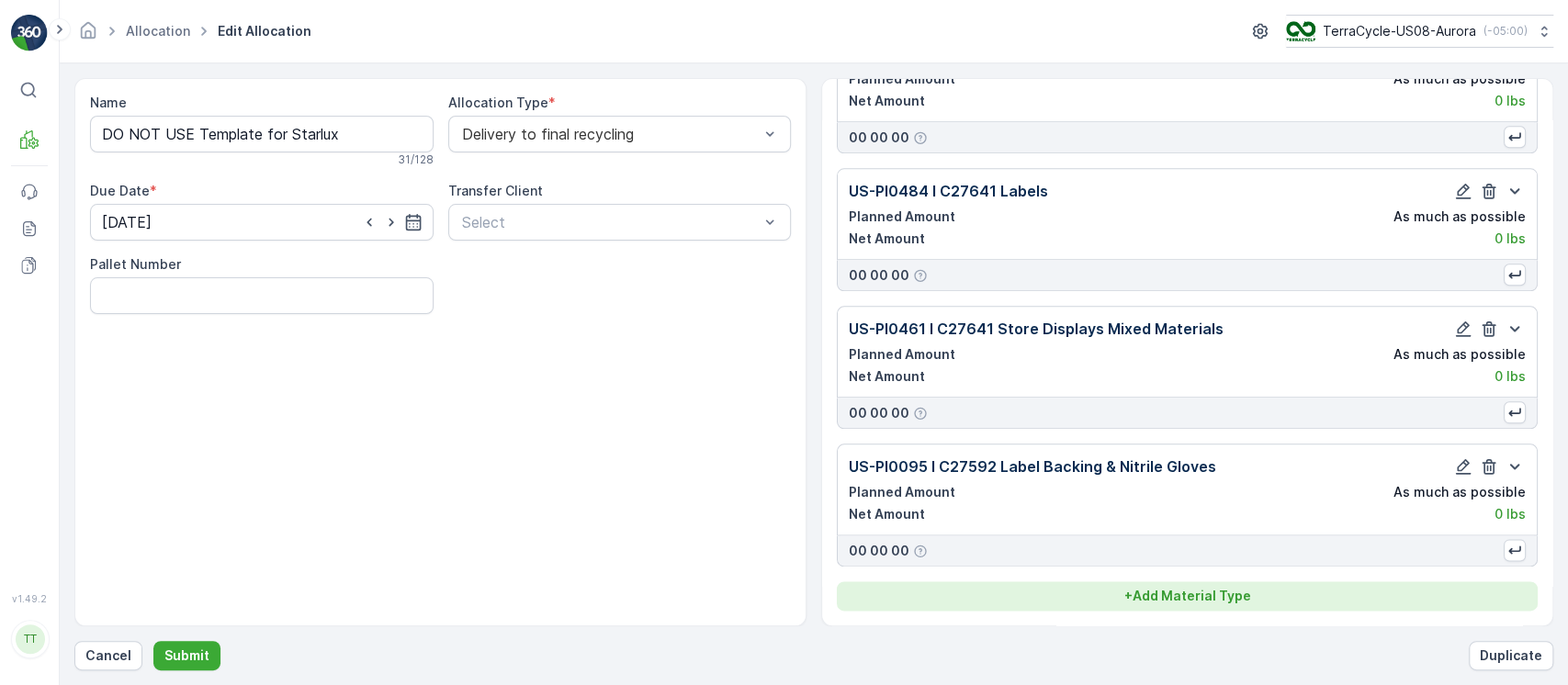
click at [1144, 603] on p "+ Add Material Type" at bounding box center [1188, 596] width 127 height 19
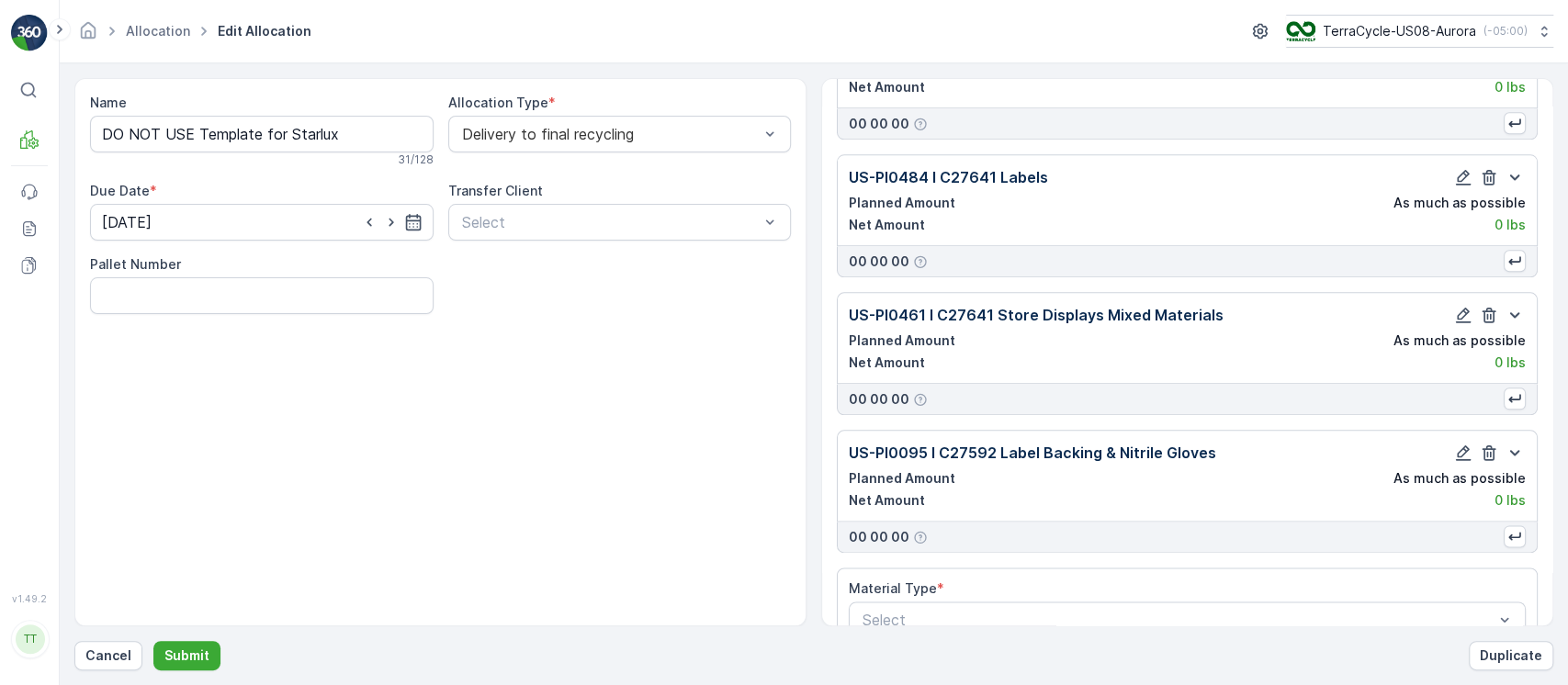
scroll to position [6091, 0]
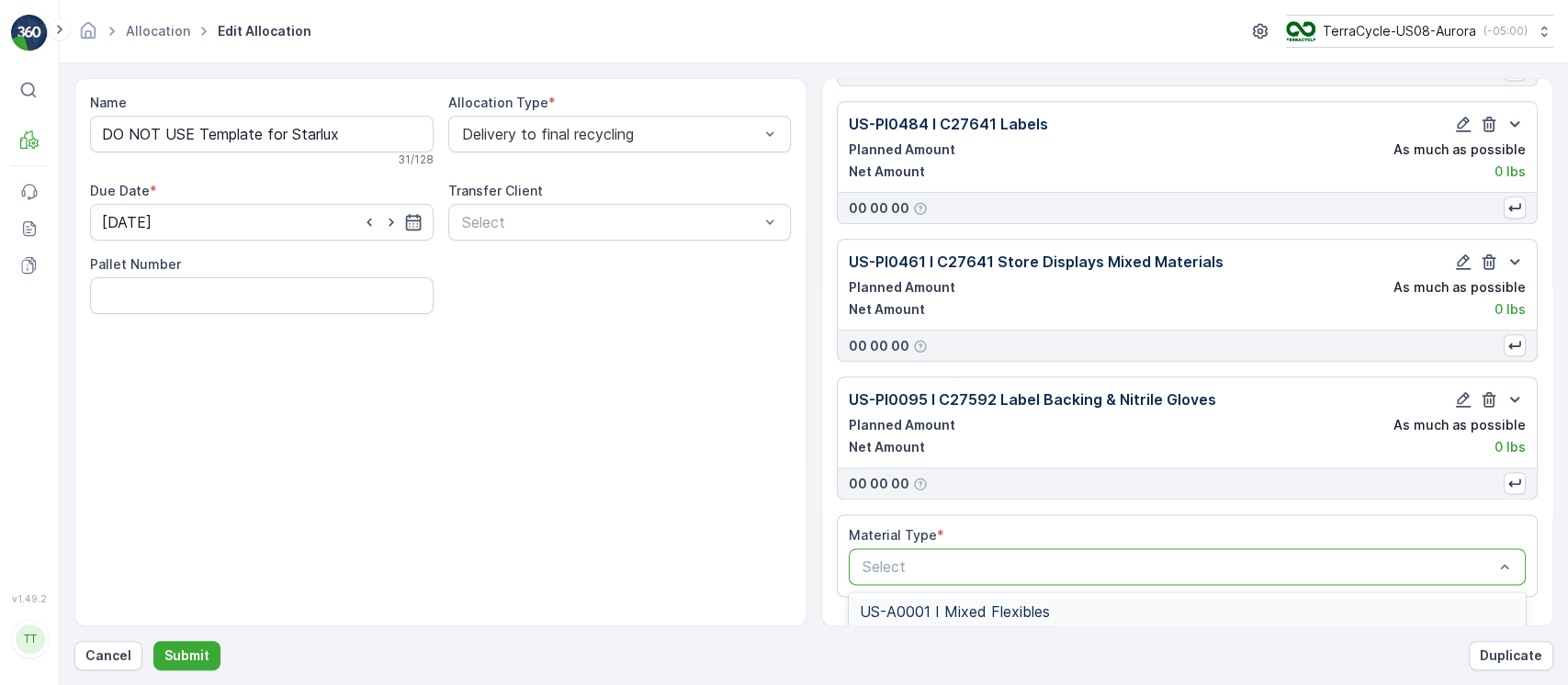
type input "US-PI0402 I C27595 Tee Cases"
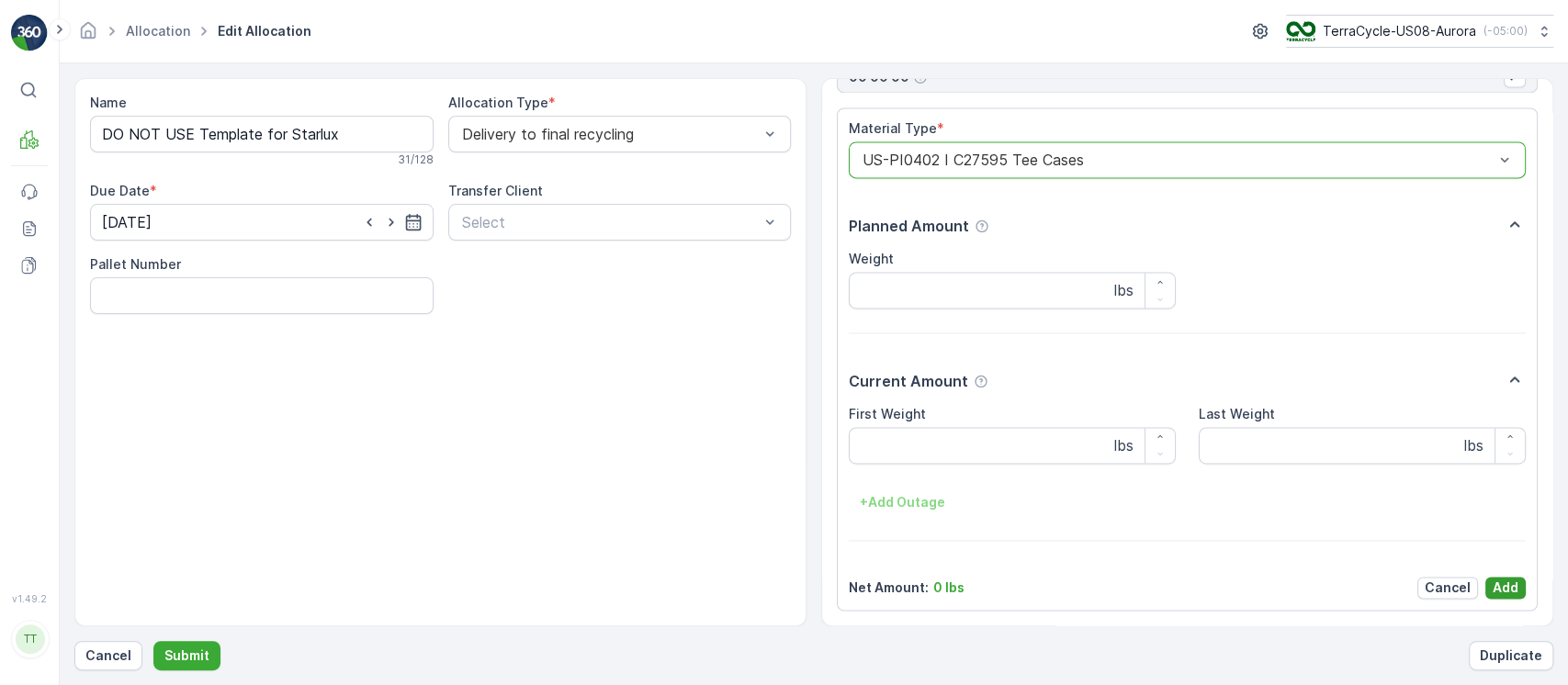
click at [1495, 588] on p "Add" at bounding box center [1505, 587] width 25 height 19
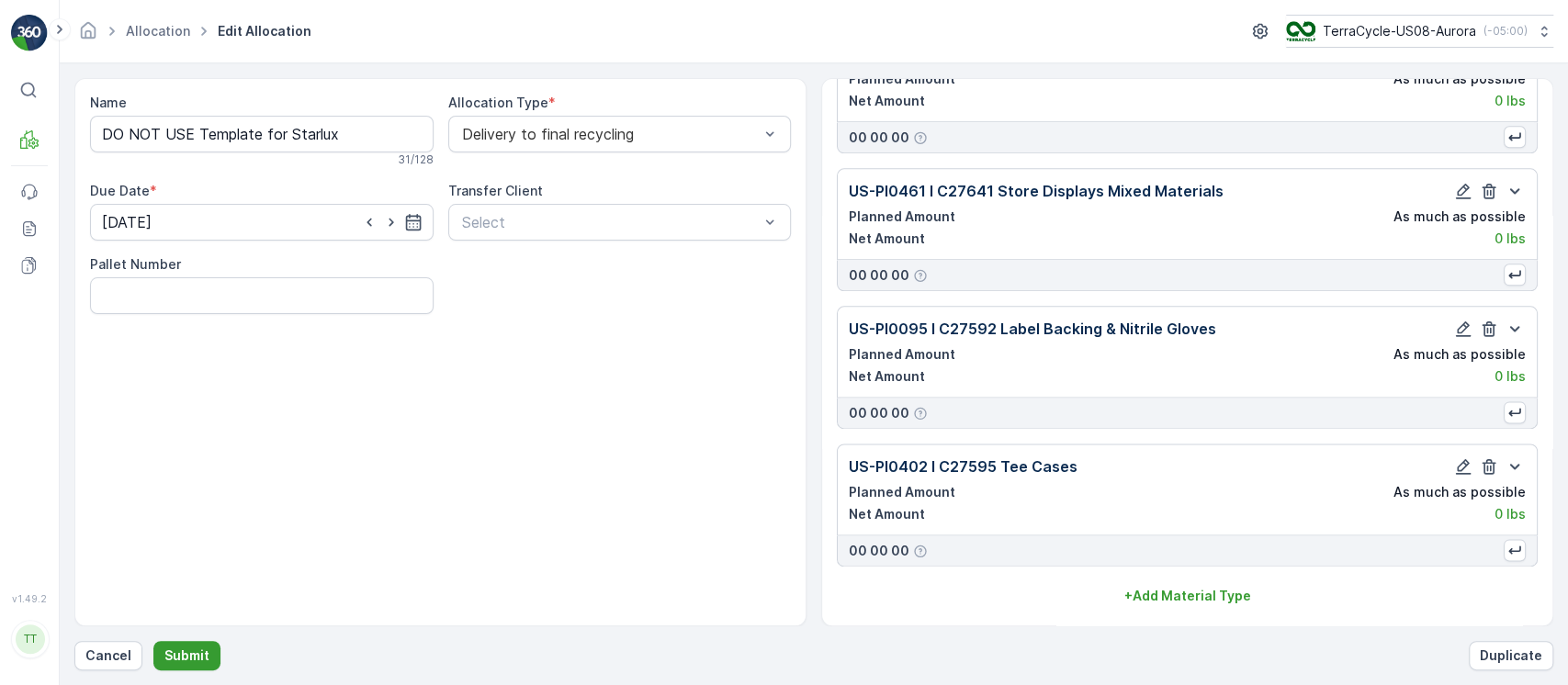
click at [213, 650] on button "Submit" at bounding box center [187, 656] width 68 height 29
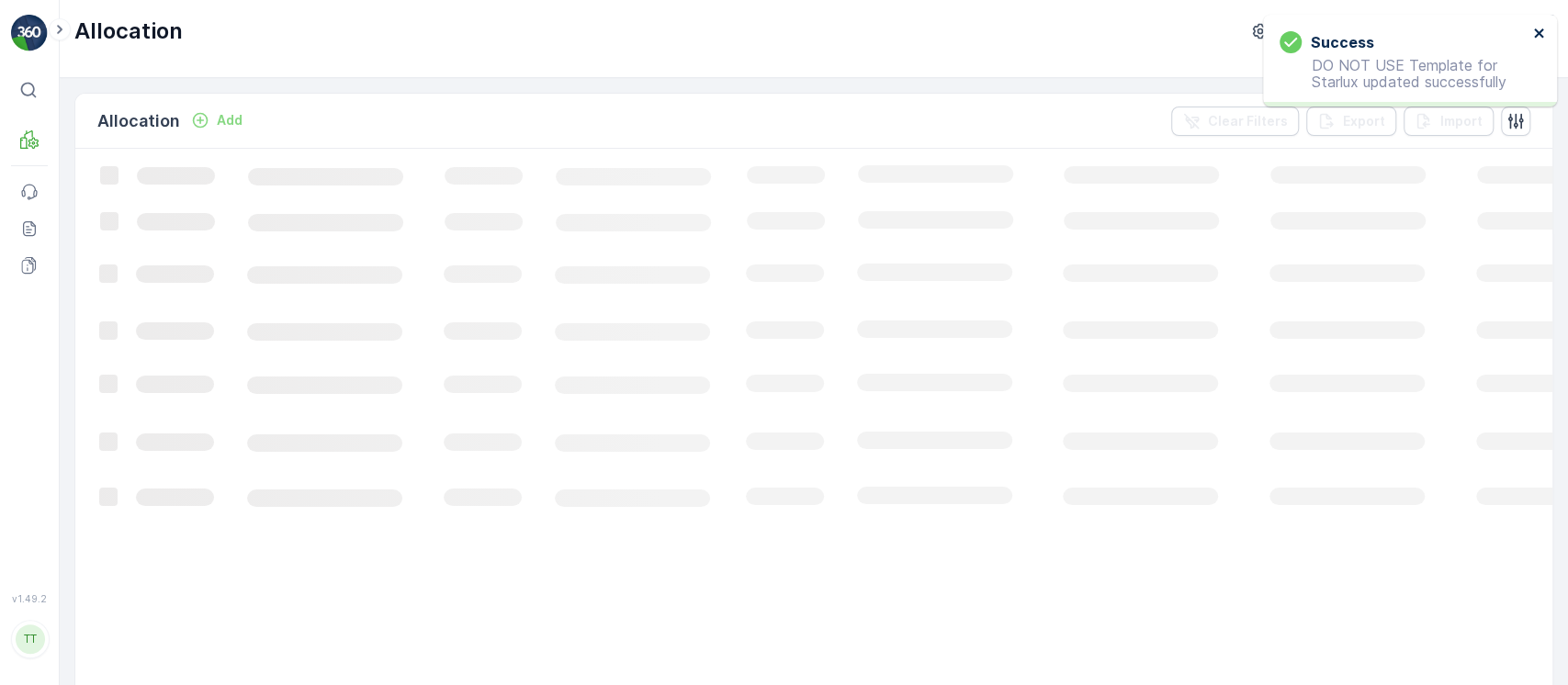
click at [1541, 33] on icon "close" at bounding box center [1539, 32] width 13 height 15
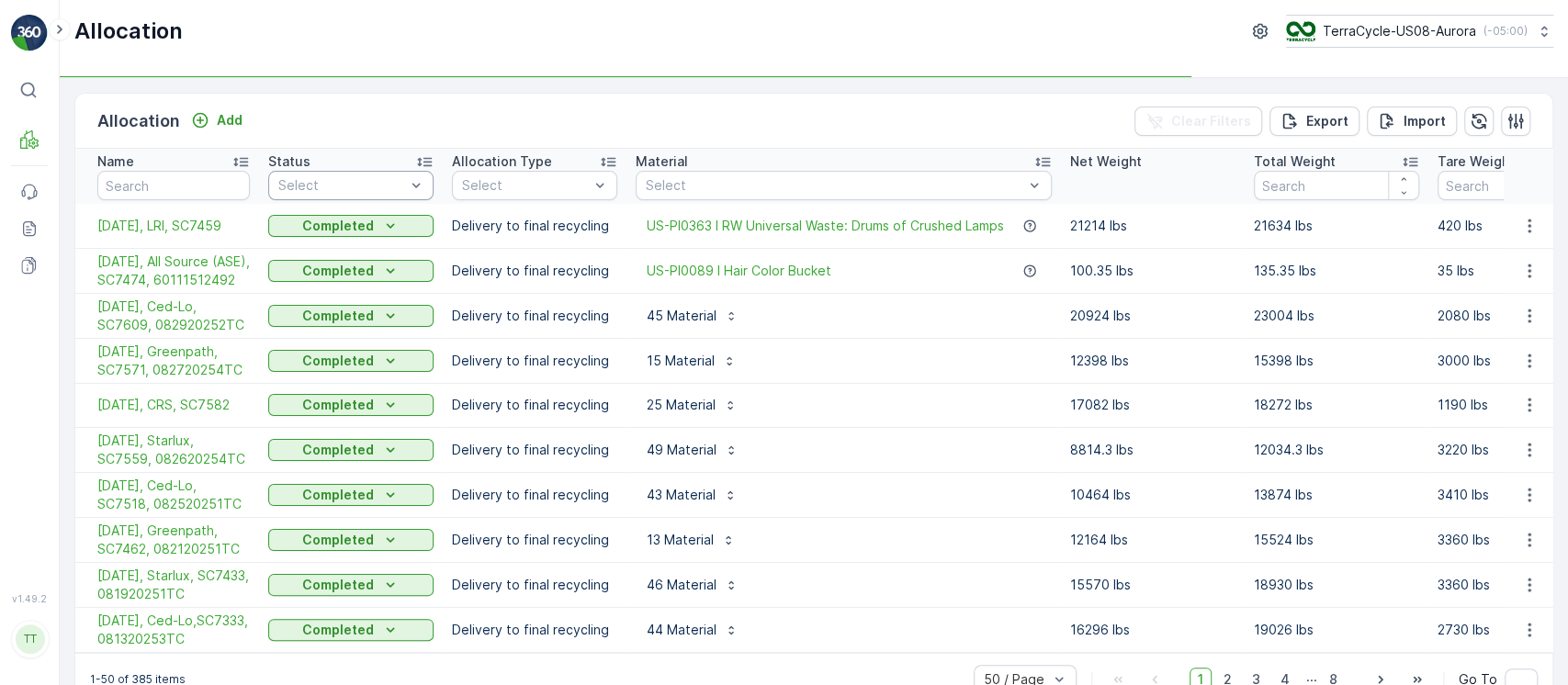
click at [383, 174] on div "Select" at bounding box center [350, 186] width 165 height 29
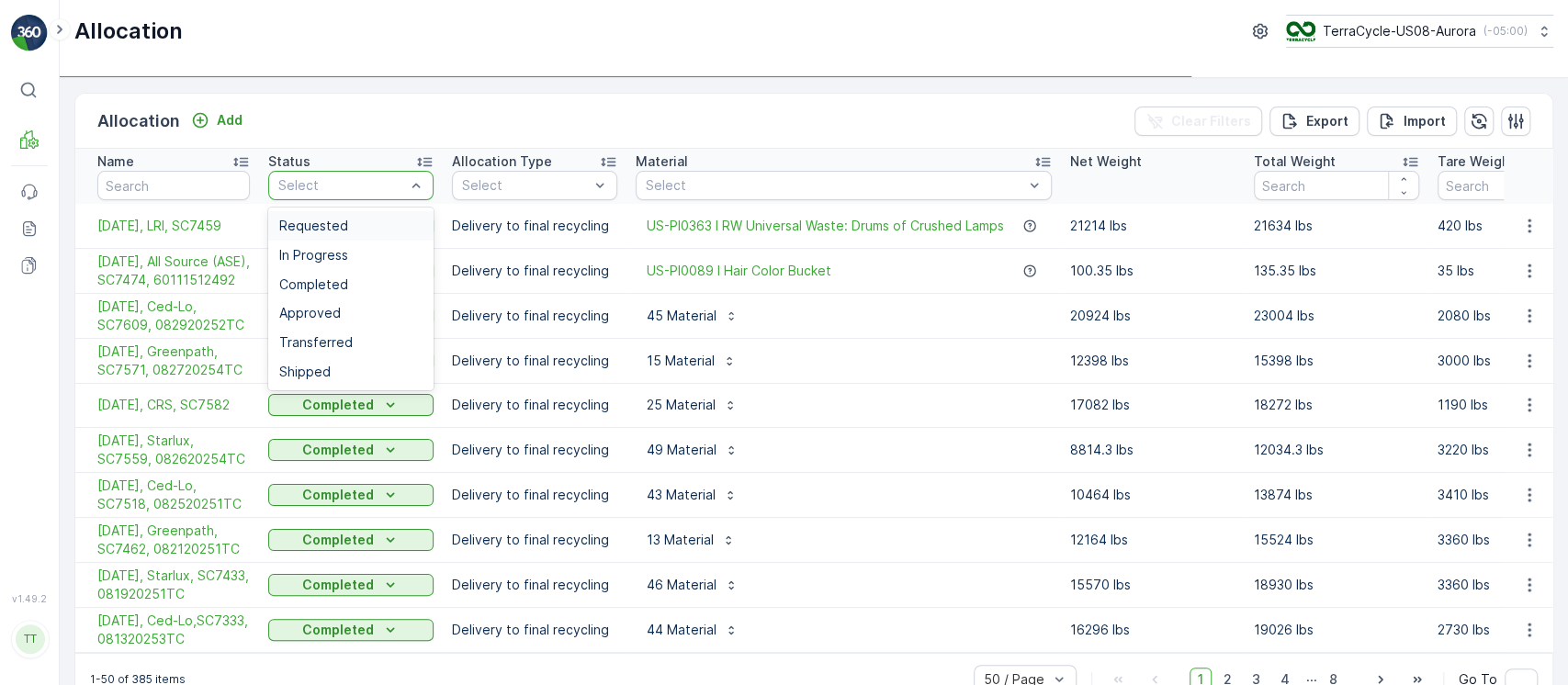
click at [368, 218] on div "Requested" at bounding box center [350, 225] width 143 height 15
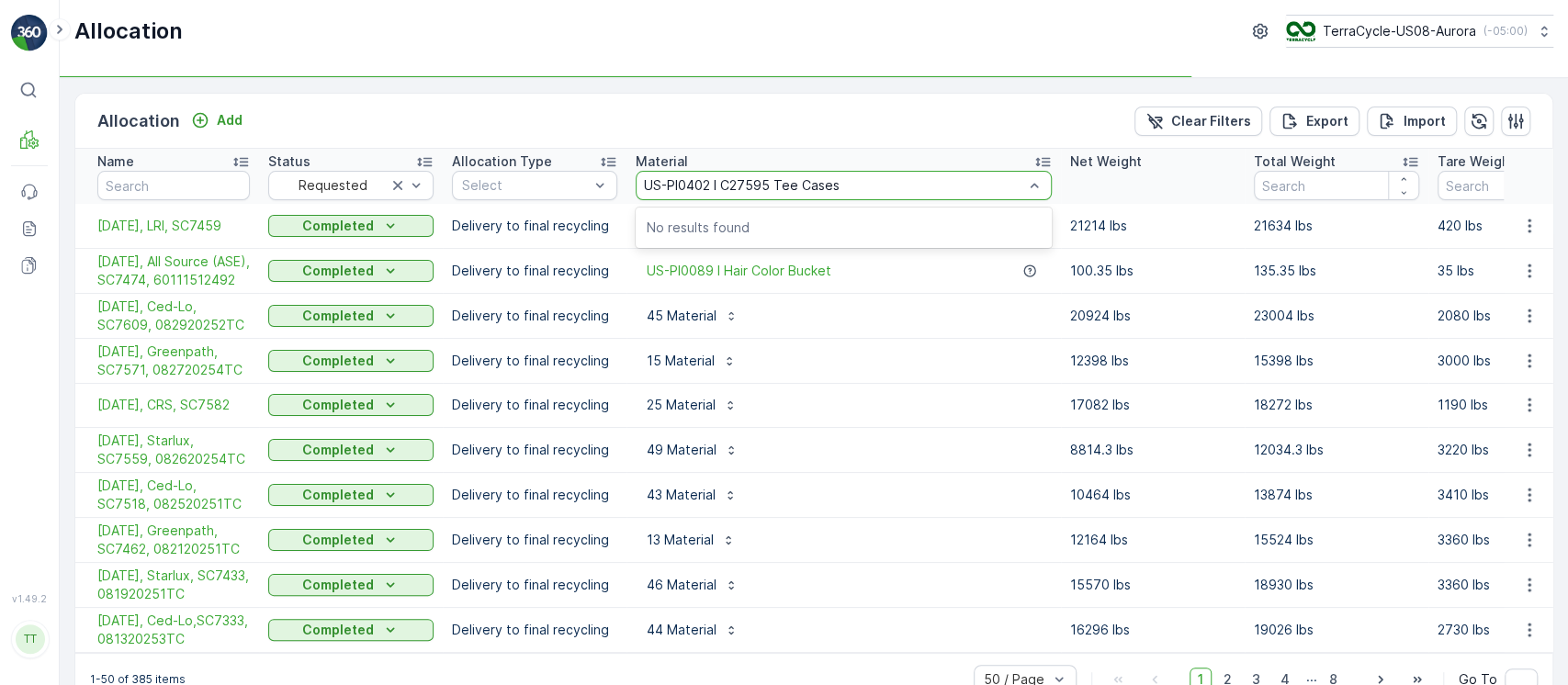
type input "US-PI0402 I C27595 Tee Cases`"
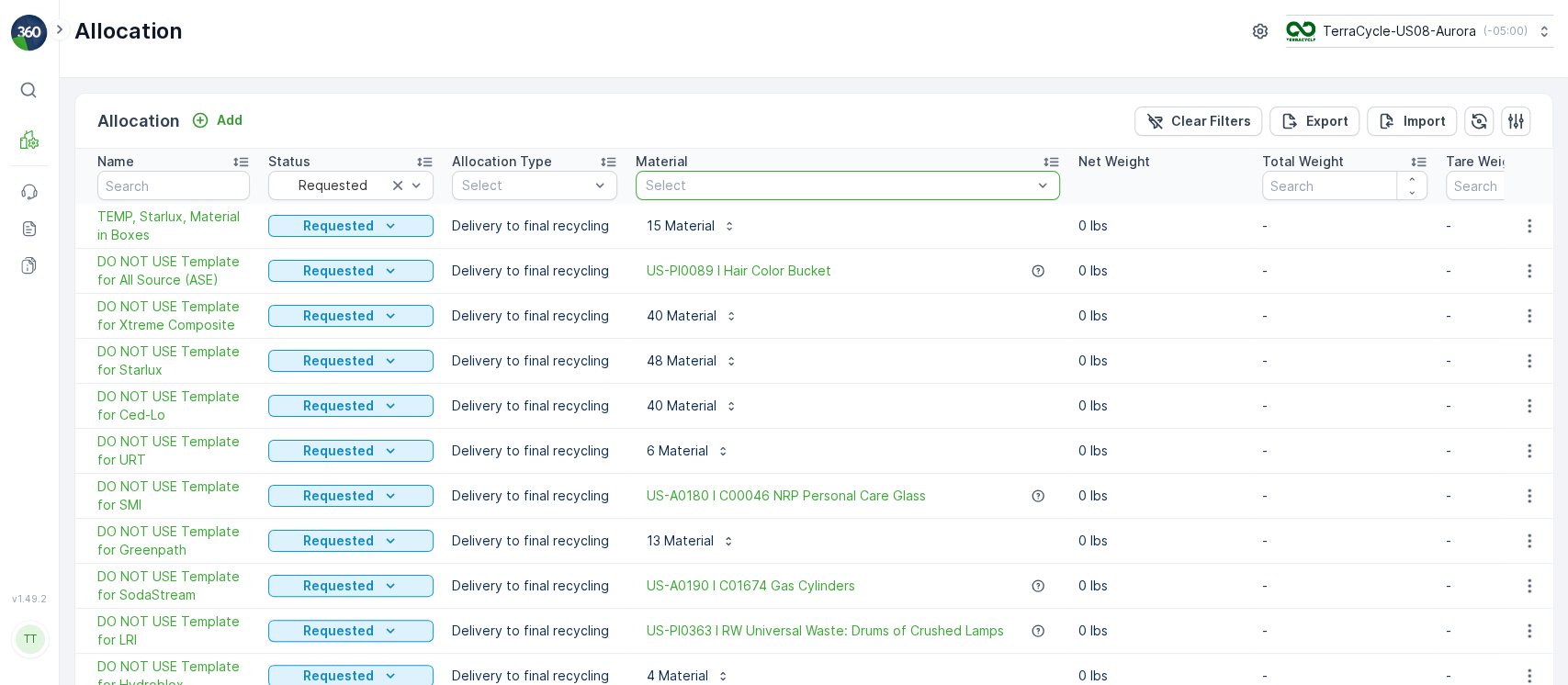
click at [844, 181] on div at bounding box center [839, 185] width 390 height 15
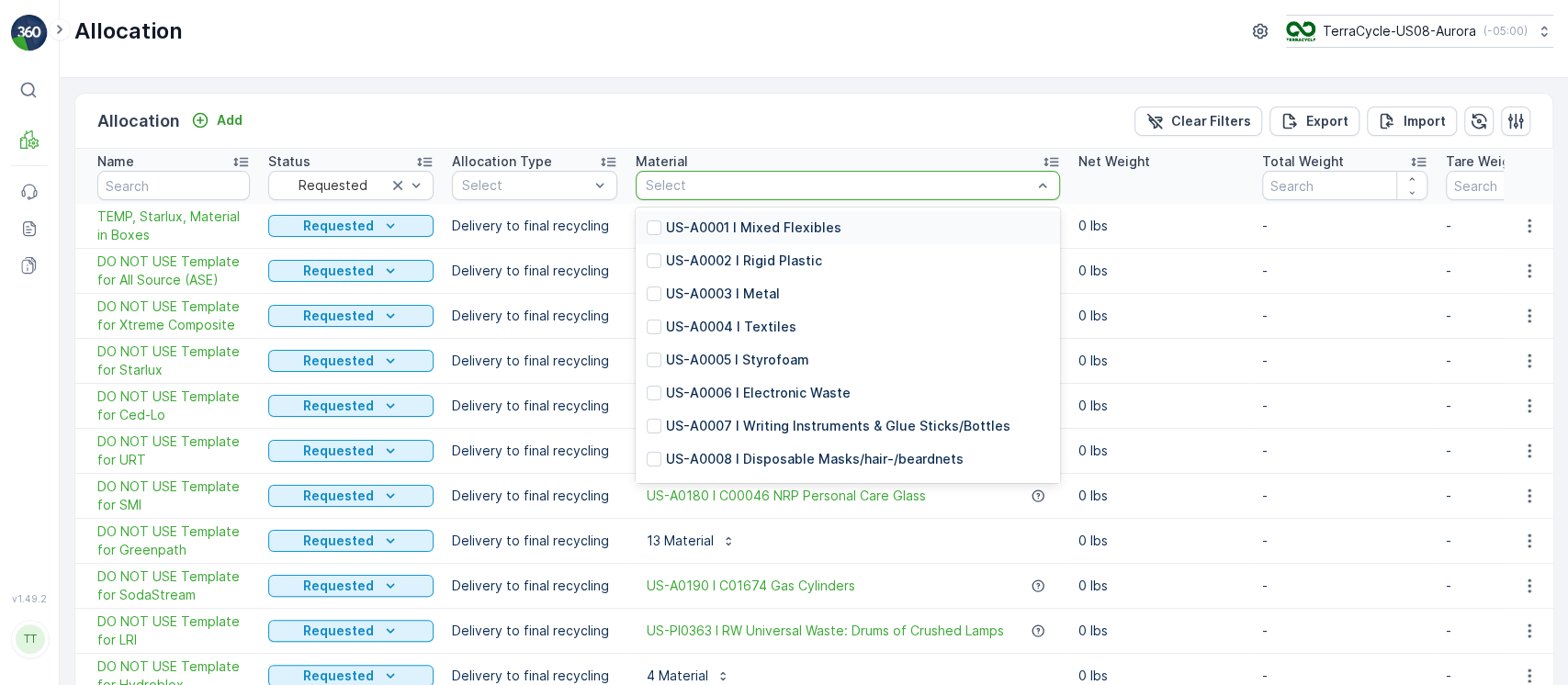
paste input "US-PI0402 I C27595 Tee Cases"
type input "US-PI0402 I C27595 Tee Cases"
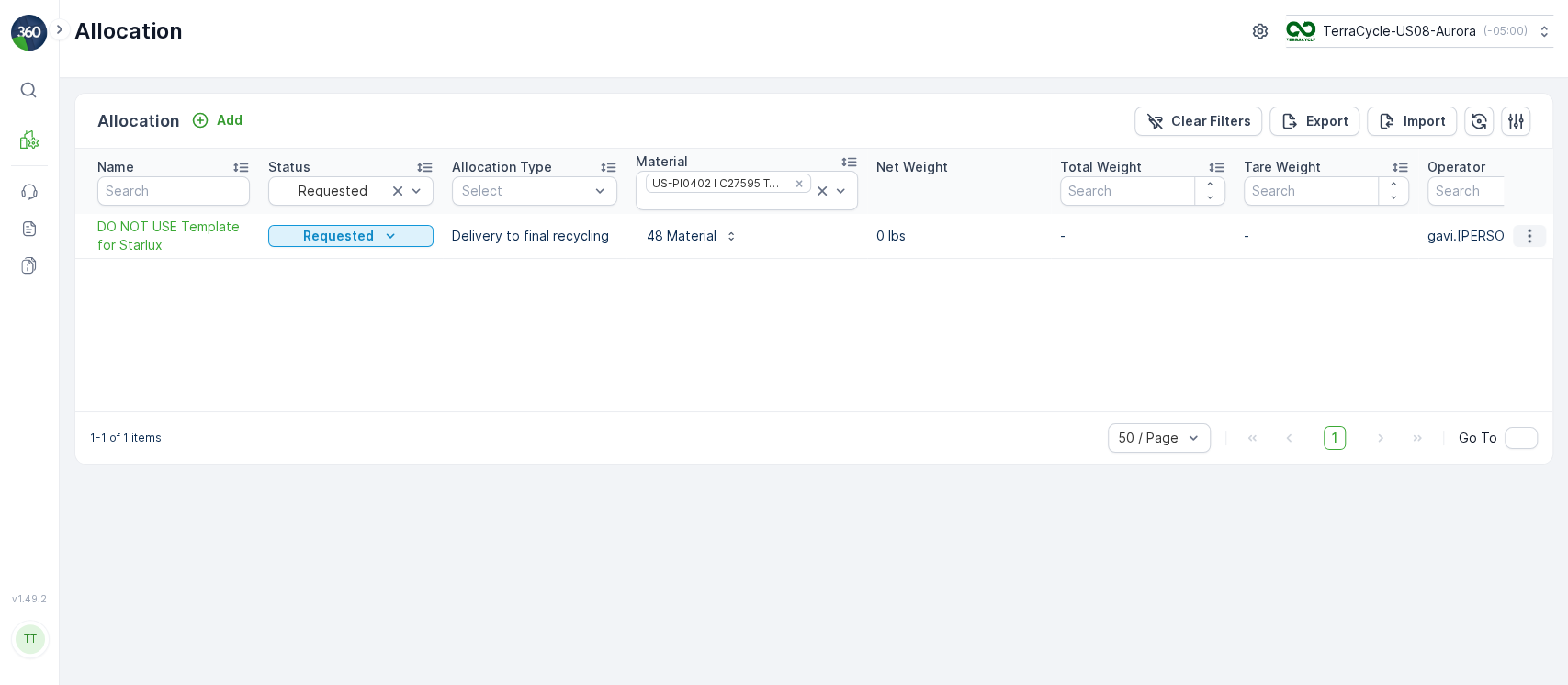
click at [1529, 238] on icon "button" at bounding box center [1529, 236] width 19 height 19
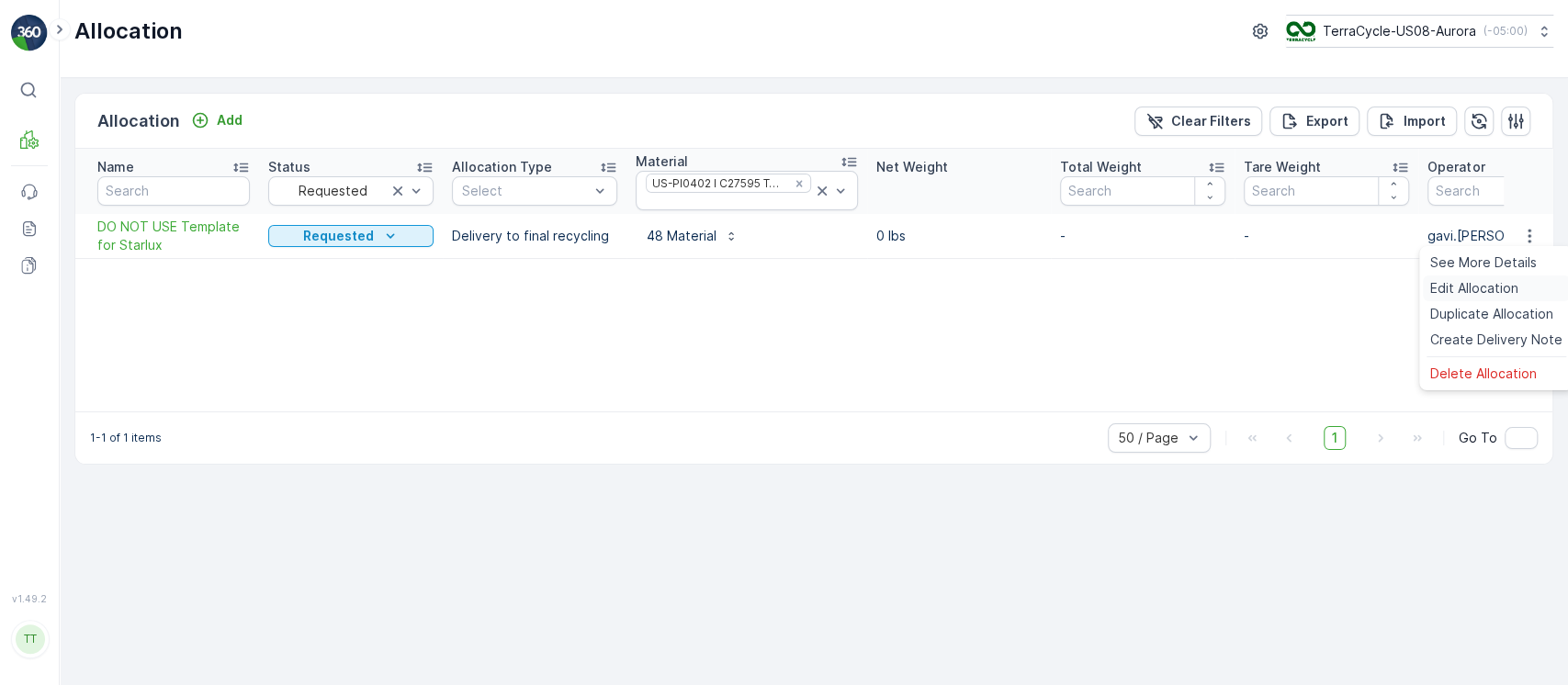
click at [1472, 282] on span "Edit Allocation" at bounding box center [1474, 288] width 88 height 19
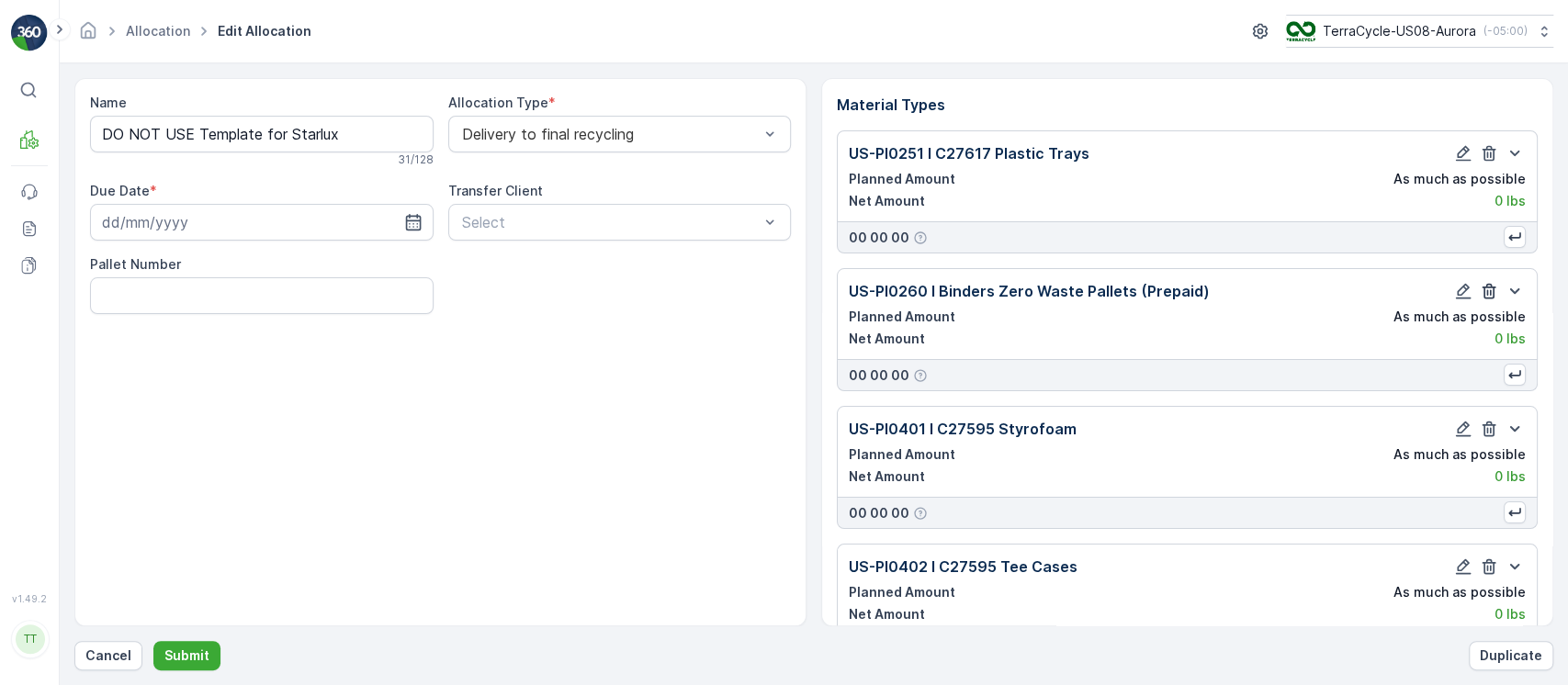
type input "[DATE]"
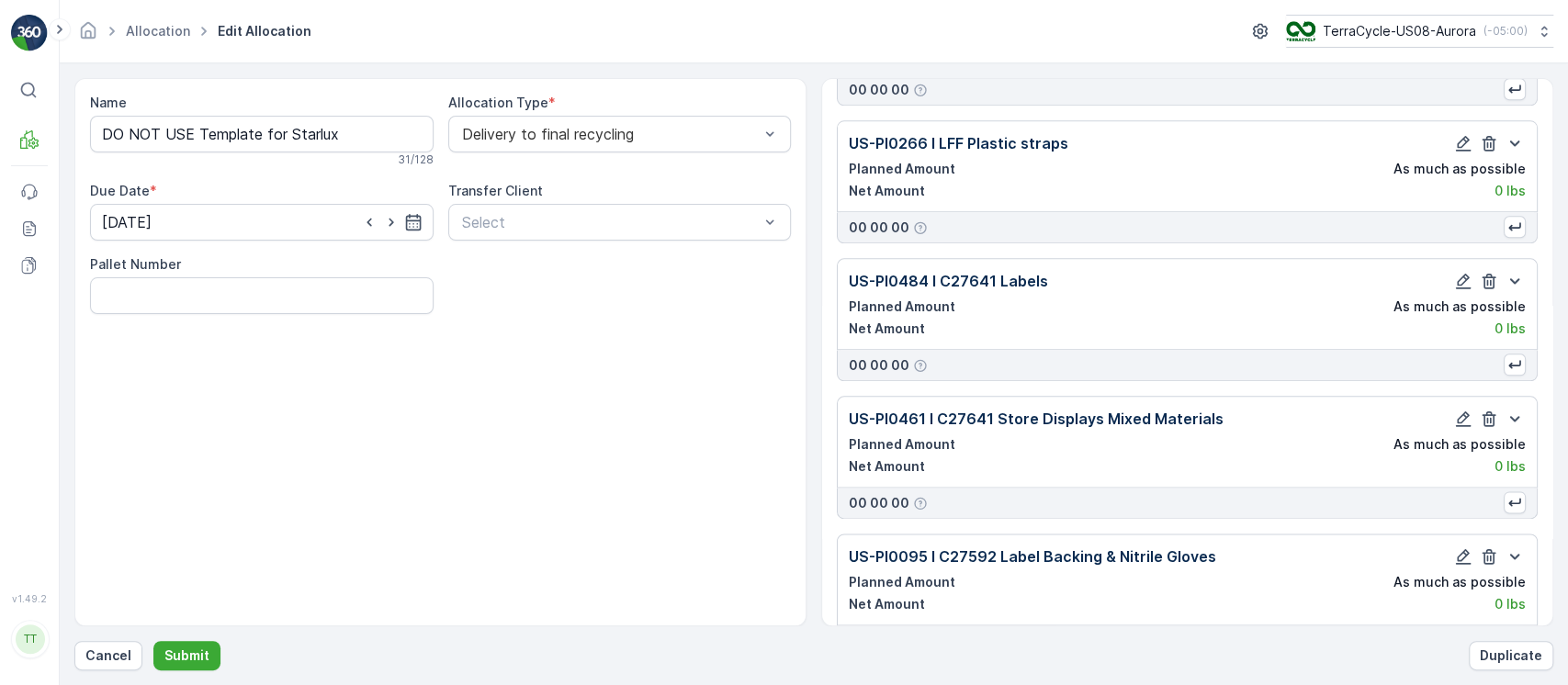
scroll to position [6175, 0]
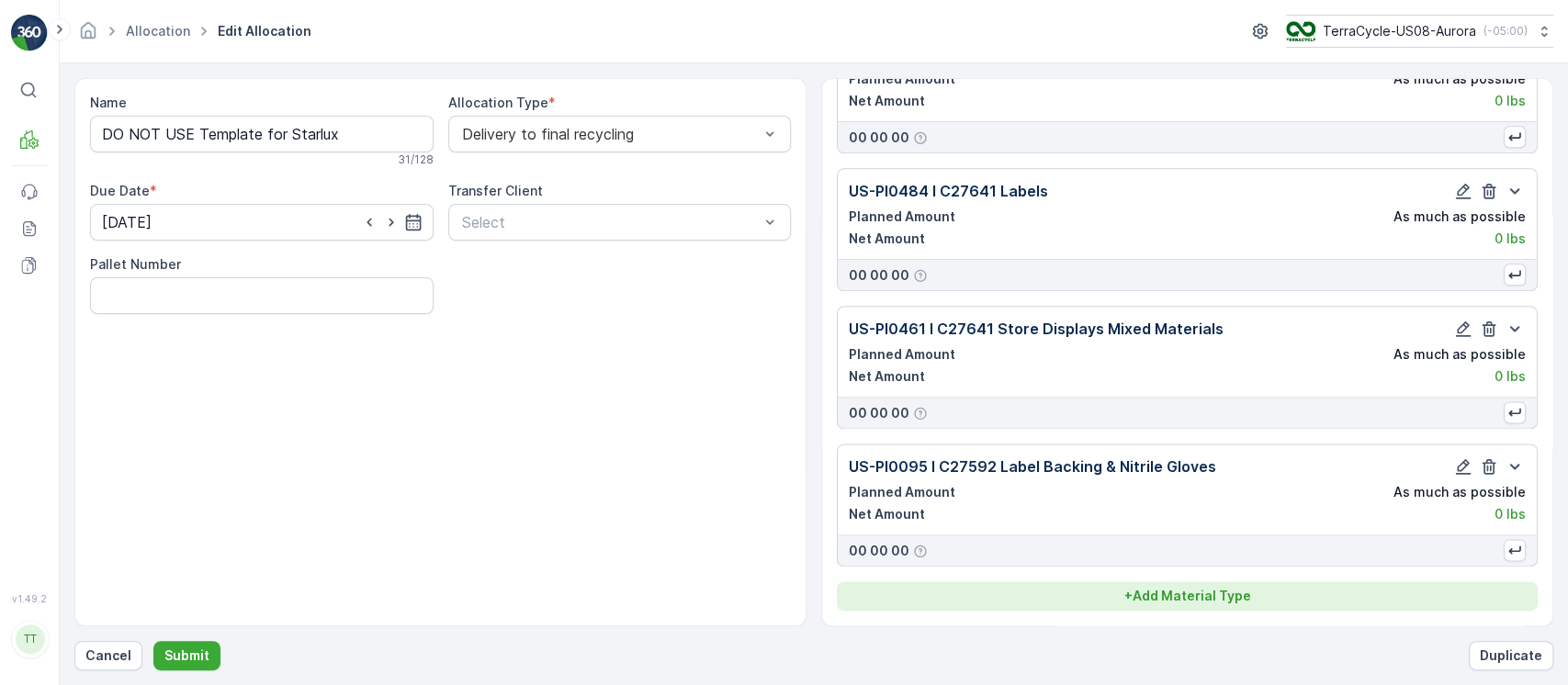
click at [1143, 609] on button "+ Add Material Type" at bounding box center [1187, 596] width 701 height 29
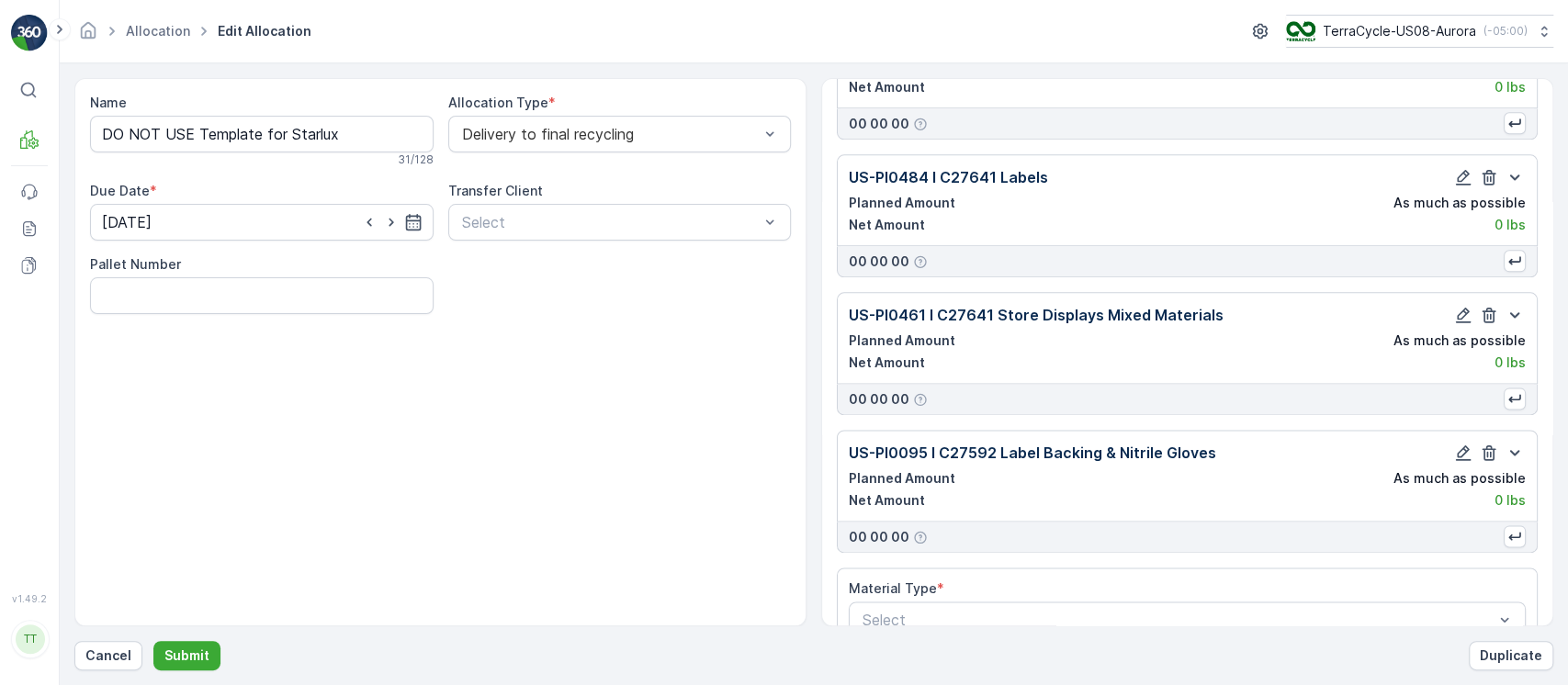
scroll to position [6229, 0]
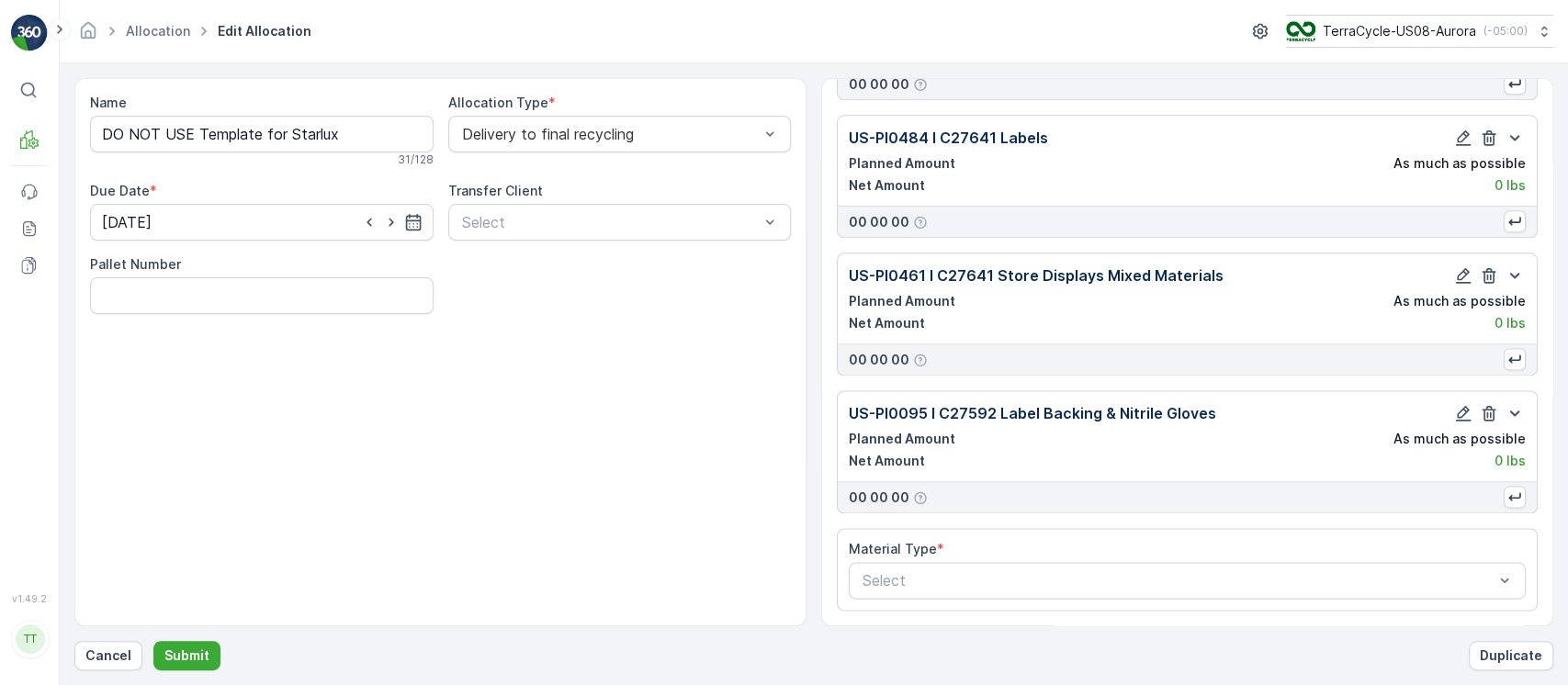
click at [1142, 600] on div "Material Type * Select" at bounding box center [1187, 570] width 701 height 82
click at [1136, 593] on div "Select" at bounding box center [1187, 580] width 677 height 37
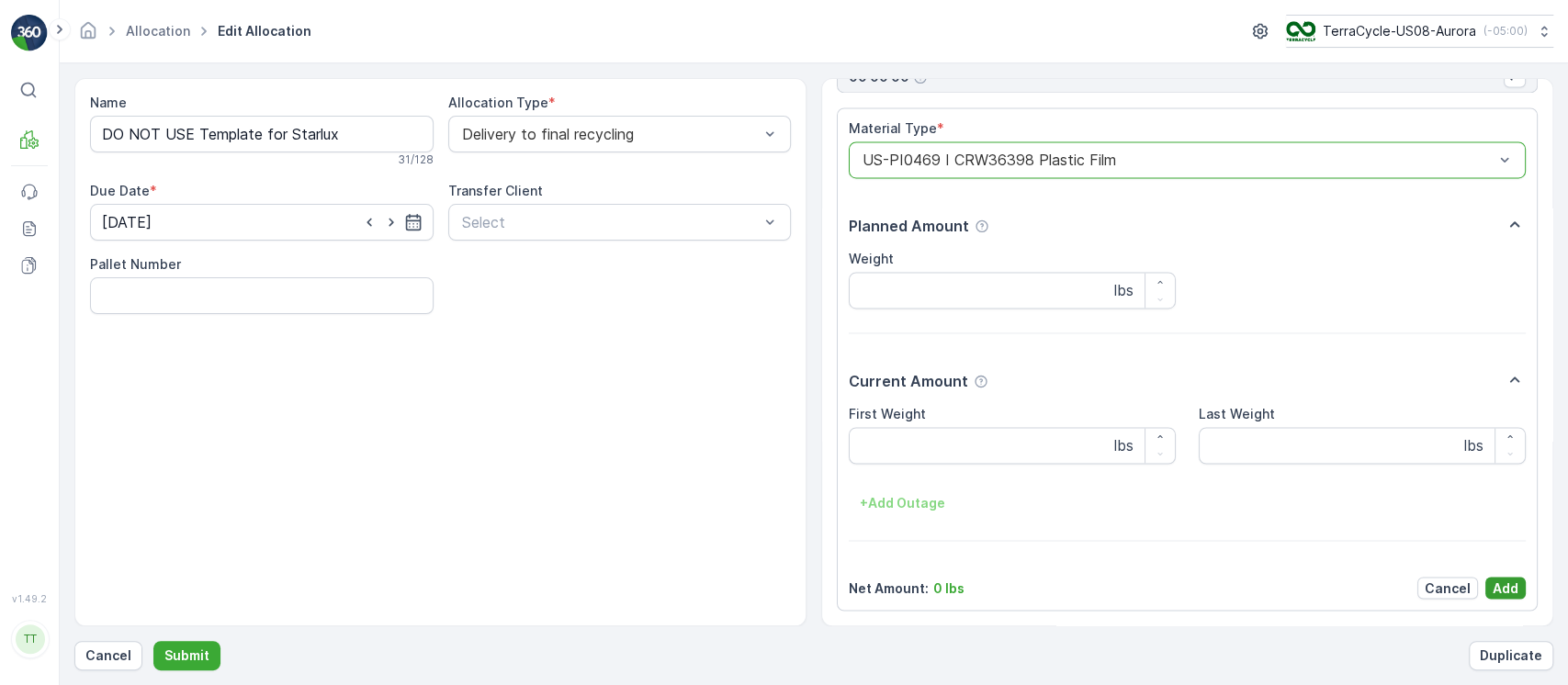
click at [1502, 589] on p "Add" at bounding box center [1505, 587] width 25 height 19
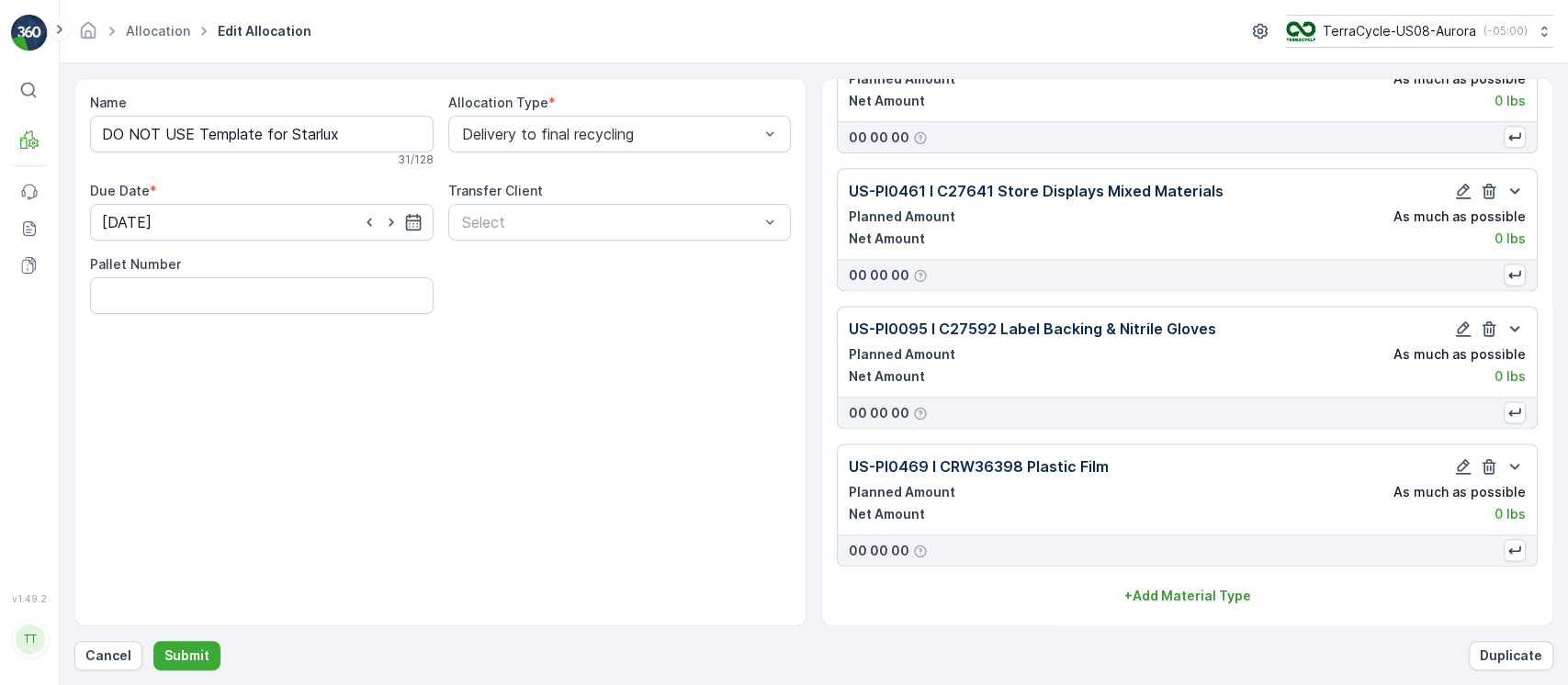
scroll to position [6313, 0]
click at [184, 654] on p "Submit" at bounding box center [187, 656] width 45 height 19
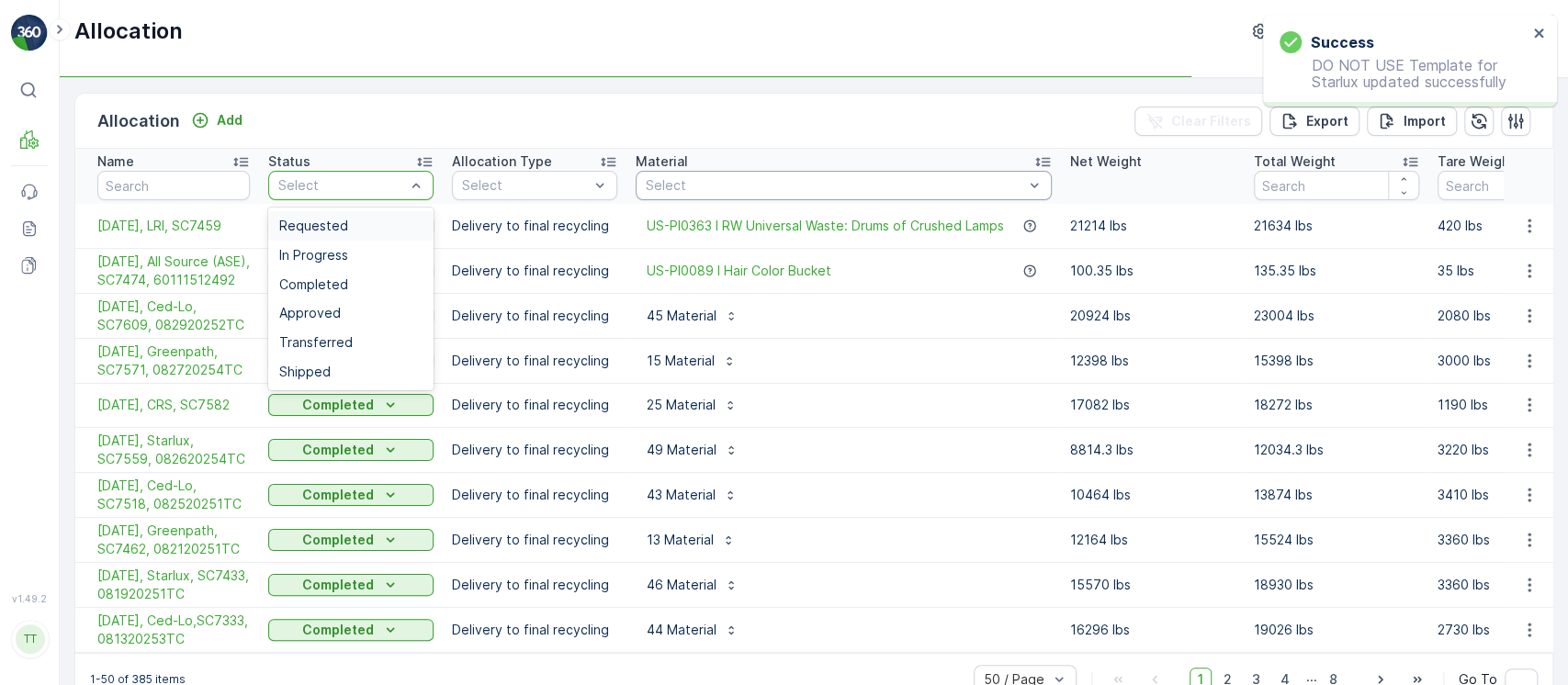
click at [363, 195] on div "Select" at bounding box center [350, 186] width 165 height 29
drag, startPoint x: 335, startPoint y: 180, endPoint x: 336, endPoint y: 211, distance: 31.0
click at [336, 218] on span "Requested" at bounding box center [313, 225] width 69 height 15
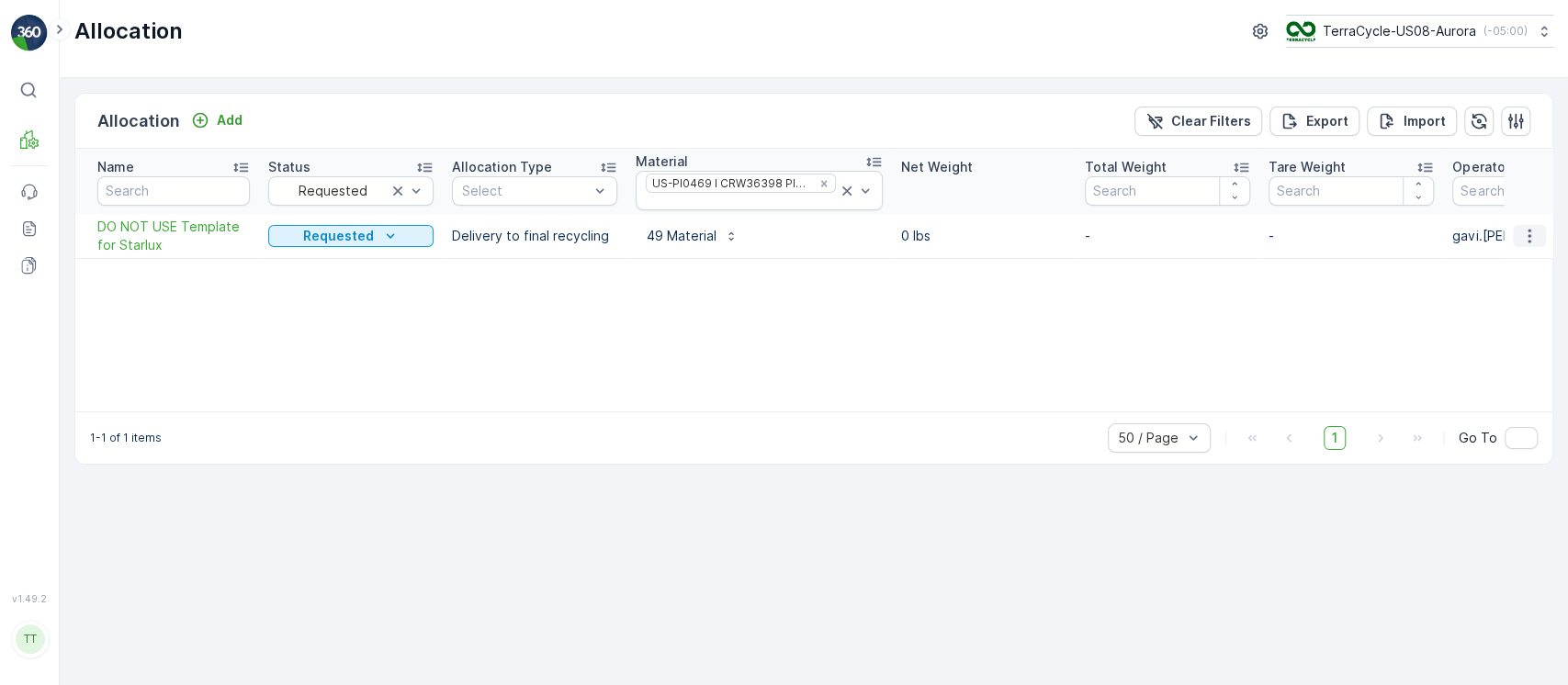
click at [1544, 230] on button "button" at bounding box center [1530, 236] width 33 height 23
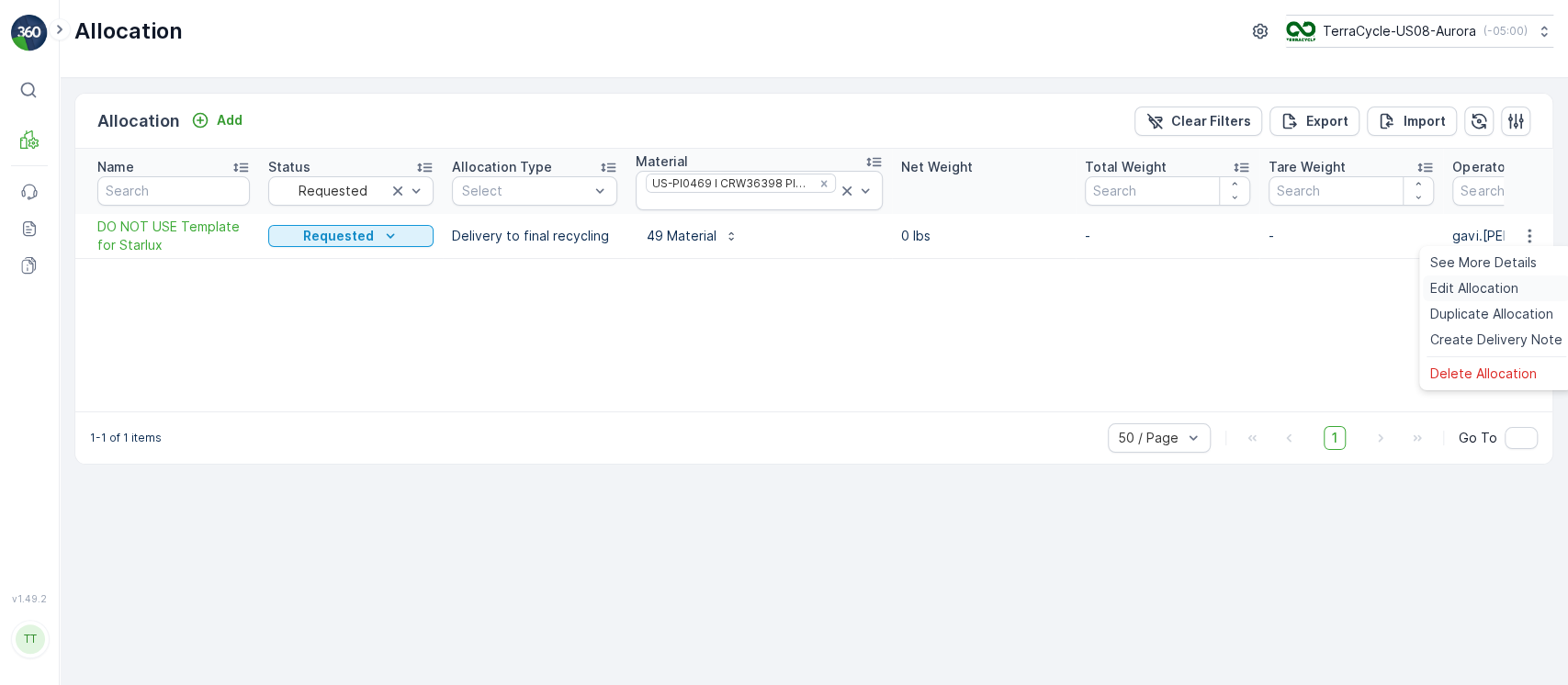
click at [1492, 281] on span "Edit Allocation" at bounding box center [1474, 288] width 88 height 19
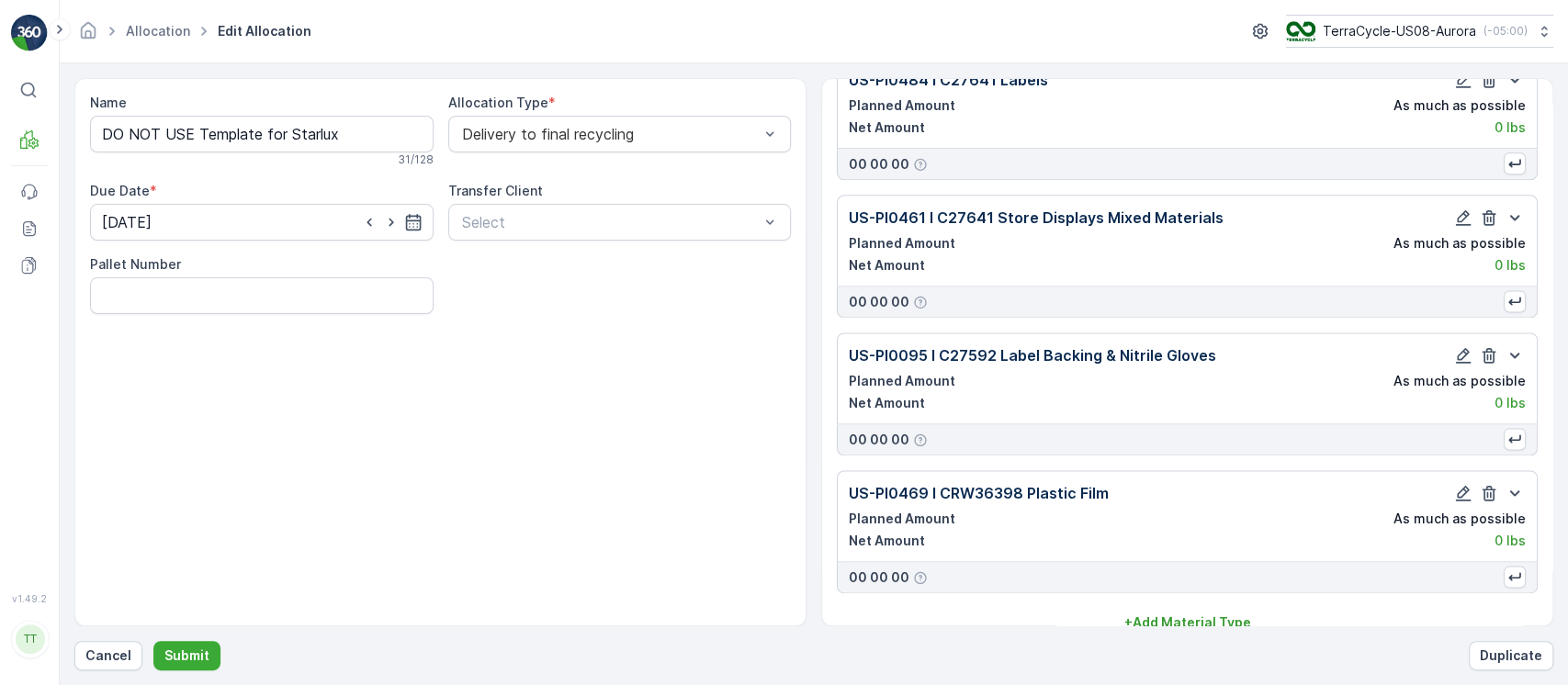
scroll to position [6313, 0]
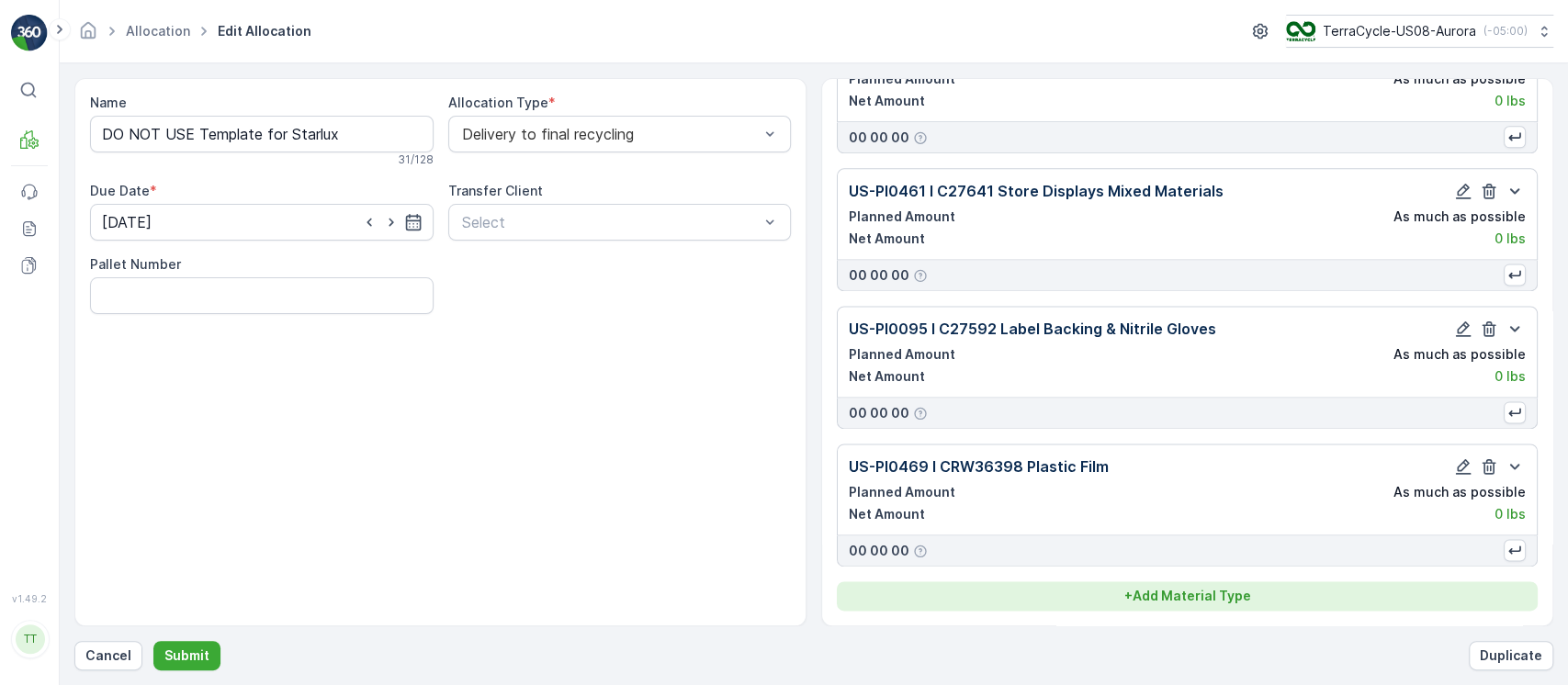
drag, startPoint x: 1240, startPoint y: 614, endPoint x: 1218, endPoint y: 593, distance: 30.4
click at [1238, 614] on div "Material Types US-PI0251 I C27617 Plastic Trays Planned Amount As much as possi…" at bounding box center [1187, 352] width 732 height 548
click at [1218, 593] on p "+ Add Material Type" at bounding box center [1188, 596] width 127 height 19
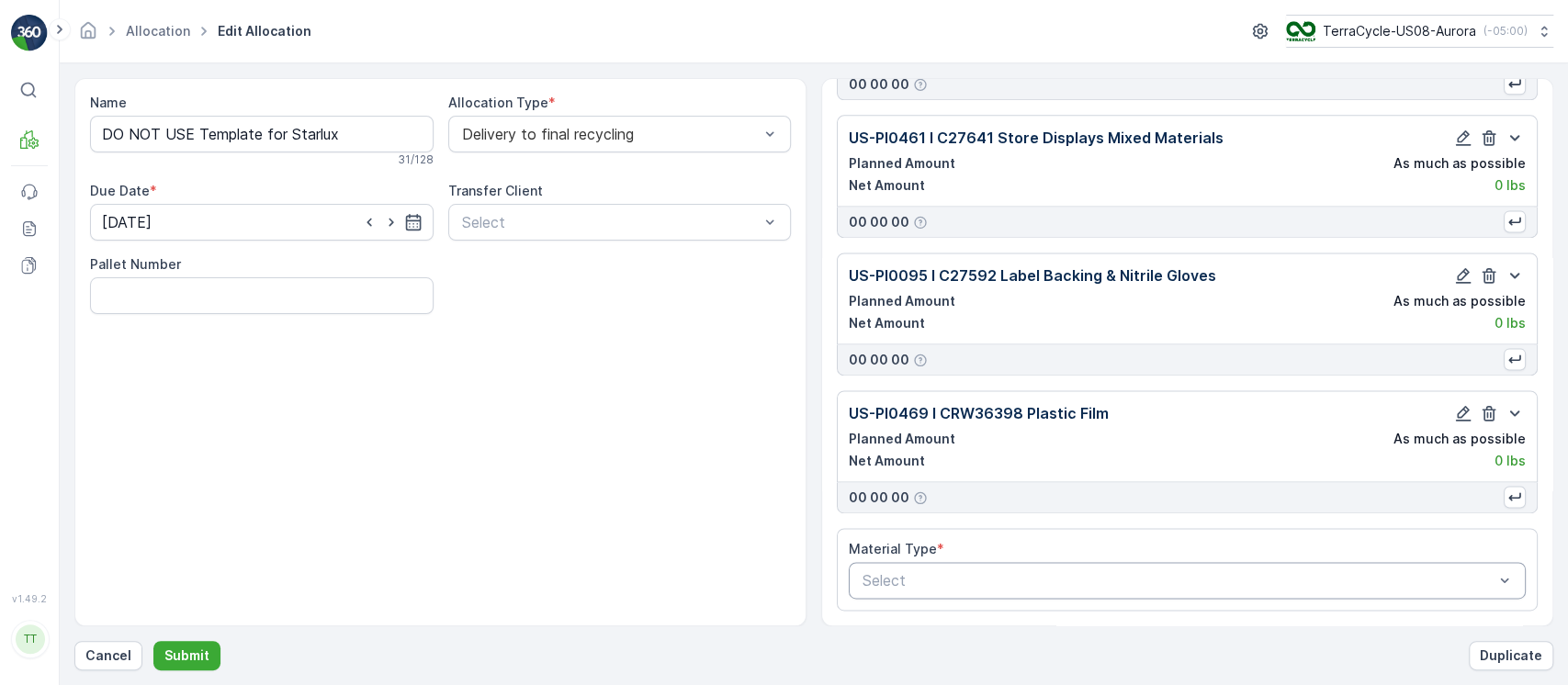
scroll to position [6367, 0]
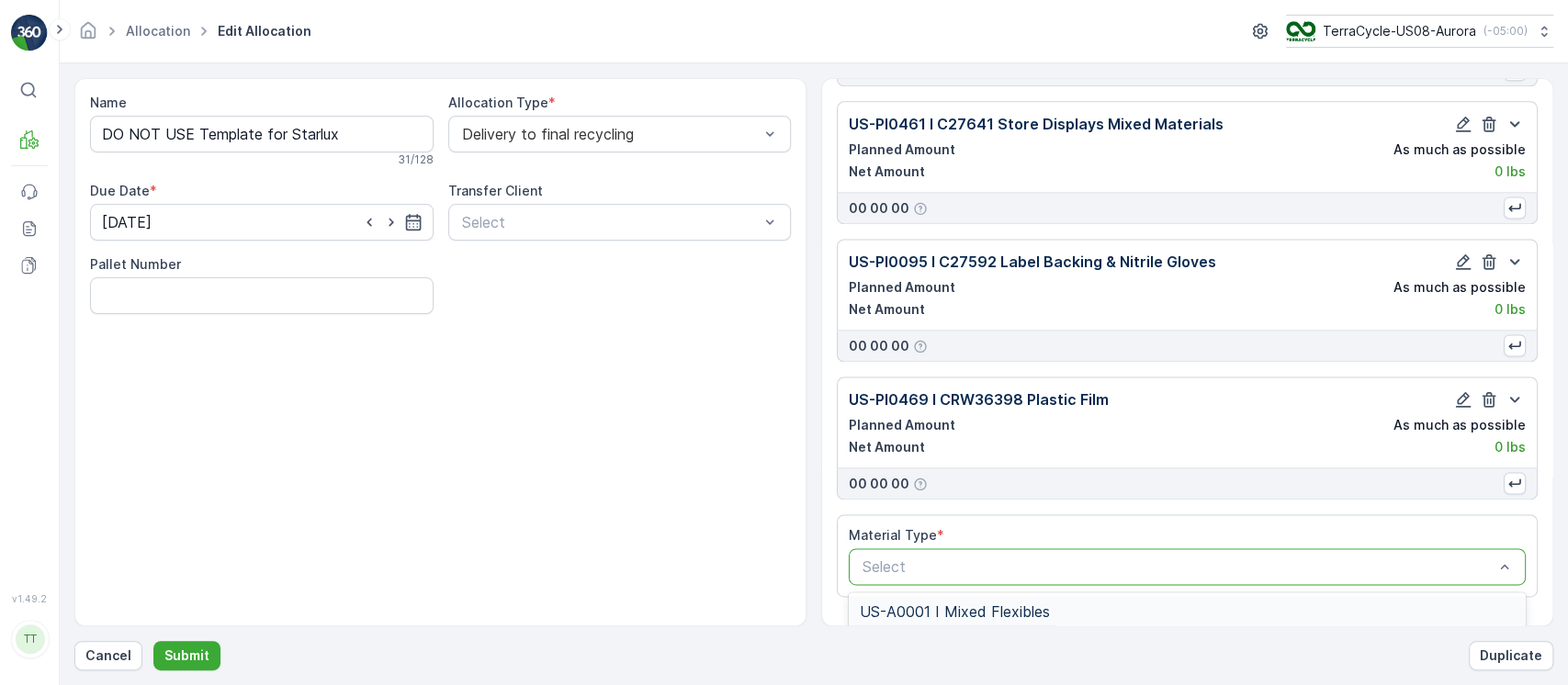
type input "US-PI0503 I FD Mixed Paper"
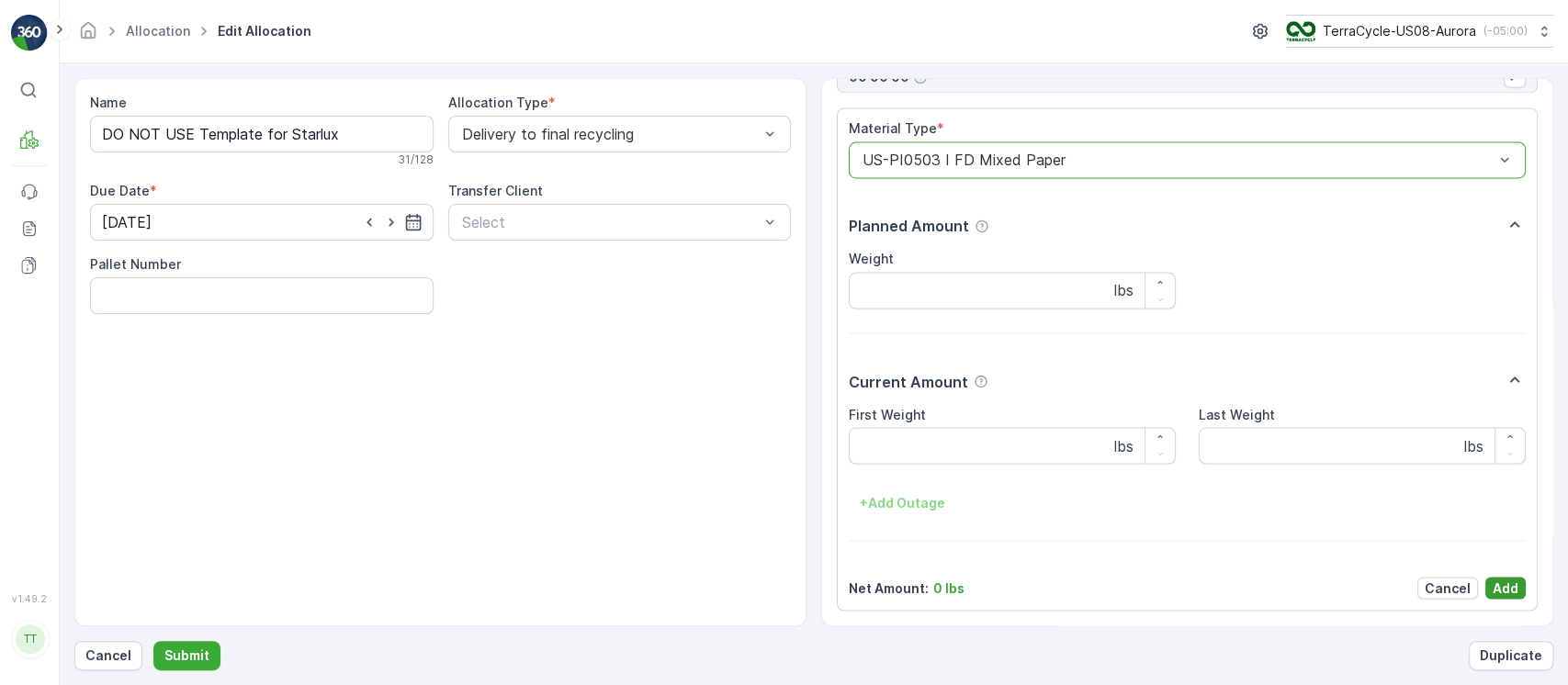
click at [1504, 590] on p "Add" at bounding box center [1505, 587] width 25 height 19
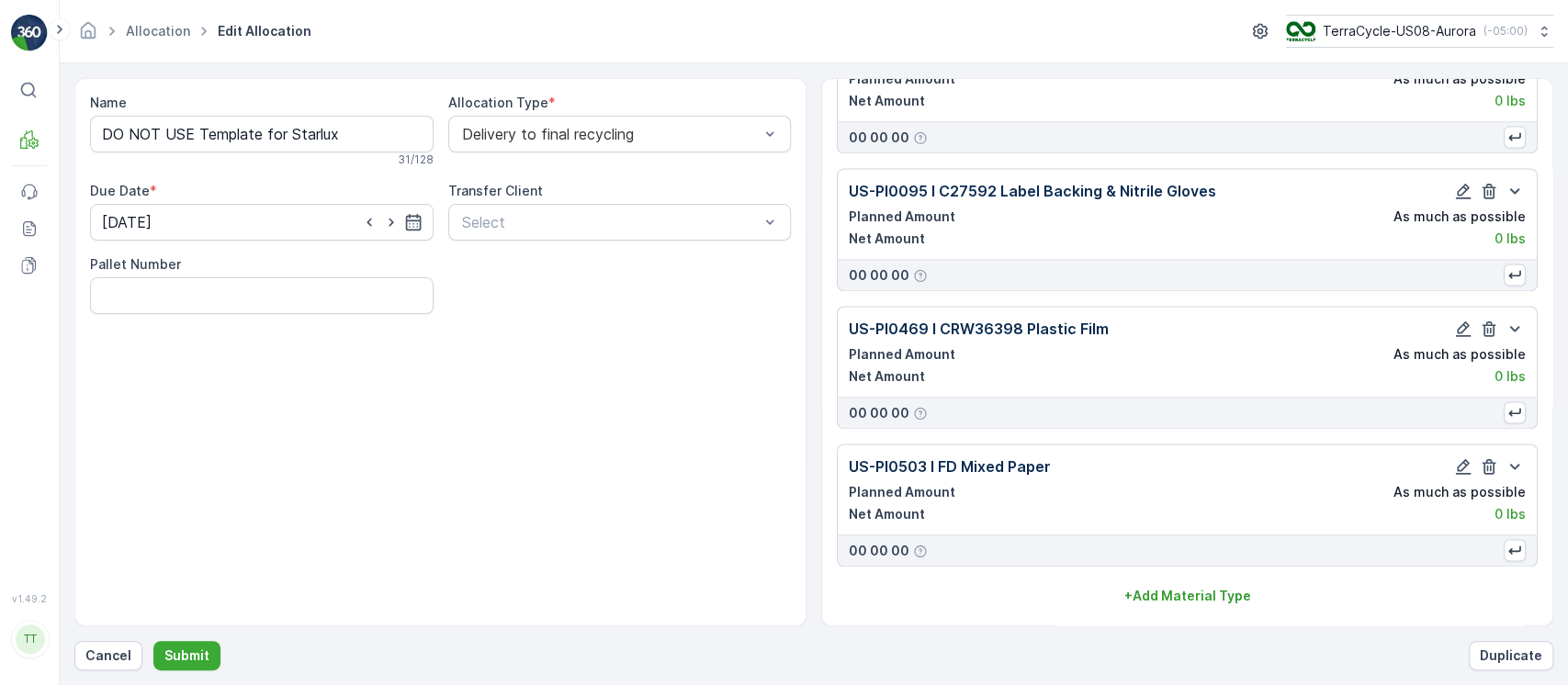
scroll to position [6451, 0]
click at [172, 664] on button "Submit" at bounding box center [187, 656] width 68 height 29
